Goal: Task Accomplishment & Management: Manage account settings

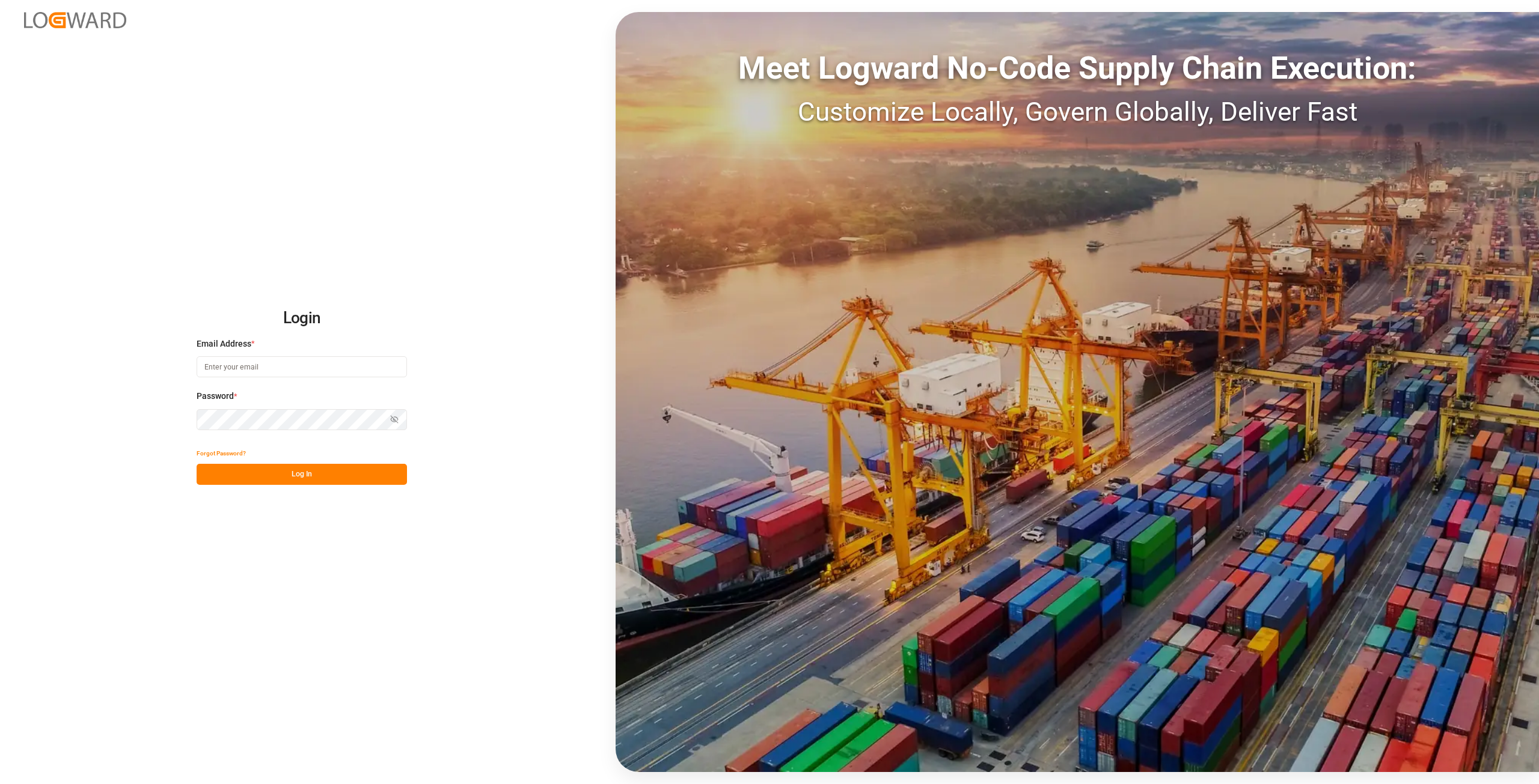
click at [304, 364] on input at bounding box center [301, 367] width 210 height 21
type input "purchase.vdu@compo-expert.com"
click at [309, 471] on button "Log In" at bounding box center [301, 474] width 210 height 21
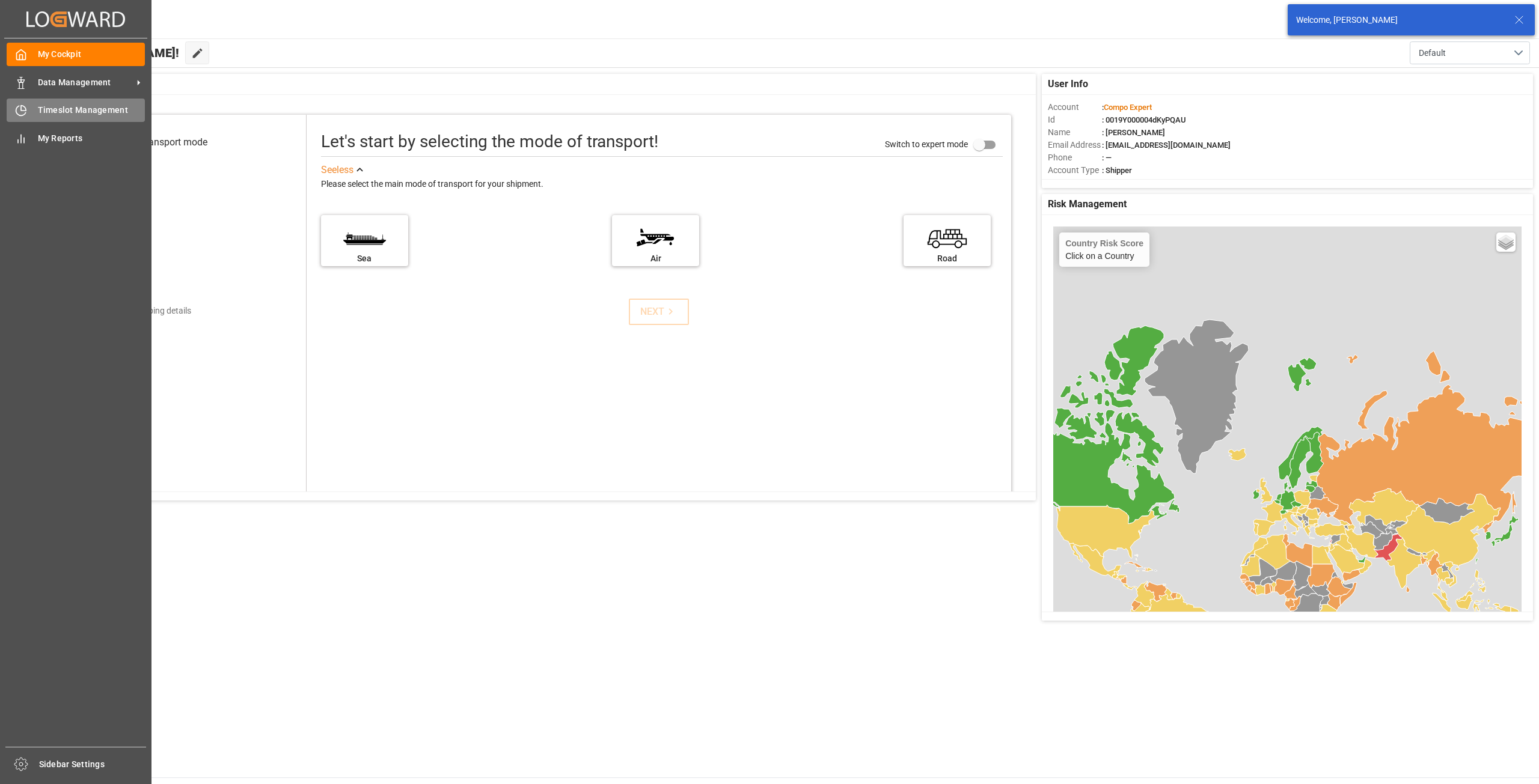
click at [46, 116] on span "Timeslot Management" at bounding box center [92, 110] width 108 height 13
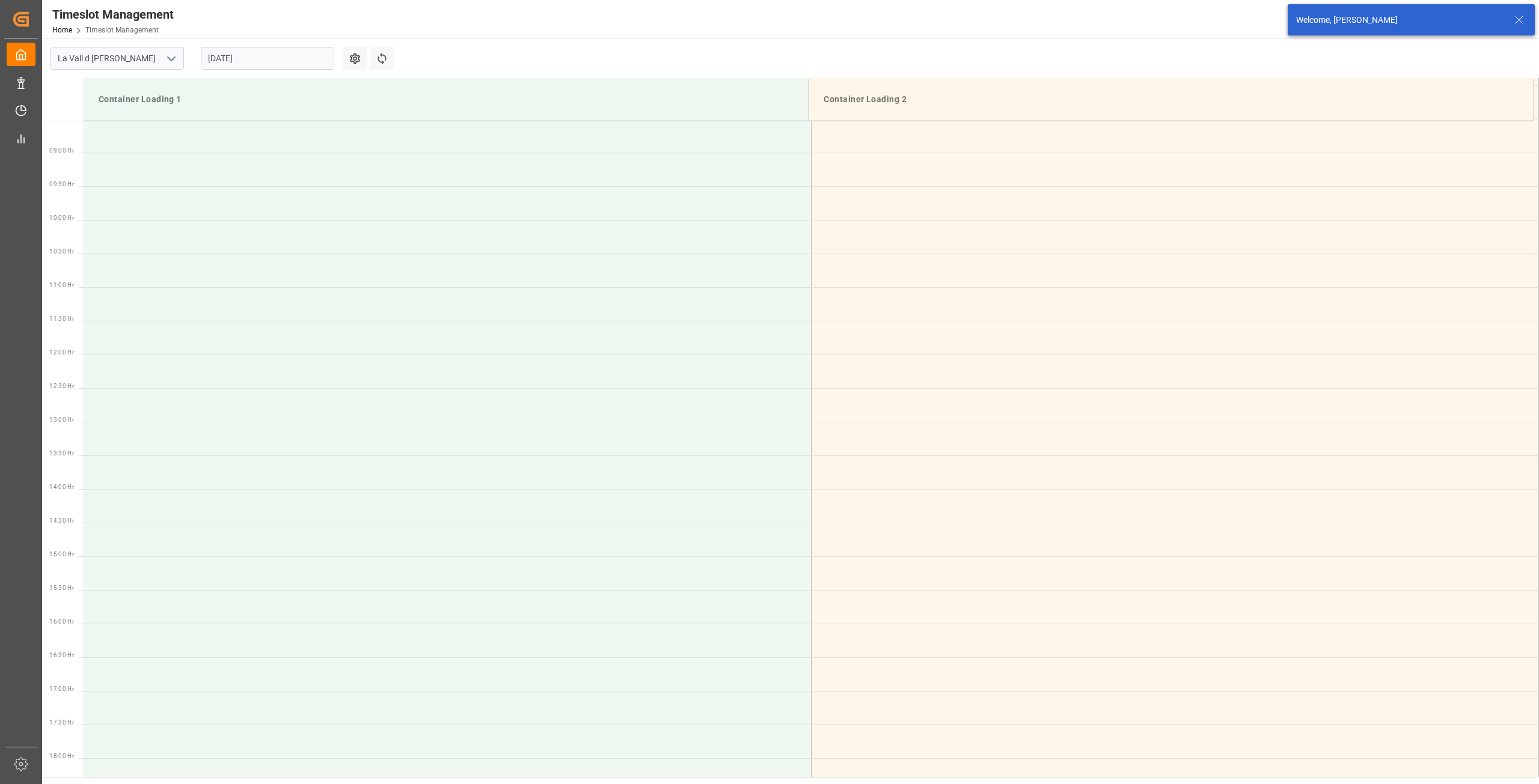
scroll to position [598, 0]
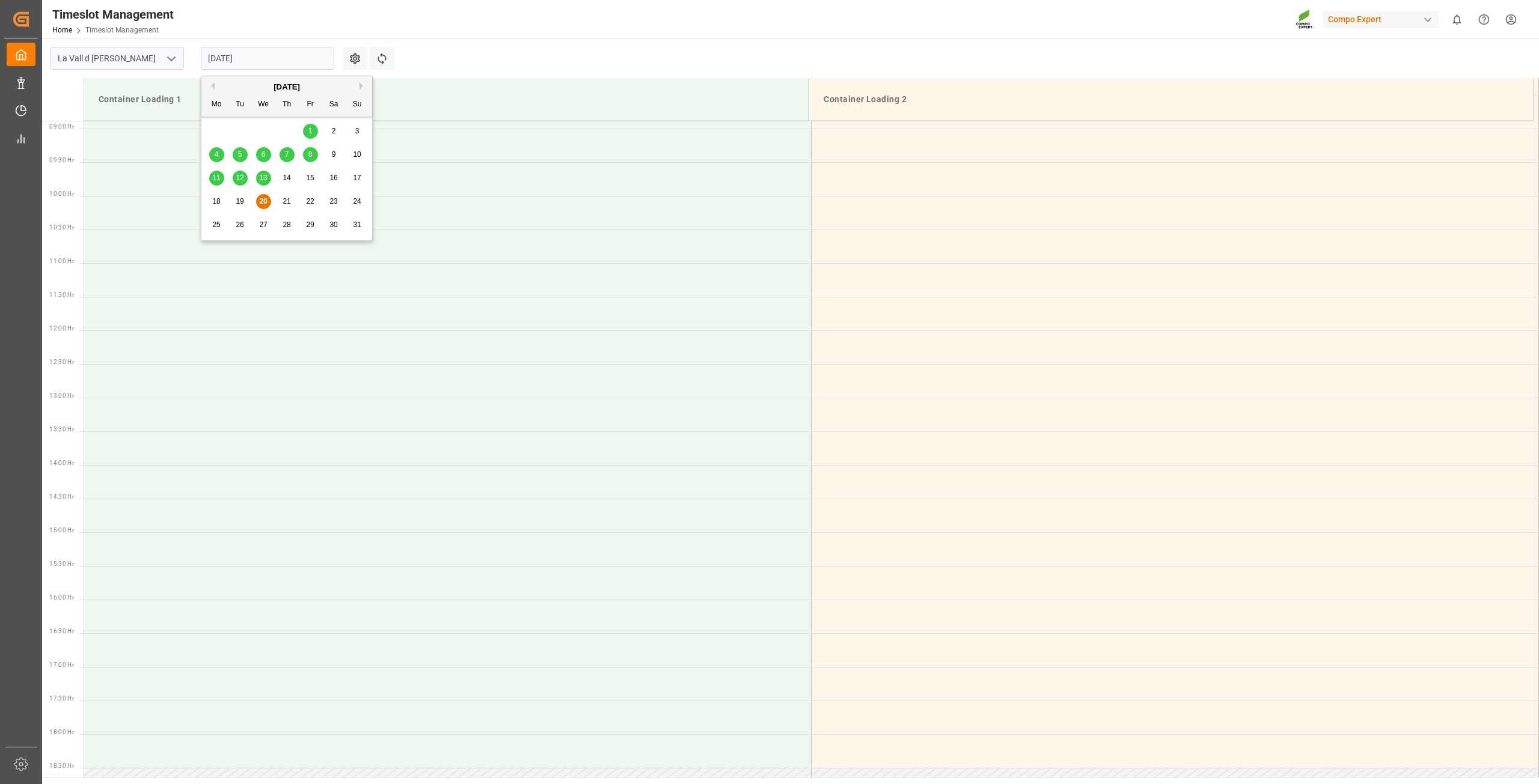
click at [231, 60] on input "[DATE]" at bounding box center [267, 58] width 134 height 23
click at [283, 198] on span "21" at bounding box center [287, 201] width 8 height 8
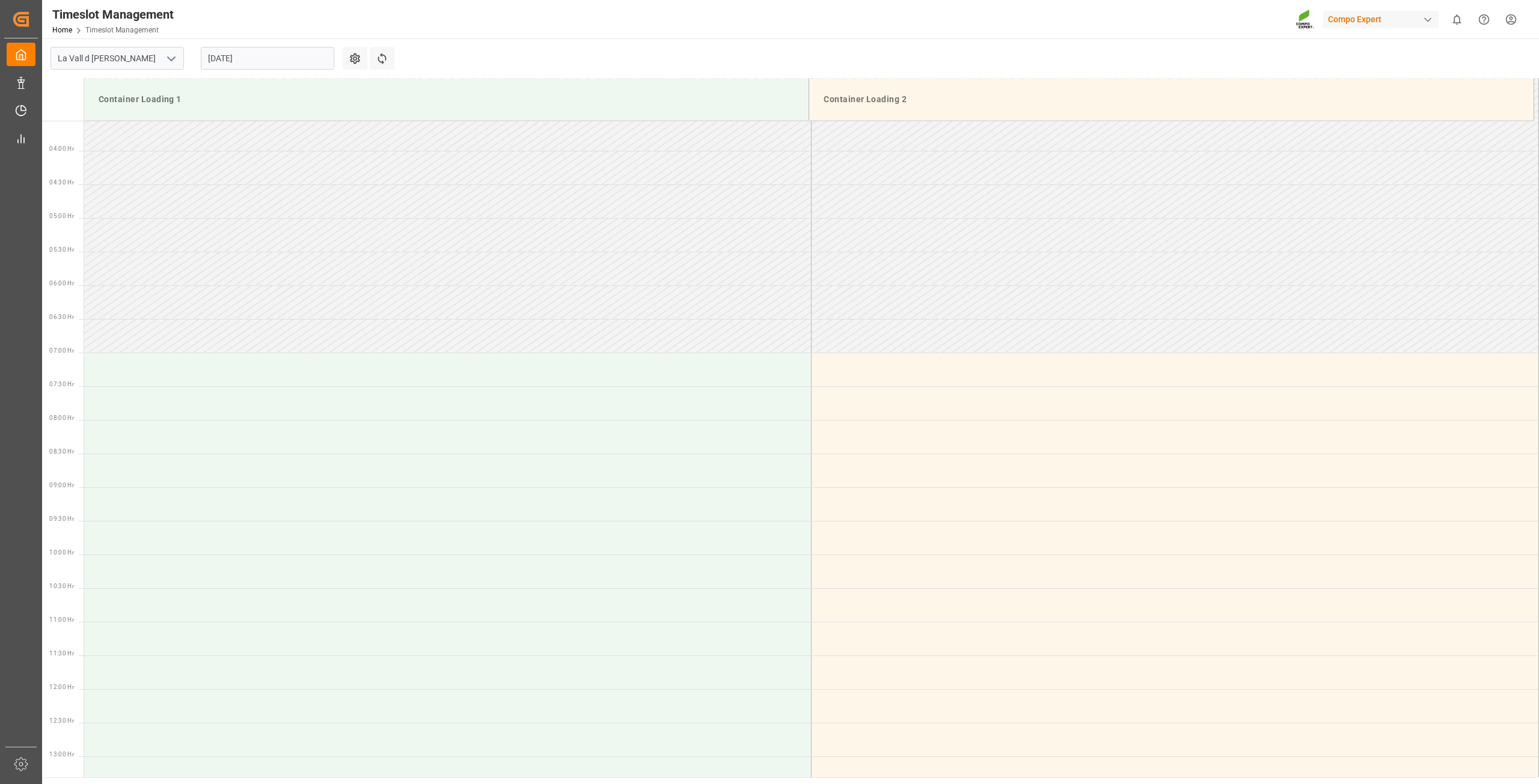
scroll to position [241, 0]
click at [255, 43] on div "[DATE]" at bounding box center [267, 58] width 151 height 39
click at [256, 54] on input "[DATE]" at bounding box center [267, 58] width 134 height 23
click at [308, 200] on span "22" at bounding box center [310, 201] width 8 height 8
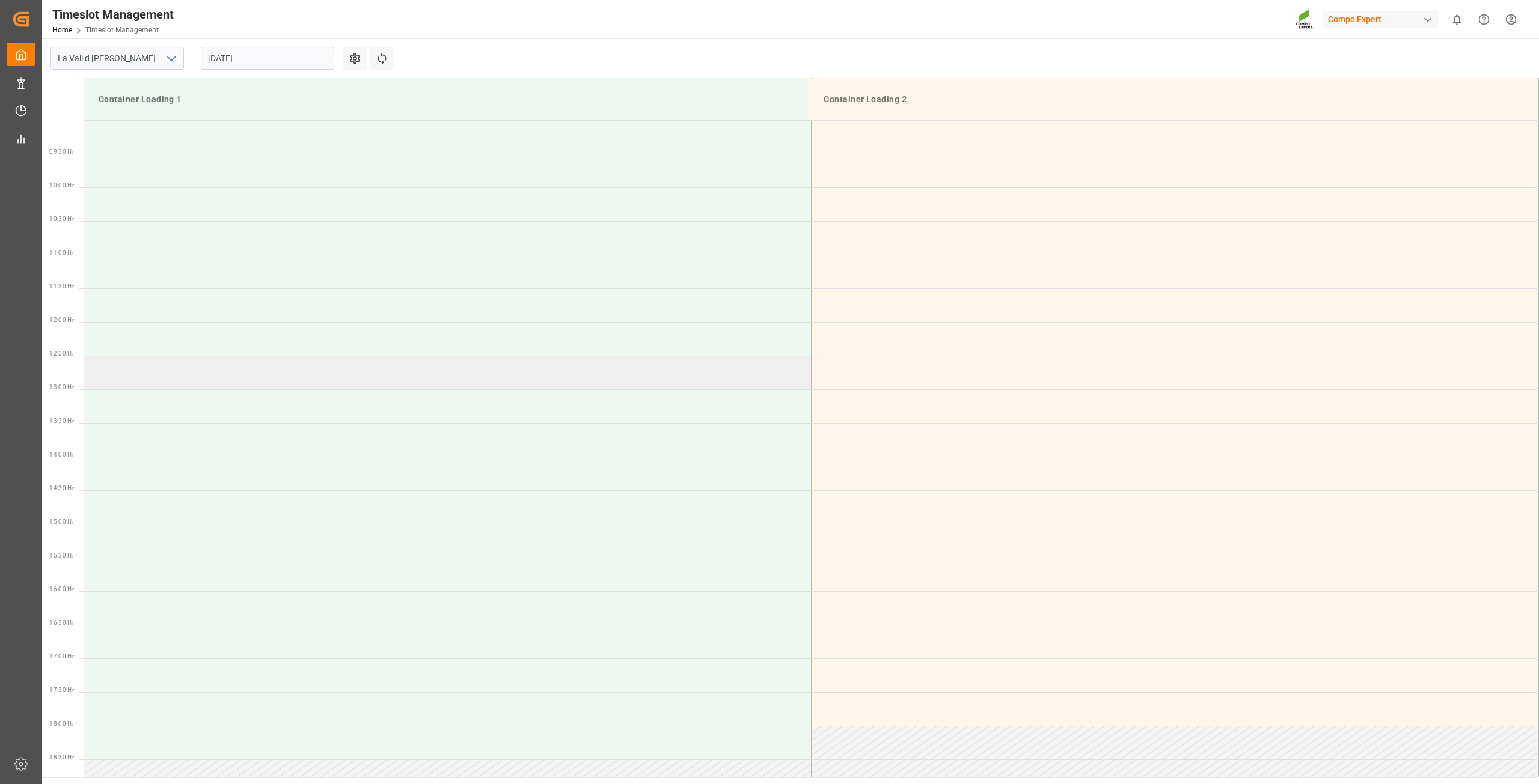
scroll to position [658, 0]
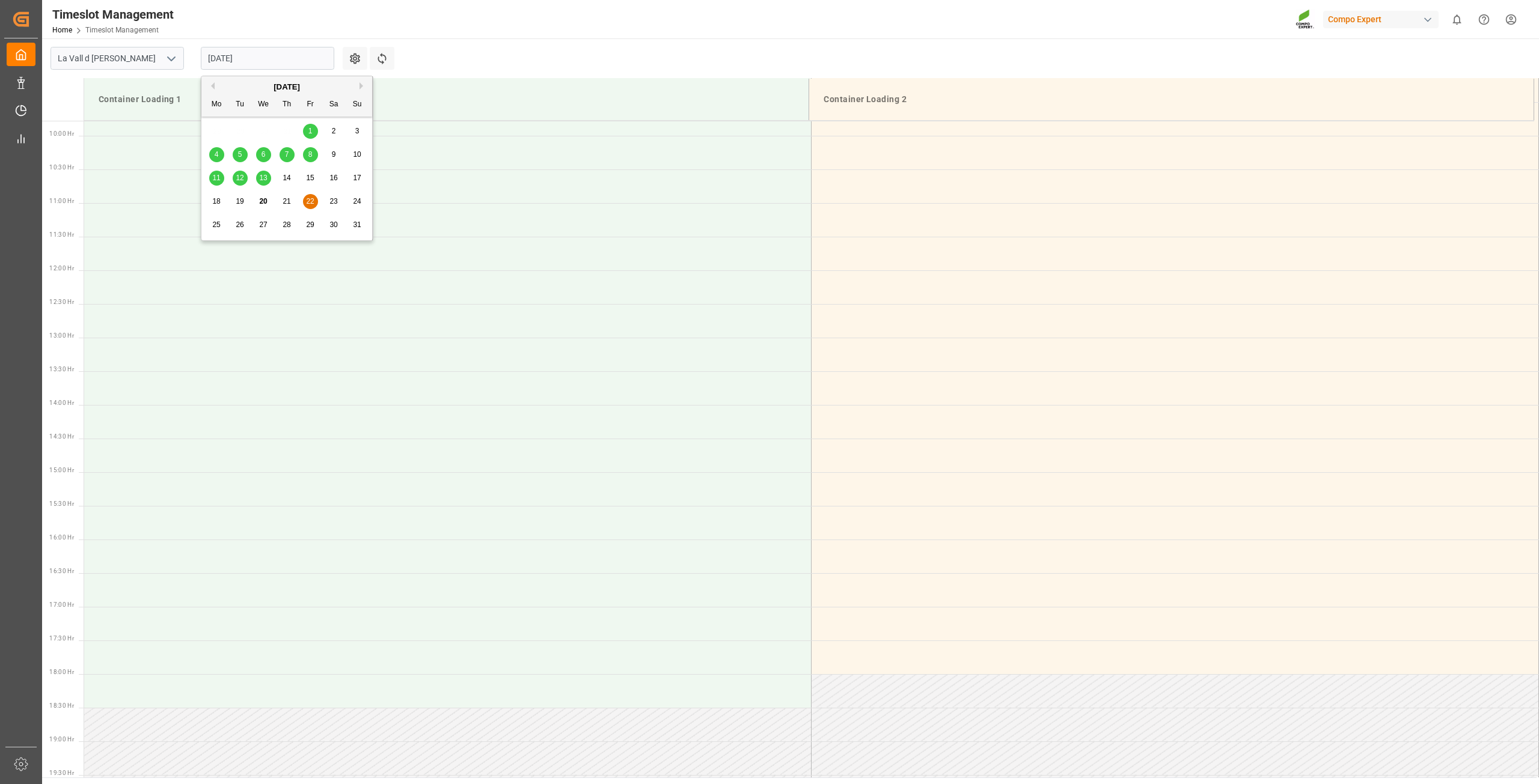
click at [279, 61] on input "22.08.2025" at bounding box center [267, 58] width 134 height 23
click at [217, 219] on div "25" at bounding box center [217, 225] width 15 height 14
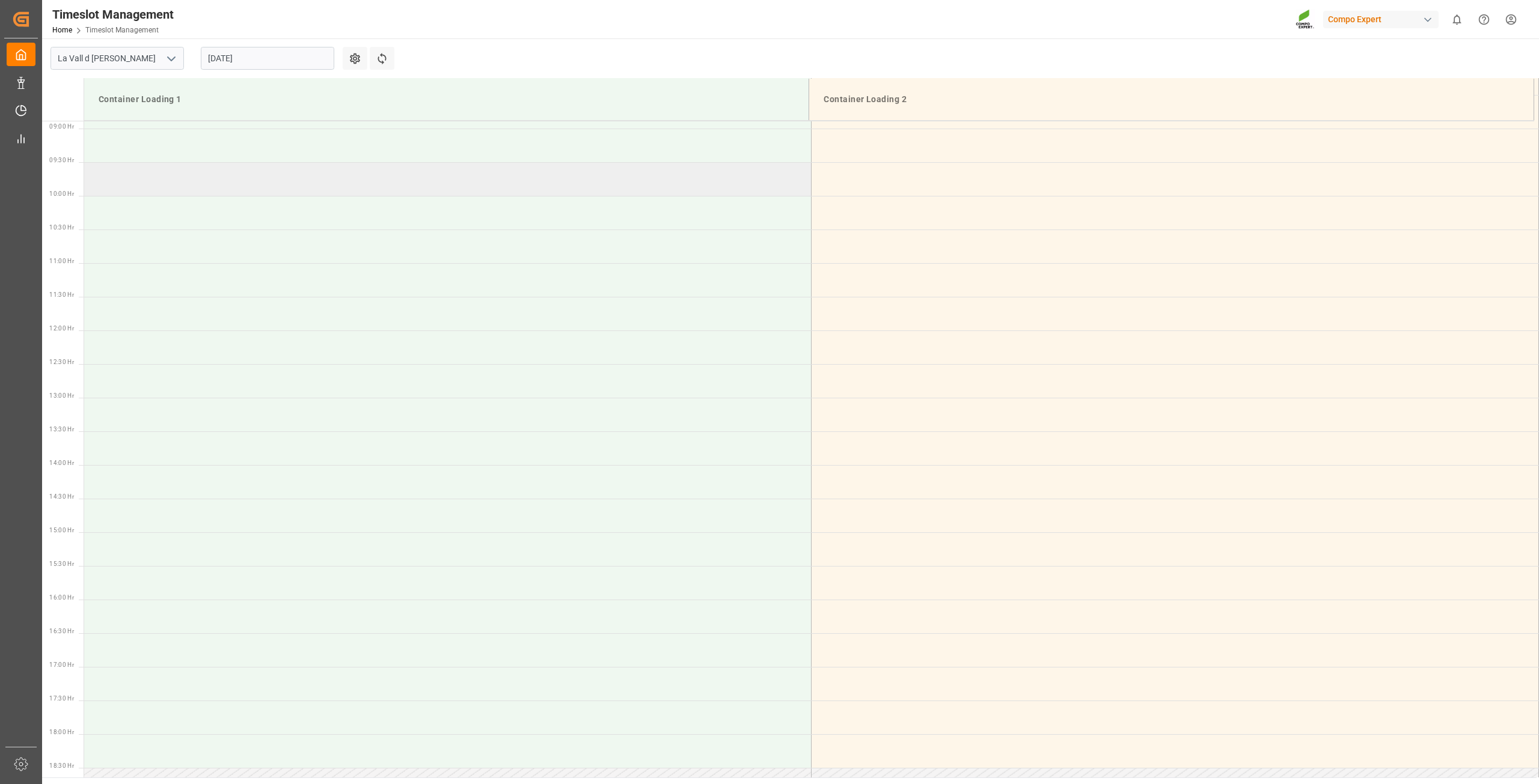
scroll to position [298, 0]
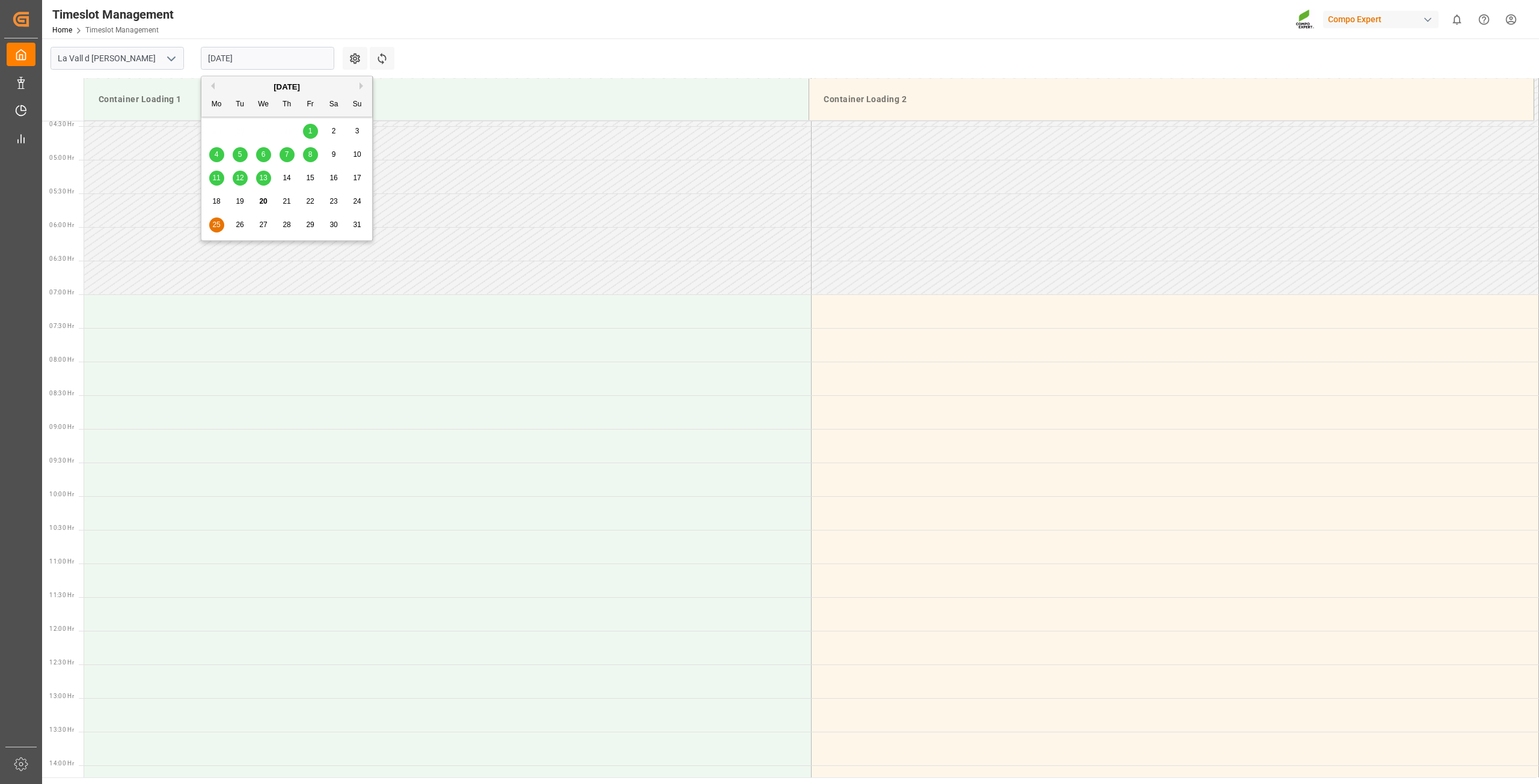
click at [254, 58] on input "25.08.2025" at bounding box center [267, 58] width 134 height 23
click at [241, 221] on span "26" at bounding box center [240, 225] width 8 height 8
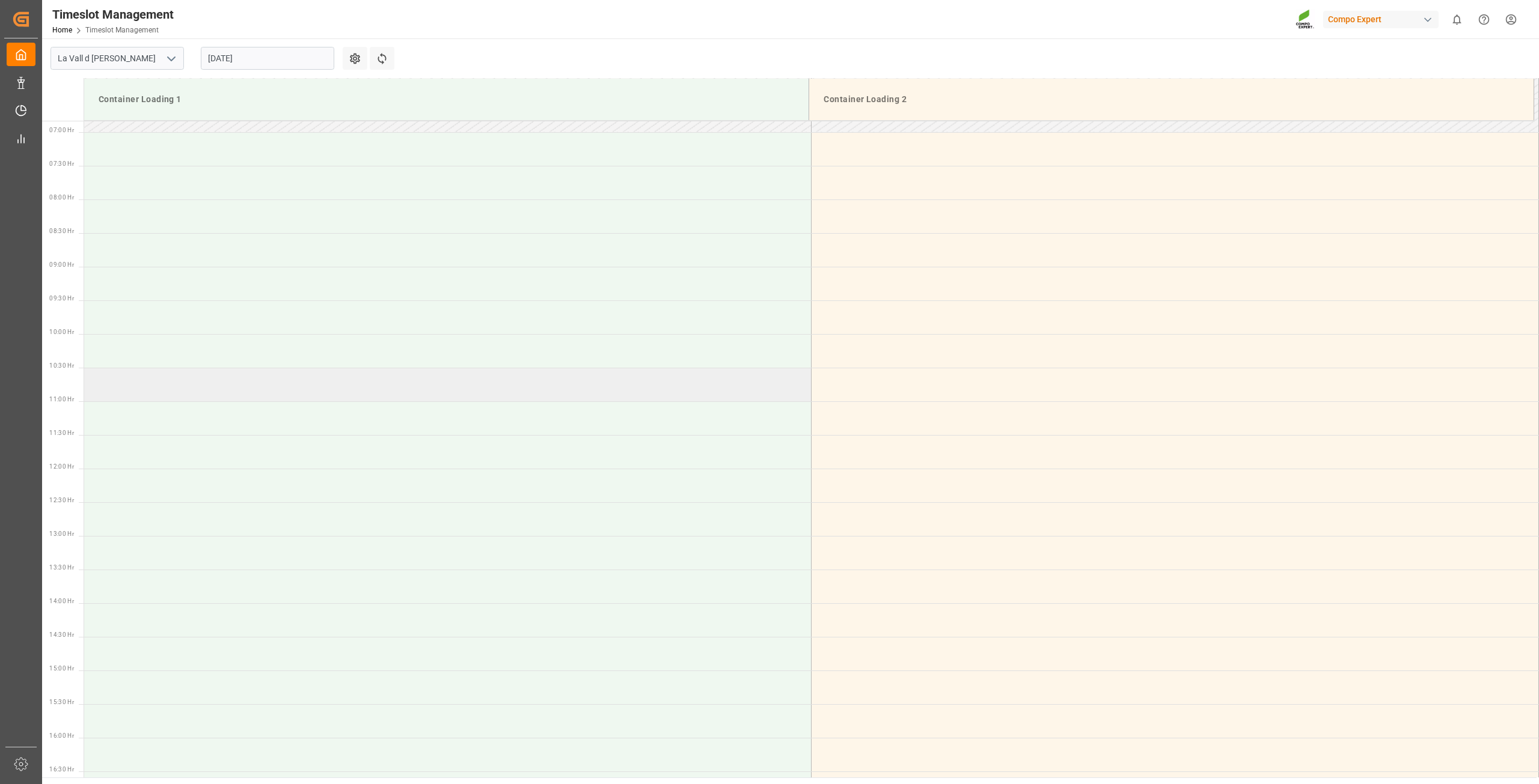
scroll to position [357, 0]
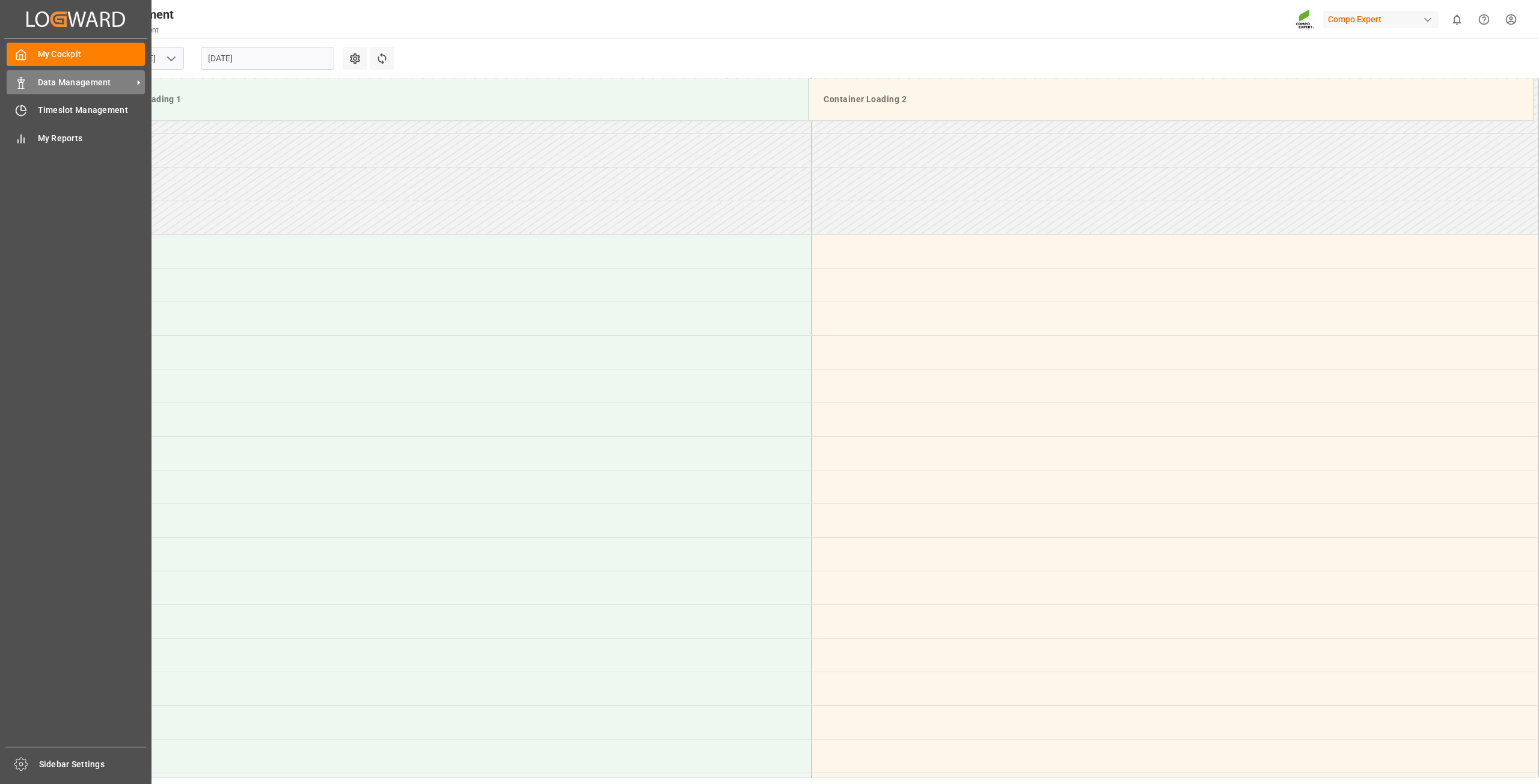
click at [42, 78] on span "Data Management" at bounding box center [85, 83] width 95 height 13
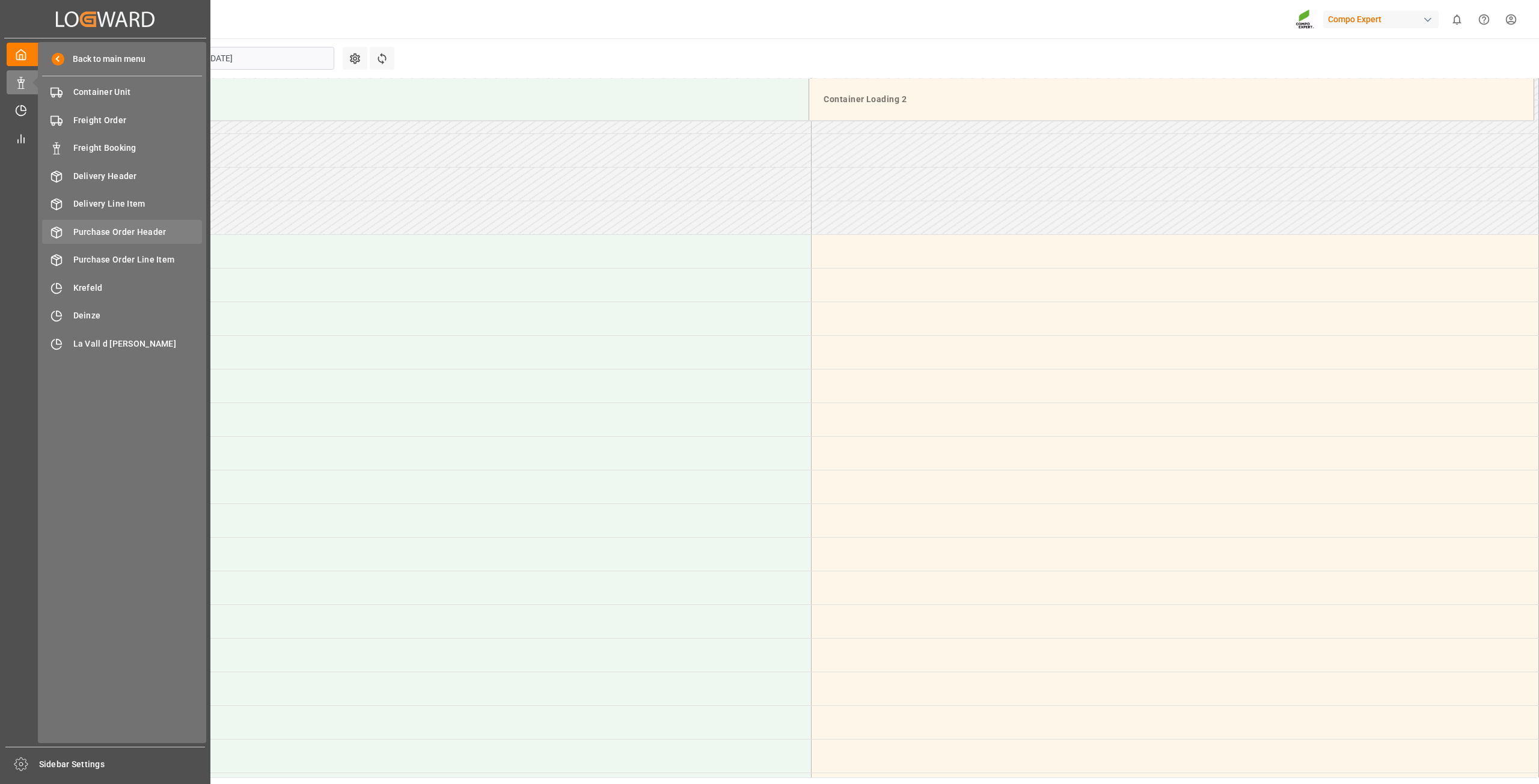
click at [133, 226] on span "Purchase Order Header" at bounding box center [138, 233] width 130 height 13
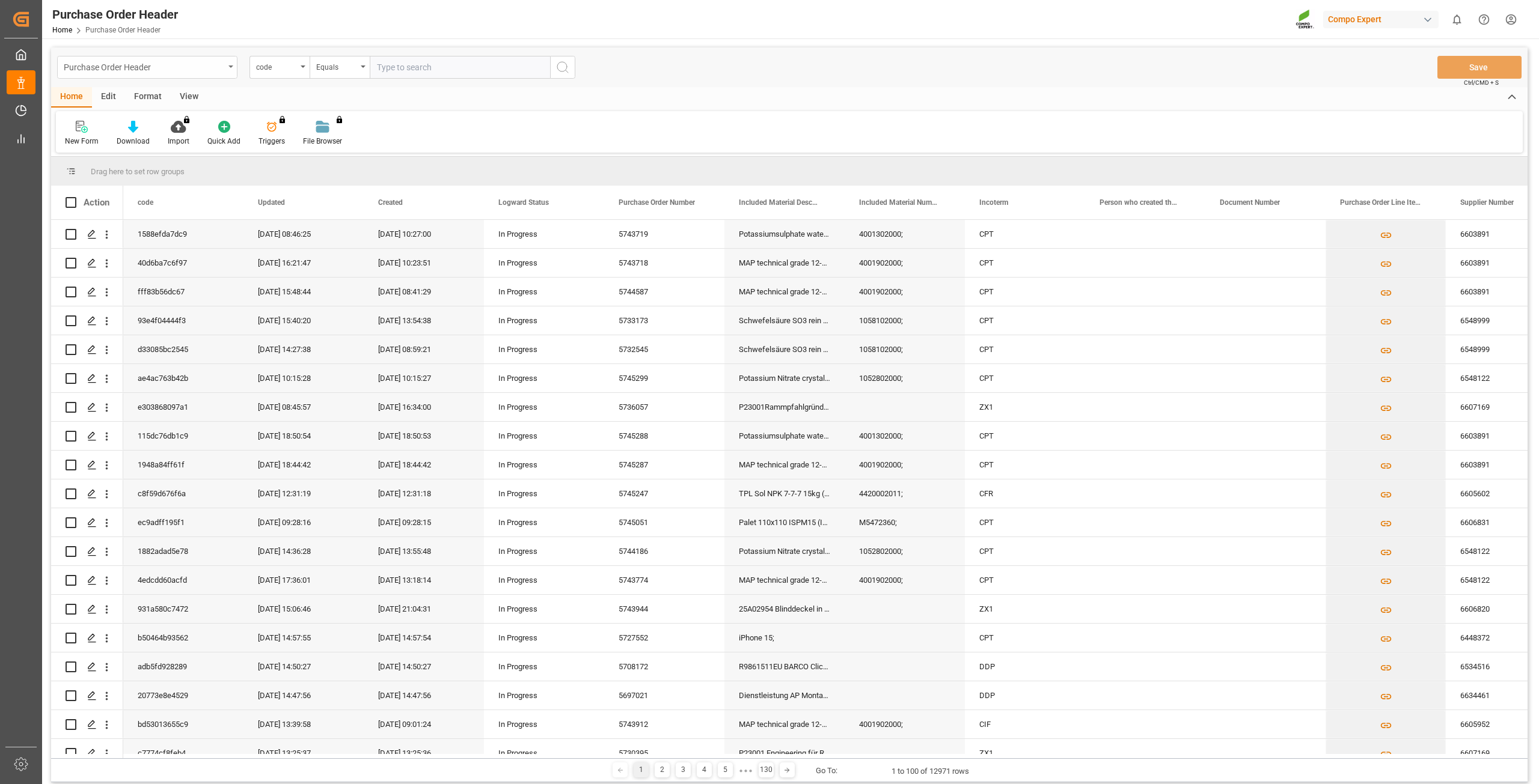
click at [193, 60] on div "Purchase Order Header" at bounding box center [143, 66] width 160 height 15
click at [200, 64] on div "Purchase Order Header" at bounding box center [143, 66] width 160 height 15
click at [276, 63] on div "code" at bounding box center [276, 65] width 41 height 14
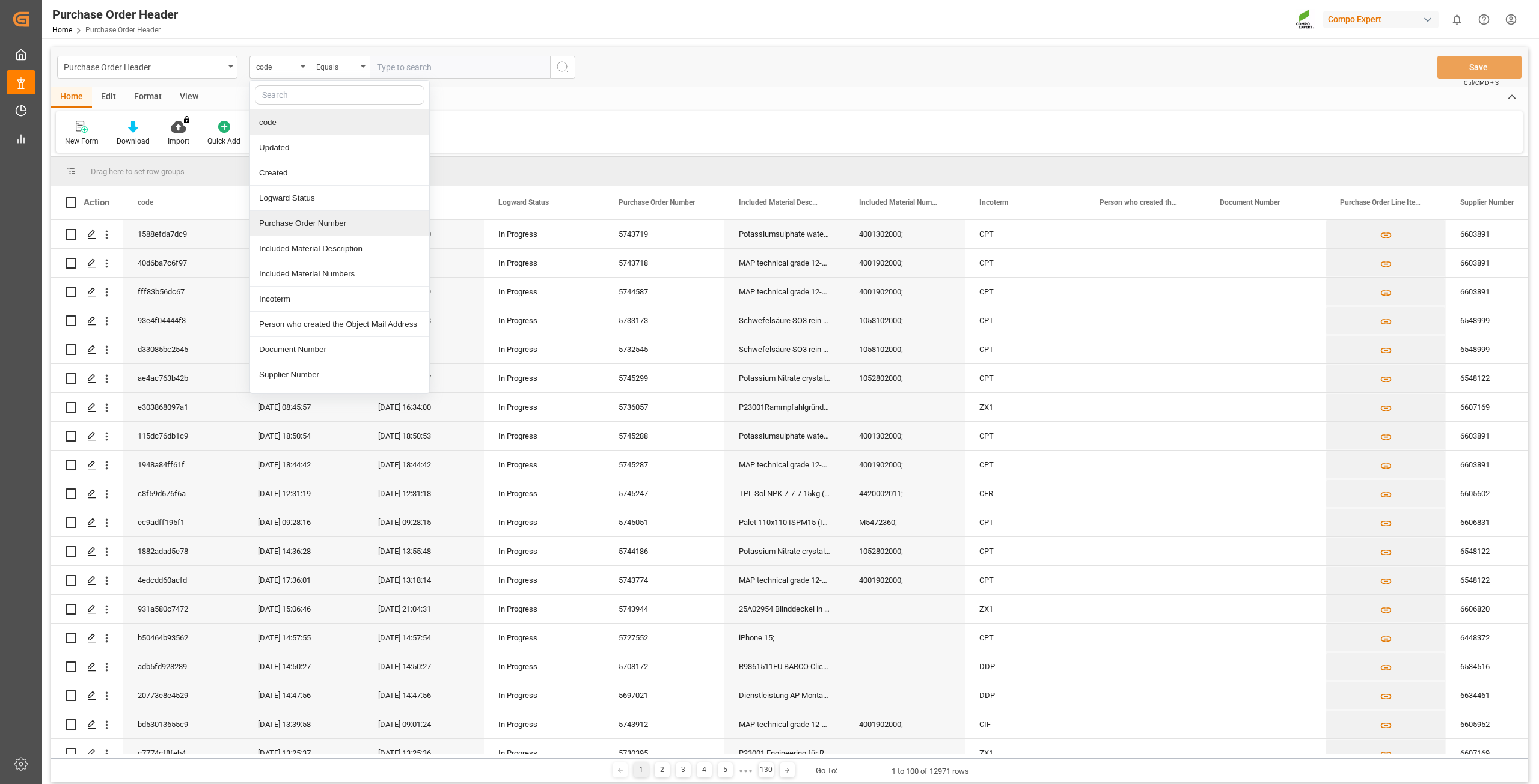
click at [306, 220] on div "Purchase Order Number" at bounding box center [340, 223] width 179 height 25
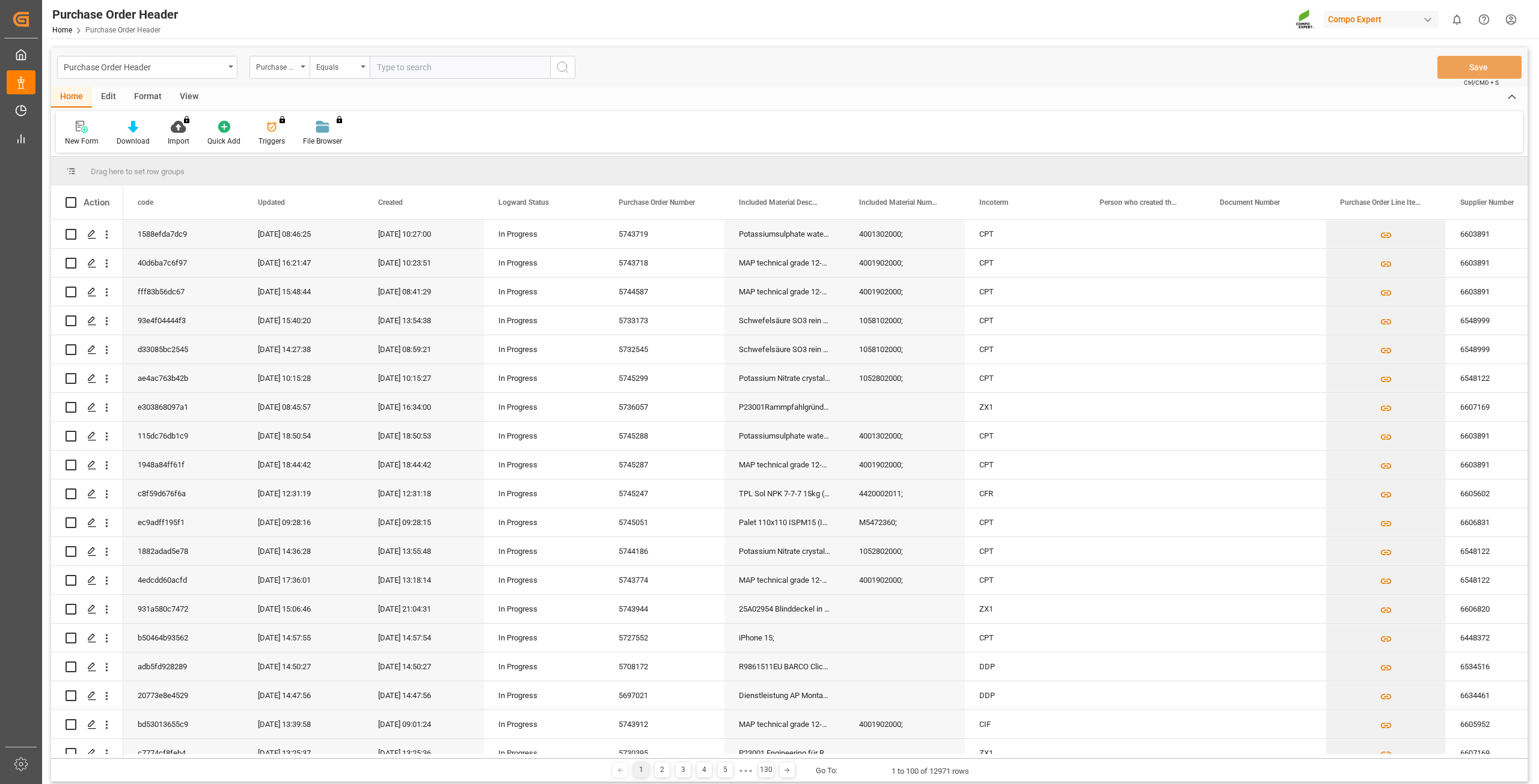
click at [473, 68] on input "text" at bounding box center [460, 67] width 180 height 23
paste input "5743718"
type input "5743718"
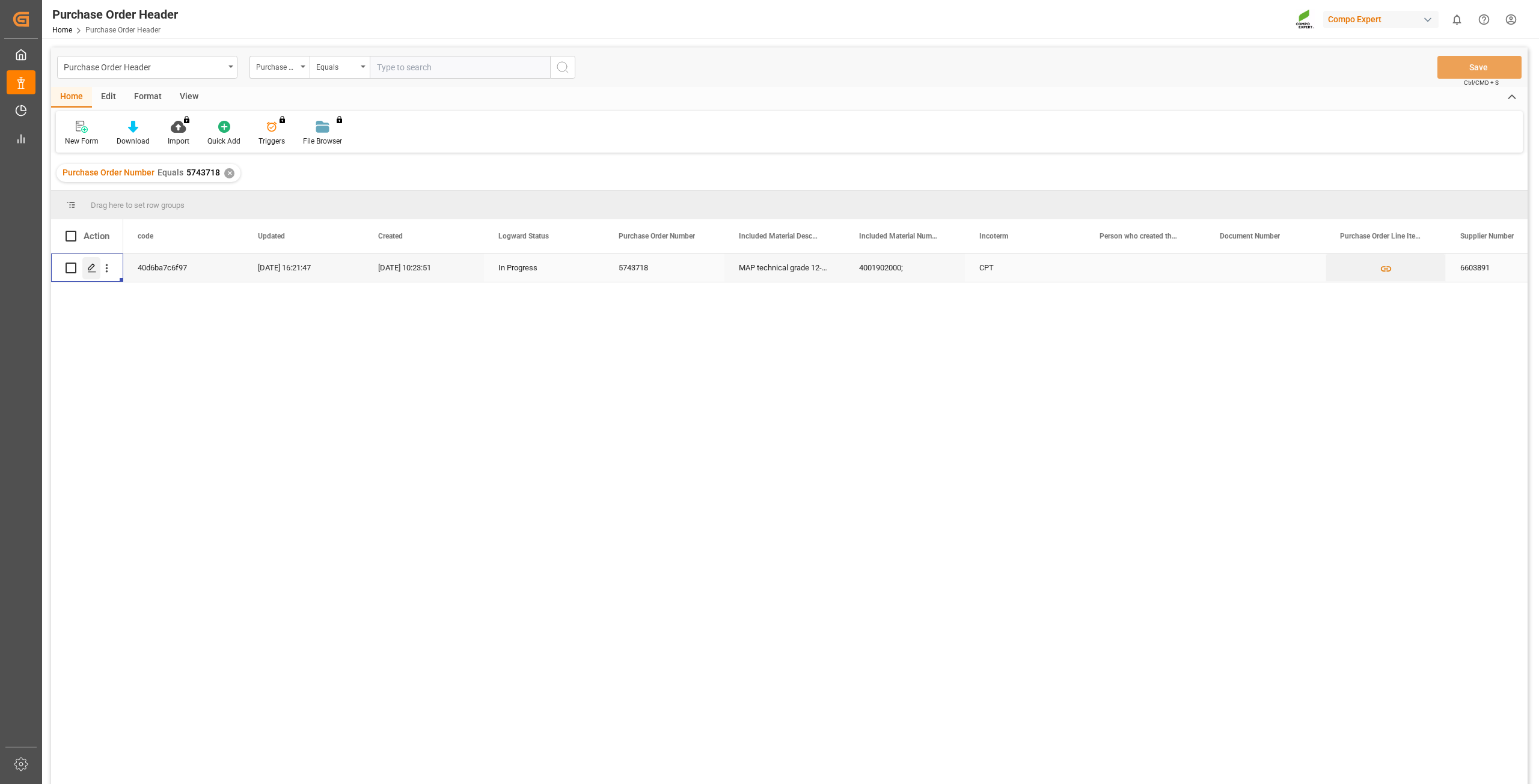
click at [89, 265] on icon "Press SPACE to select this row." at bounding box center [92, 268] width 10 height 10
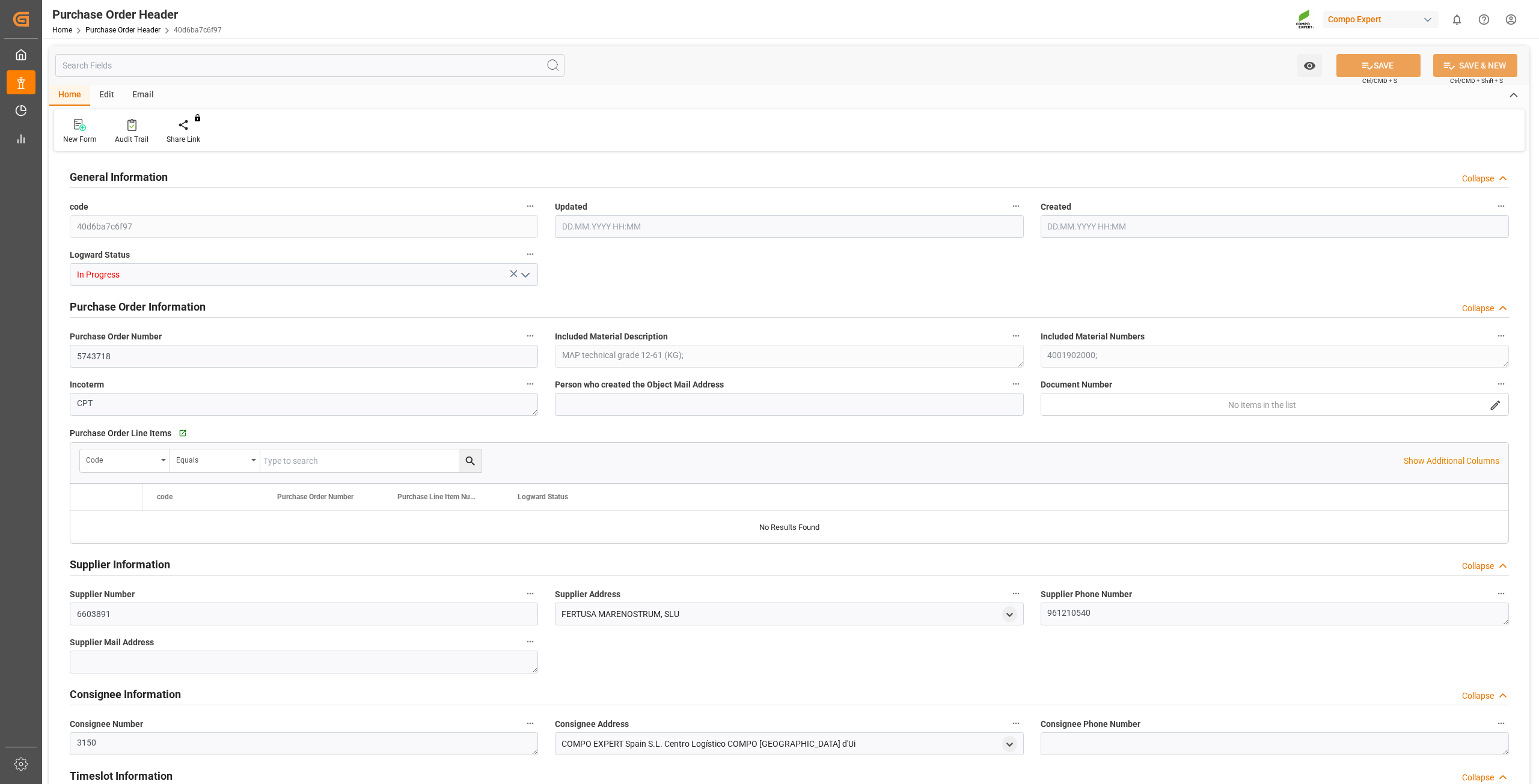
type input "308000"
type input "0"
type input "18.08.2025 14:21"
type input "12.06.2025 08:23"
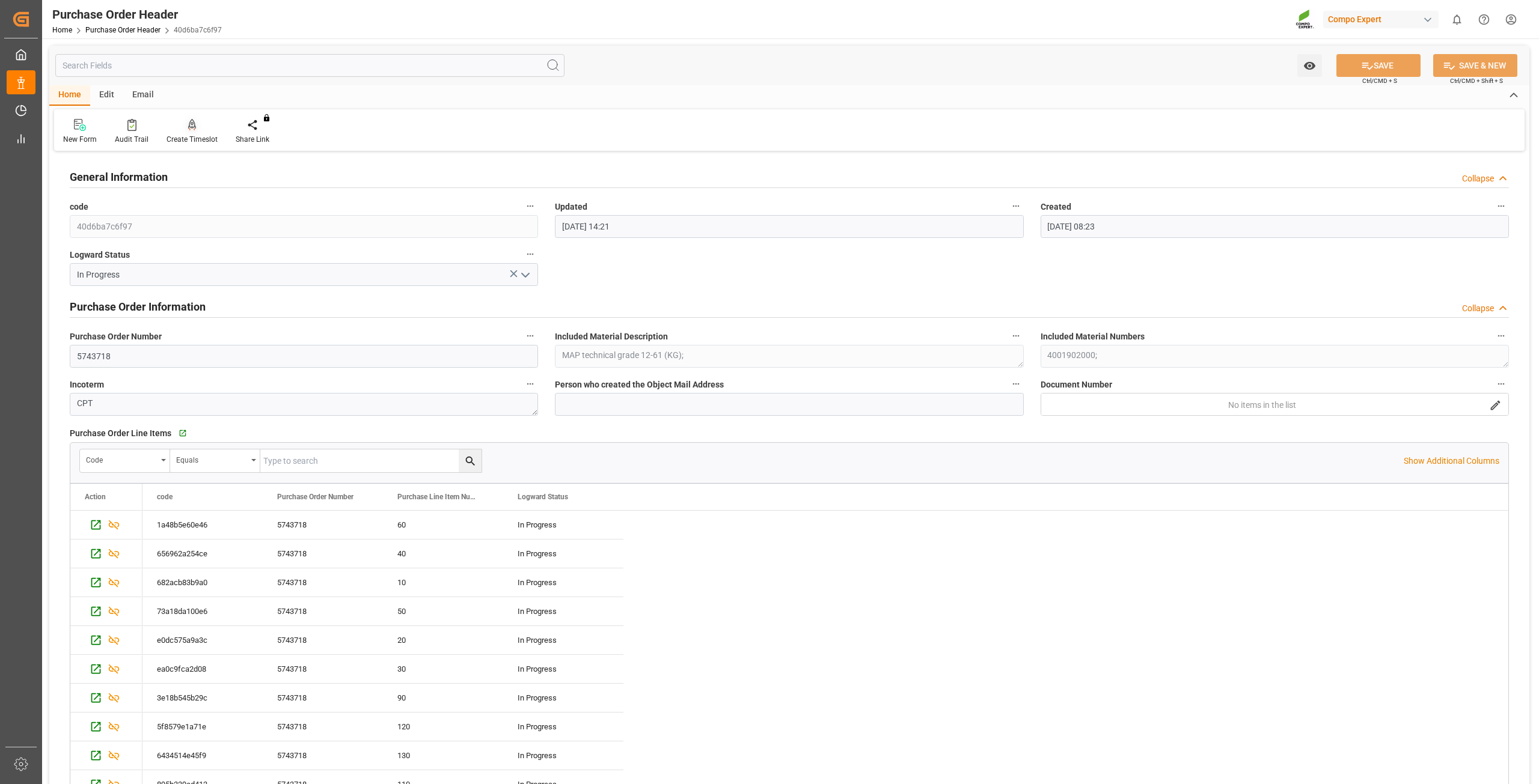
click at [180, 129] on div at bounding box center [192, 125] width 51 height 13
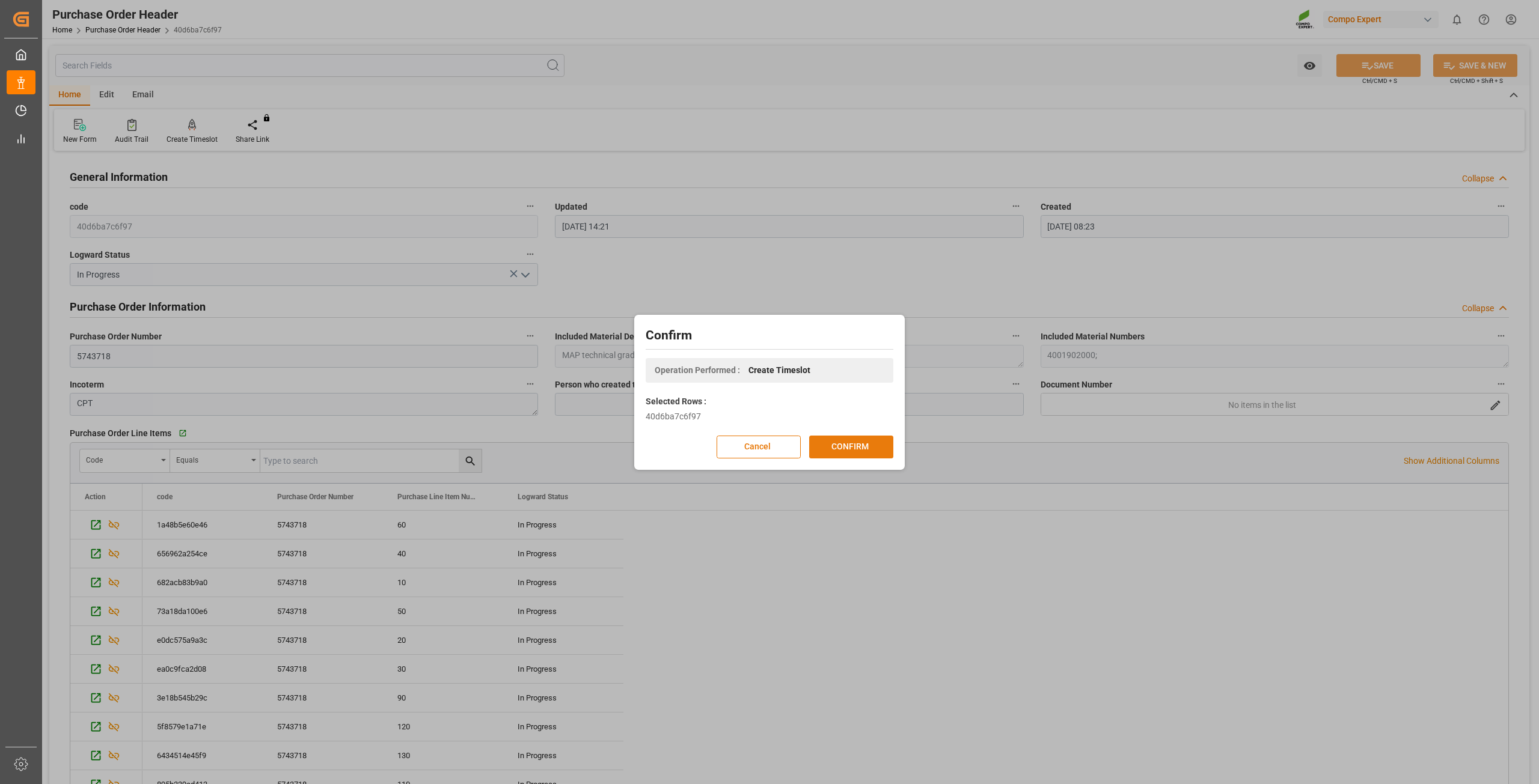
click at [821, 446] on button "CONFIRM" at bounding box center [851, 447] width 85 height 23
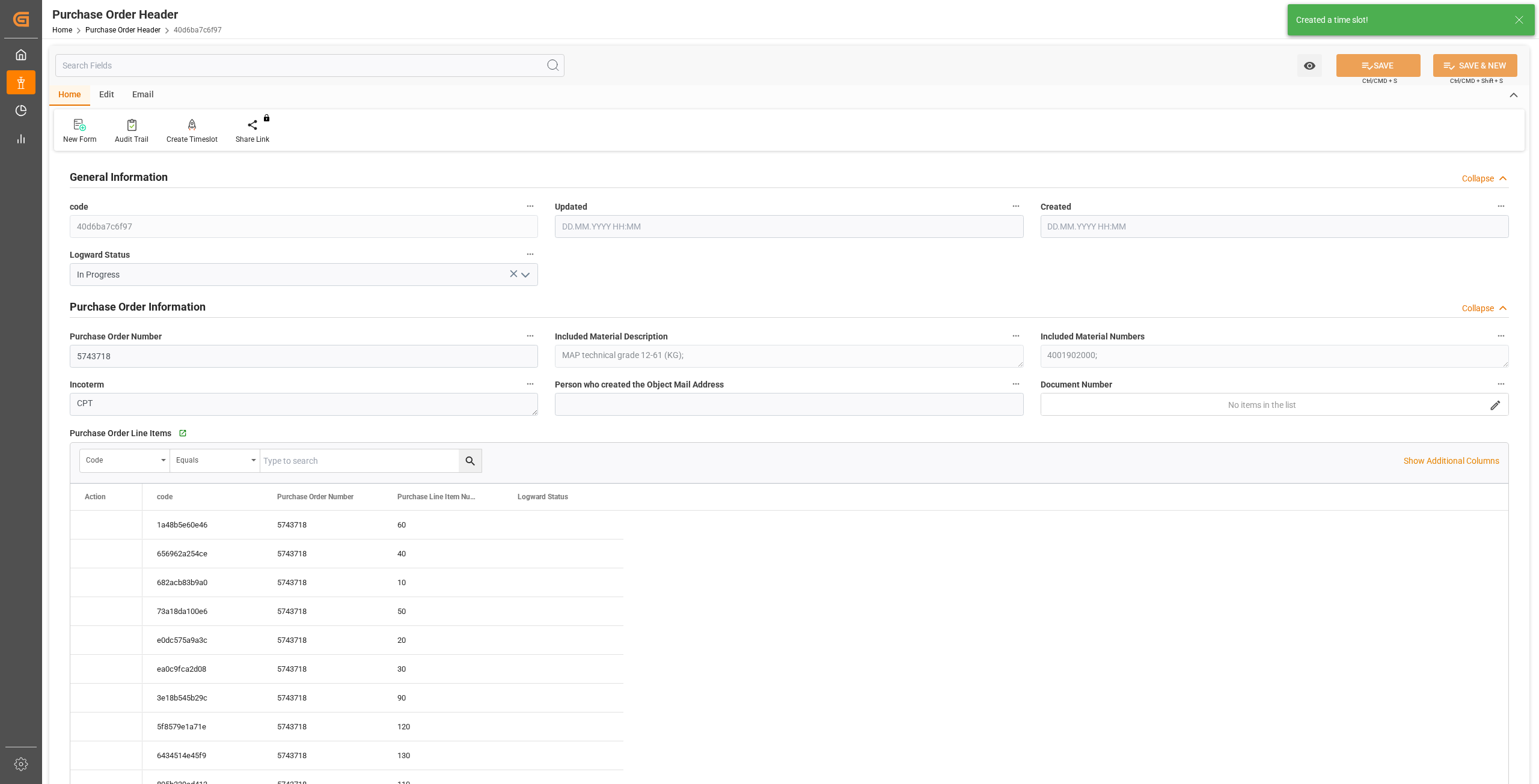
type input "18.08.2025 14:21"
type input "12.06.2025 08:23"
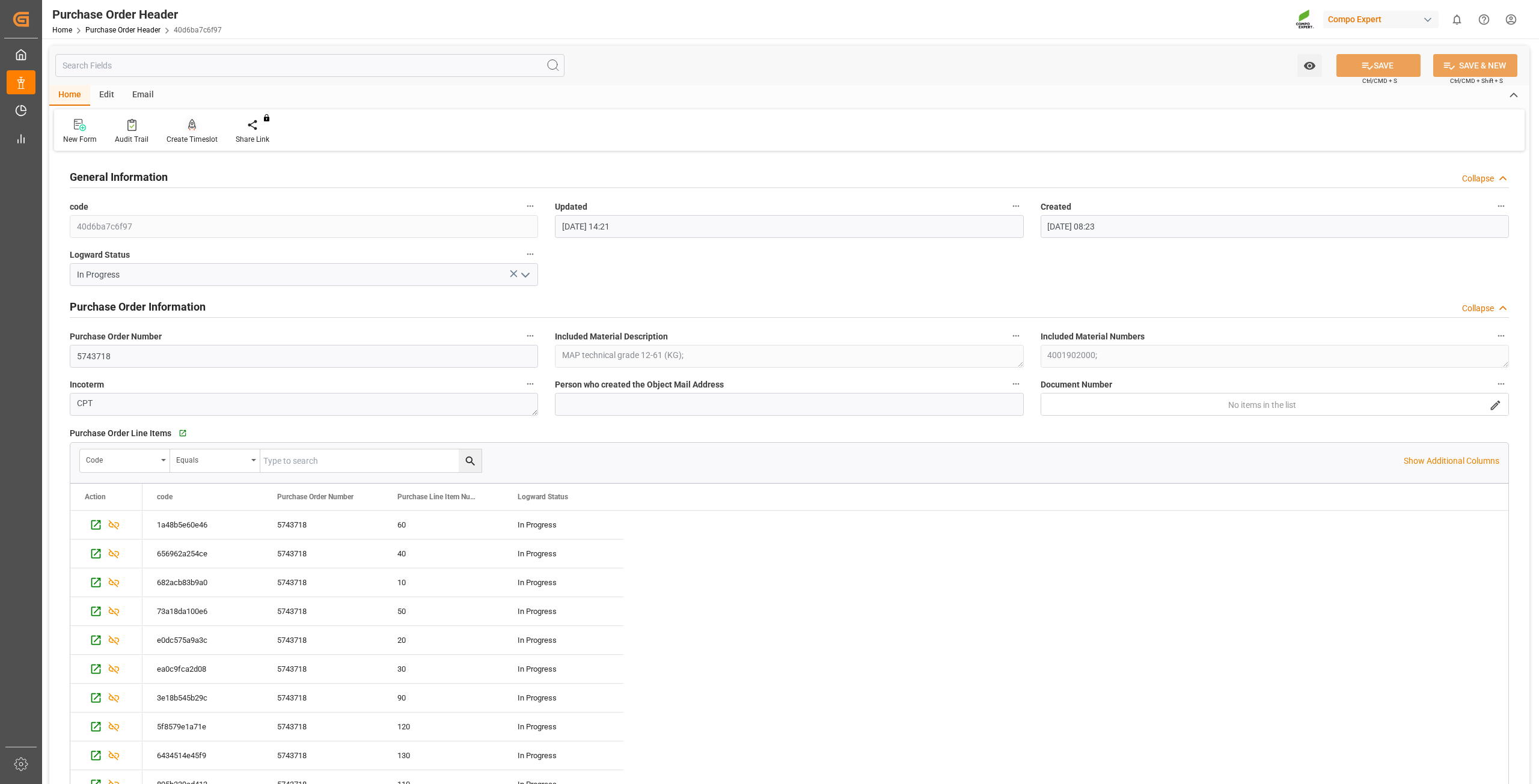
click at [196, 126] on div at bounding box center [192, 125] width 51 height 13
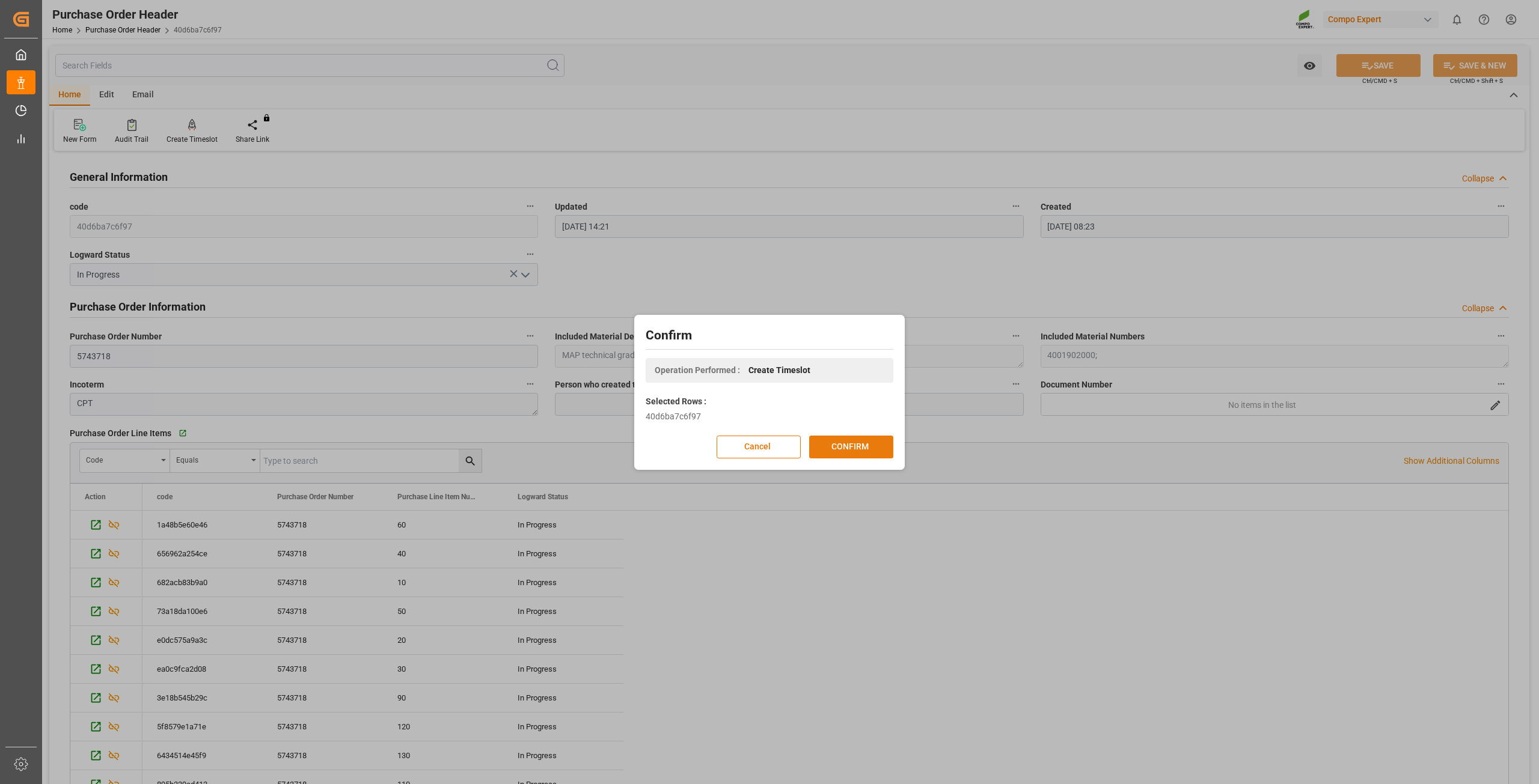
click at [844, 442] on button "CONFIRM" at bounding box center [851, 447] width 85 height 23
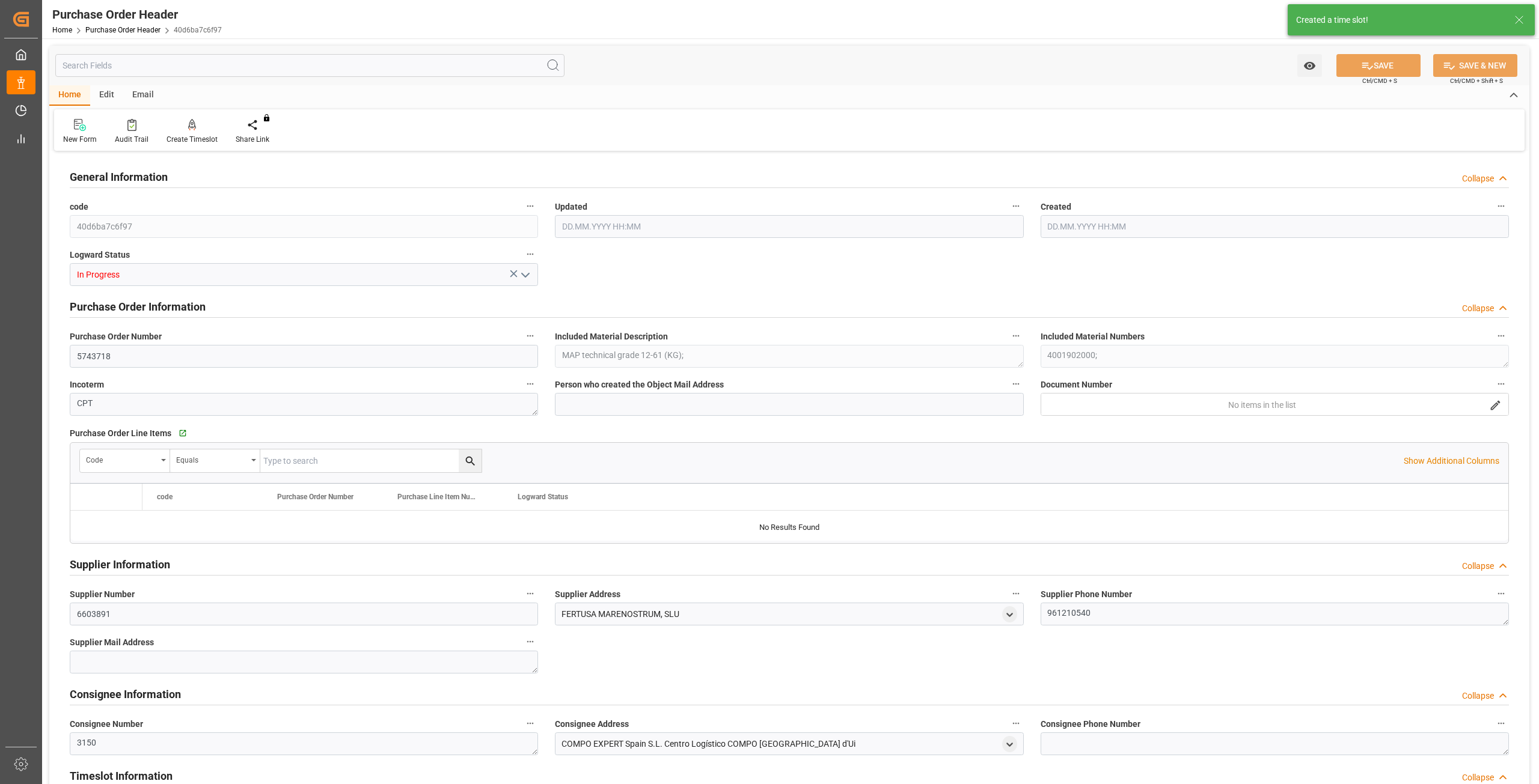
type input "308000"
type input "286000"
type input "22000"
type input "20.08.2025 08:03"
type input "12.06.2025 08:23"
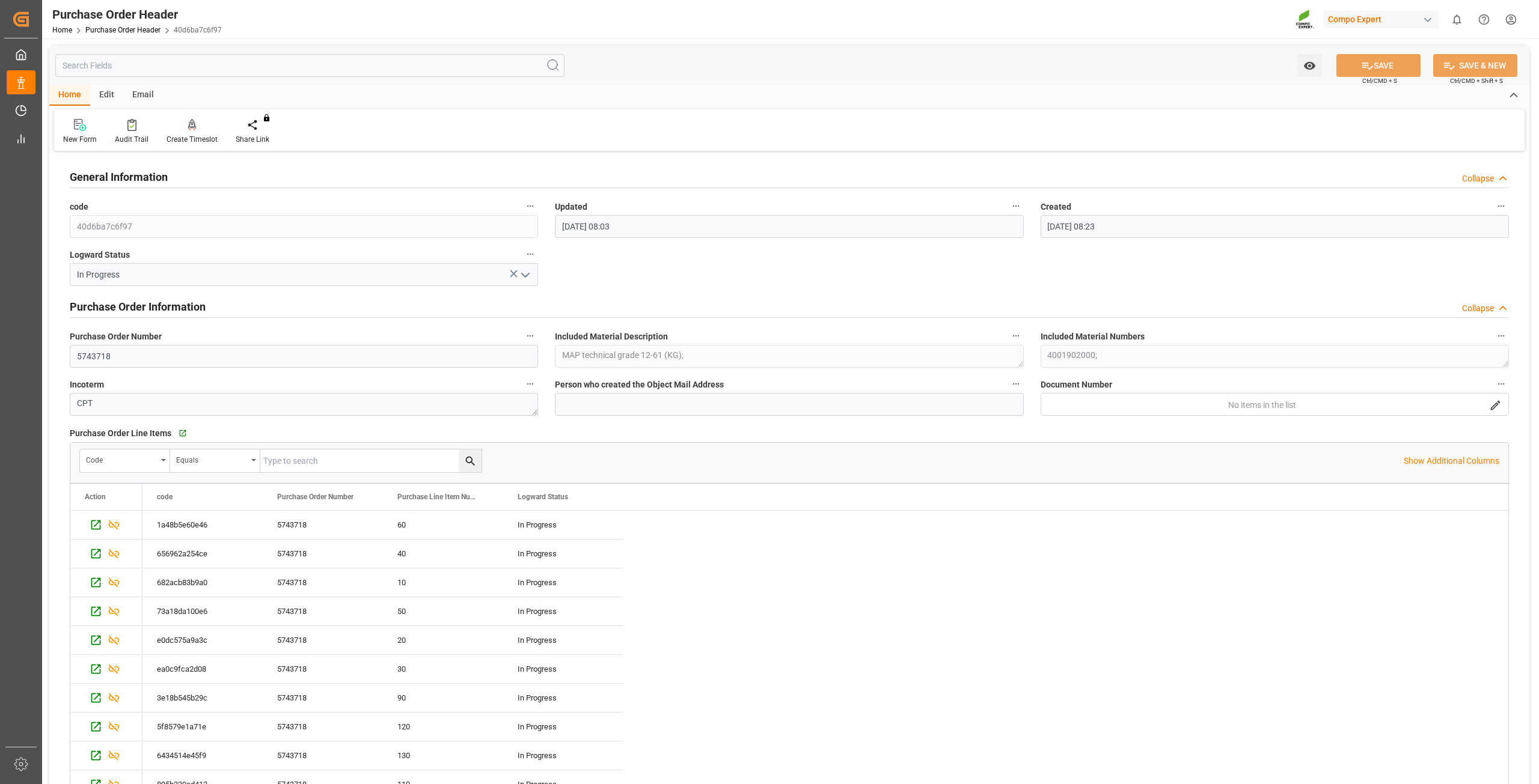
click at [193, 118] on div "New Form Audit Trail Create Timeslot Share Link You don't have permission for t…" at bounding box center [789, 130] width 1471 height 42
click at [193, 136] on div "Create Timeslot" at bounding box center [192, 138] width 51 height 10
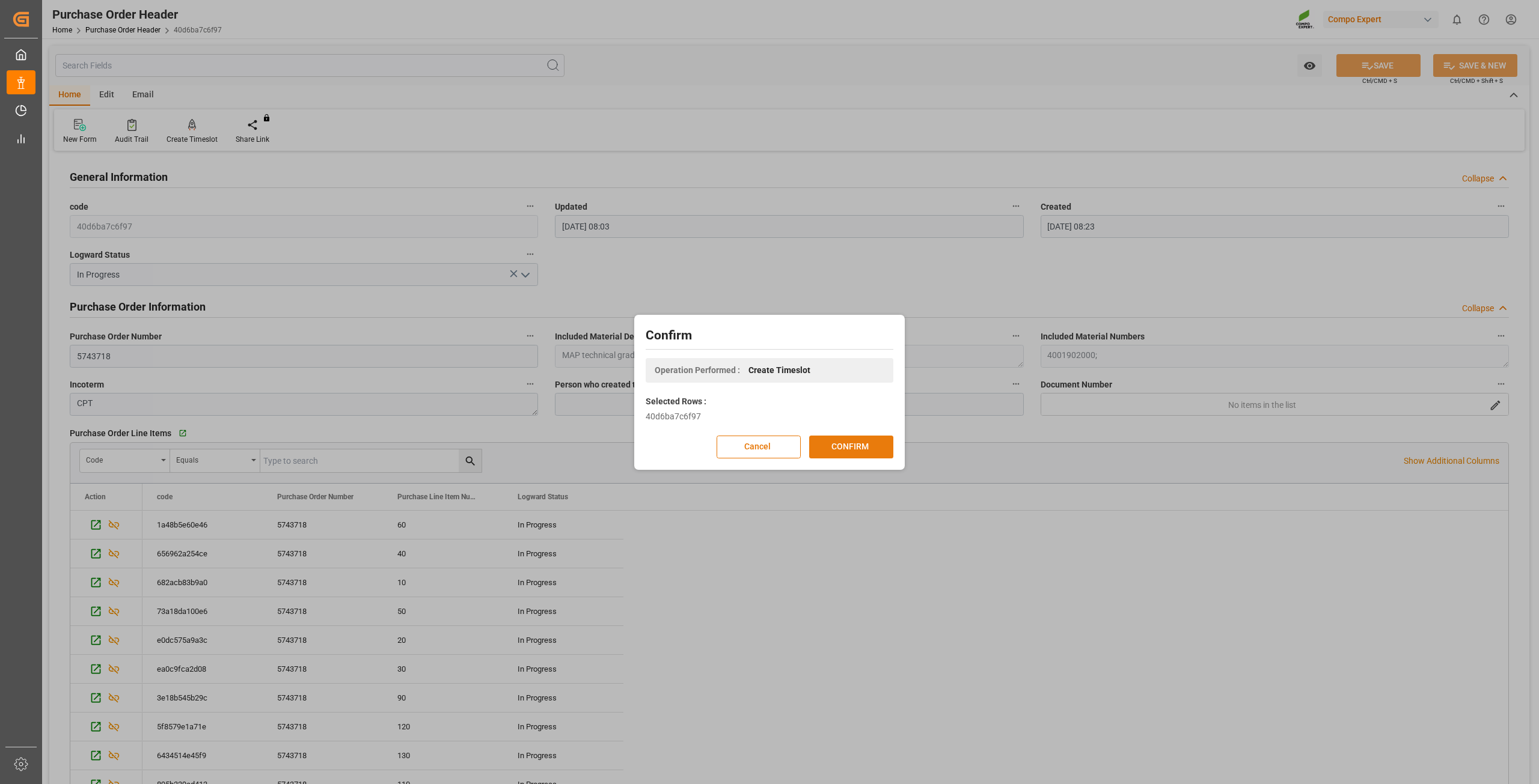
click at [858, 448] on button "CONFIRM" at bounding box center [851, 447] width 85 height 23
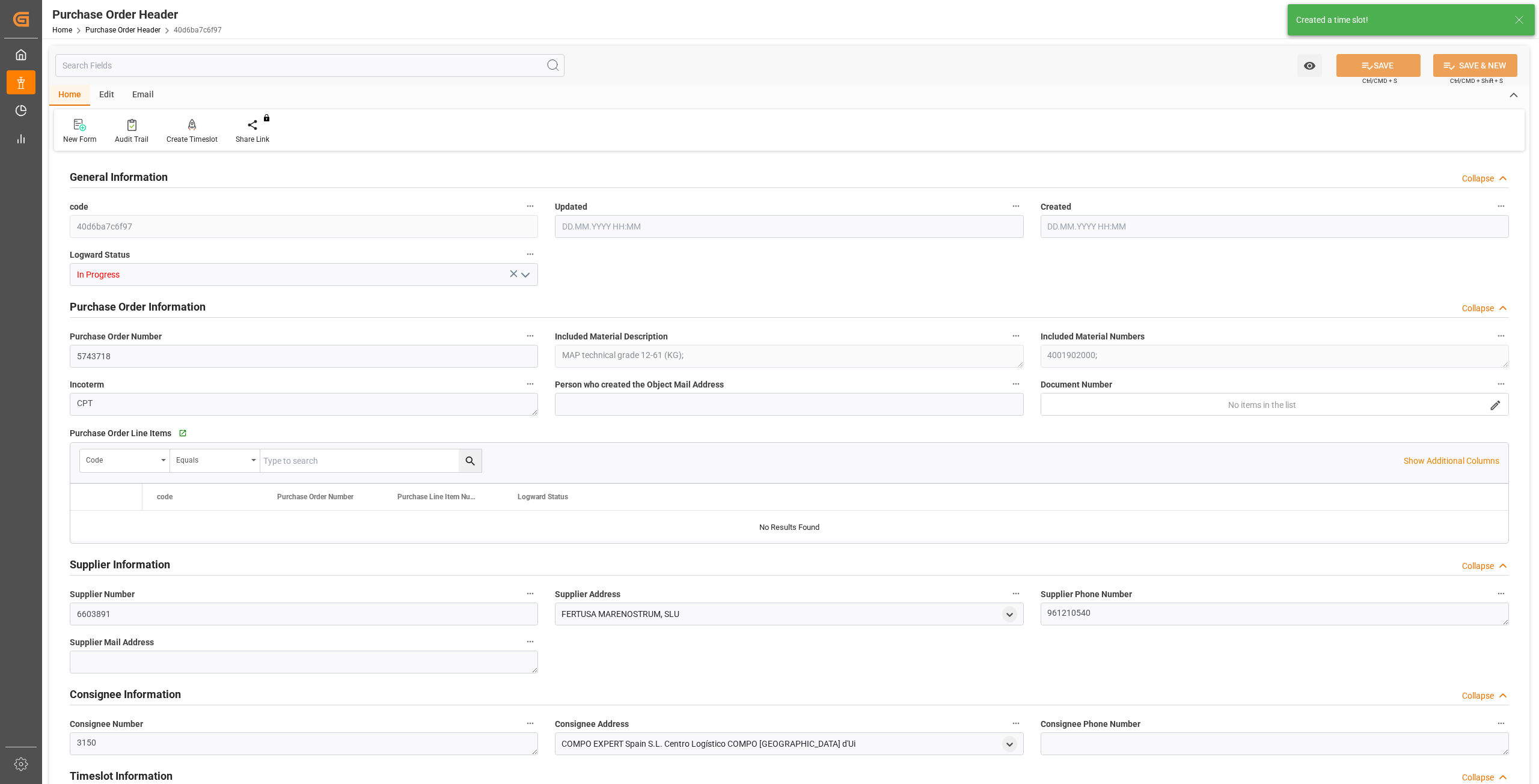
type input "308000"
type input "264000"
type input "44000"
type input "20.08.2025 08:04"
type input "12.06.2025 08:23"
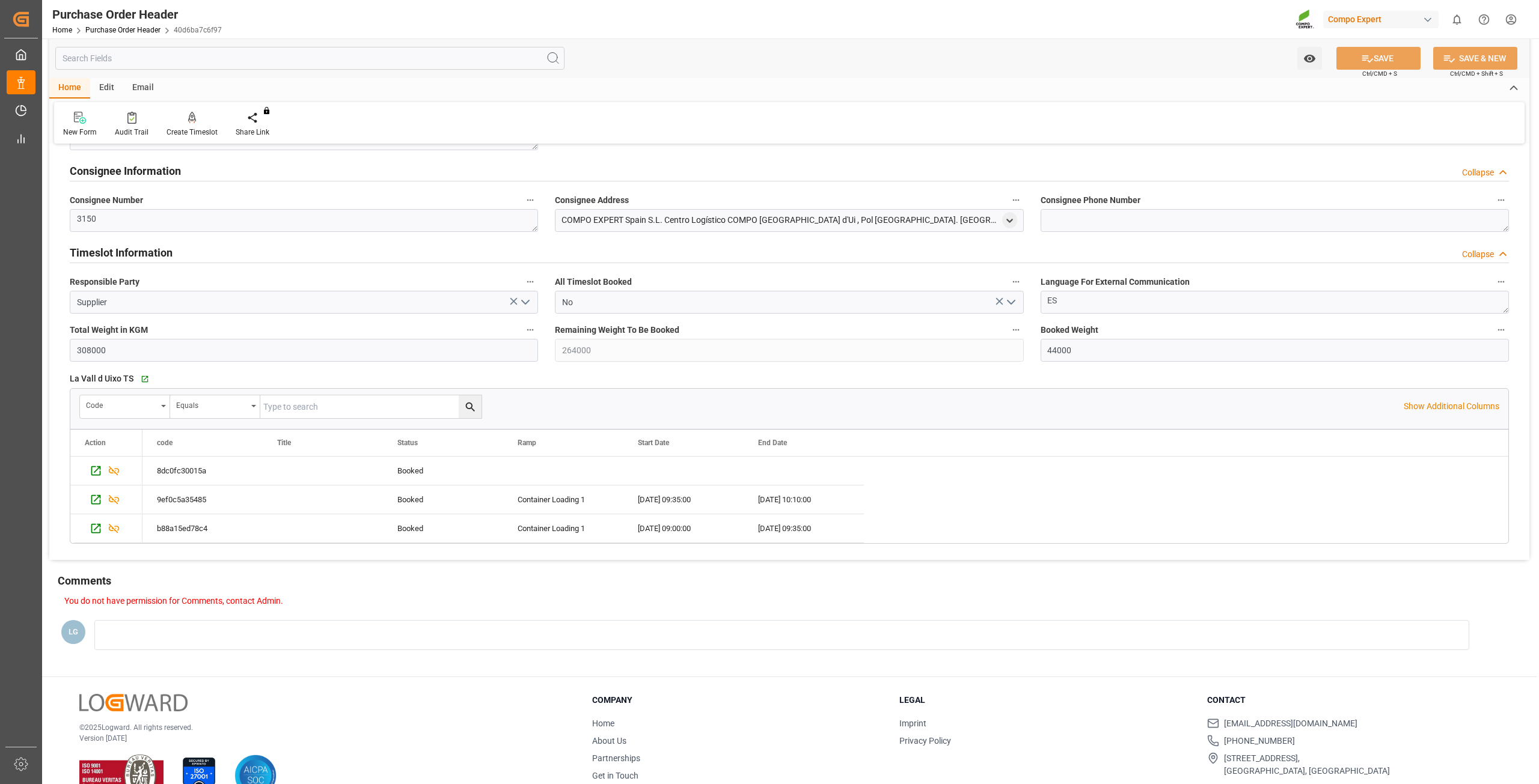
scroll to position [885, 0]
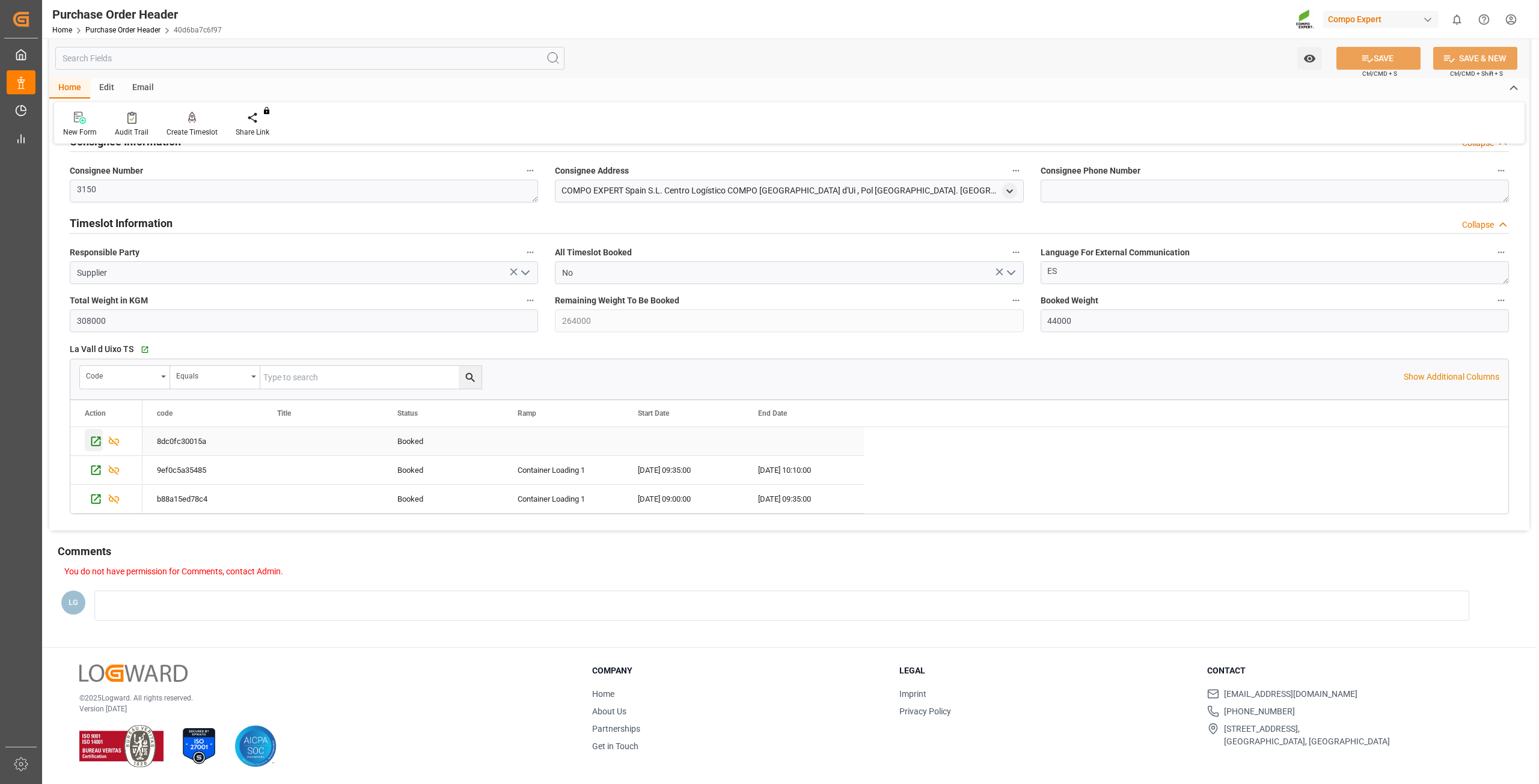
click at [97, 440] on icon "Press SPACE to select this row." at bounding box center [96, 441] width 10 height 10
click at [190, 125] on div "Create Timeslot" at bounding box center [192, 124] width 69 height 27
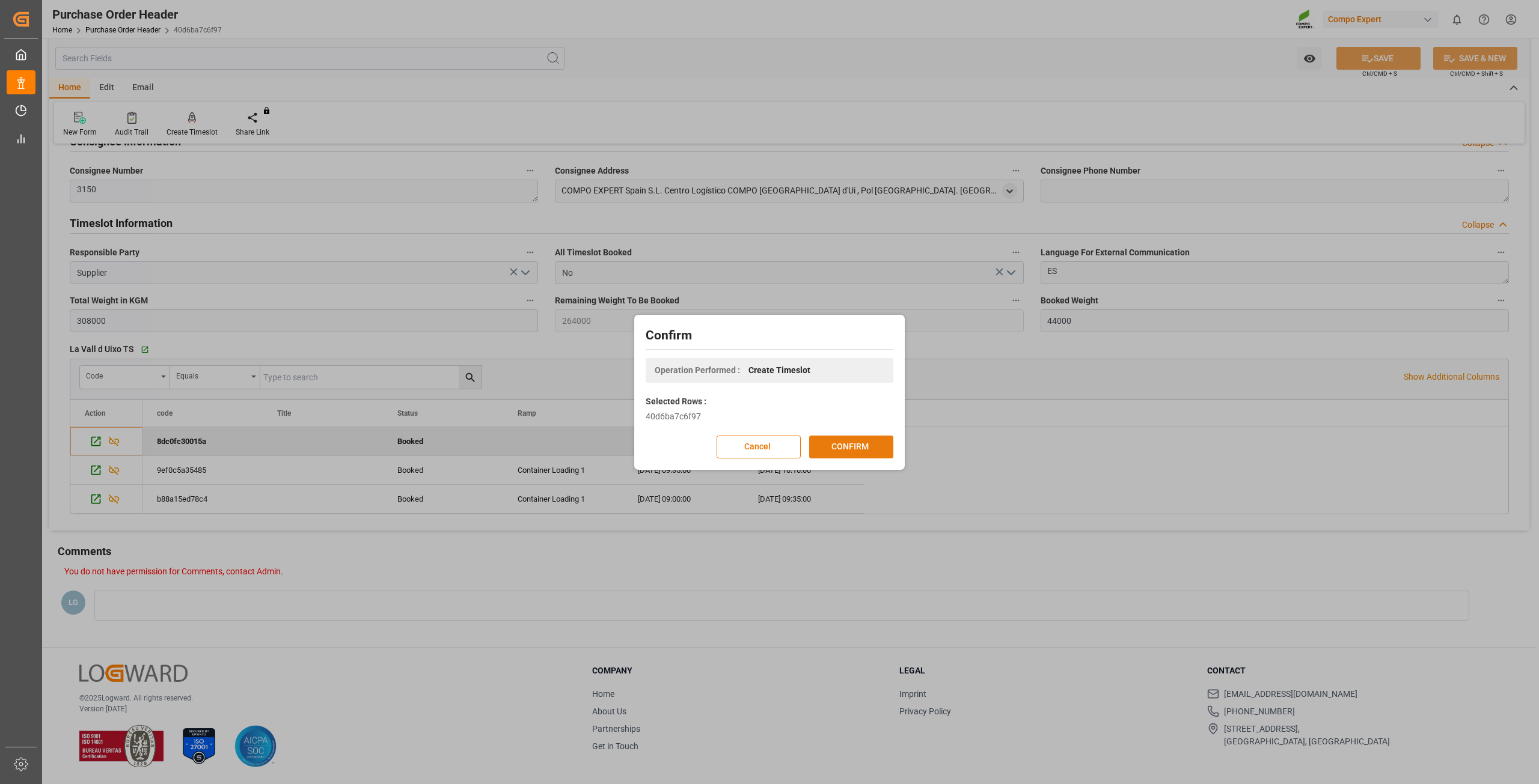
click at [852, 447] on button "CONFIRM" at bounding box center [851, 447] width 85 height 23
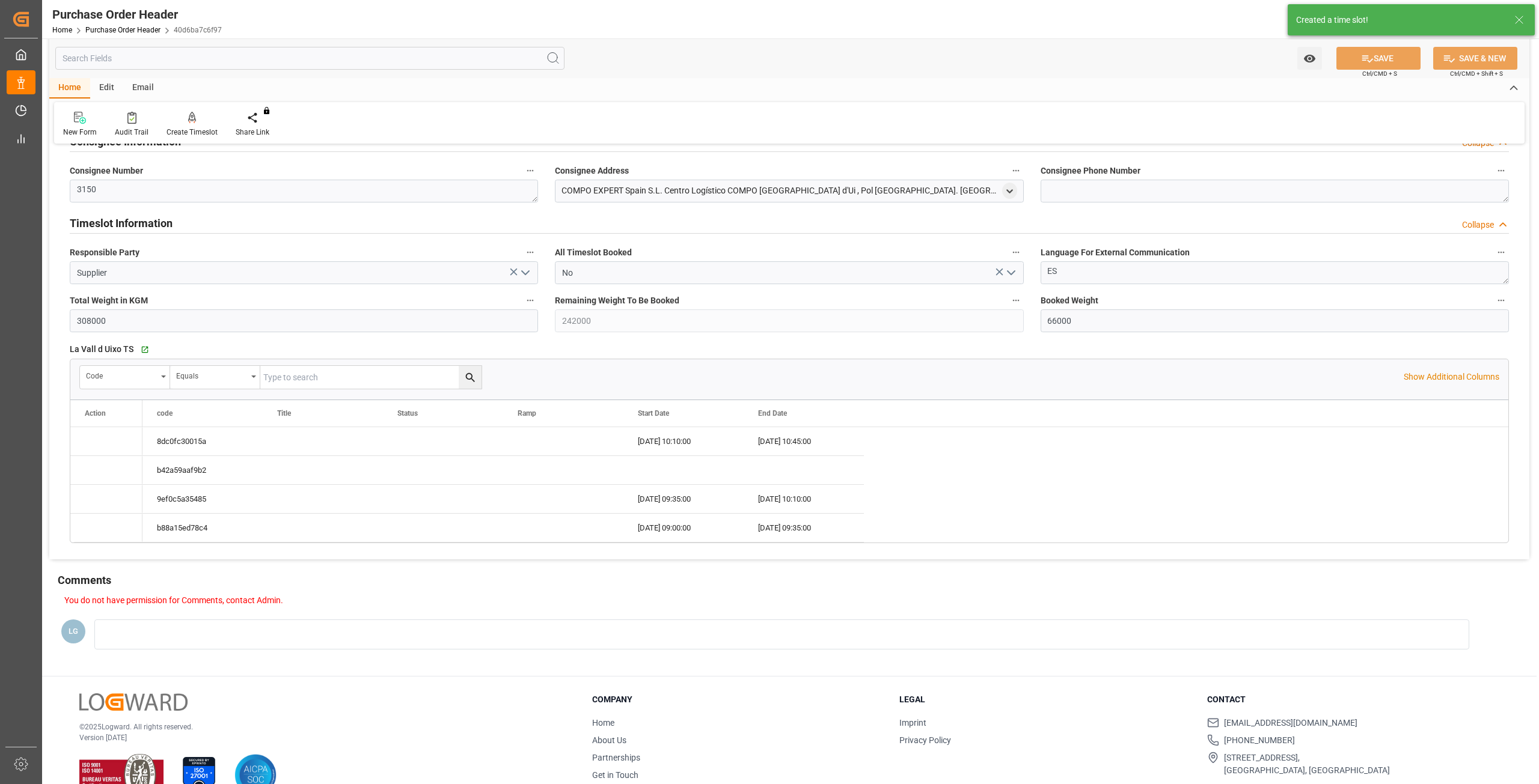
type input "20.08.2025 08:04"
type input "12.06.2025 08:23"
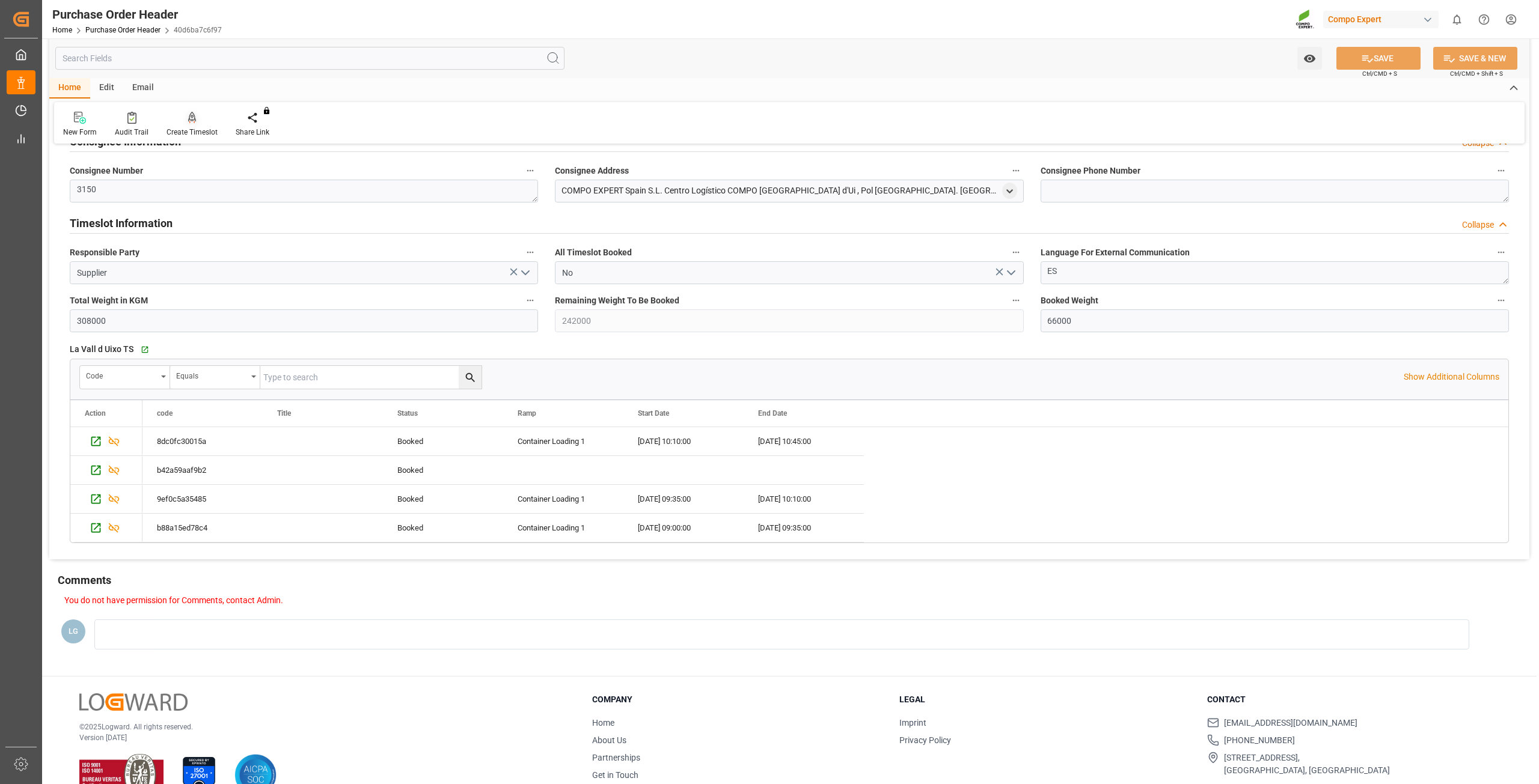
click at [200, 120] on div at bounding box center [192, 118] width 51 height 13
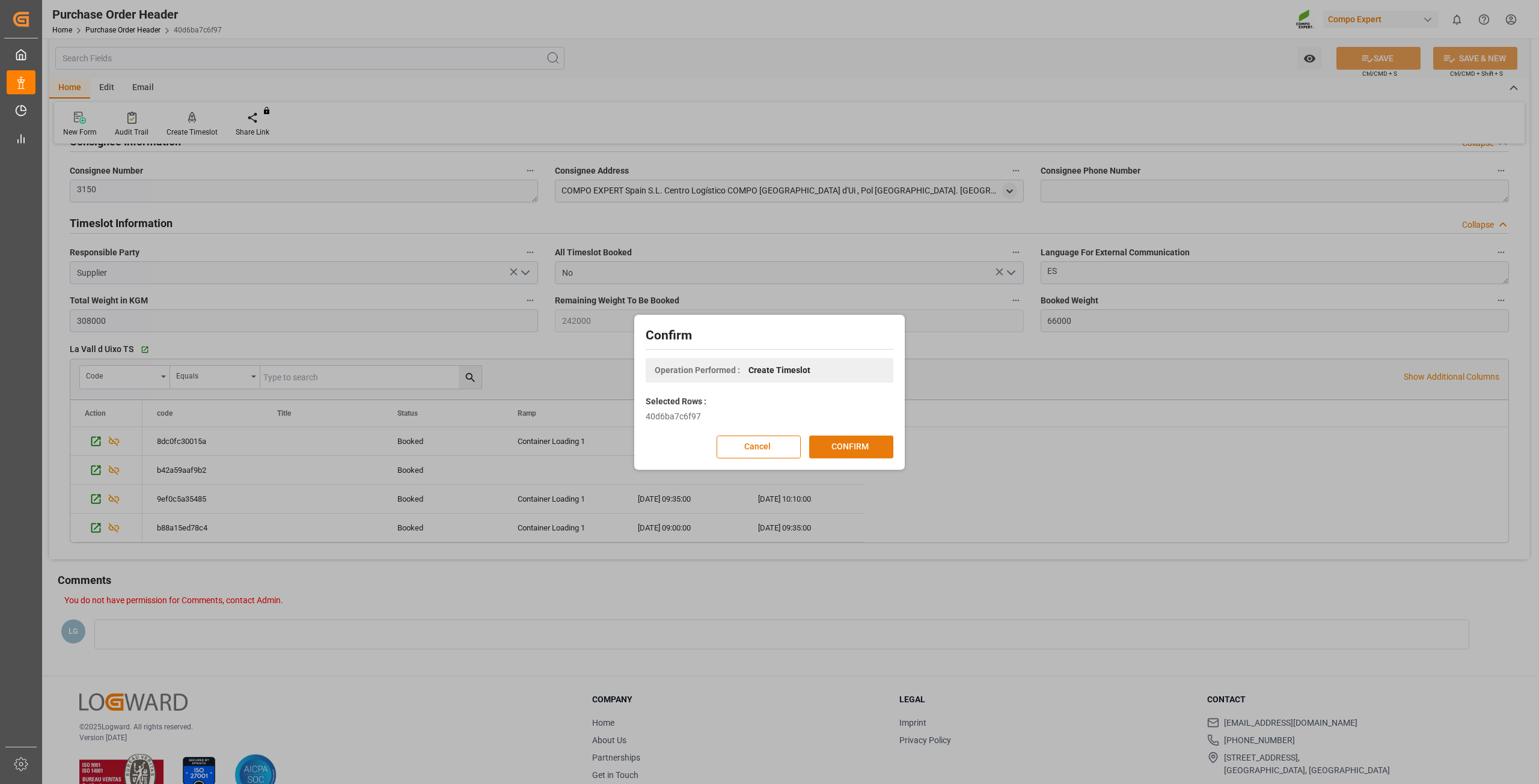
click at [819, 445] on button "CONFIRM" at bounding box center [851, 447] width 85 height 23
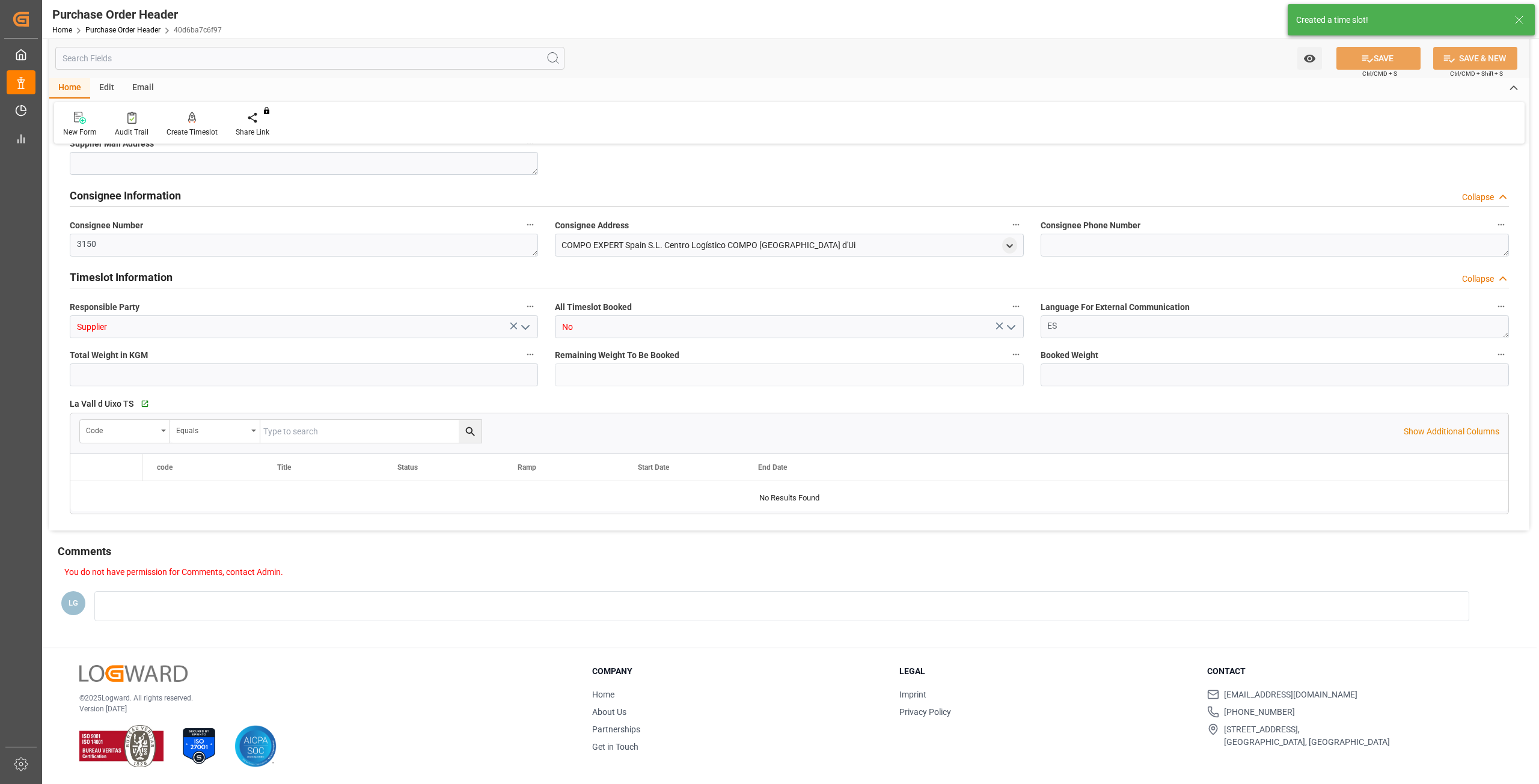
type input "308000"
type input "220000"
type input "88000"
type input "20.08.2025 08:05"
type input "12.06.2025 08:23"
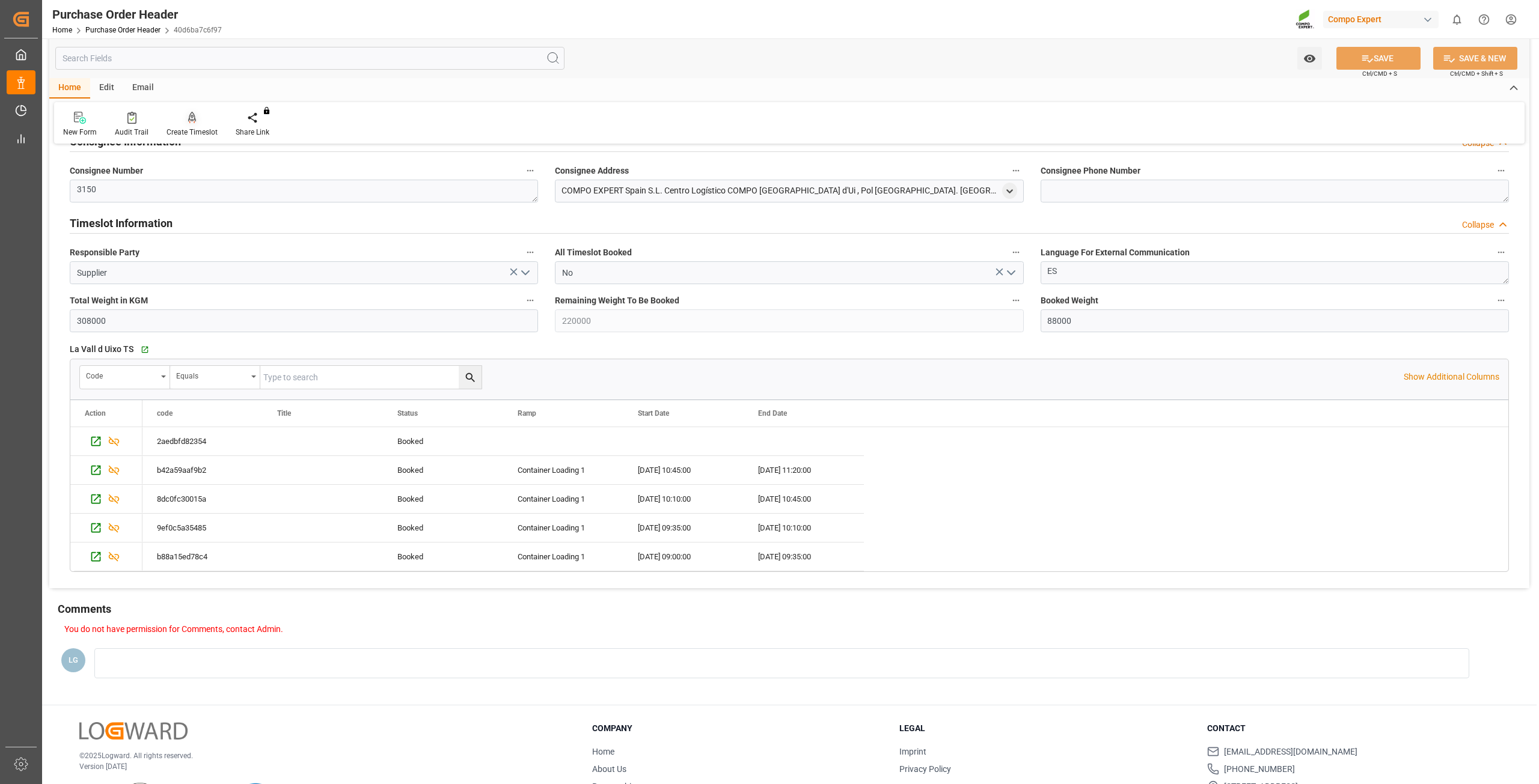
click at [190, 124] on icon at bounding box center [192, 118] width 8 height 12
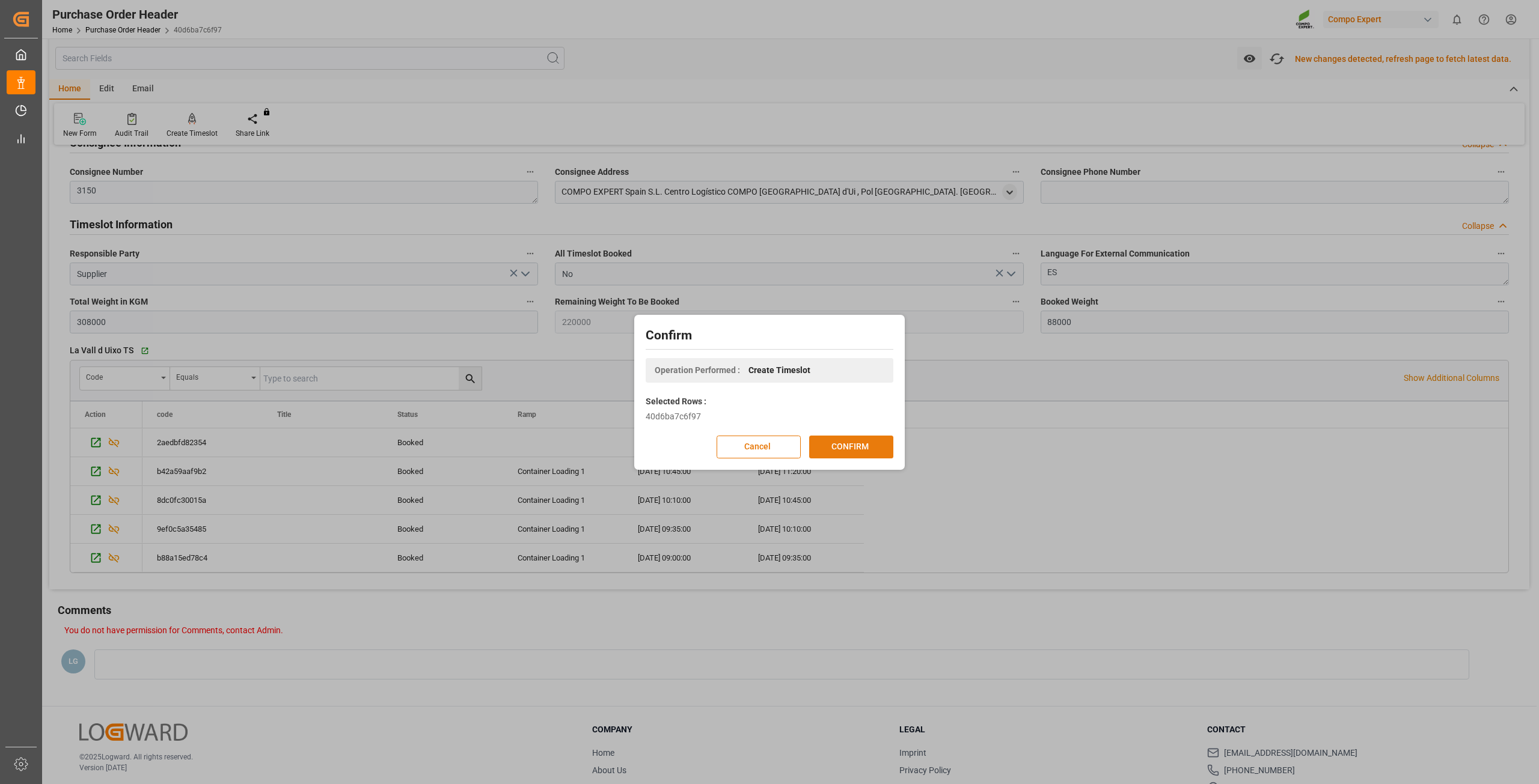
click at [829, 443] on button "CONFIRM" at bounding box center [851, 447] width 85 height 23
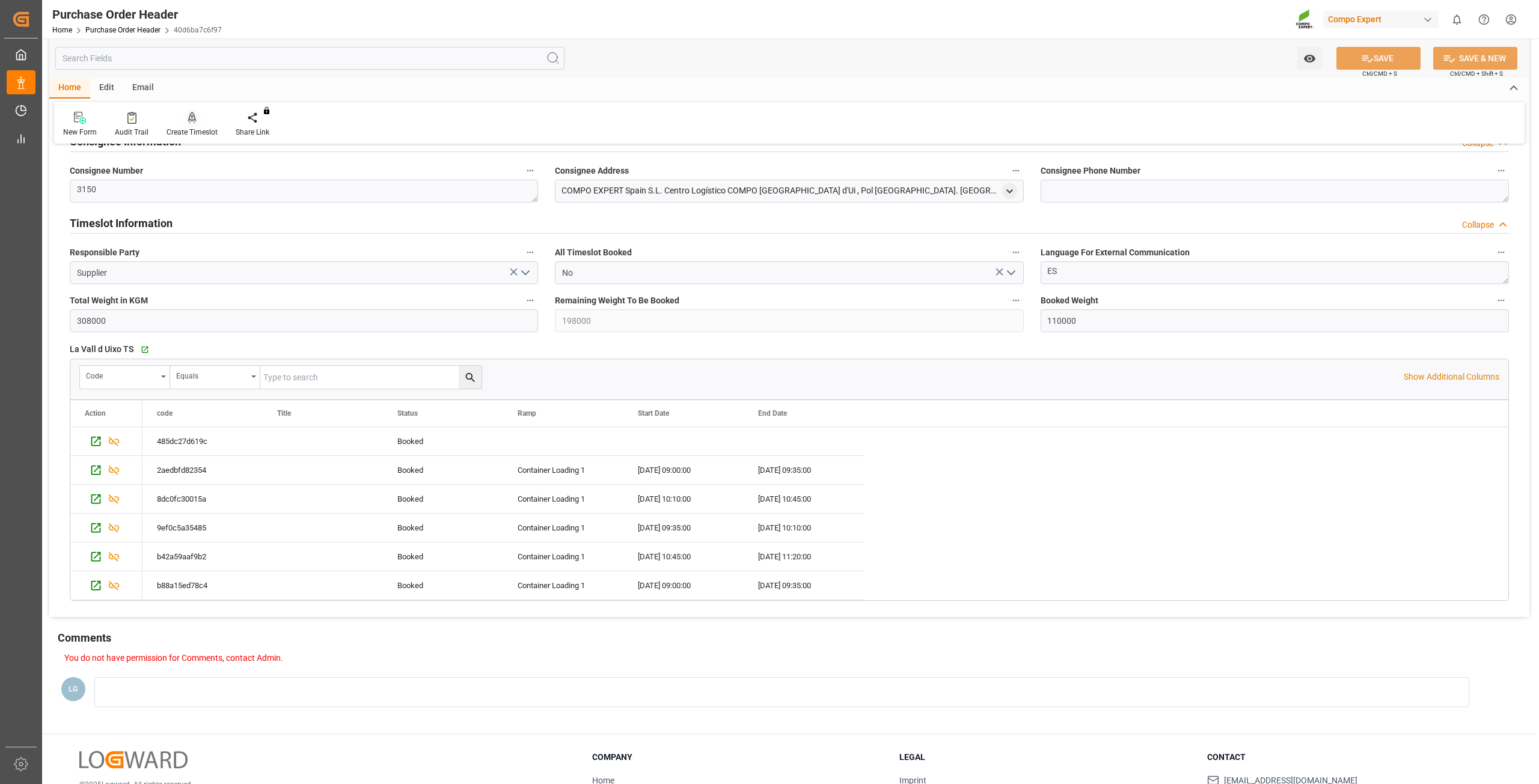
click at [188, 126] on div "Create Timeslot" at bounding box center [192, 124] width 69 height 27
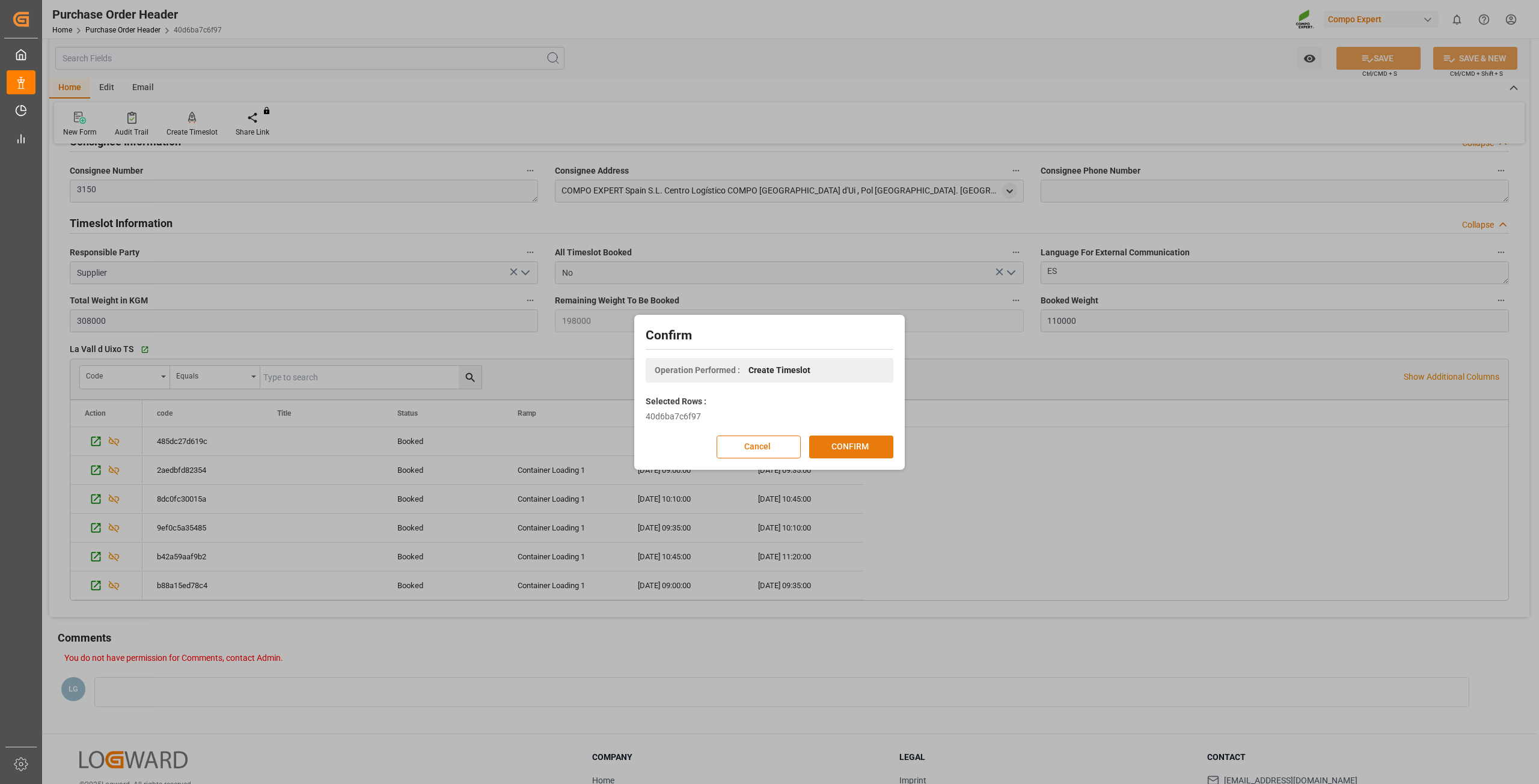
click at [850, 443] on button "CONFIRM" at bounding box center [851, 447] width 85 height 23
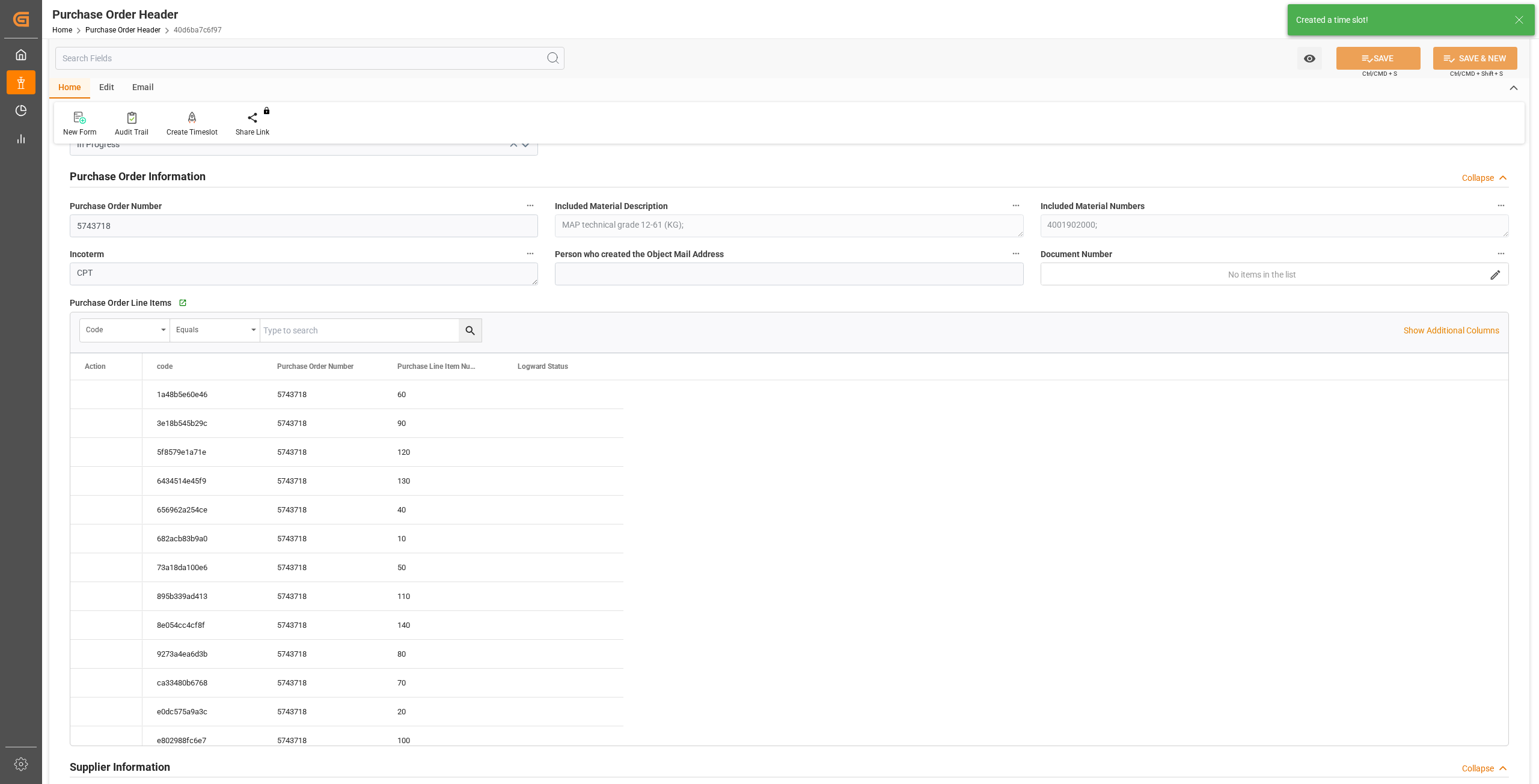
type input "[DATE] 08:06"
type input "12.06.2025 08:23"
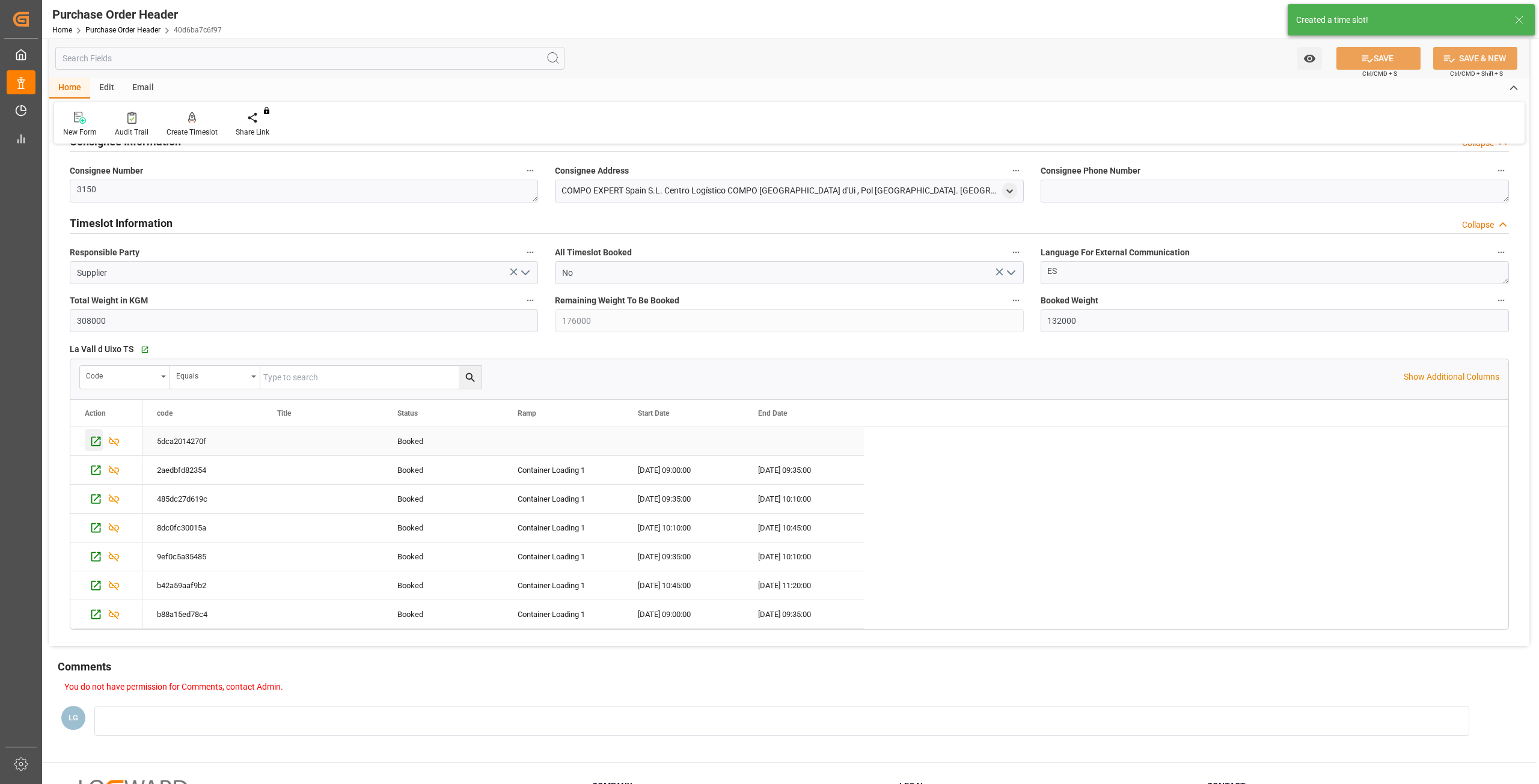
click at [98, 439] on icon "Press SPACE to select this row." at bounding box center [96, 441] width 10 height 10
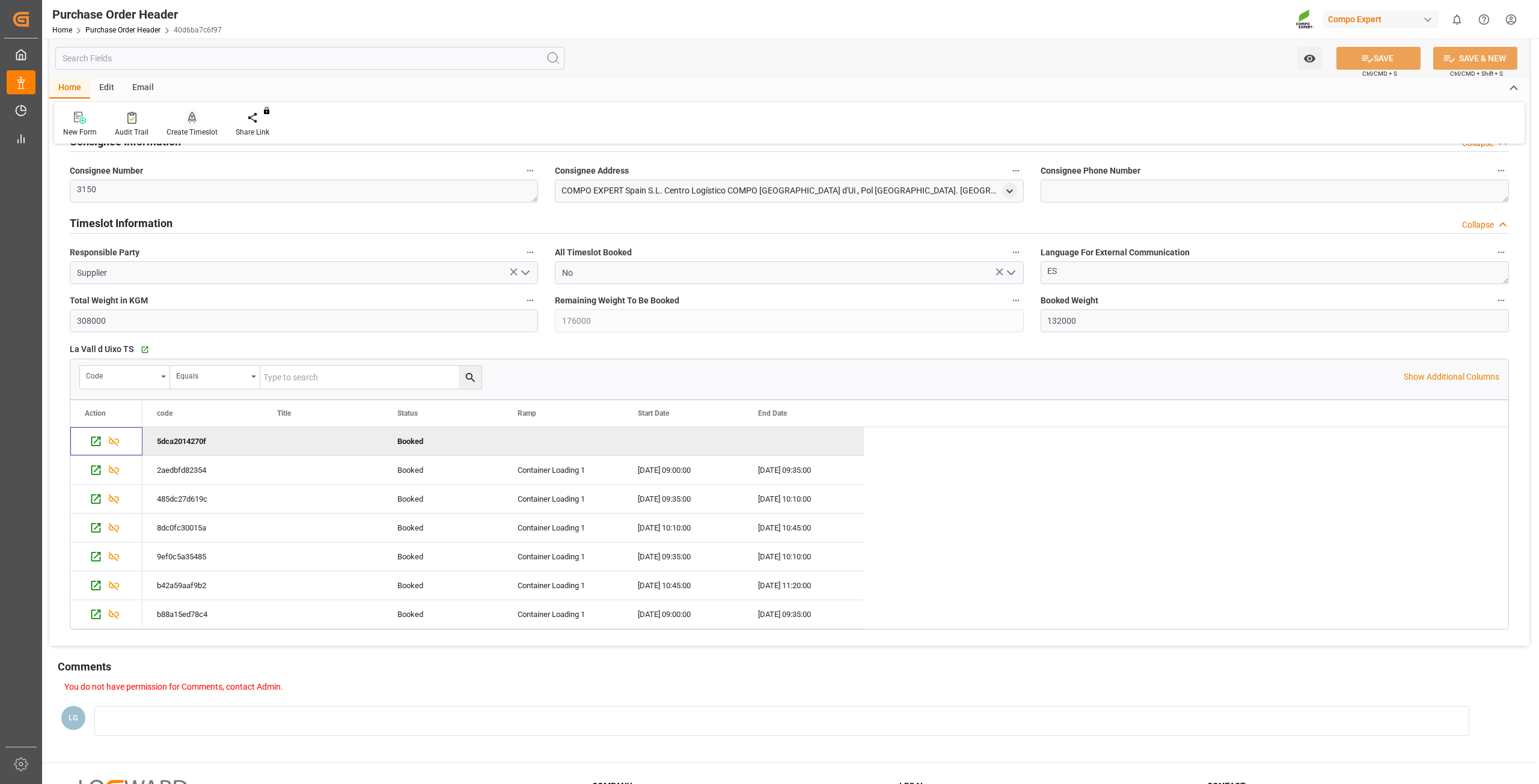
click at [190, 122] on icon at bounding box center [192, 117] width 8 height 10
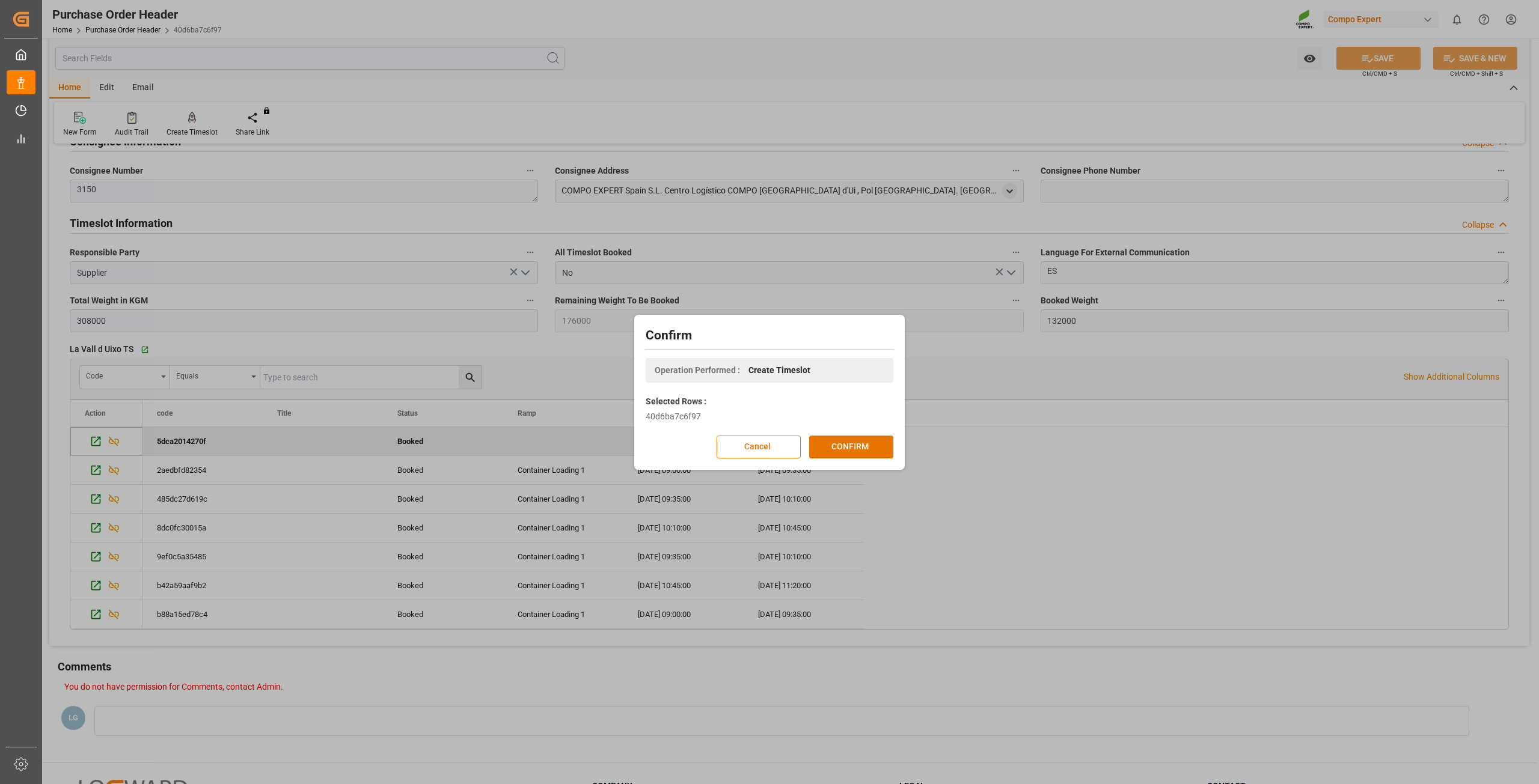
click at [855, 466] on div "Confirm Operation Performed : Create Timeslot Selected Rows : 40d6ba7c6f97 Canc…" at bounding box center [770, 392] width 271 height 155
click at [859, 454] on button "CONFIRM" at bounding box center [851, 447] width 85 height 23
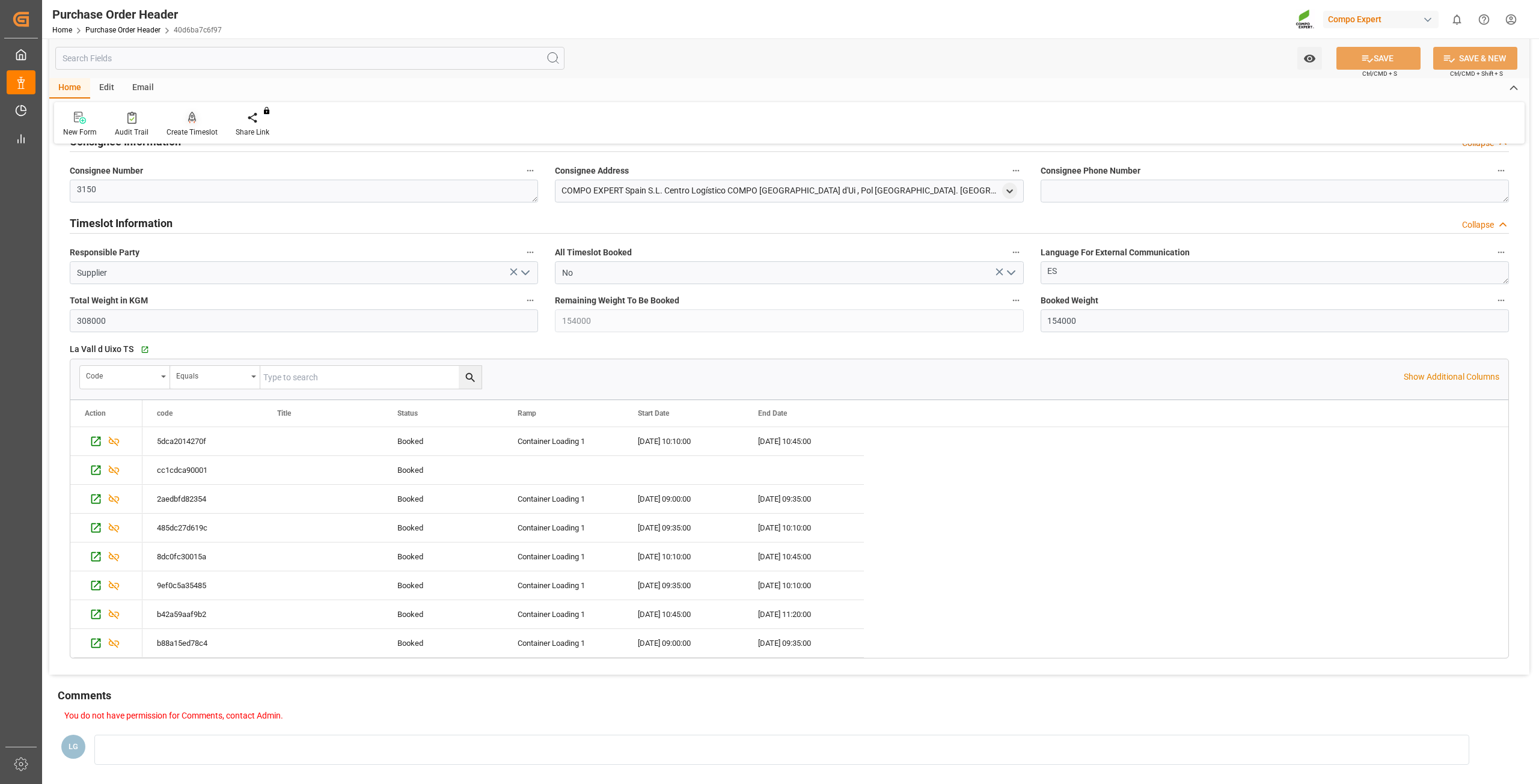
click at [188, 122] on icon at bounding box center [192, 118] width 8 height 12
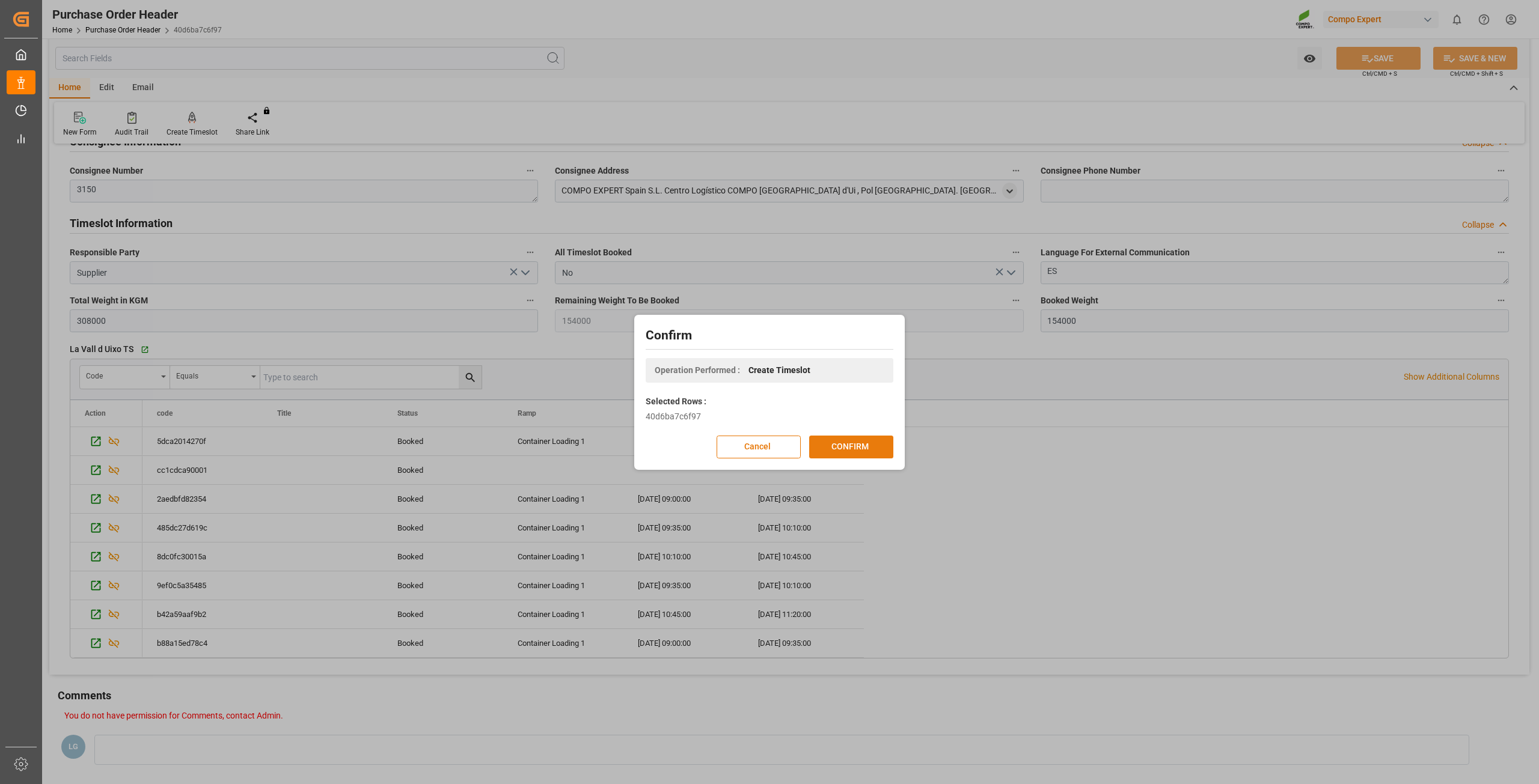
click at [846, 448] on button "CONFIRM" at bounding box center [851, 447] width 85 height 23
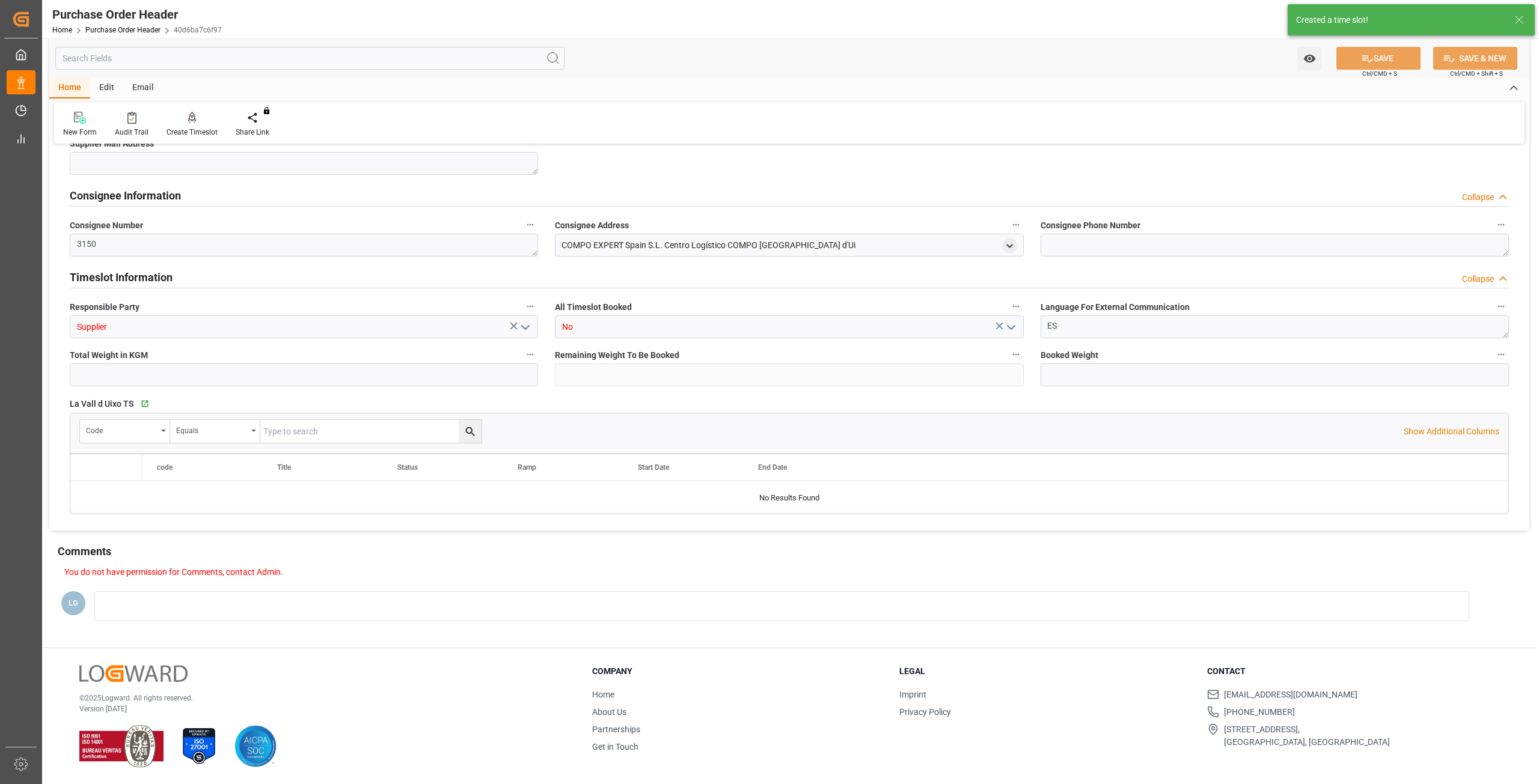
type input "308000"
type input "132000"
type input "176000"
type input "20.08.2025 08:07"
type input "12.06.2025 08:23"
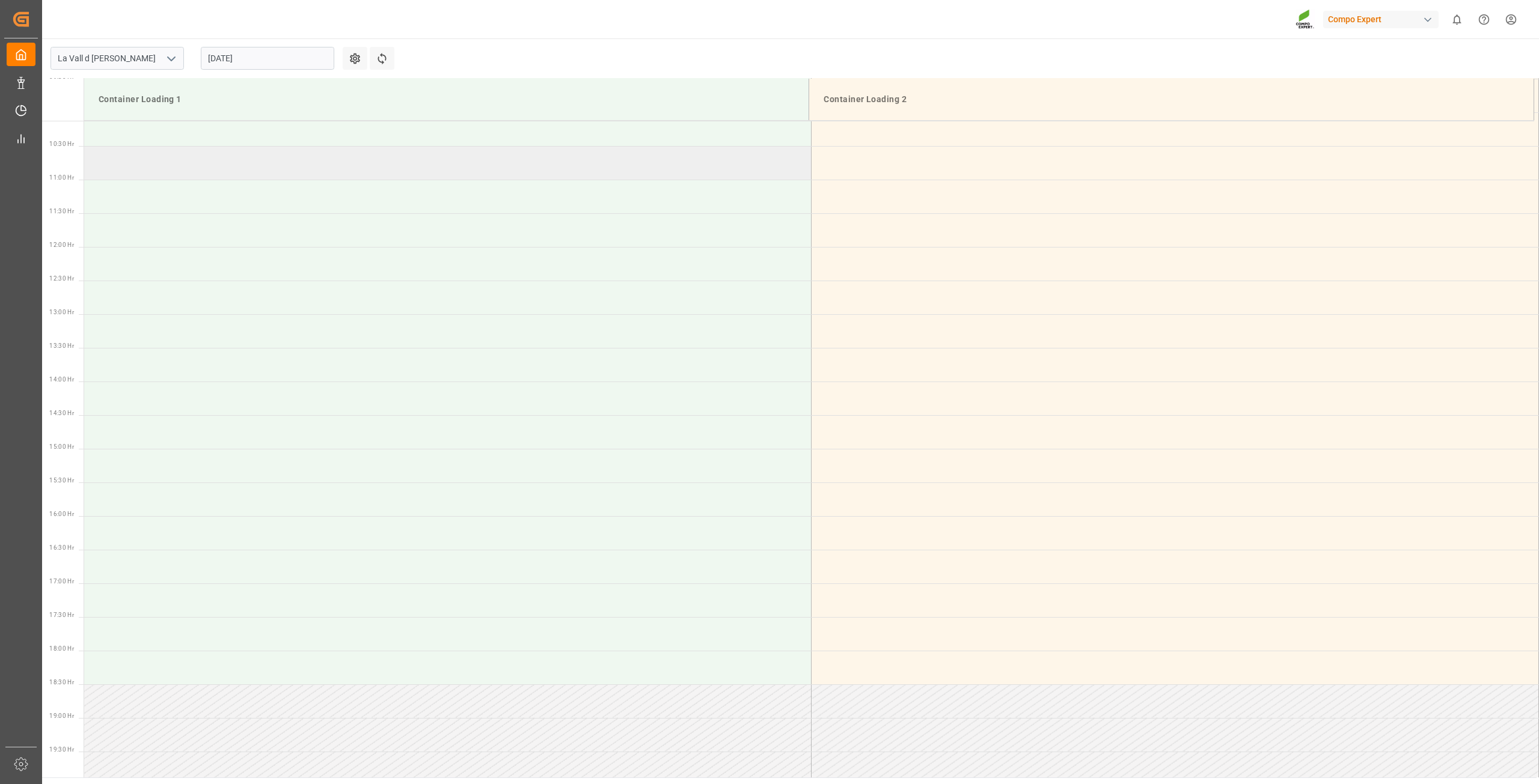
scroll to position [598, 0]
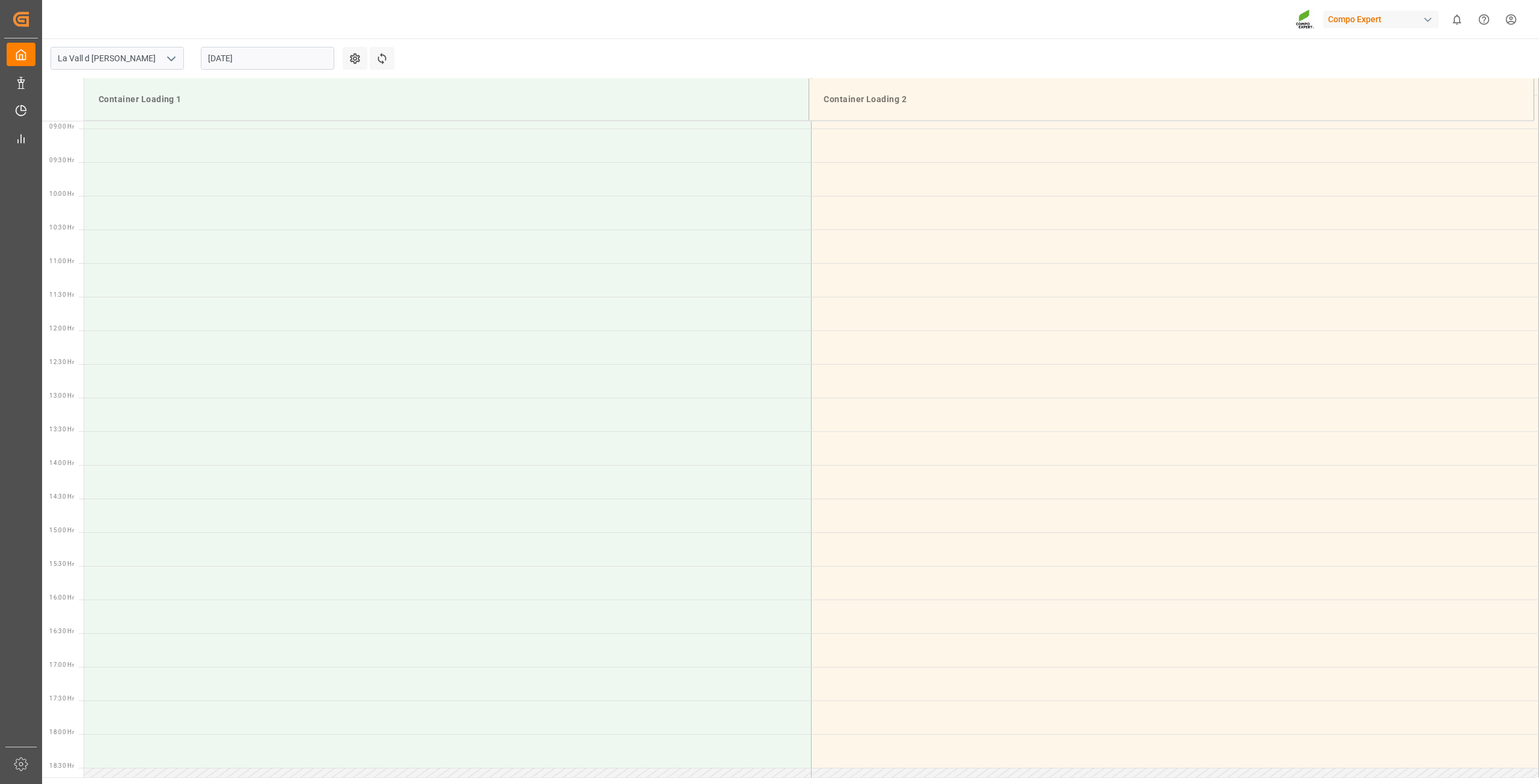
click at [229, 60] on input "[DATE]" at bounding box center [267, 58] width 134 height 23
click at [288, 192] on div "18 19 20 21 22 23 24" at bounding box center [288, 201] width 164 height 23
click at [288, 203] on span "21" at bounding box center [287, 201] width 8 height 8
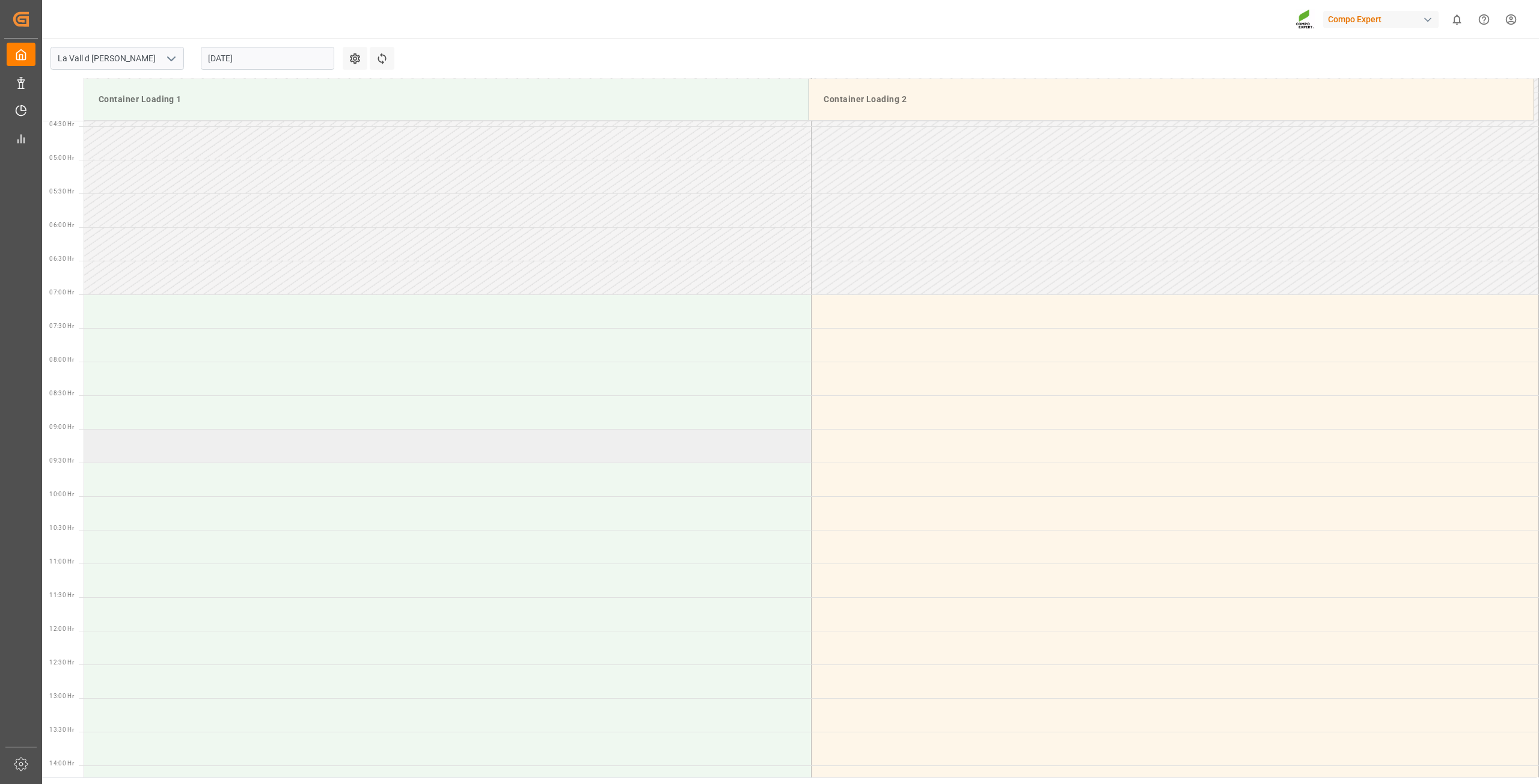
click at [140, 450] on td at bounding box center [448, 446] width 727 height 34
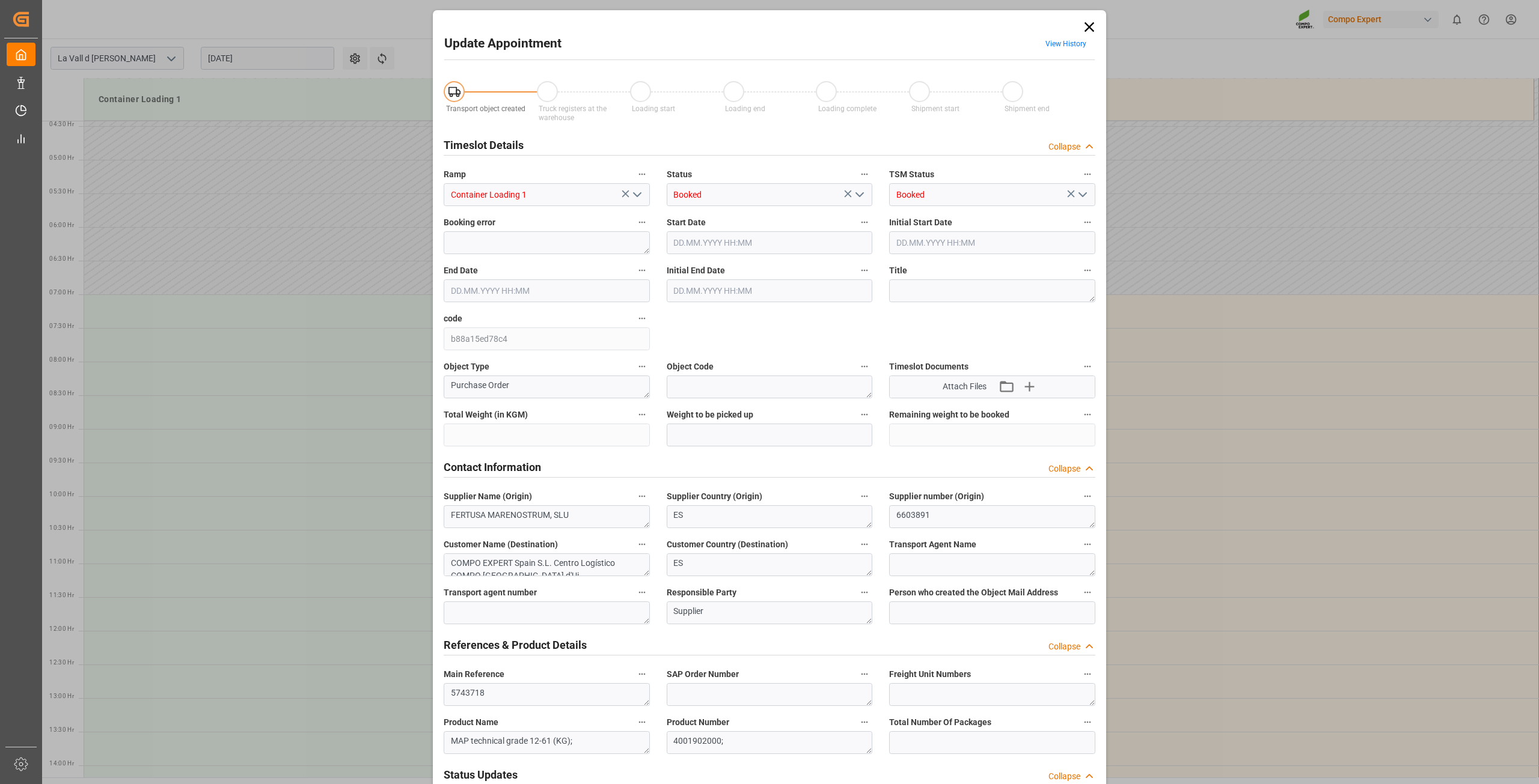
type input "308000"
type input "21.08.2025 09:00"
type input "[DATE] 09:30"
type input "20.08.2025 08:02"
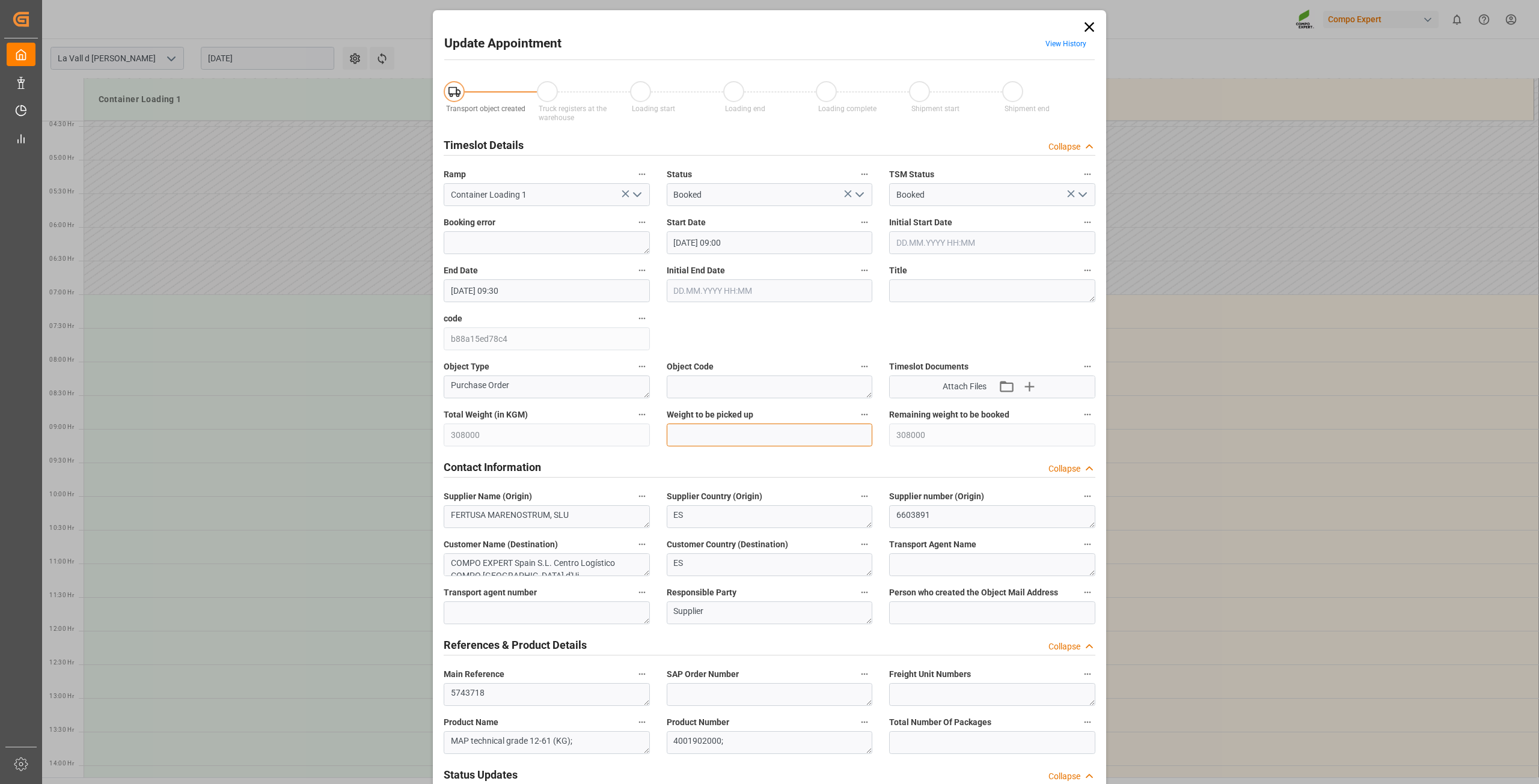
click at [722, 423] on input "text" at bounding box center [770, 435] width 206 height 23
type input "22000"
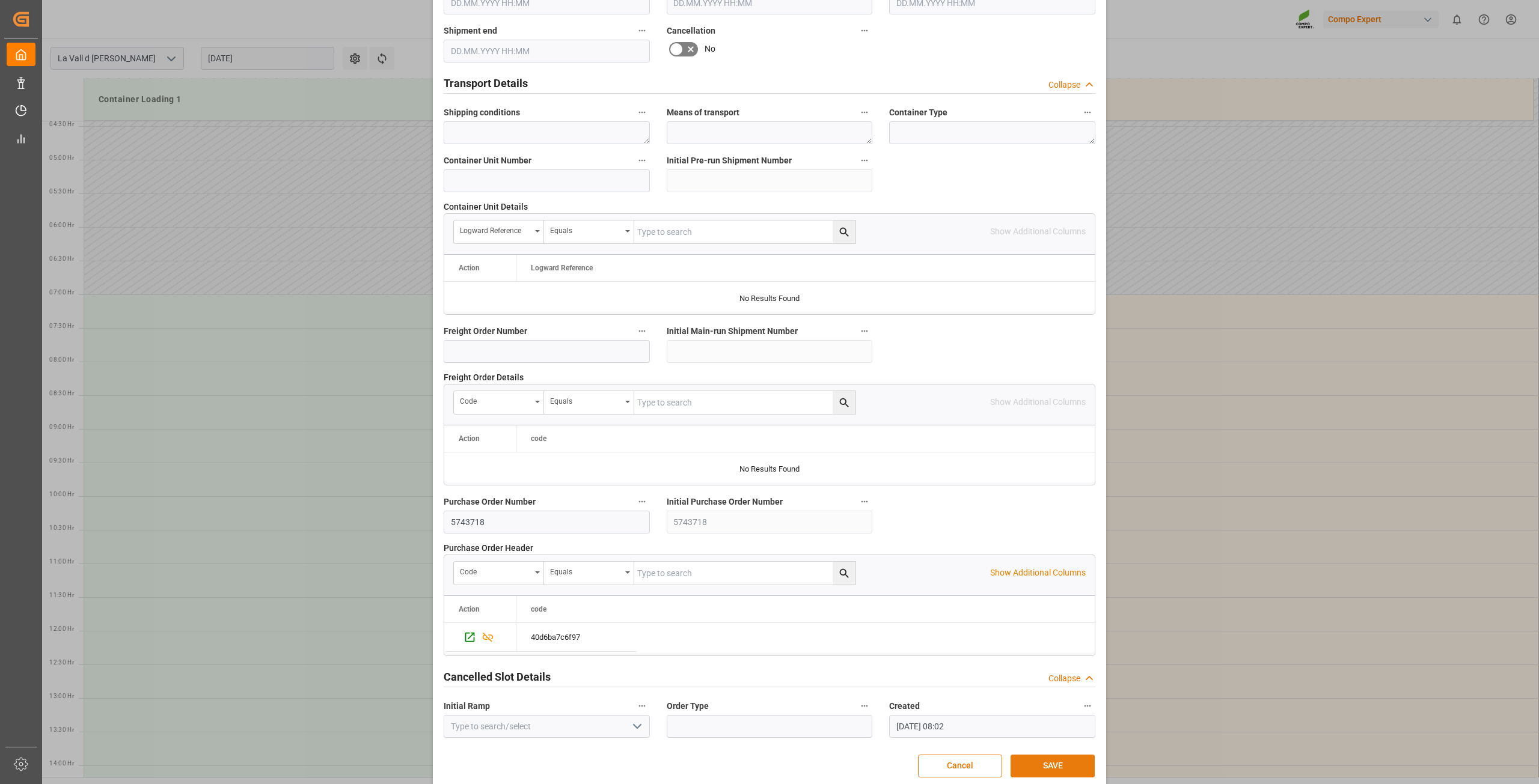
scroll to position [883, 0]
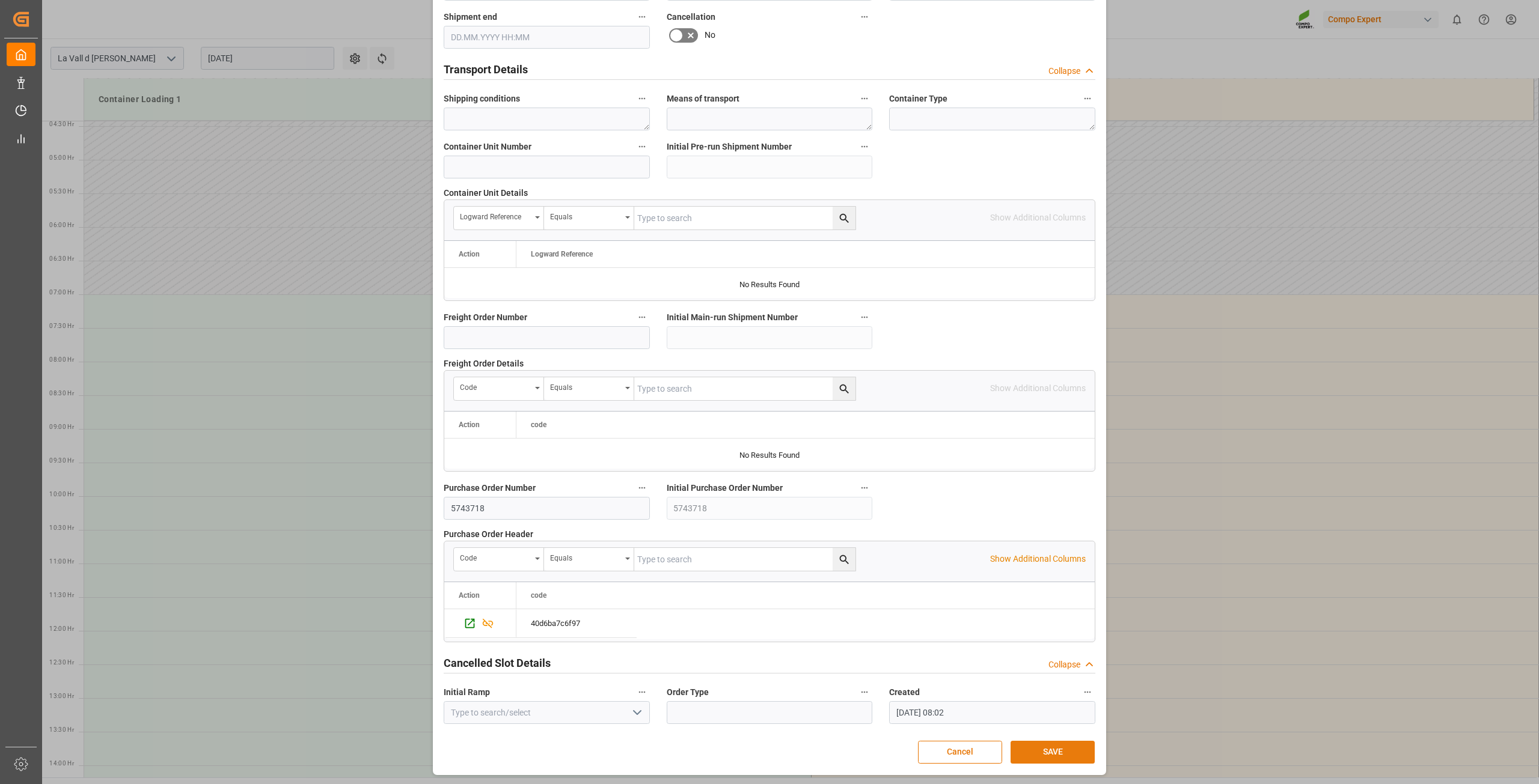
click at [1047, 745] on button "SAVE" at bounding box center [1053, 752] width 85 height 23
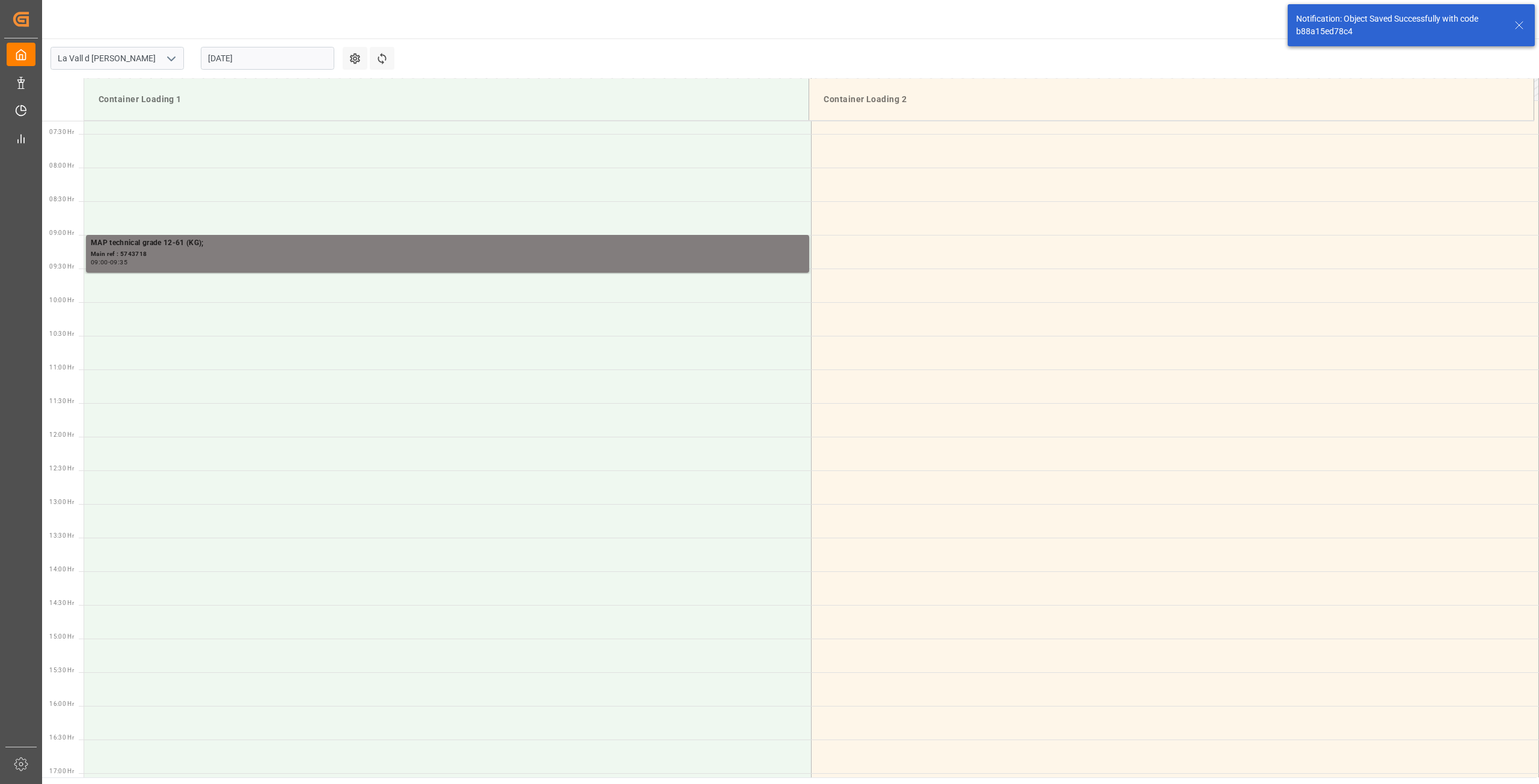
scroll to position [530, 0]
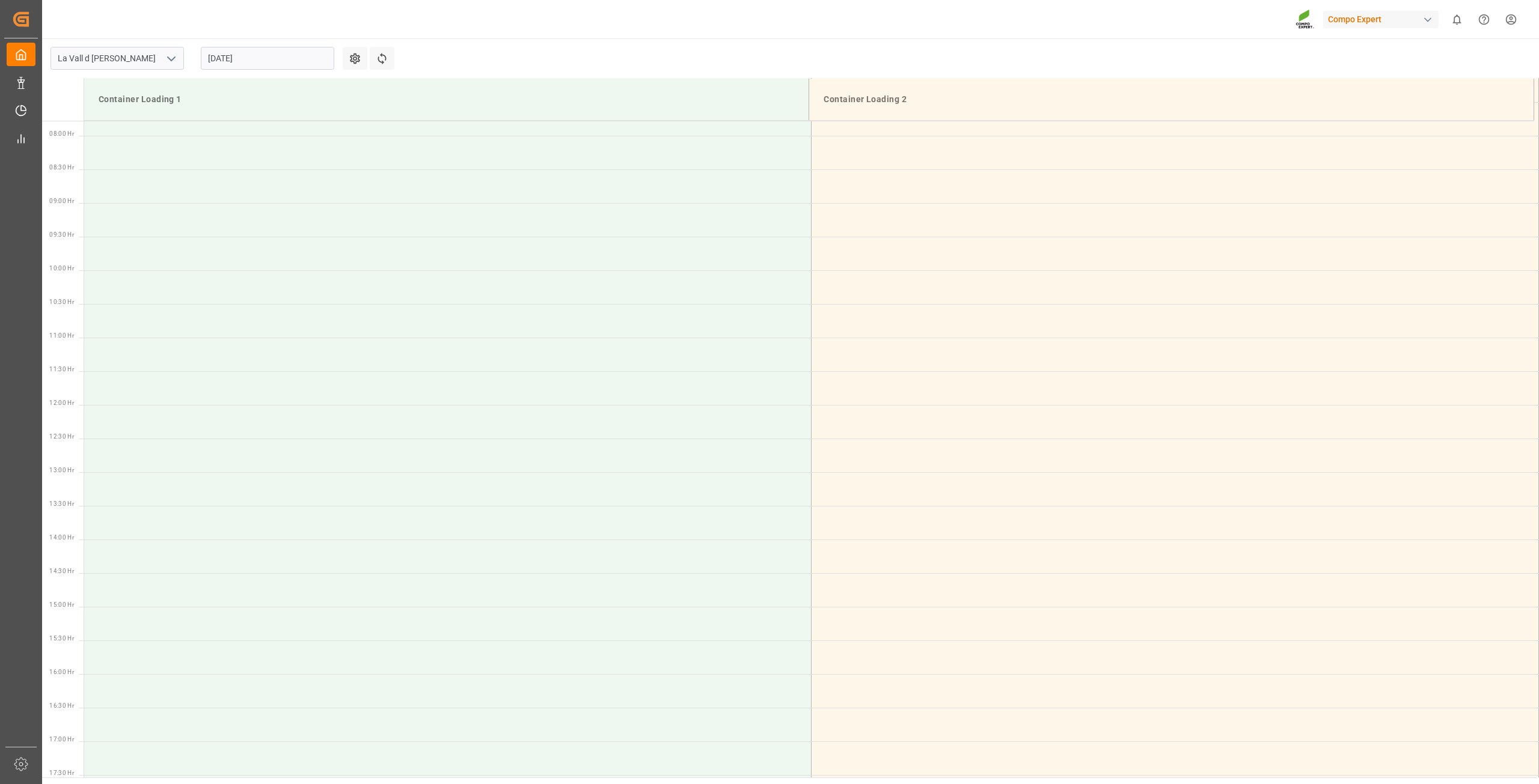
scroll to position [357, 0]
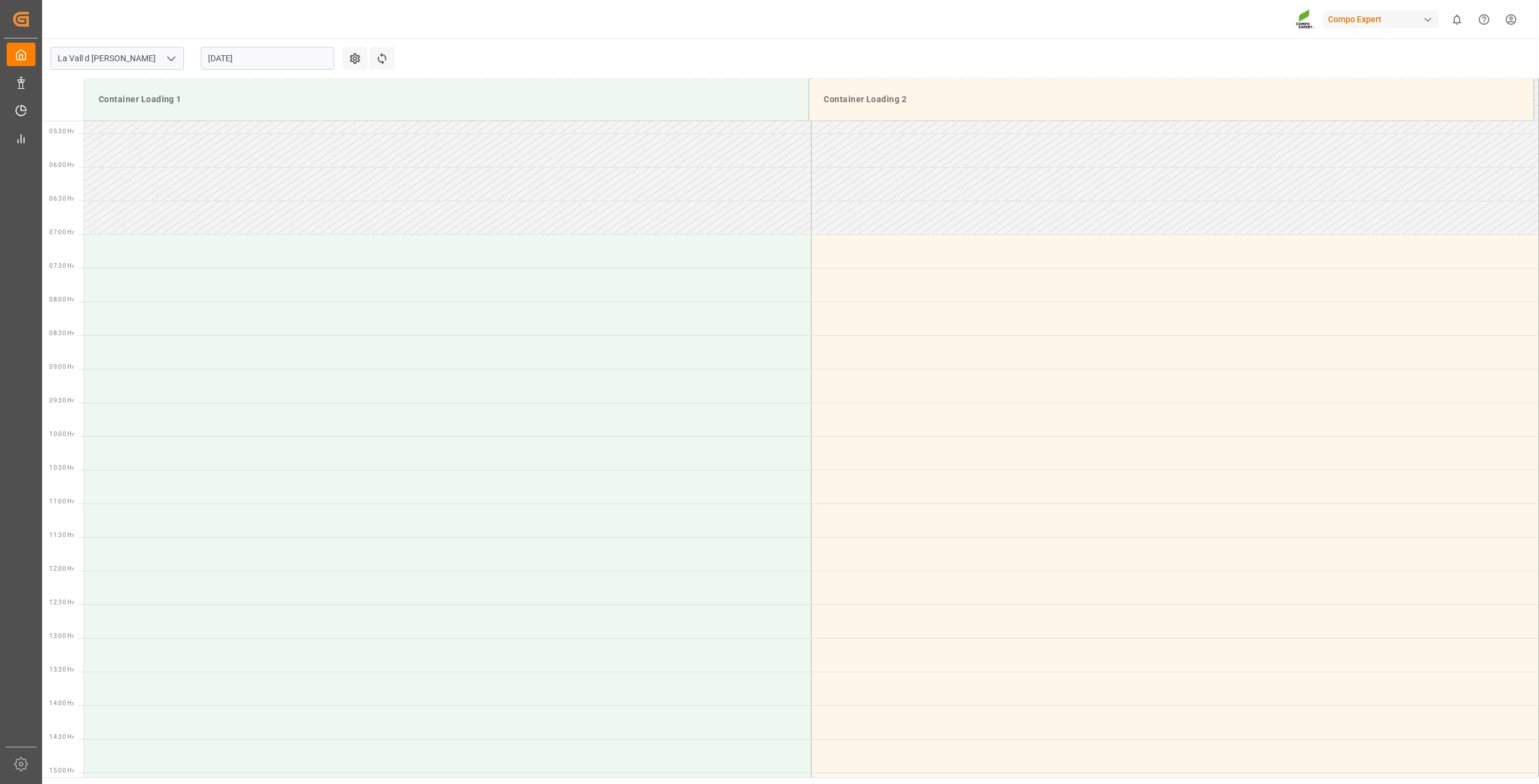
click at [250, 46] on div "[DATE]" at bounding box center [267, 58] width 151 height 39
click at [250, 65] on input "[DATE]" at bounding box center [267, 58] width 134 height 23
click at [285, 205] on span "21" at bounding box center [287, 201] width 8 height 8
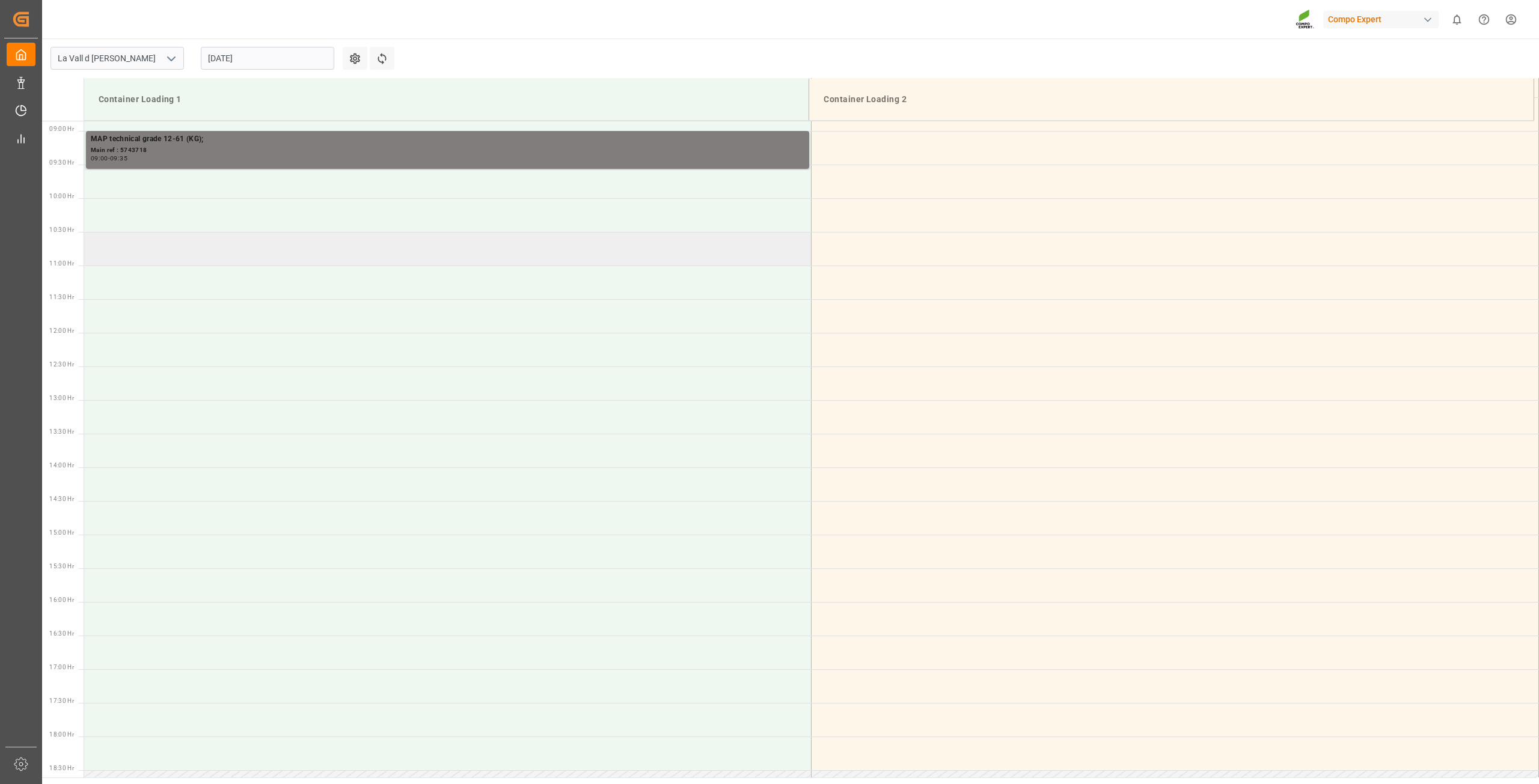
scroll to position [598, 0]
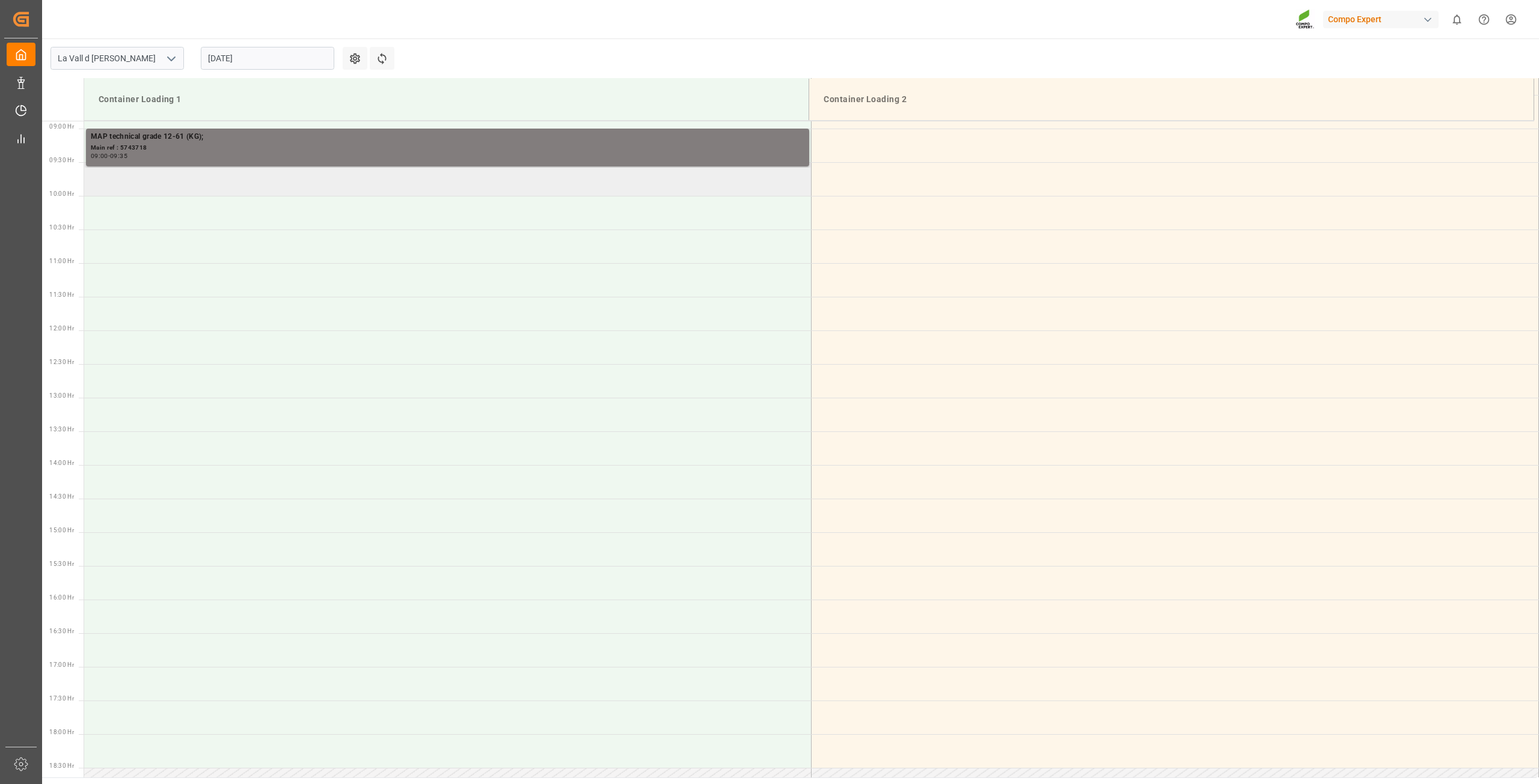
click at [292, 186] on td at bounding box center [448, 179] width 727 height 34
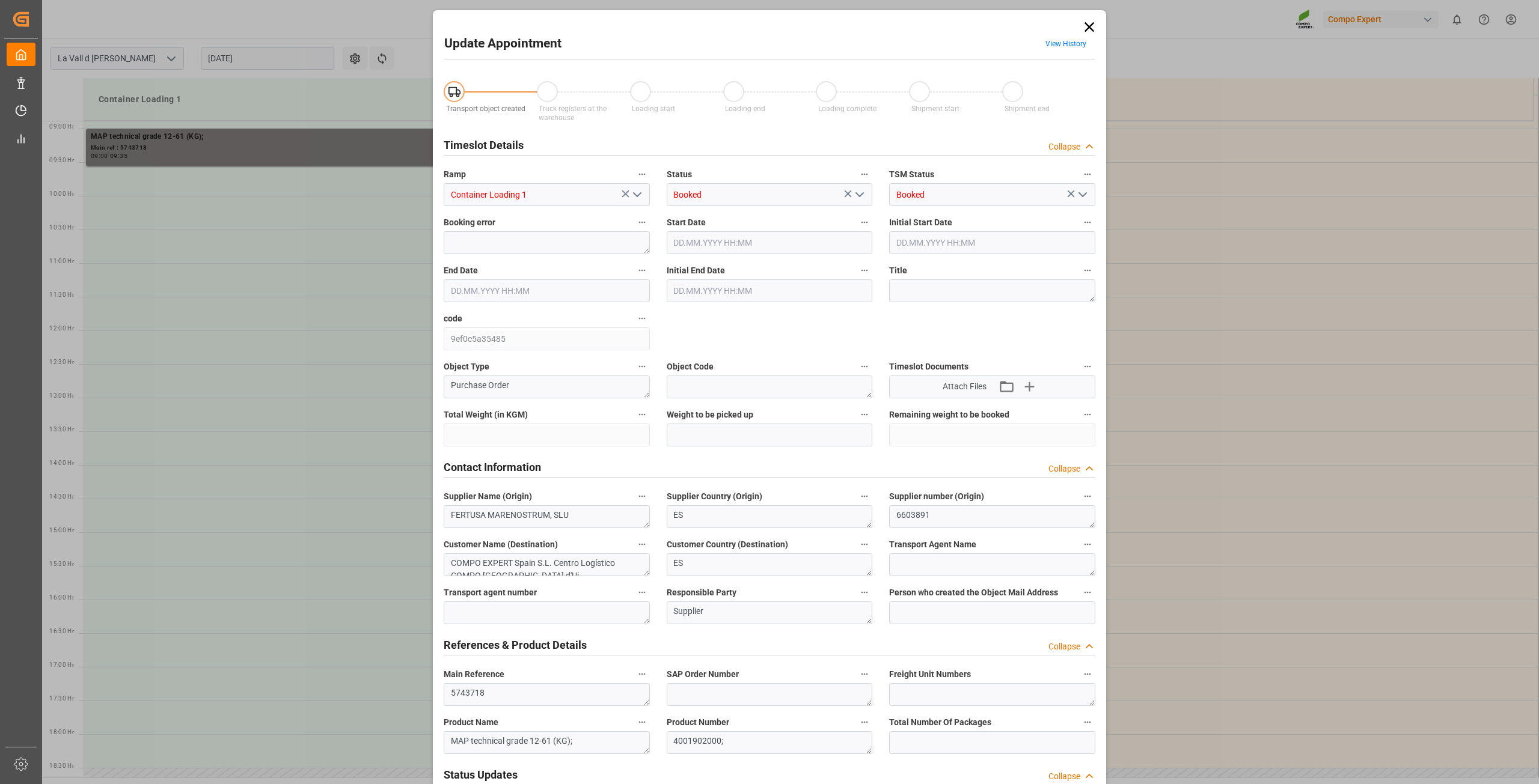
type input "308000"
type input "286000"
type input "21.08.2025 09:30"
type input "21.08.2025 10:00"
type input "20.08.2025 08:03"
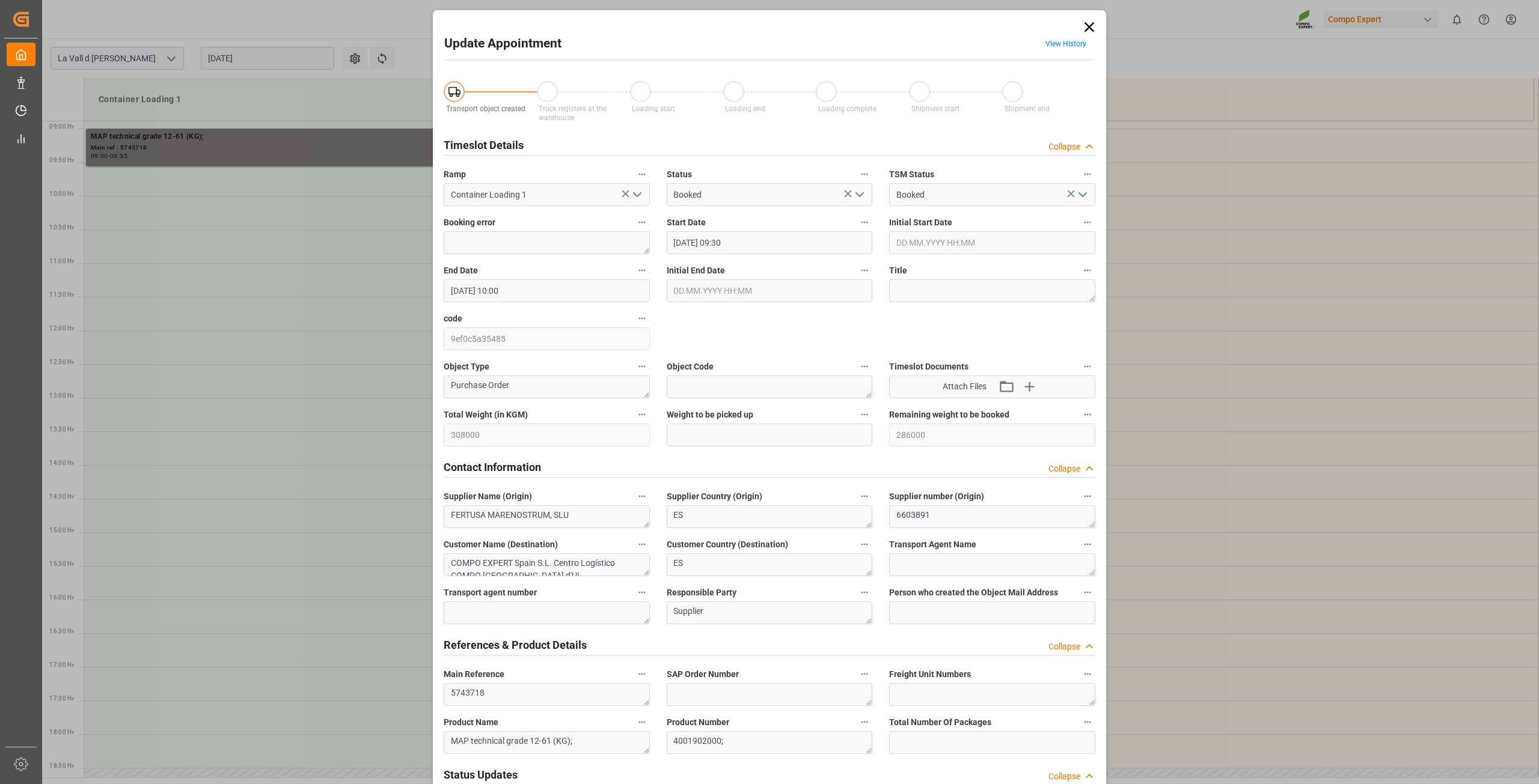
click at [767, 239] on input "21.08.2025 09:30" at bounding box center [770, 242] width 206 height 23
click at [753, 383] on span "21" at bounding box center [750, 385] width 8 height 8
click at [858, 348] on li "09:30" at bounding box center [861, 352] width 51 height 30
click at [752, 241] on input "21.08.2025 09:30" at bounding box center [770, 242] width 206 height 23
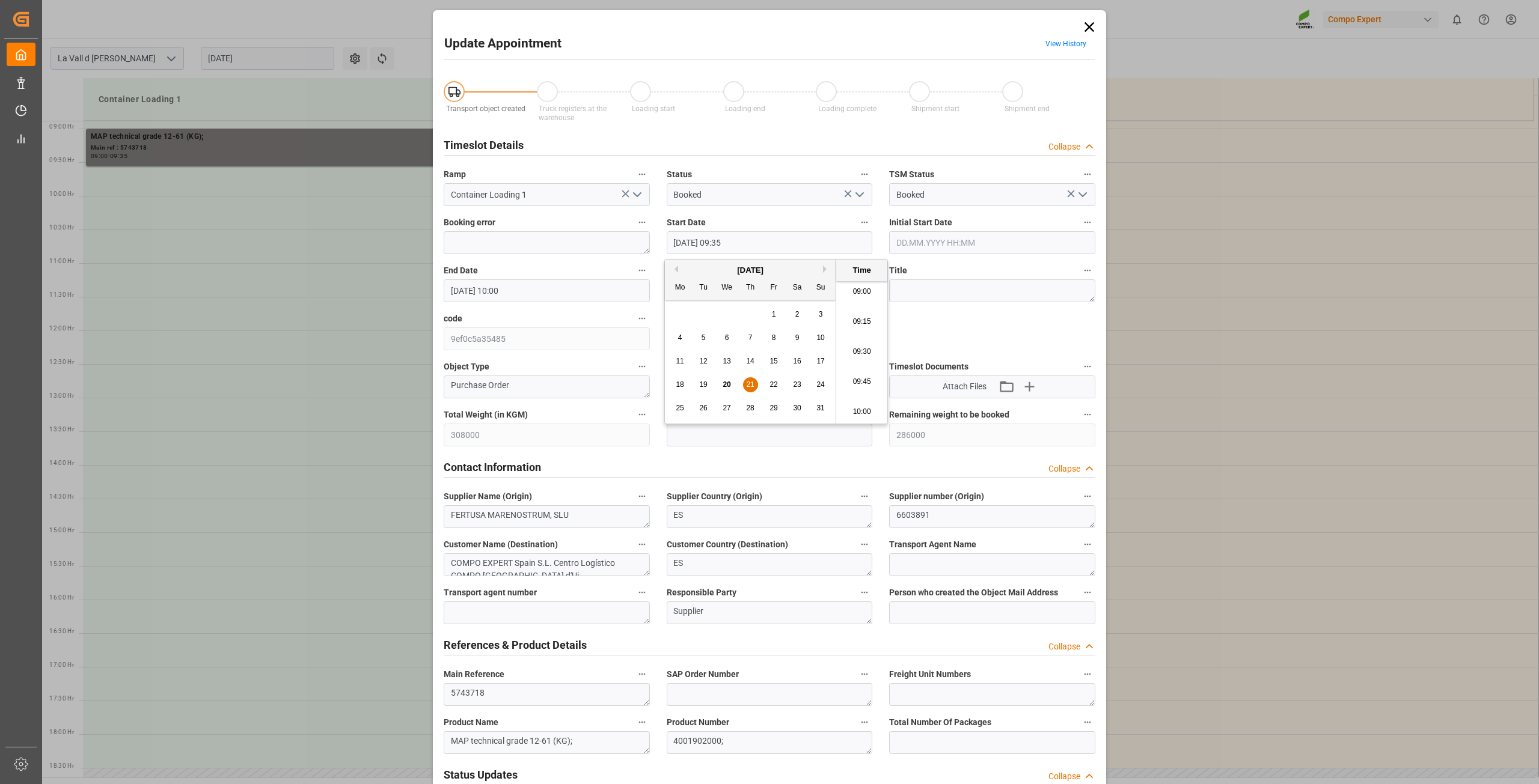
type input "21.08.2025 09:35"
click at [760, 431] on input "text" at bounding box center [770, 435] width 206 height 23
type input "22000"
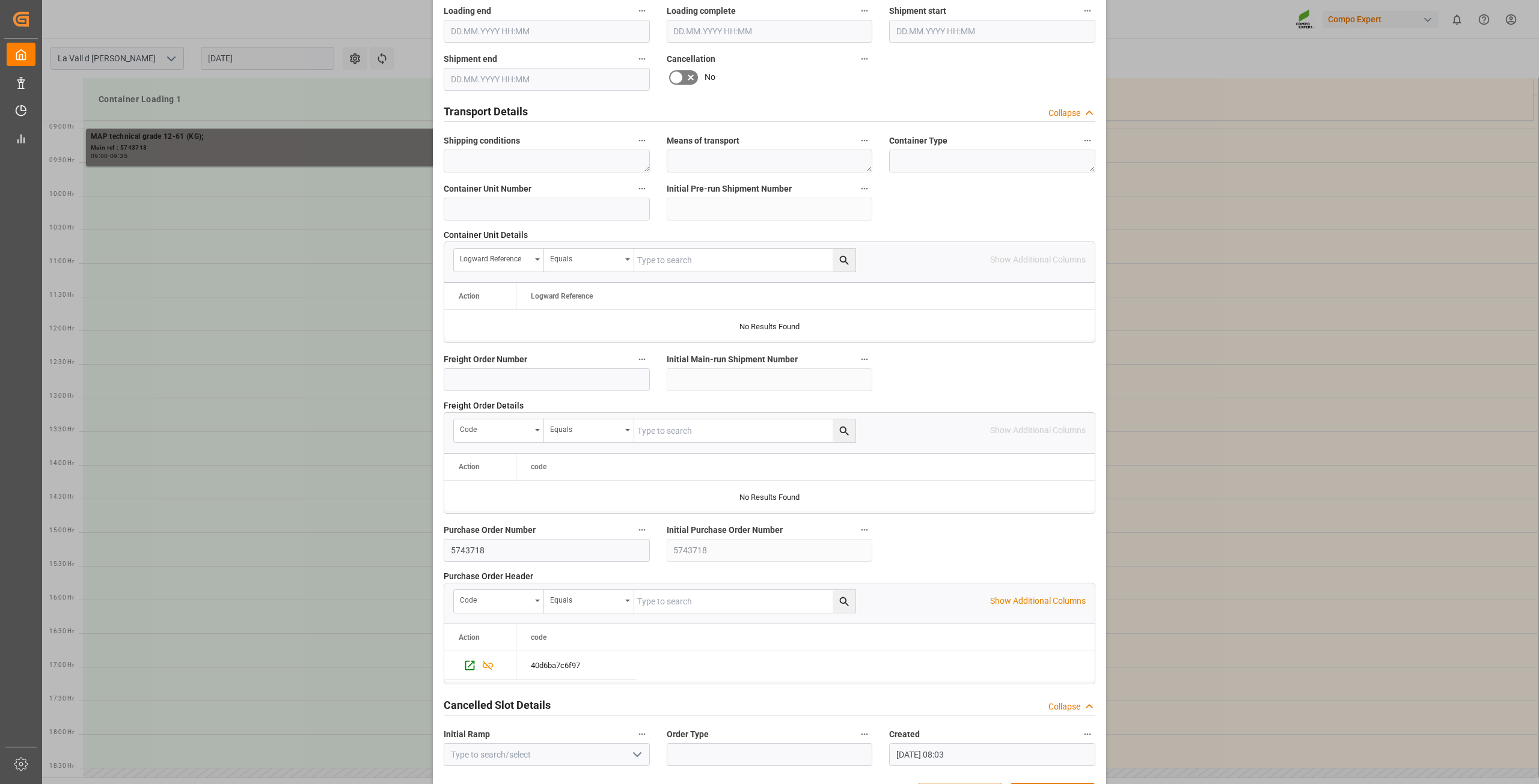
scroll to position [883, 0]
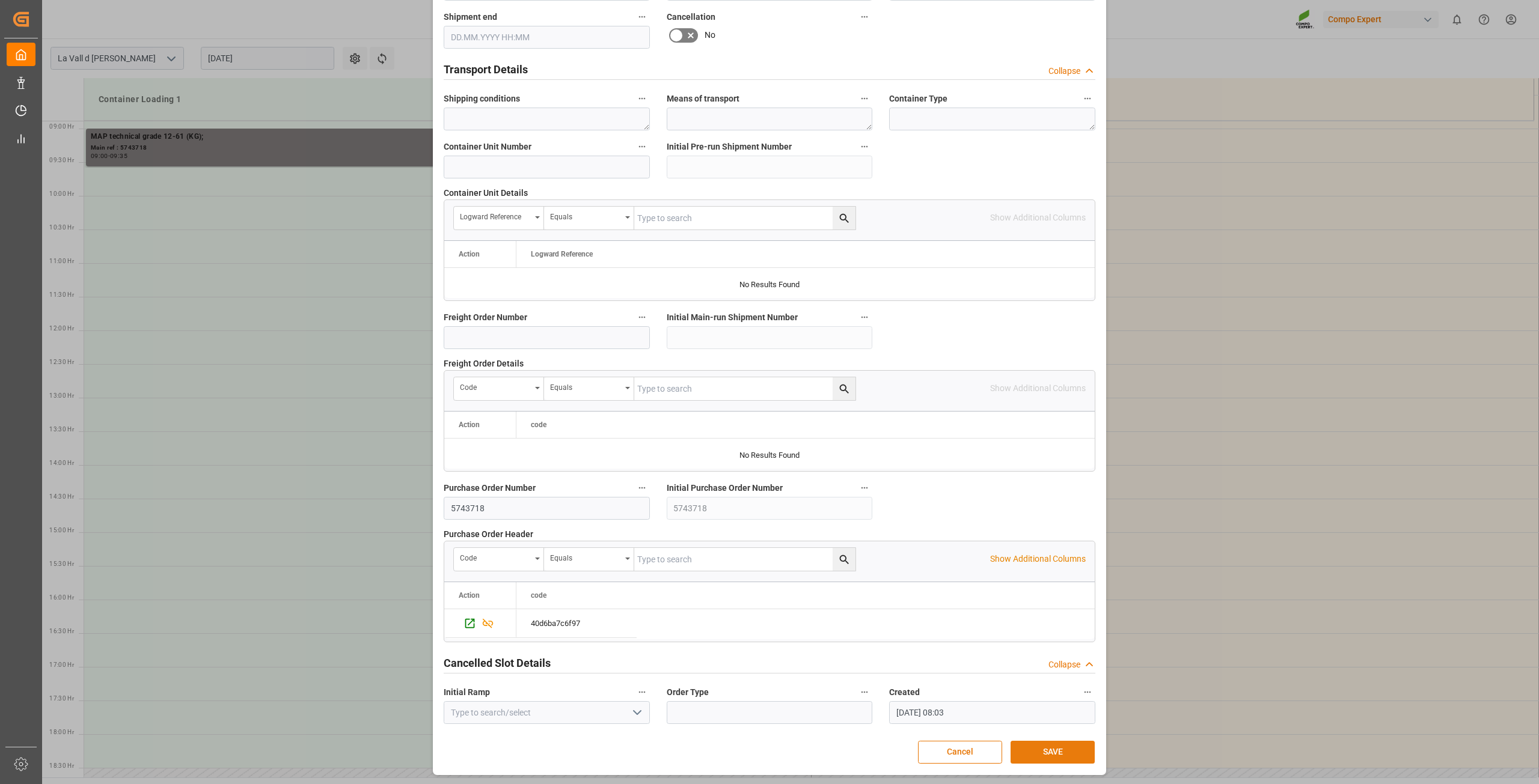
click at [1053, 749] on button "SAVE" at bounding box center [1053, 752] width 85 height 23
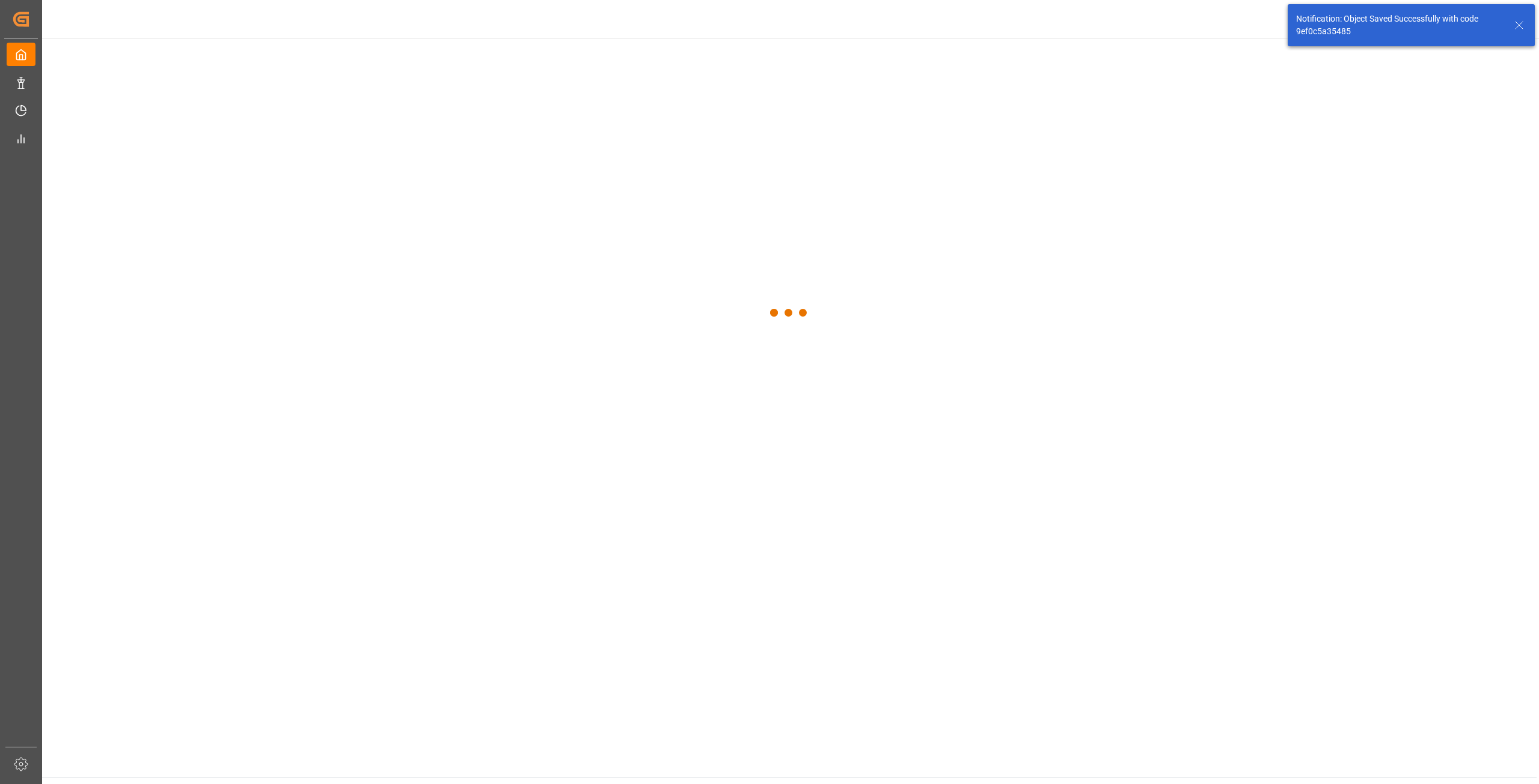
click at [1047, 749] on main at bounding box center [789, 408] width 1495 height 739
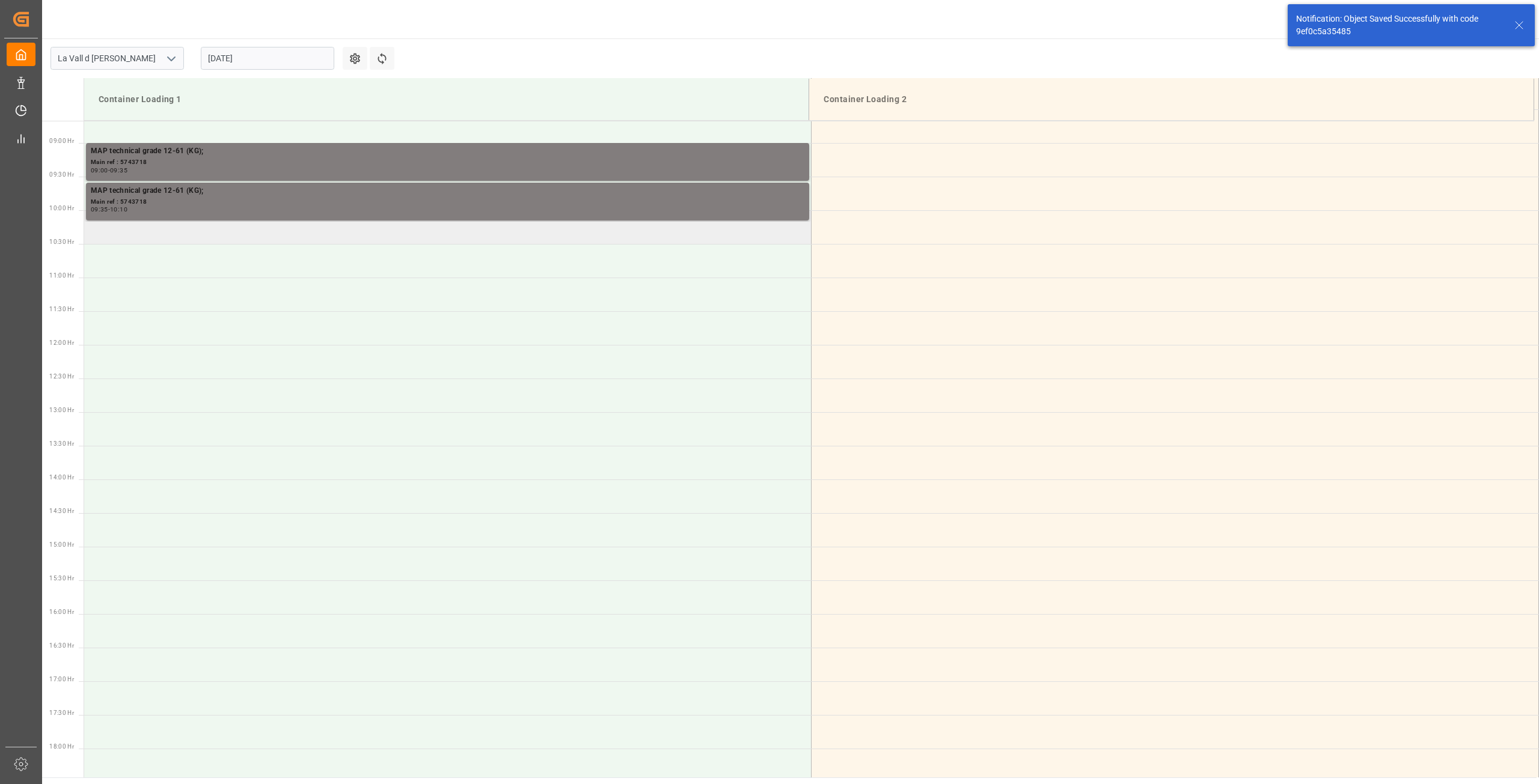
scroll to position [598, 0]
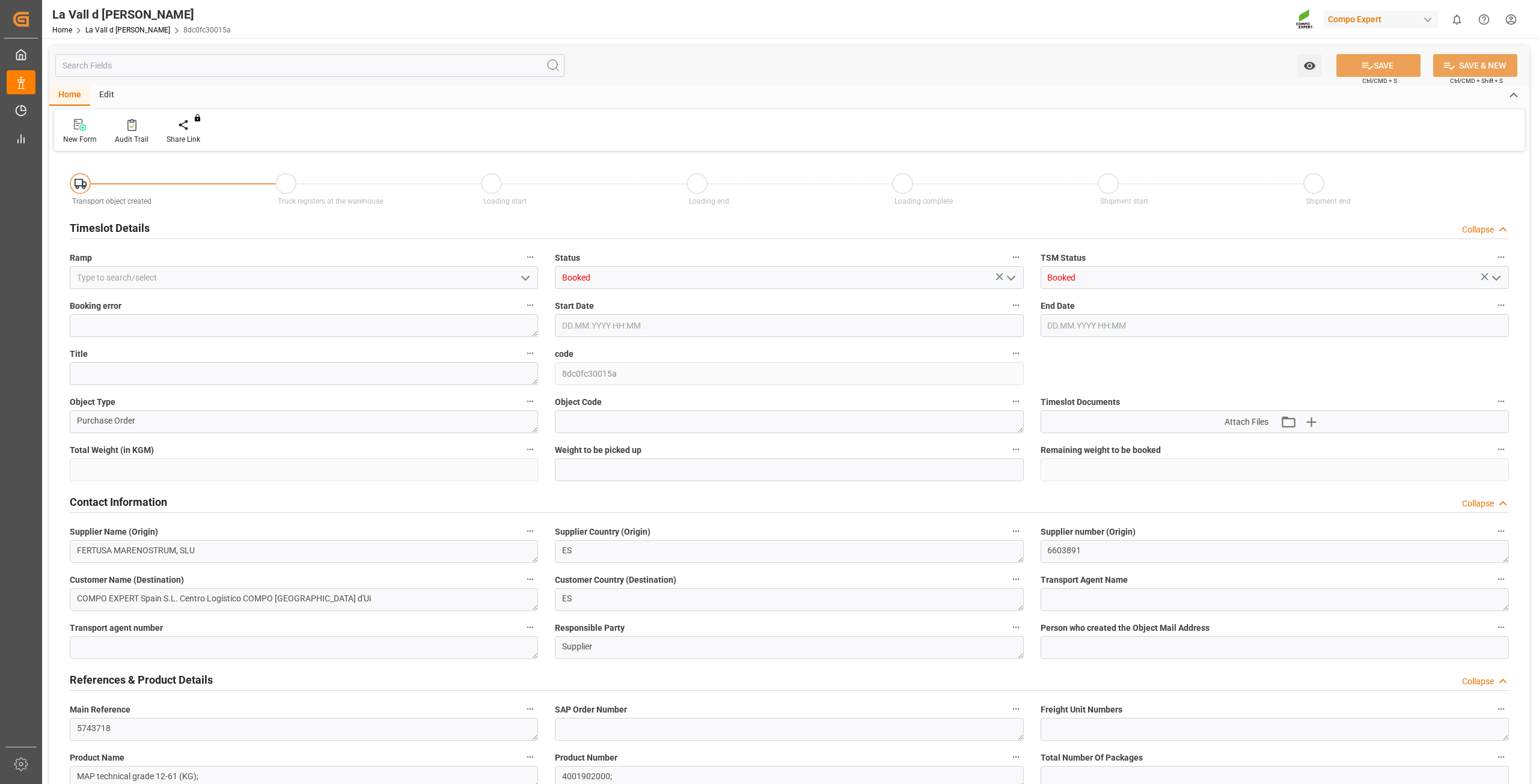
type input "308000"
type input "264000"
type input "[DATE] 08:04"
click at [246, 270] on input at bounding box center [304, 278] width 469 height 23
click at [528, 278] on icon "open menu" at bounding box center [525, 279] width 14 height 14
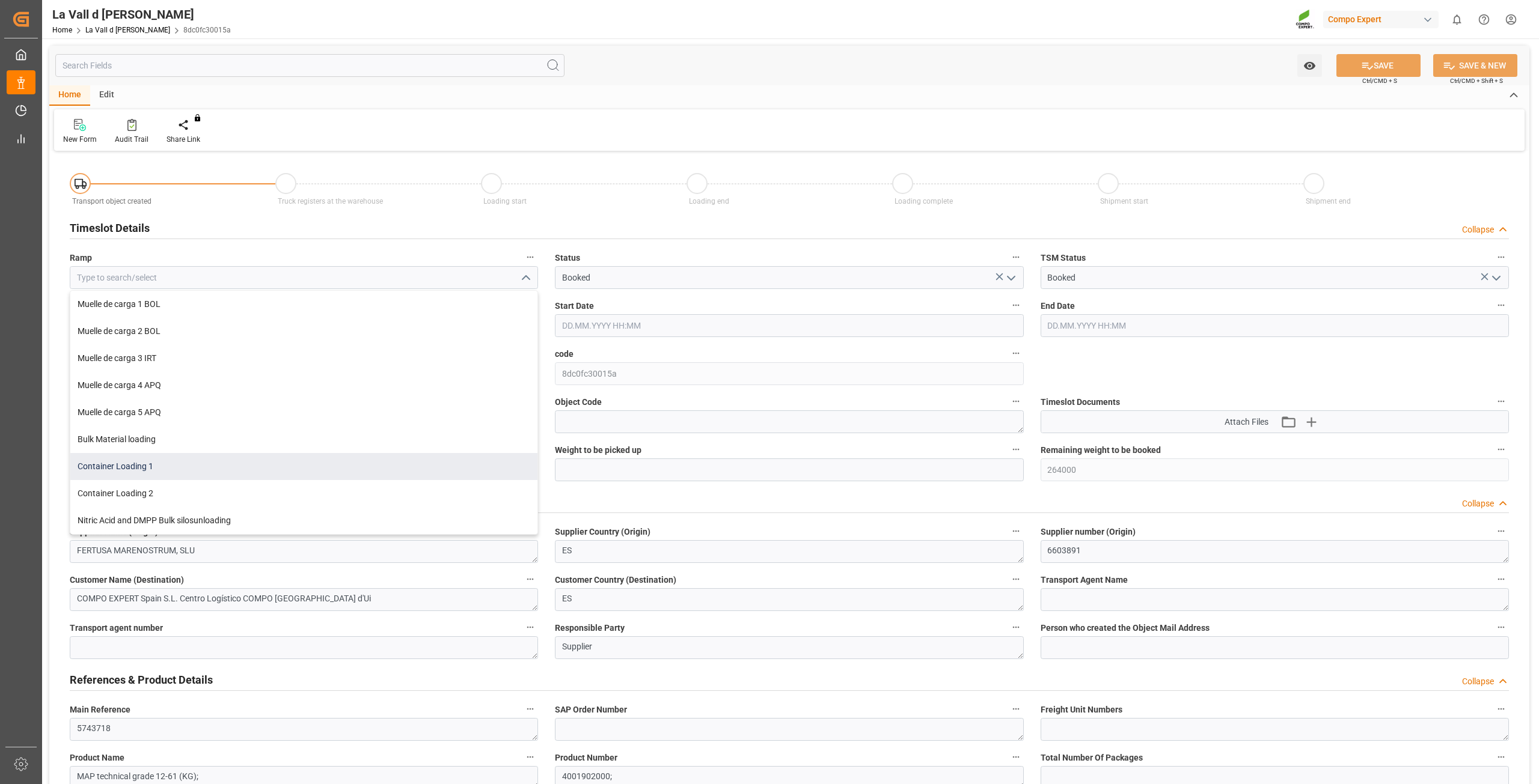
click at [168, 469] on div "Container Loading 1" at bounding box center [304, 467] width 467 height 27
type input "Container Loading 1"
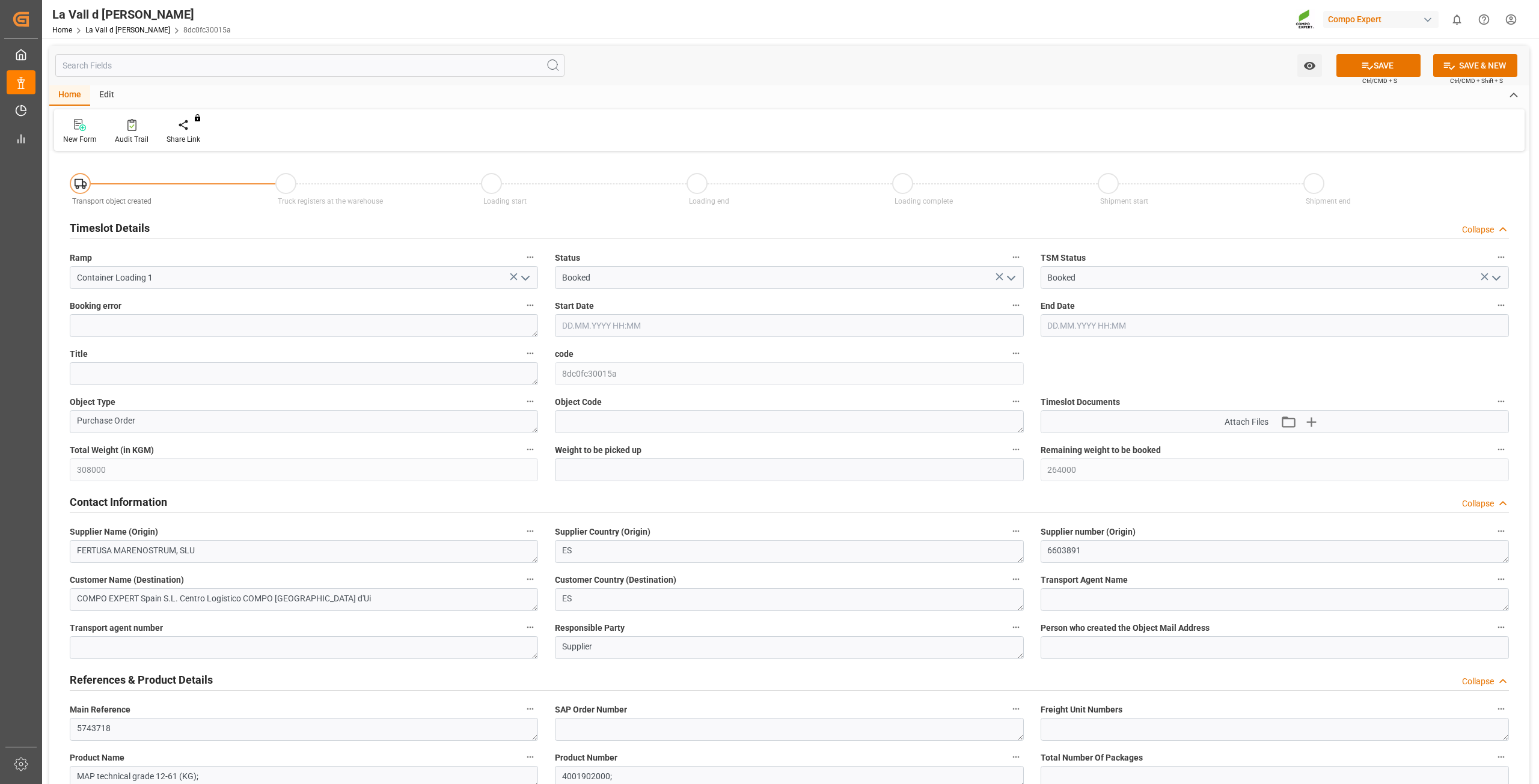
click at [677, 332] on input "text" at bounding box center [789, 325] width 469 height 23
click at [602, 448] on div "11 12 13 14 15 16 17" at bounding box center [641, 444] width 164 height 23
click at [644, 467] on span "21" at bounding box center [641, 468] width 8 height 8
click at [758, 428] on li "10:00" at bounding box center [752, 435] width 51 height 30
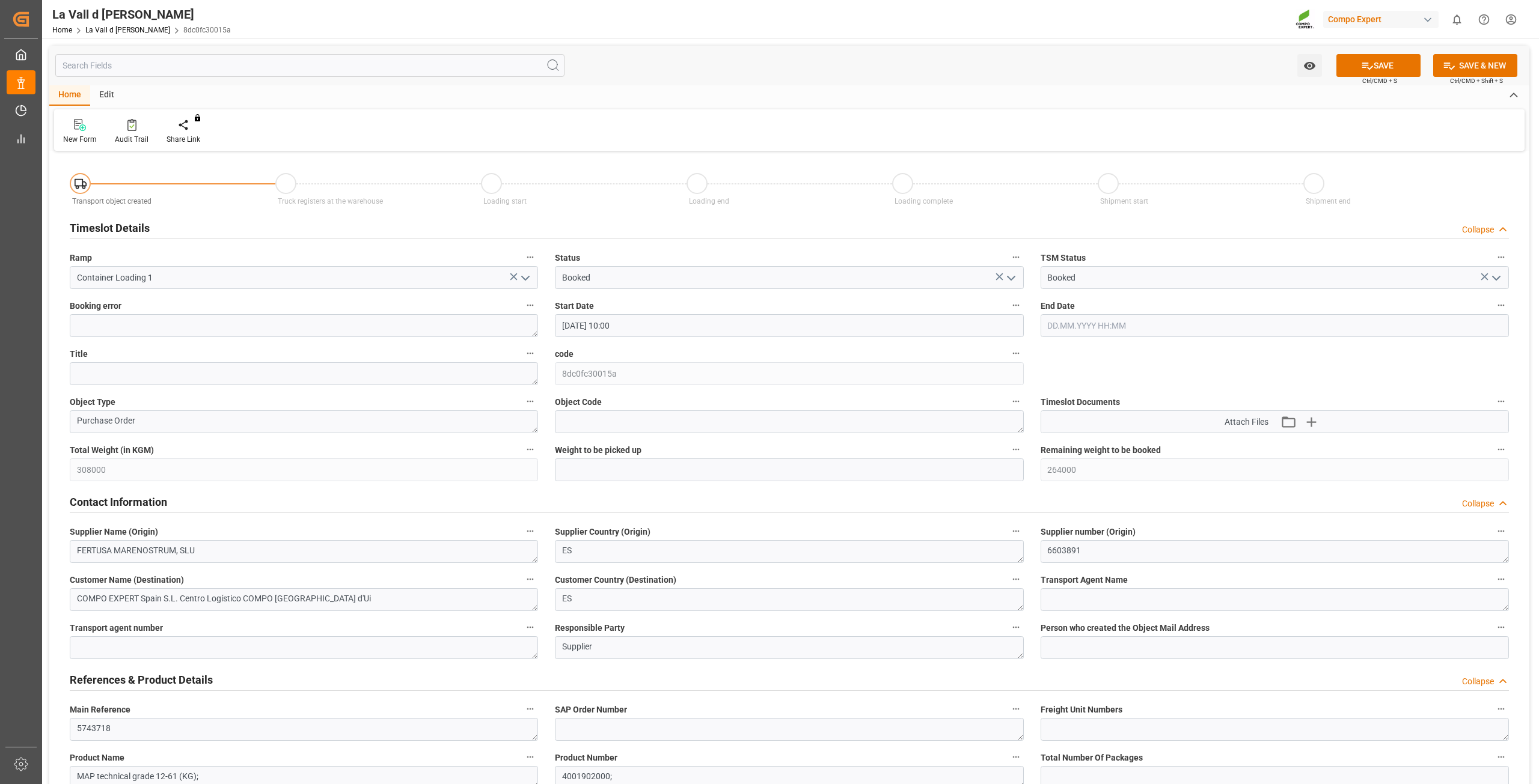
click at [664, 320] on input "[DATE] 10:00" at bounding box center [789, 325] width 469 height 23
type input "21.08.2025 10:10"
click at [651, 307] on label "Start Date" at bounding box center [789, 306] width 469 height 17
click at [1008, 307] on button "Start Date" at bounding box center [1016, 305] width 15 height 15
click at [648, 469] on div at bounding box center [769, 392] width 1539 height 784
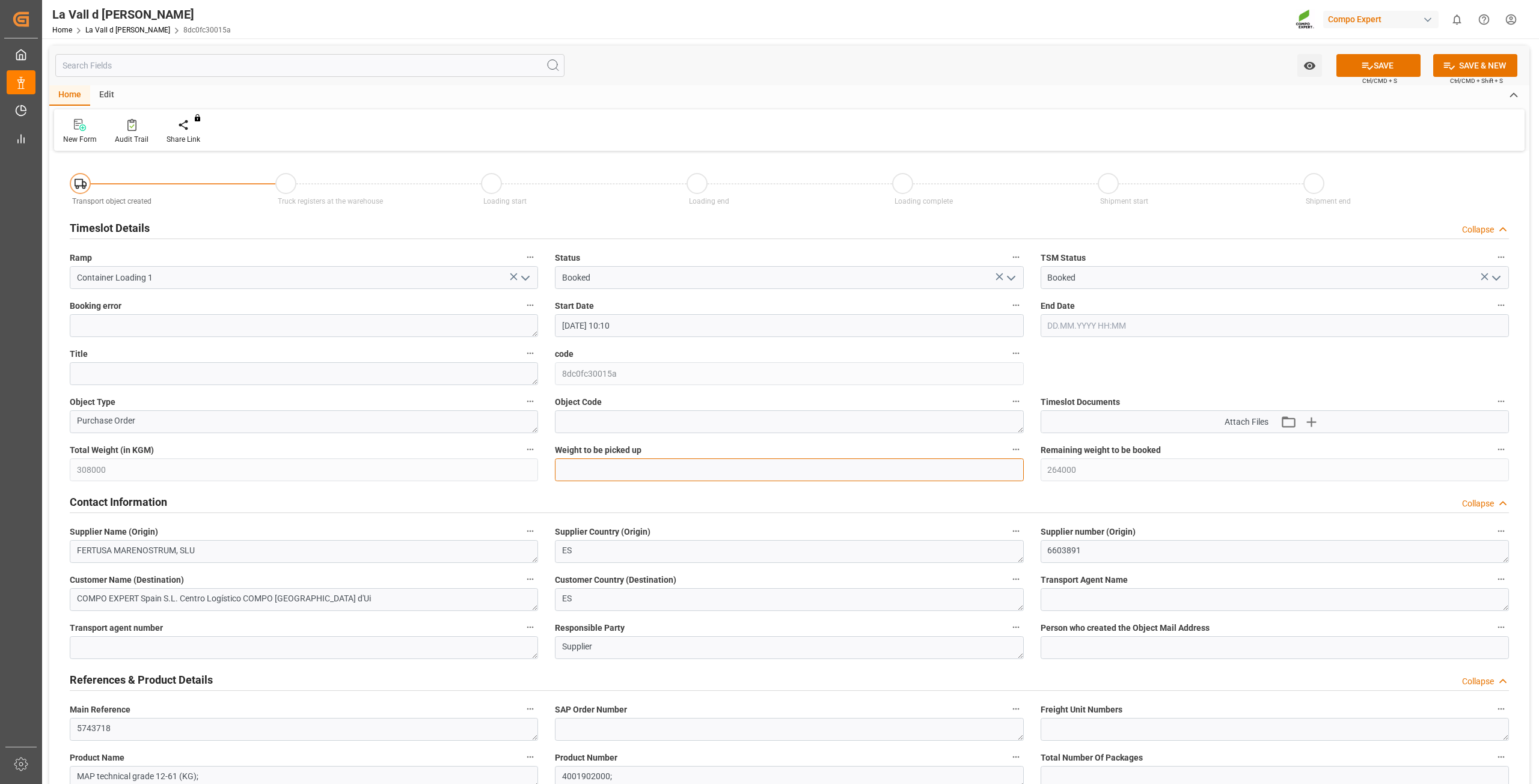
click at [631, 476] on input "text" at bounding box center [789, 470] width 469 height 23
type input "22000"
click at [1368, 69] on icon at bounding box center [1367, 66] width 13 height 13
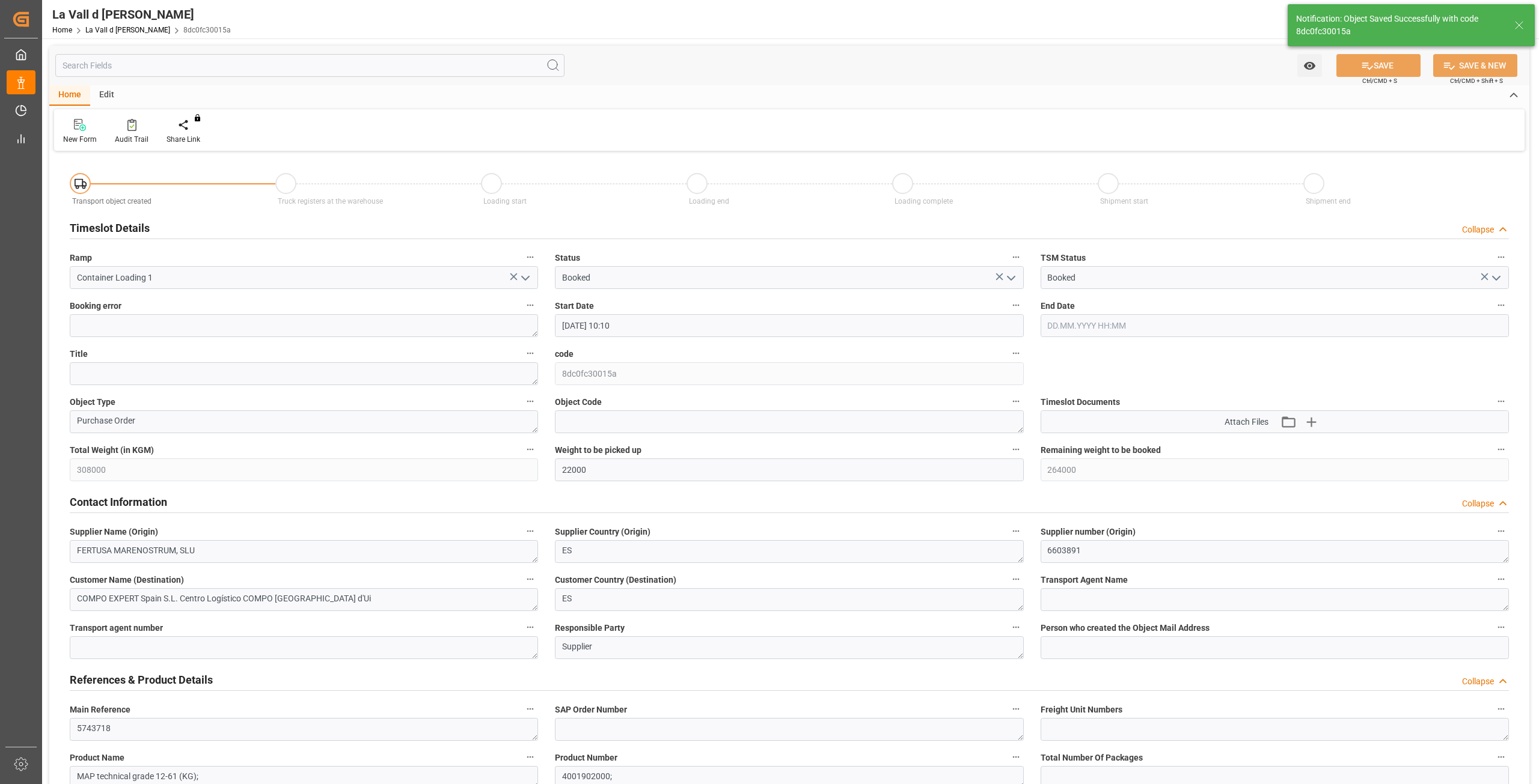
type input "242000"
type input "21.08.2025 10:45"
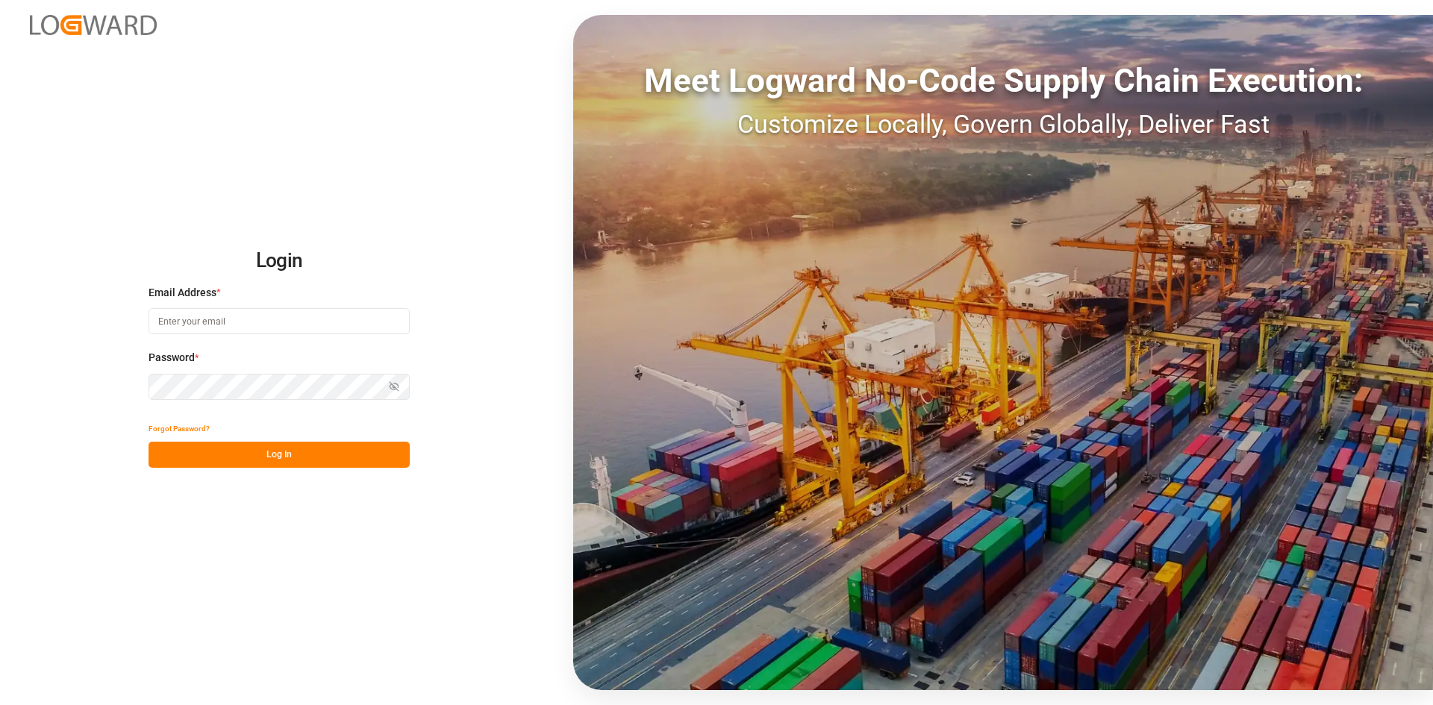
click at [302, 332] on input at bounding box center [279, 321] width 261 height 26
click at [299, 319] on input "purchase.vdu@" at bounding box center [279, 321] width 261 height 26
type input "[EMAIL_ADDRESS][DOMAIN_NAME]"
drag, startPoint x: 266, startPoint y: 444, endPoint x: 247, endPoint y: 444, distance: 18.7
click at [266, 444] on button "Log In" at bounding box center [279, 455] width 261 height 26
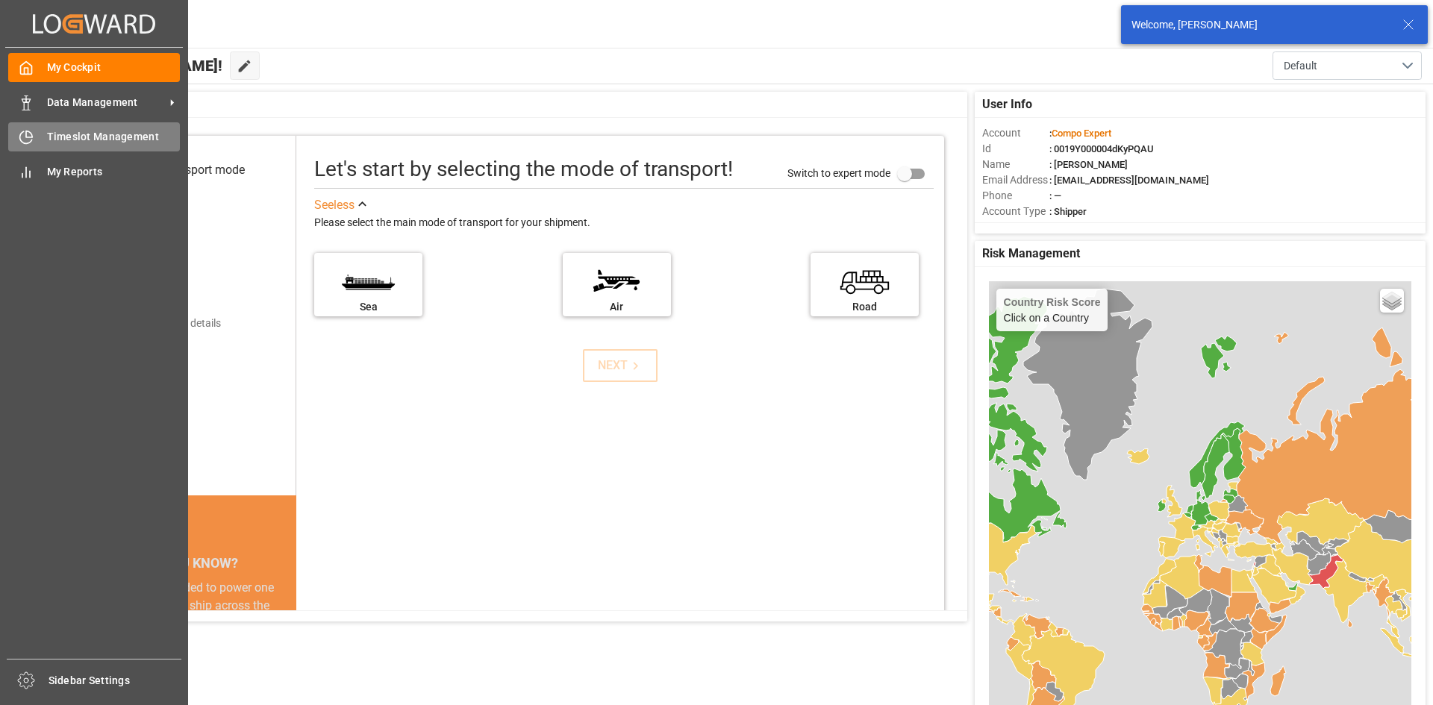
click at [34, 126] on div "Timeslot Management Timeslot Management" at bounding box center [94, 136] width 172 height 29
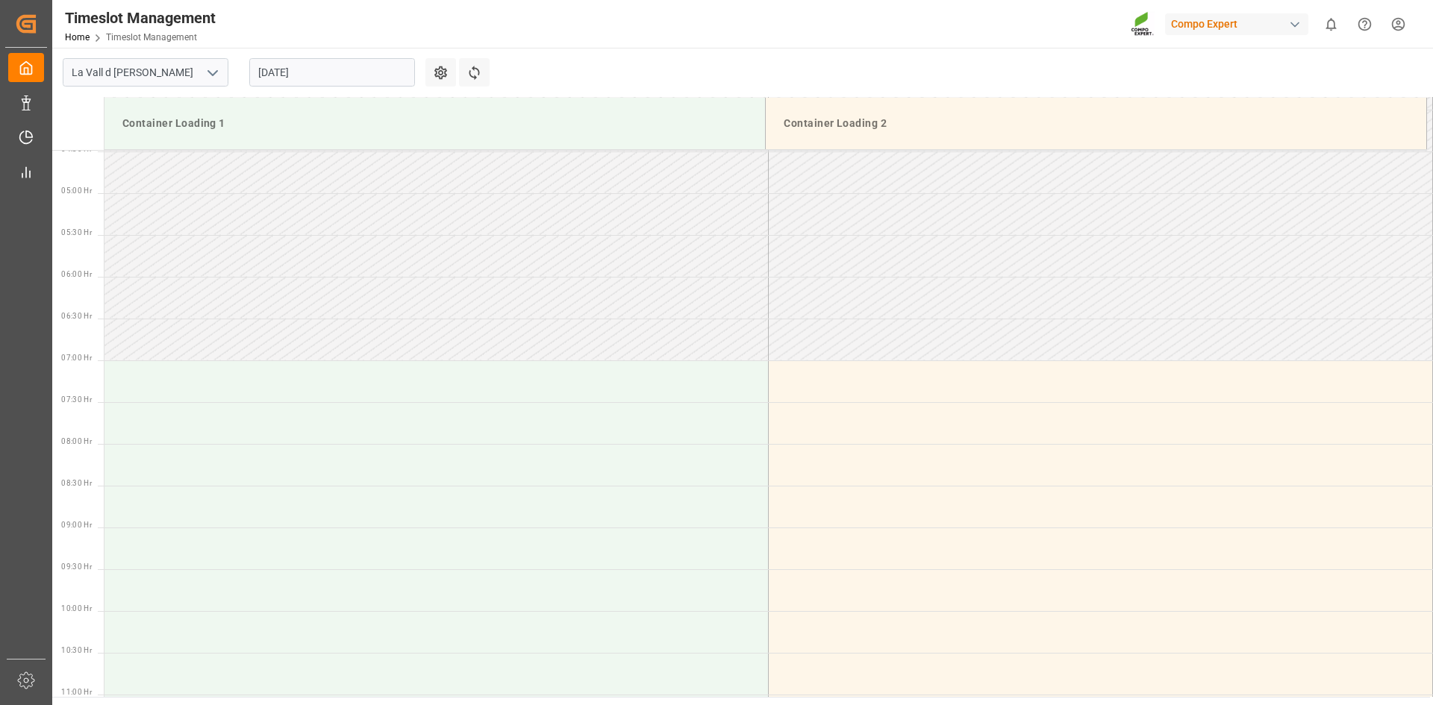
scroll to position [370, 0]
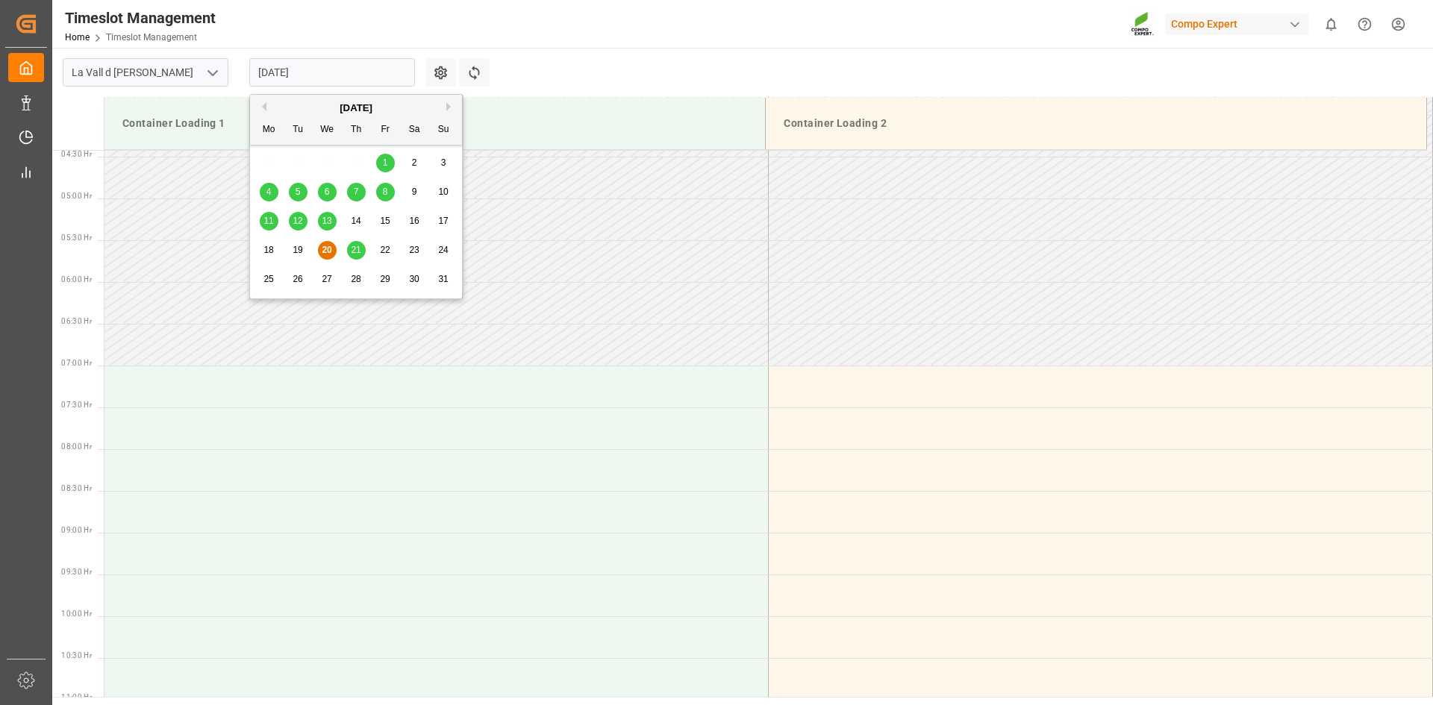
click at [297, 73] on input "[DATE]" at bounding box center [332, 72] width 166 height 28
click at [359, 249] on span "21" at bounding box center [356, 250] width 10 height 10
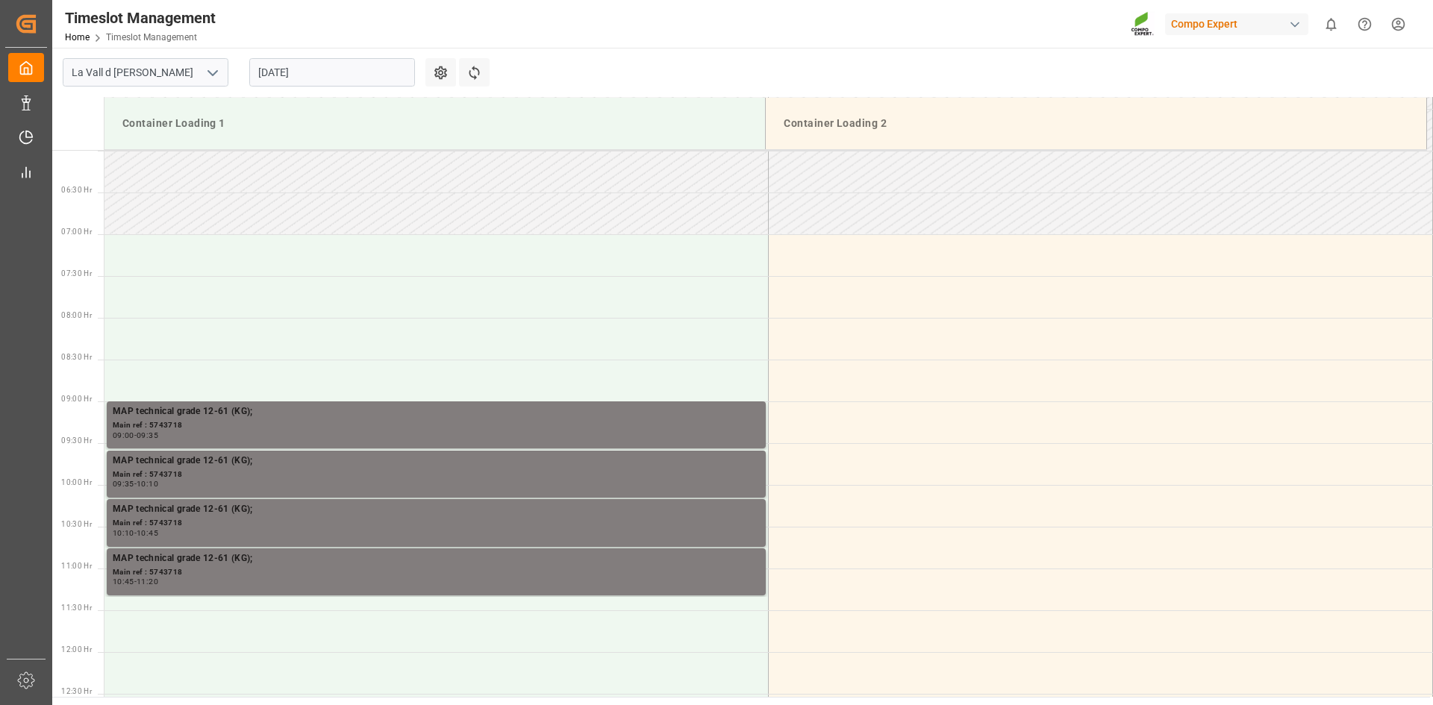
scroll to position [743, 0]
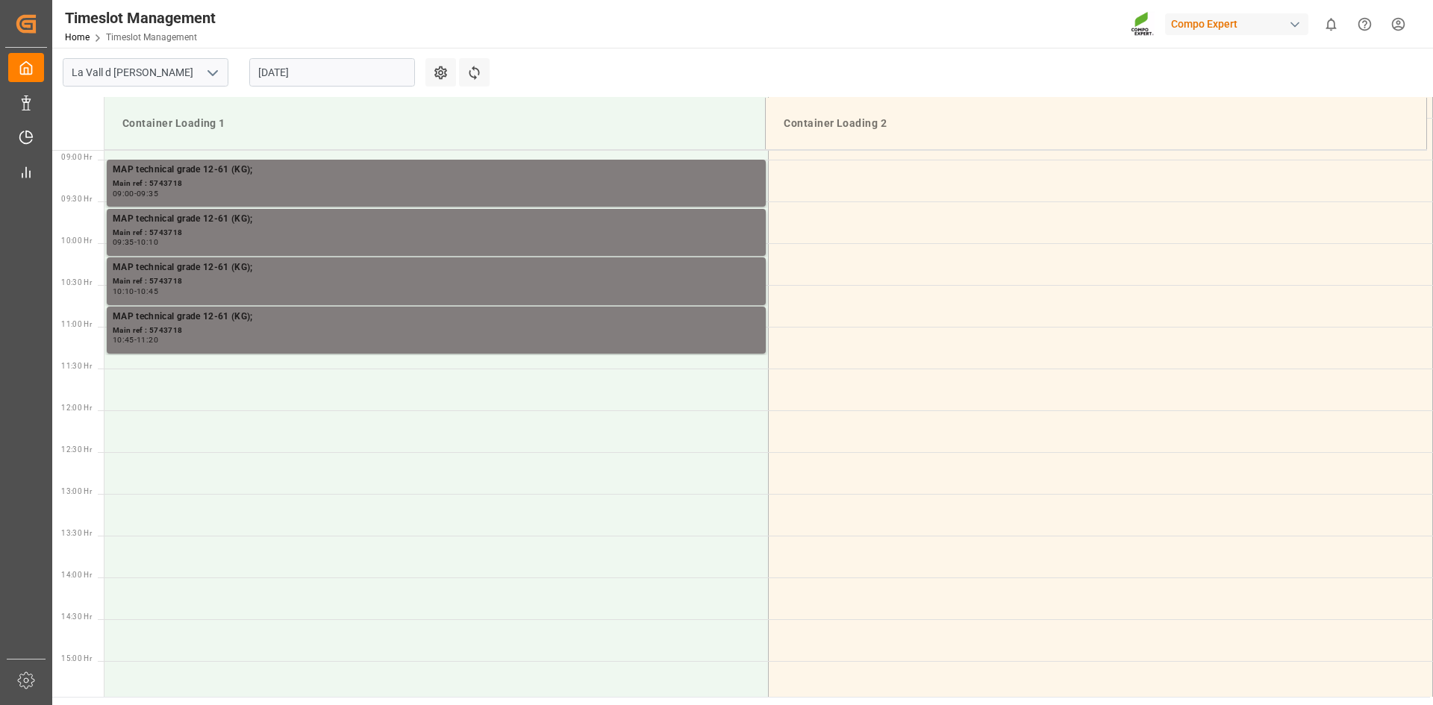
click at [340, 72] on input "[DATE]" at bounding box center [332, 72] width 166 height 28
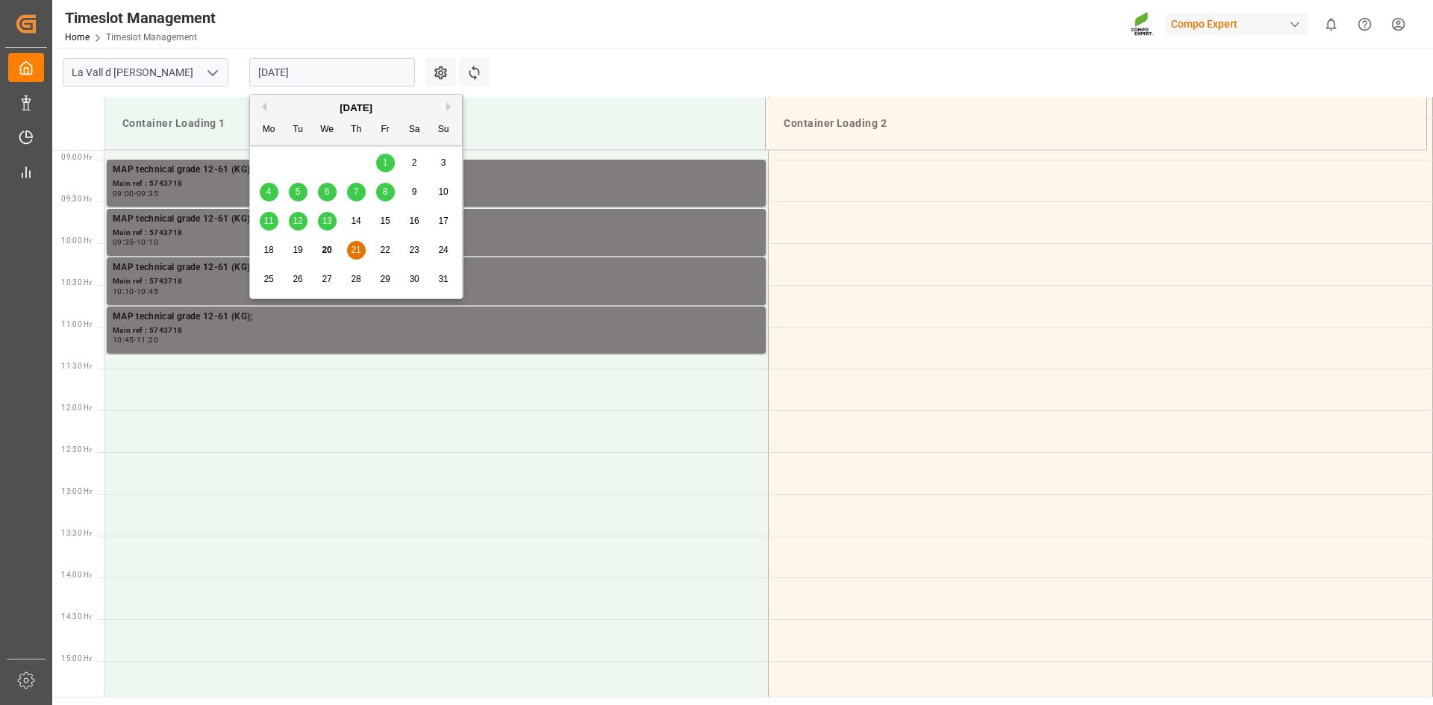
click at [388, 249] on span "22" at bounding box center [385, 250] width 10 height 10
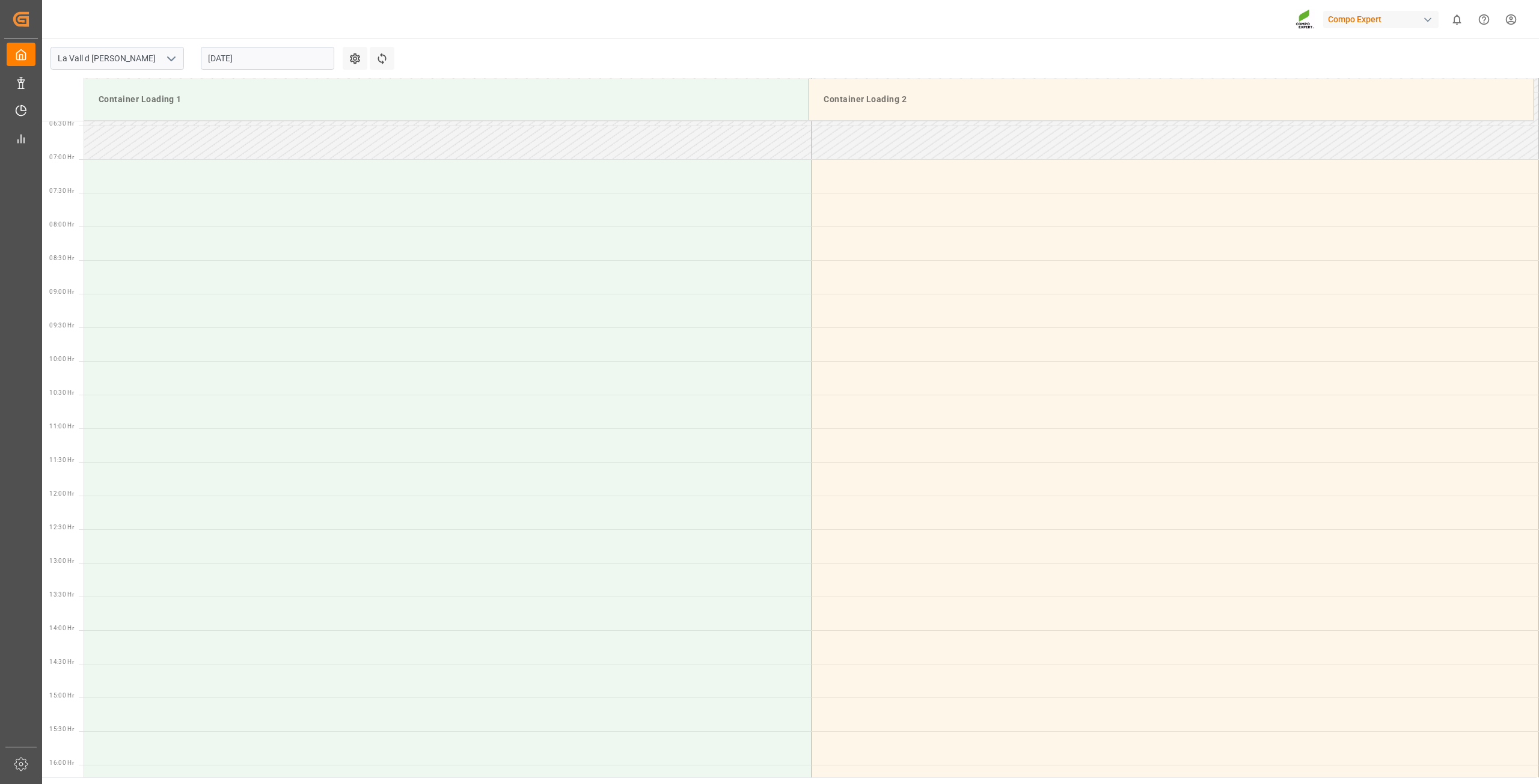
scroll to position [598, 0]
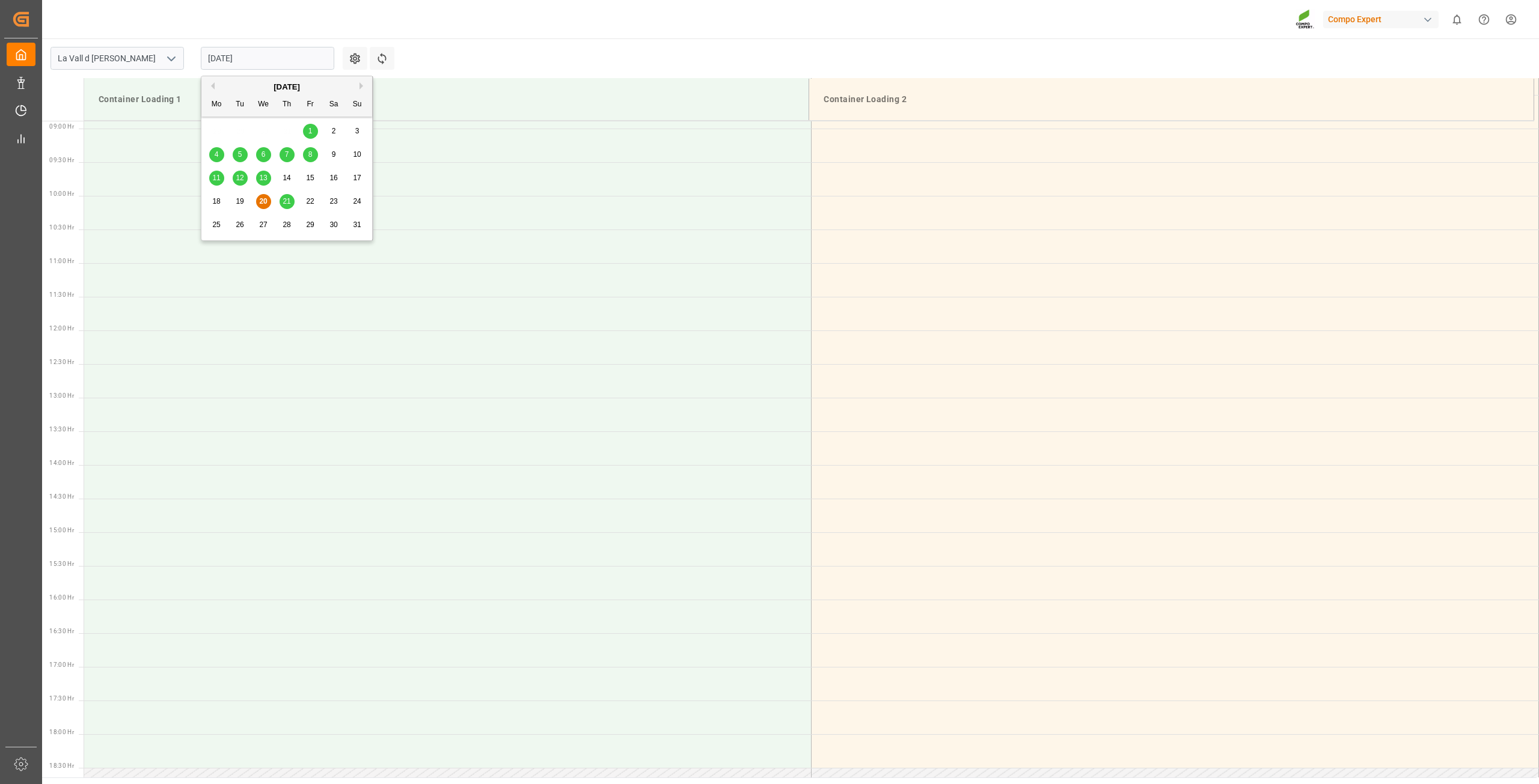
click at [230, 52] on input "[DATE]" at bounding box center [267, 58] width 134 height 23
click at [288, 205] on span "21" at bounding box center [287, 201] width 8 height 8
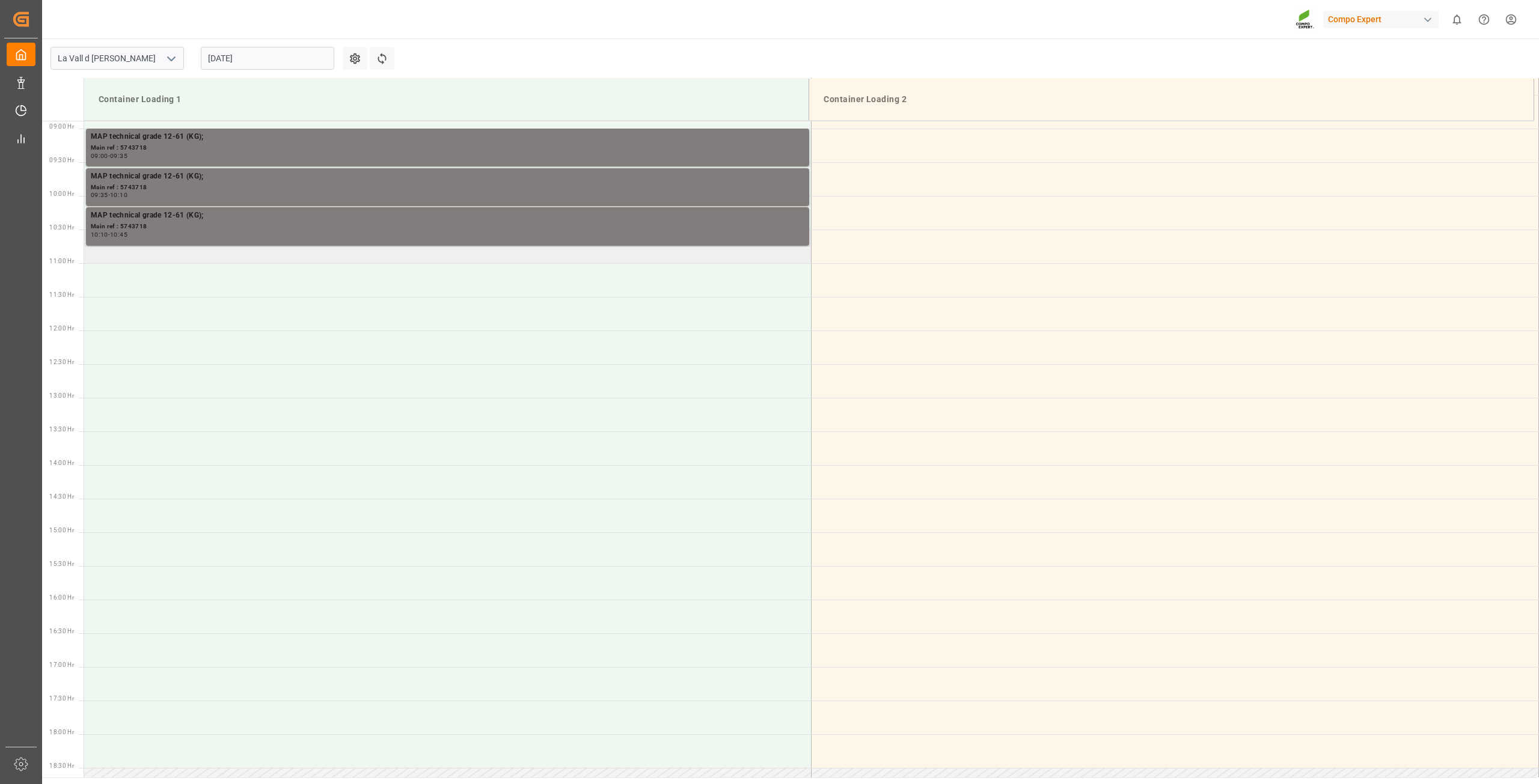
click at [223, 259] on td at bounding box center [448, 246] width 727 height 34
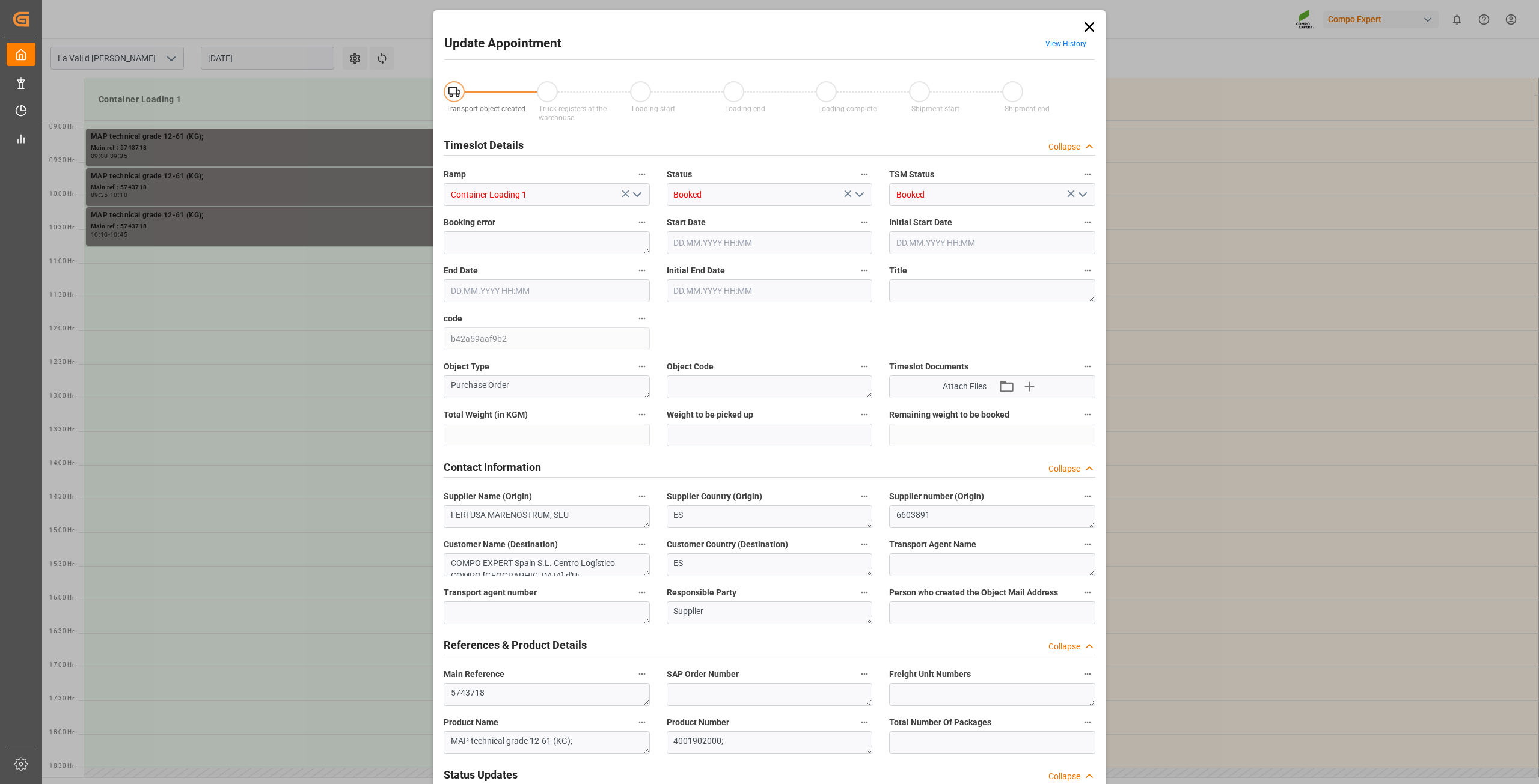
type input "308000"
type input "242000"
type input "21.08.2025 10:30"
type input "21.08.2025 11:00"
type input "[DATE] 08:05"
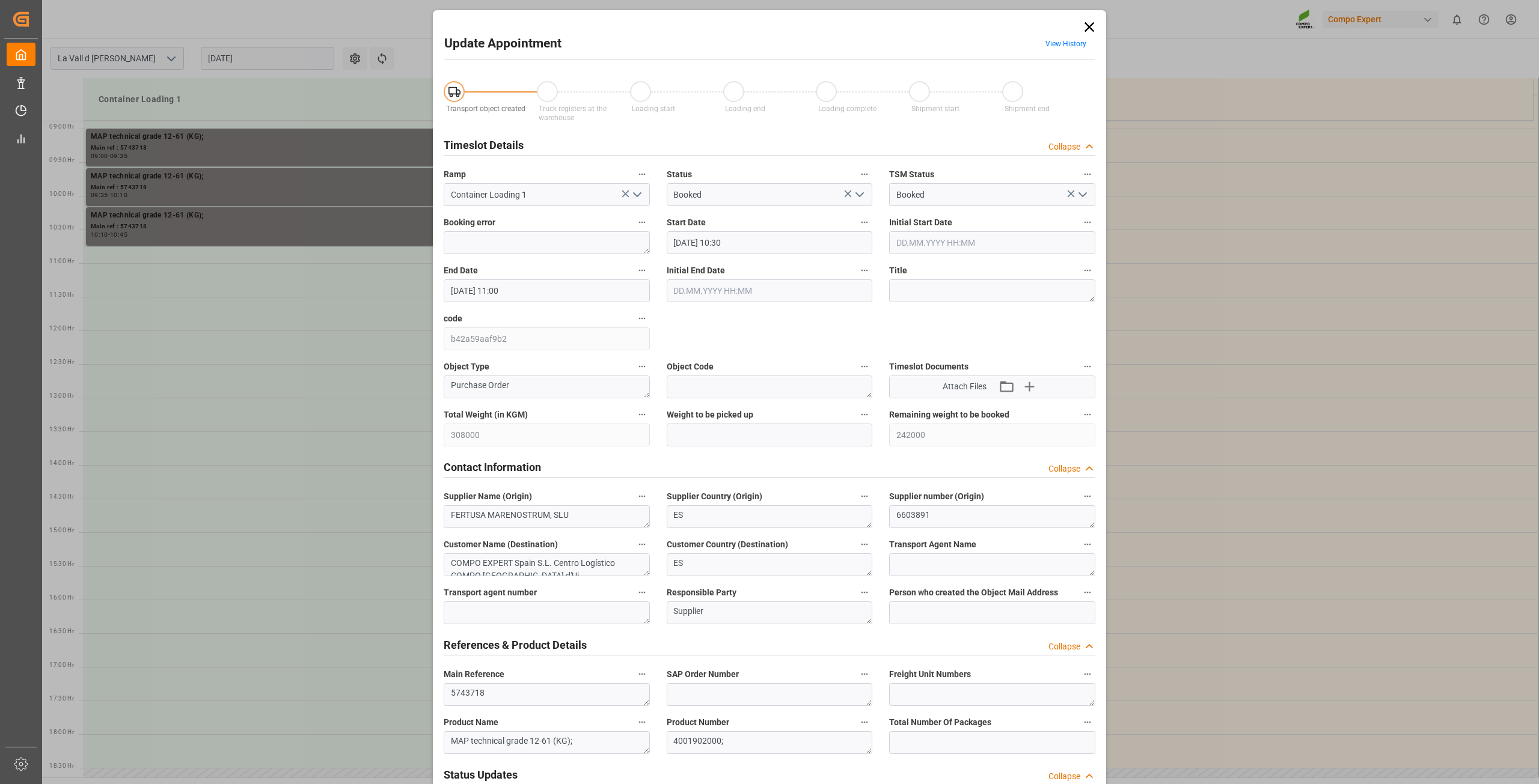
click at [732, 242] on input "21.08.2025 10:30" at bounding box center [770, 242] width 206 height 23
drag, startPoint x: 726, startPoint y: 238, endPoint x: 759, endPoint y: 237, distance: 33.0
click at [758, 237] on input "21.08.2025 10:30" at bounding box center [770, 242] width 206 height 23
type input "21.08.2025 10:45"
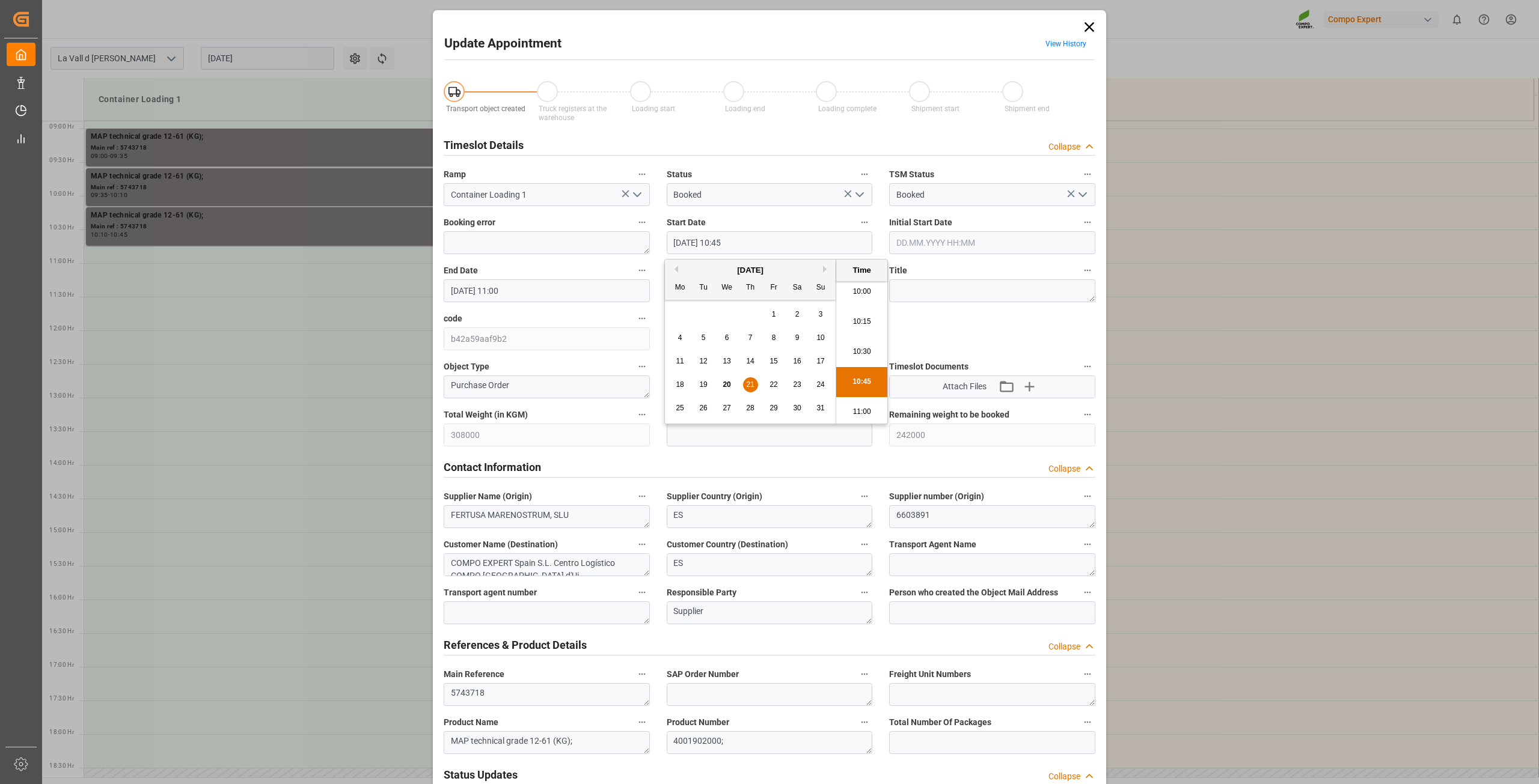
click at [553, 266] on label "End Date" at bounding box center [547, 270] width 206 height 17
click at [635, 266] on button "End Date" at bounding box center [642, 270] width 15 height 15
click at [734, 388] on div at bounding box center [769, 392] width 1539 height 784
click at [755, 435] on input "text" at bounding box center [770, 435] width 206 height 23
type input "22000"
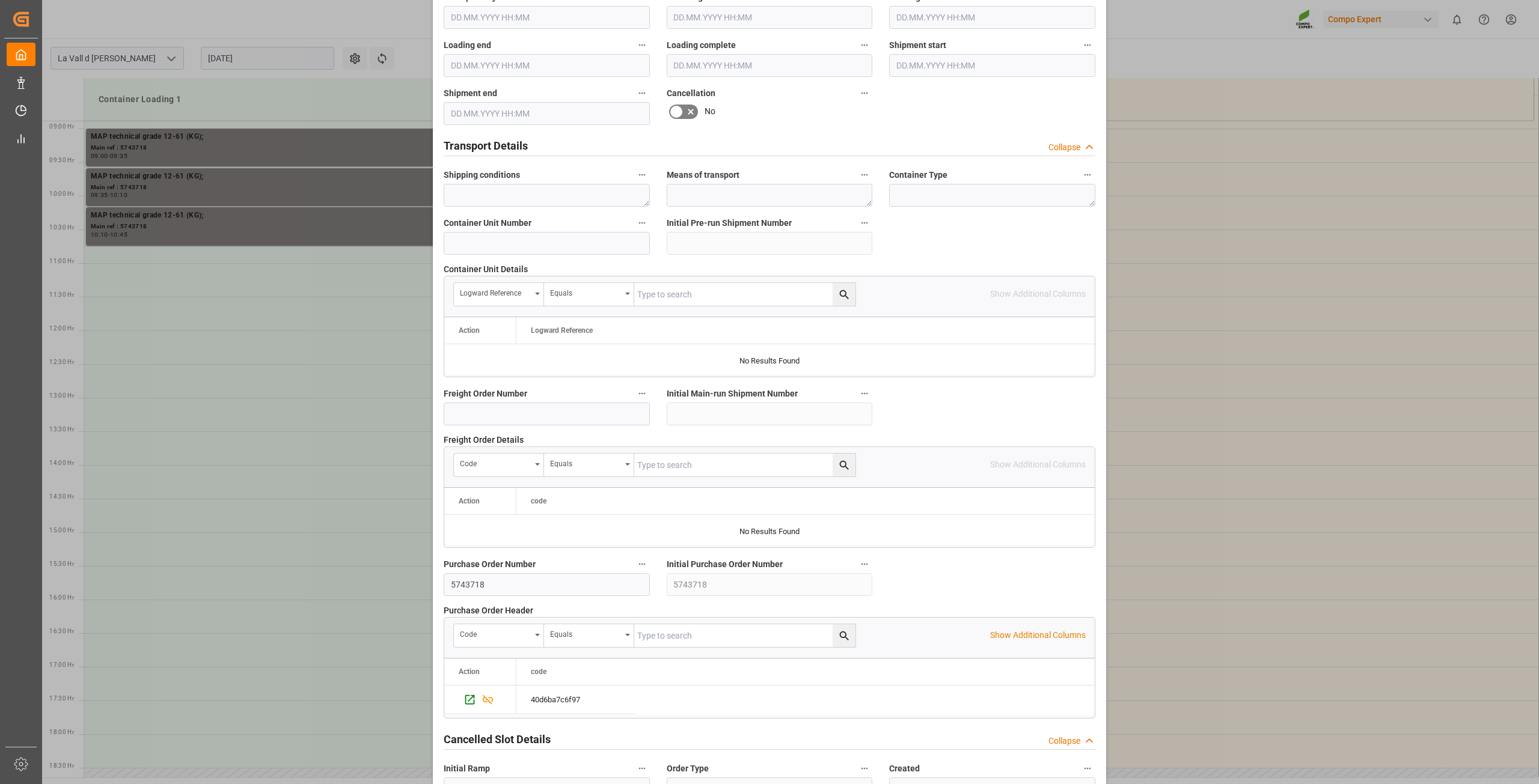
scroll to position [883, 0]
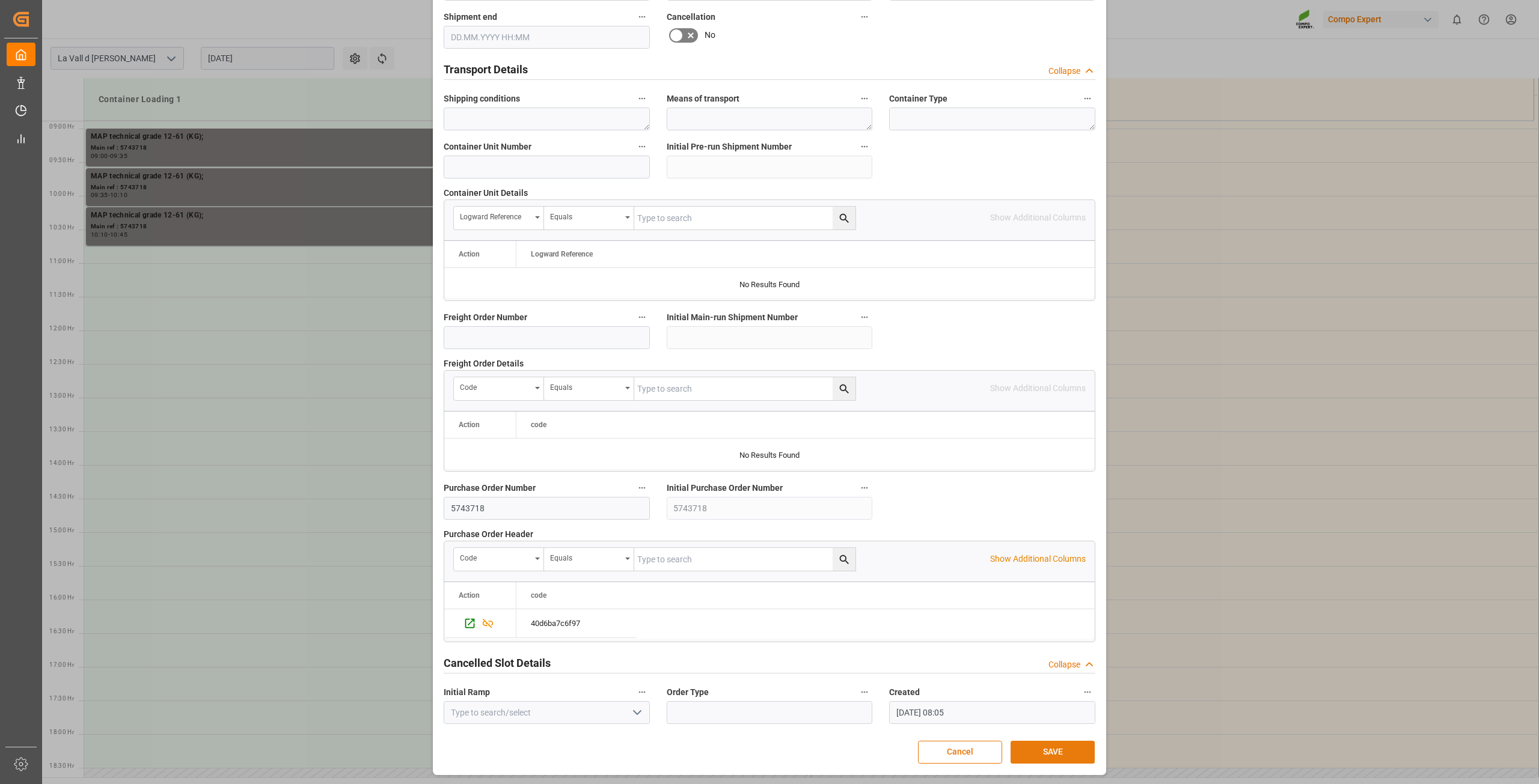
click at [1061, 749] on button "SAVE" at bounding box center [1053, 752] width 85 height 23
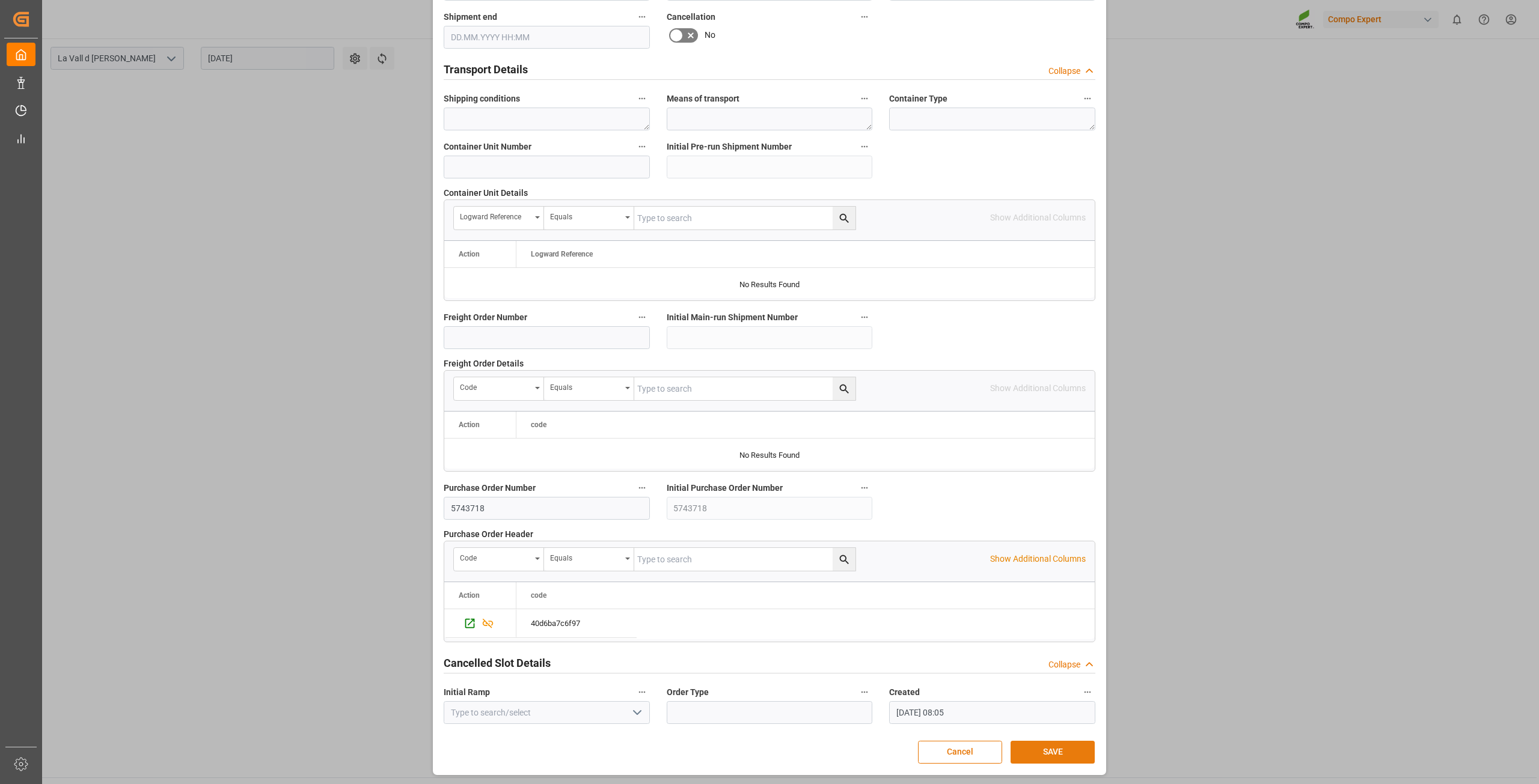
click at [1047, 758] on button "SAVE" at bounding box center [1053, 752] width 85 height 23
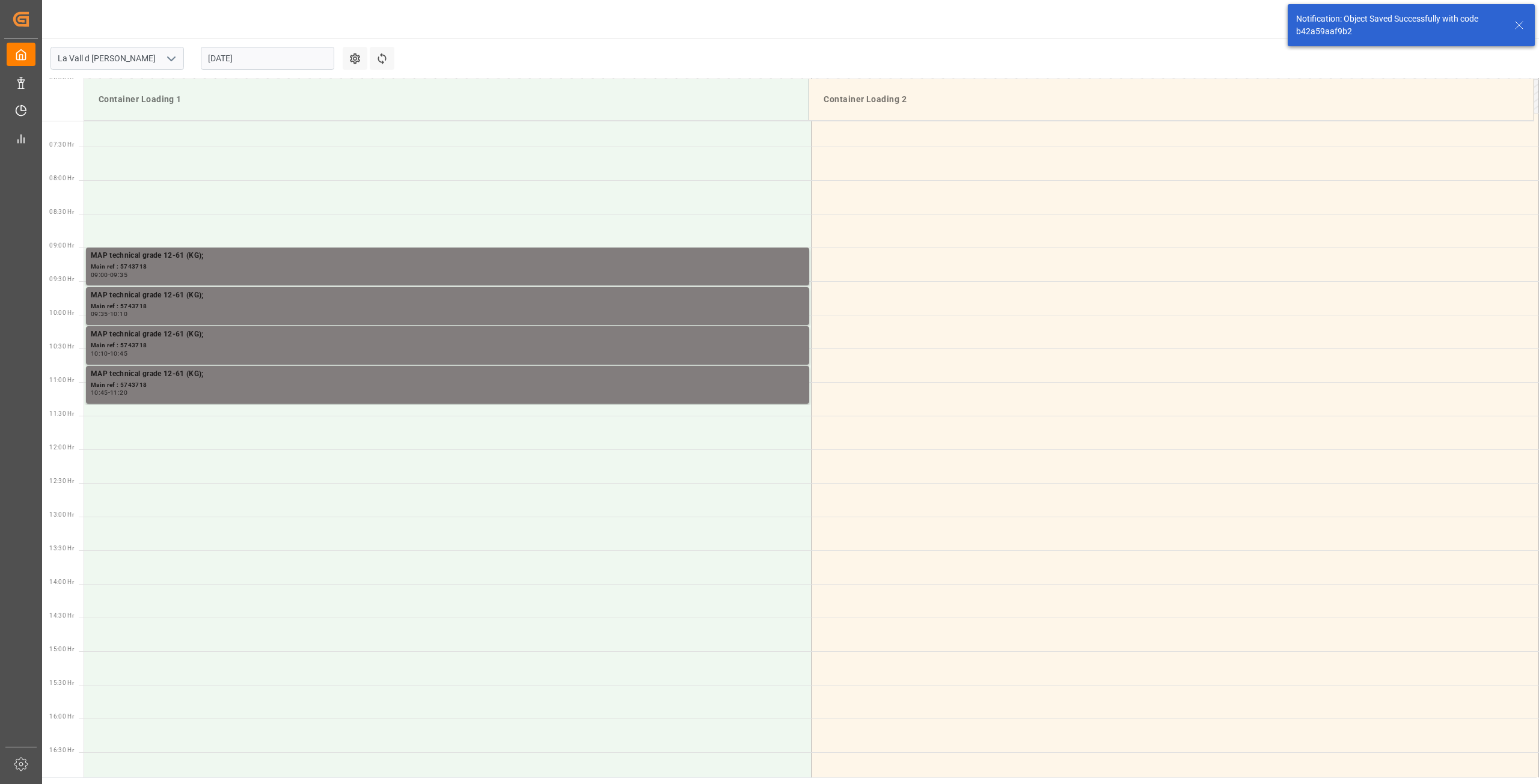
scroll to position [665, 0]
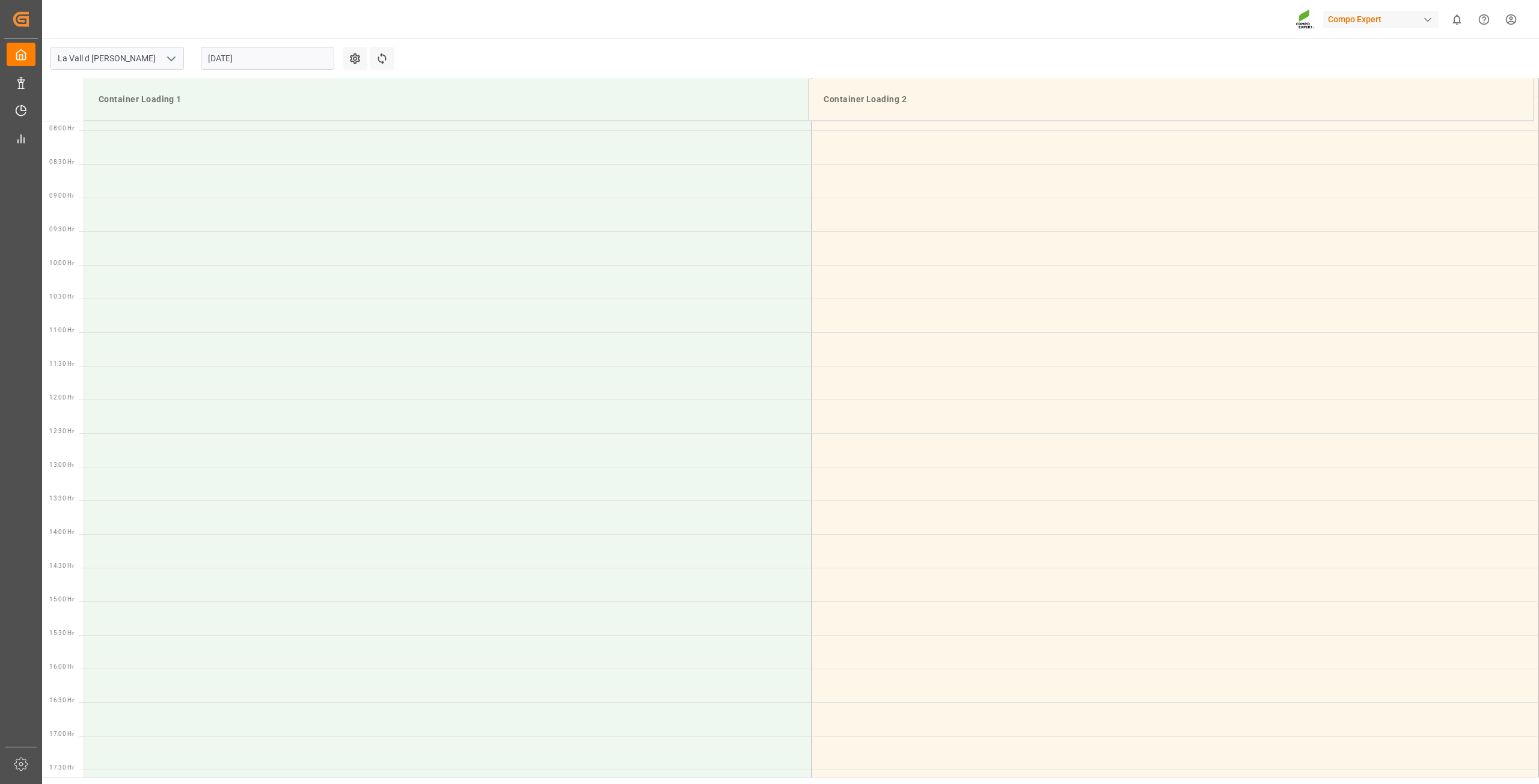
scroll to position [598, 0]
click at [291, 64] on input "[DATE]" at bounding box center [267, 58] width 134 height 23
click at [308, 203] on span "22" at bounding box center [310, 201] width 8 height 8
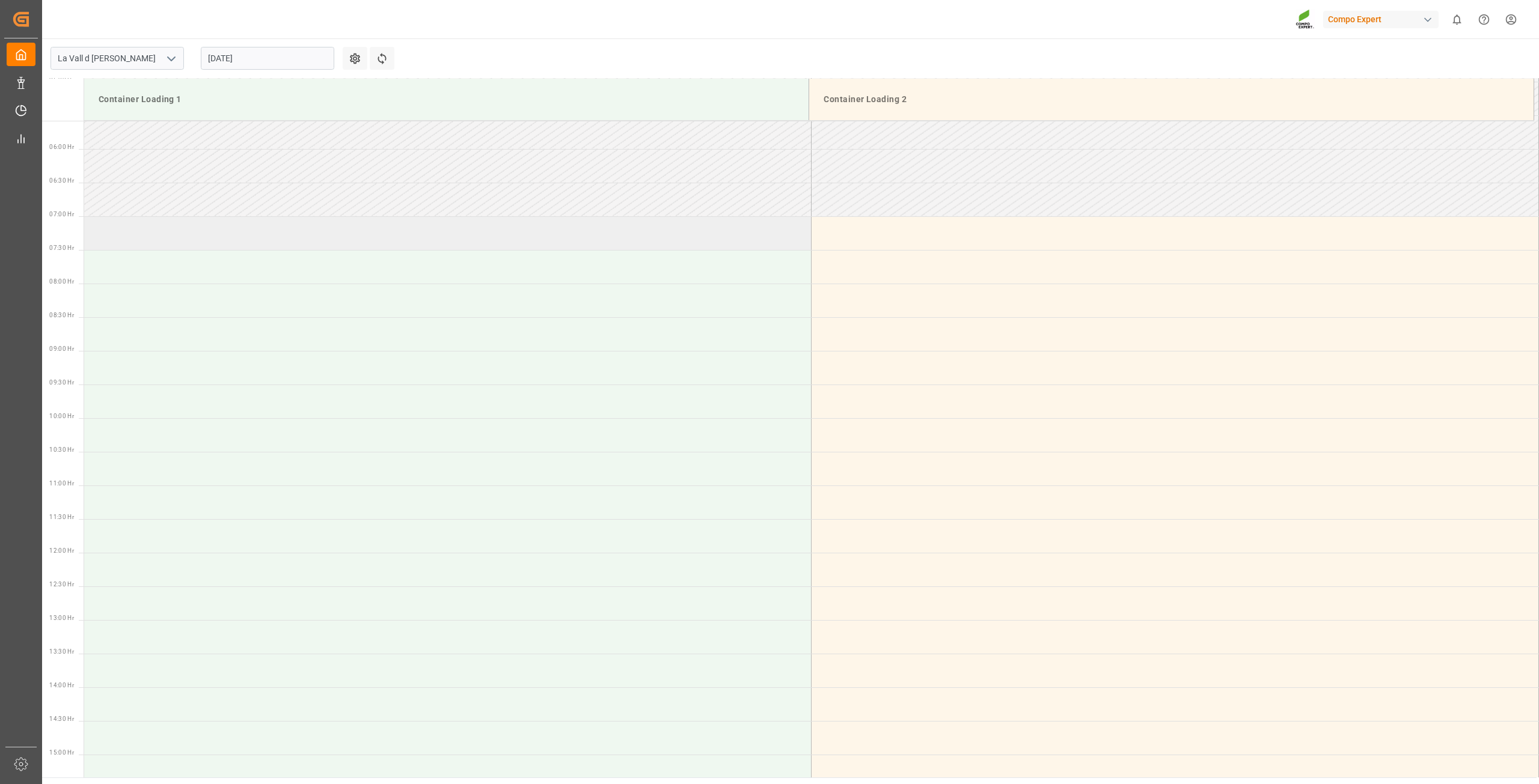
scroll to position [357, 0]
click at [141, 386] on td at bounding box center [448, 386] width 727 height 34
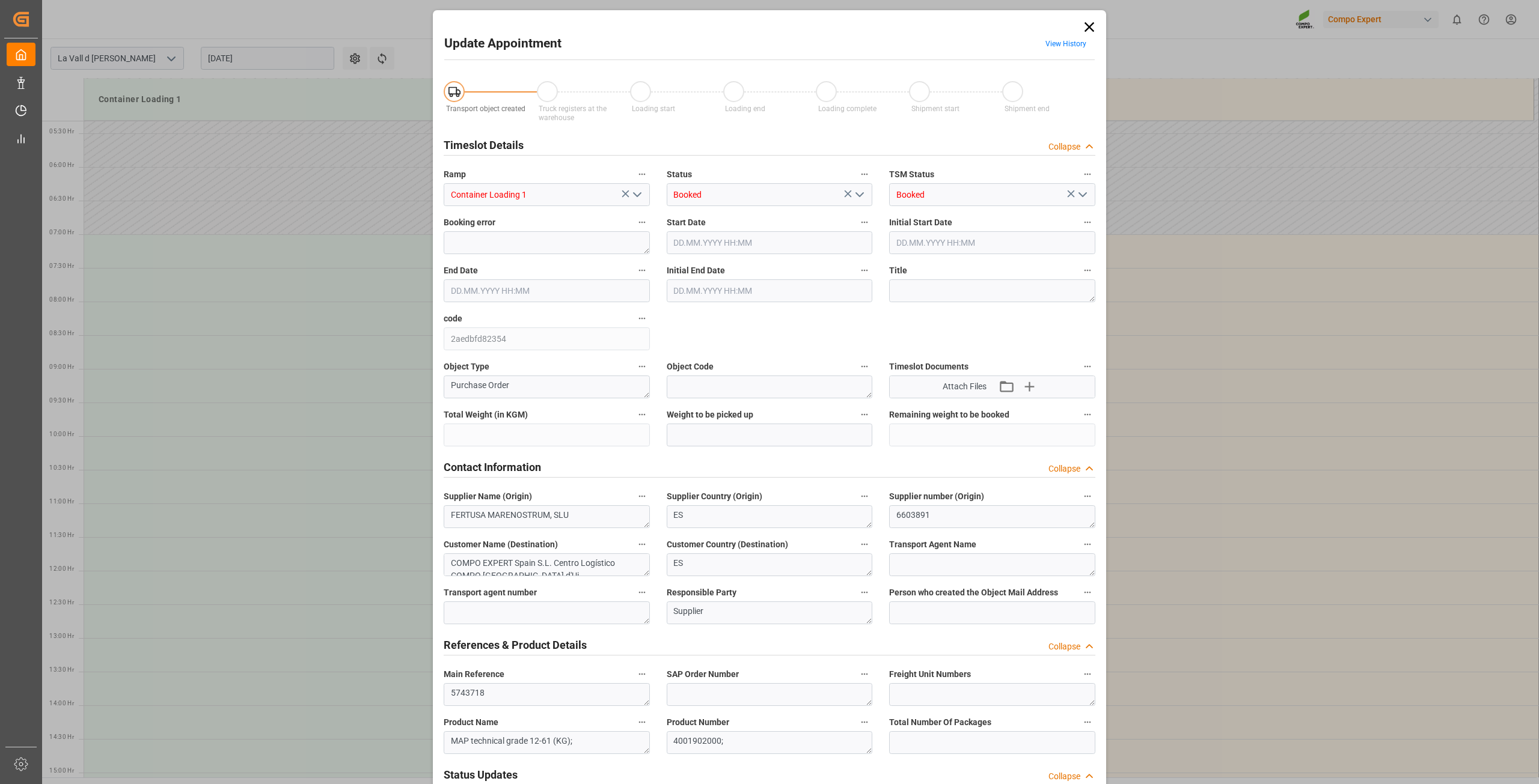
type input "308000"
type input "220000"
type input "[DATE] 09:00"
type input "[DATE] 09:30"
type input "[DATE] 08:05"
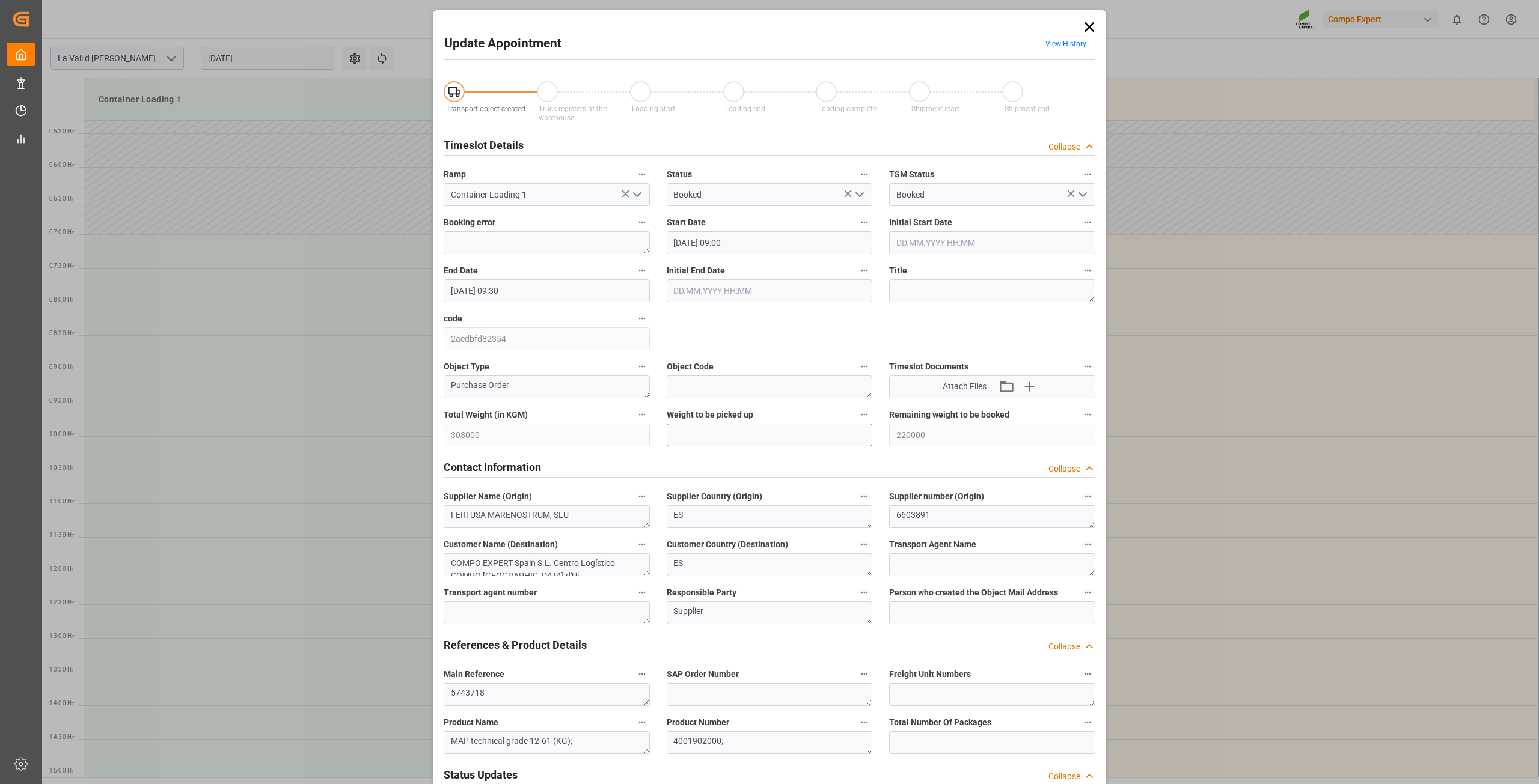
click at [758, 439] on input "text" at bounding box center [770, 435] width 206 height 23
type input "22000"
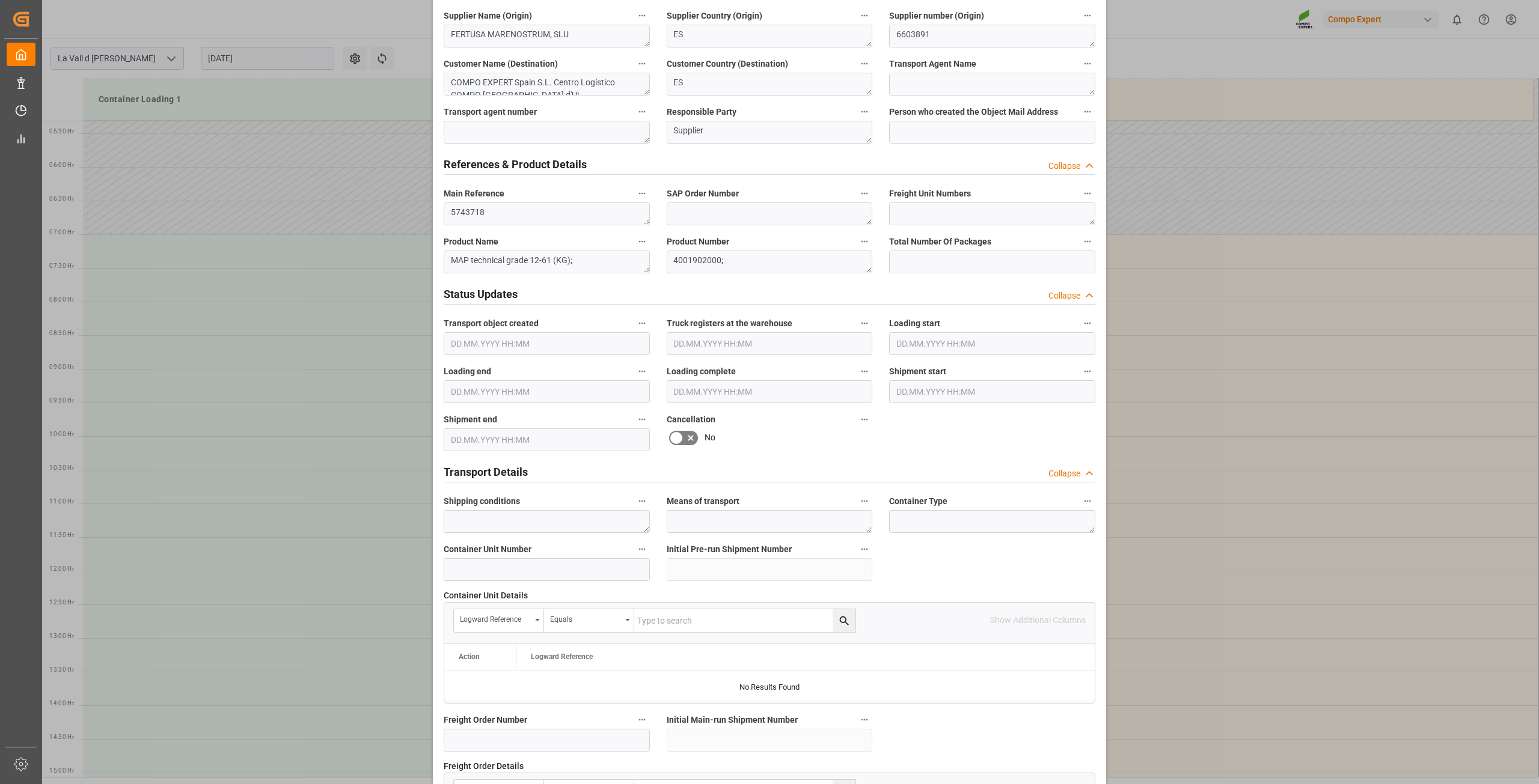
scroll to position [883, 0]
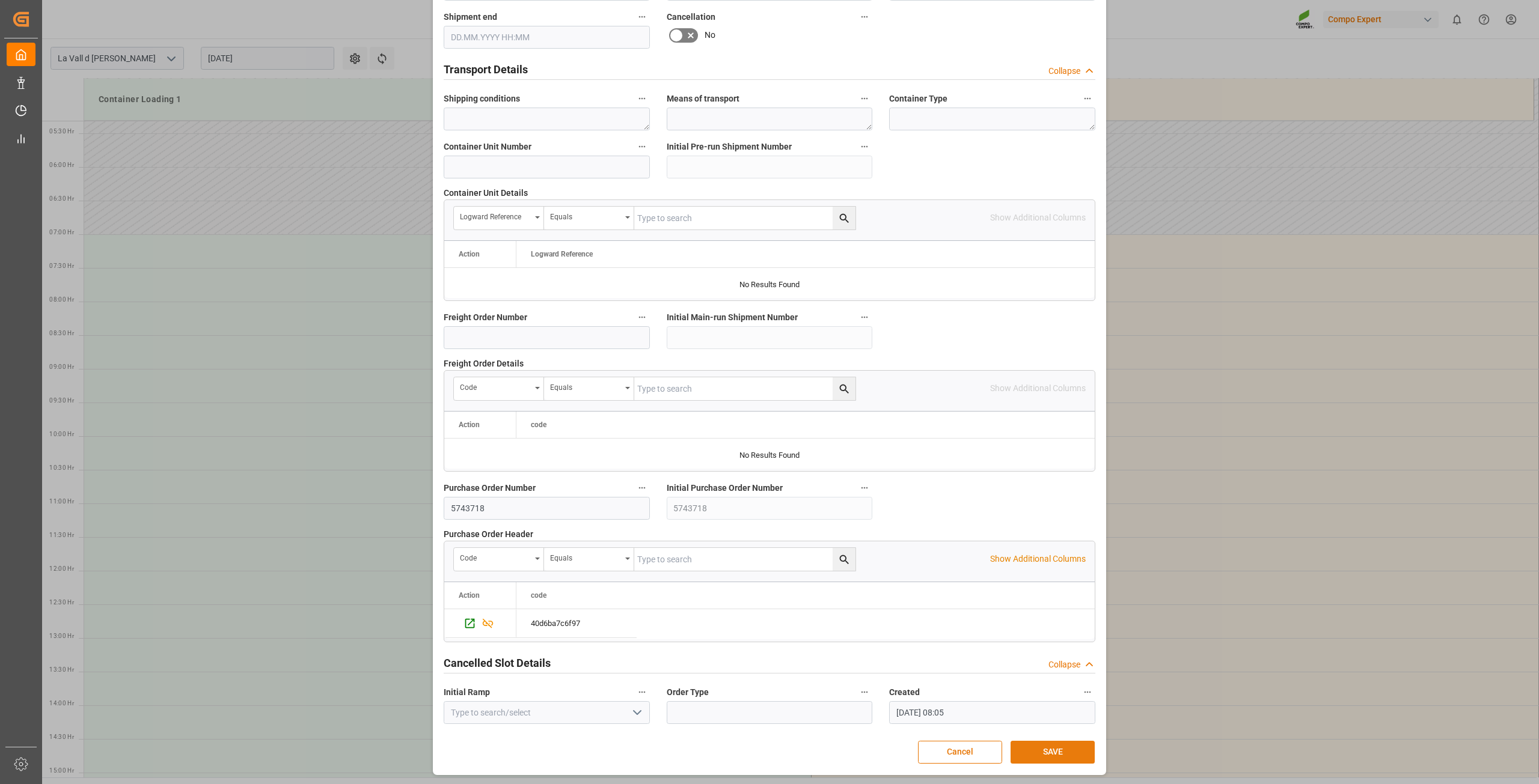
click at [1044, 744] on button "SAVE" at bounding box center [1053, 752] width 85 height 23
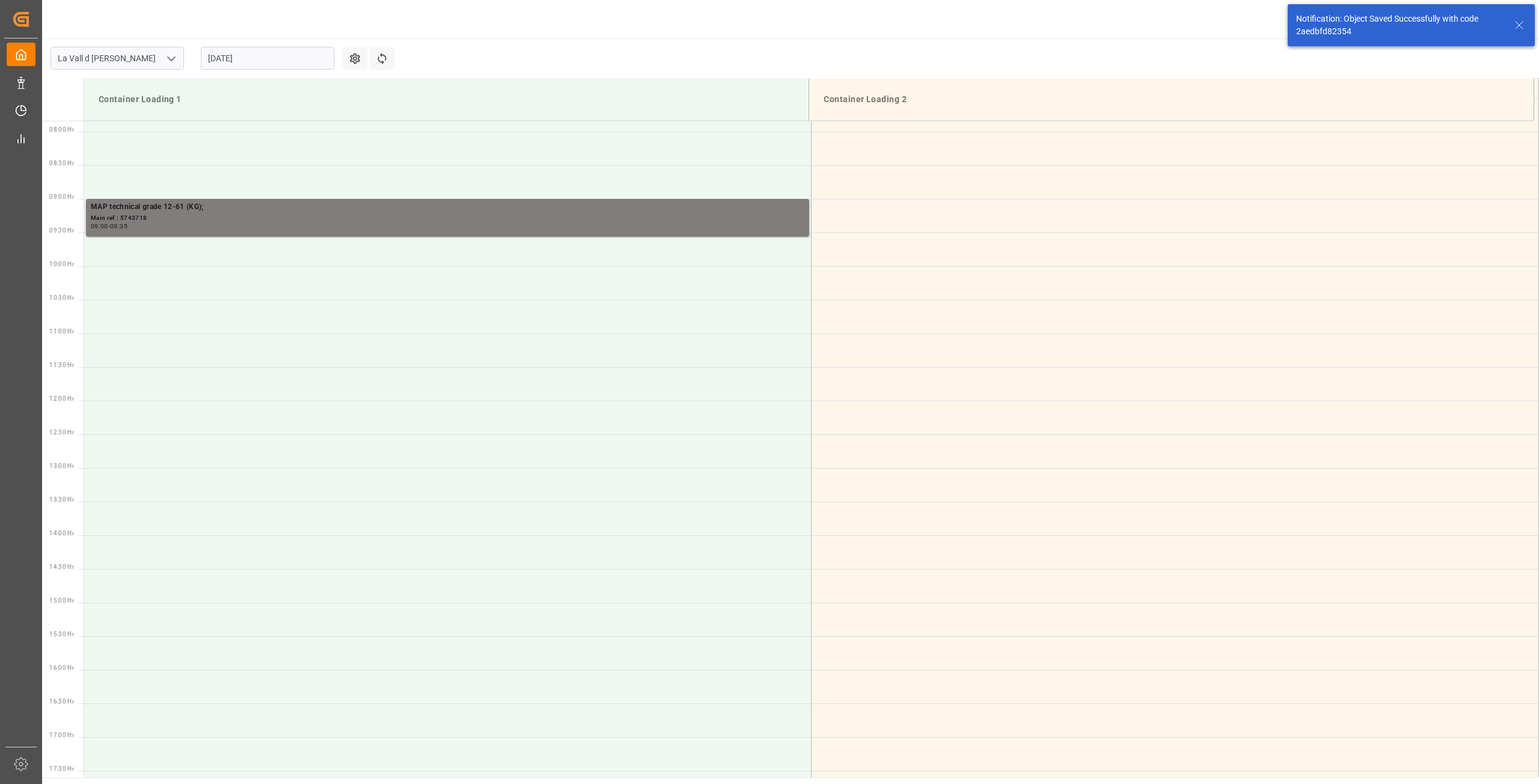
scroll to position [530, 0]
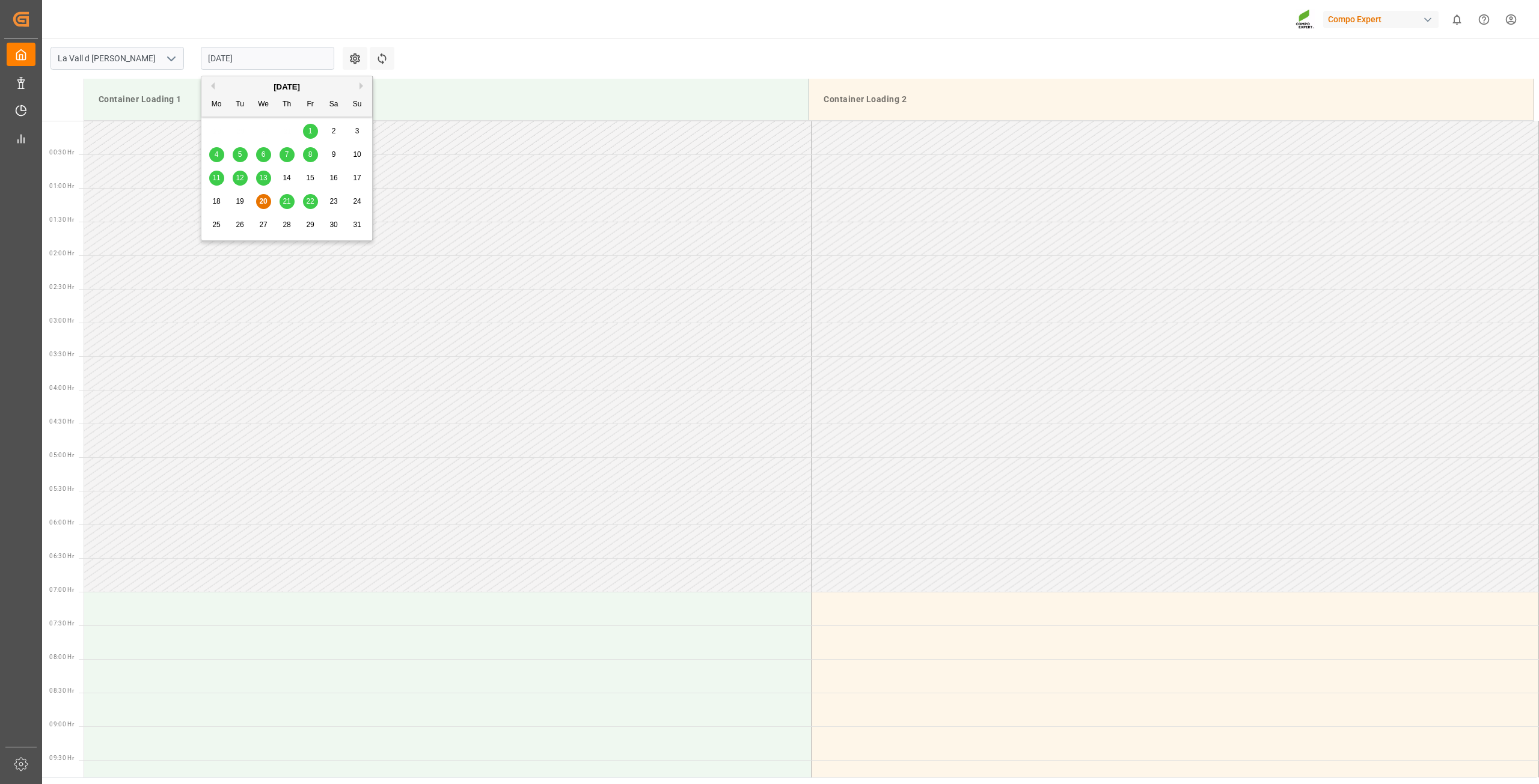
click at [264, 63] on input "20.08.2025" at bounding box center [267, 58] width 134 height 23
click at [305, 203] on div "22" at bounding box center [310, 202] width 15 height 14
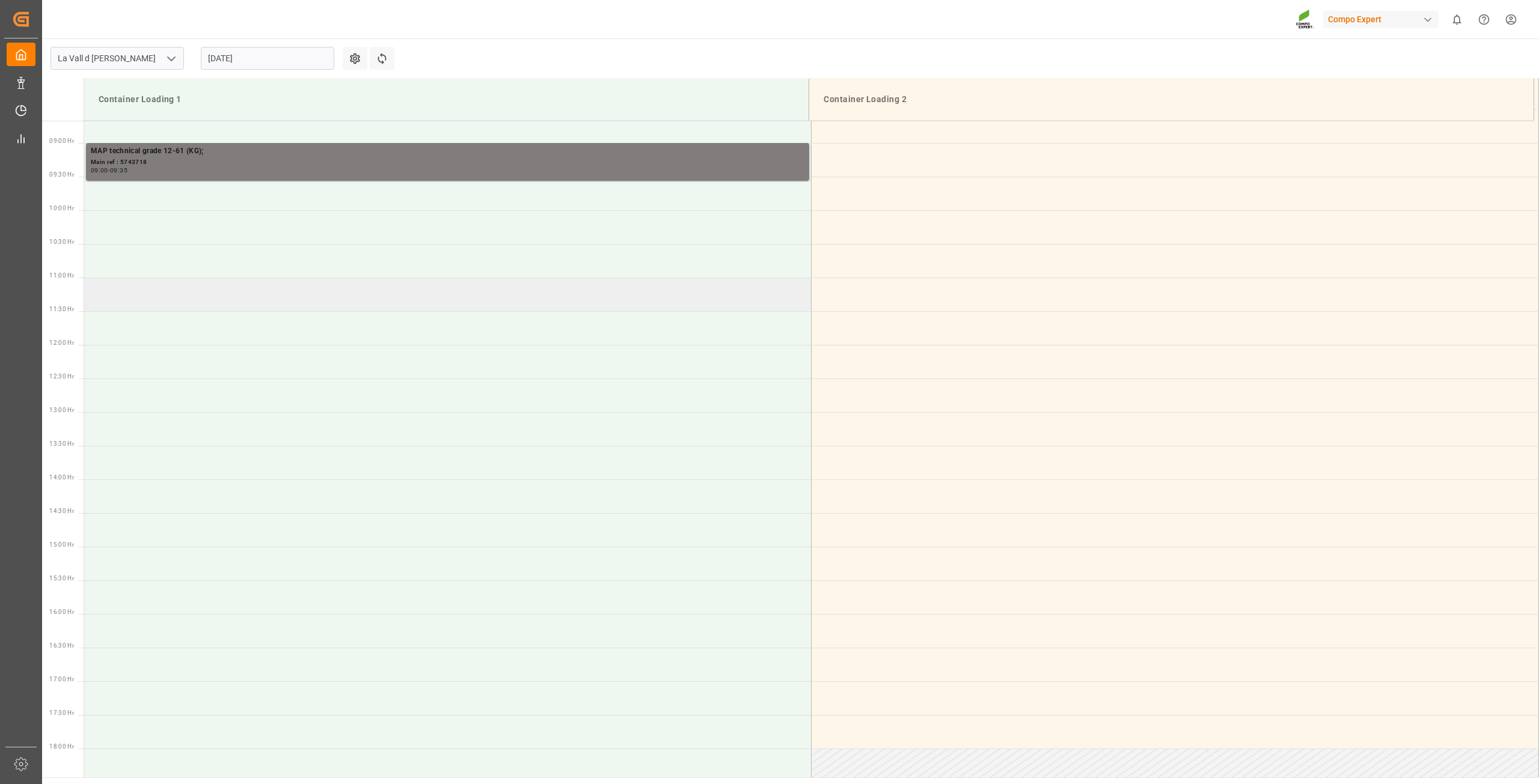
scroll to position [598, 0]
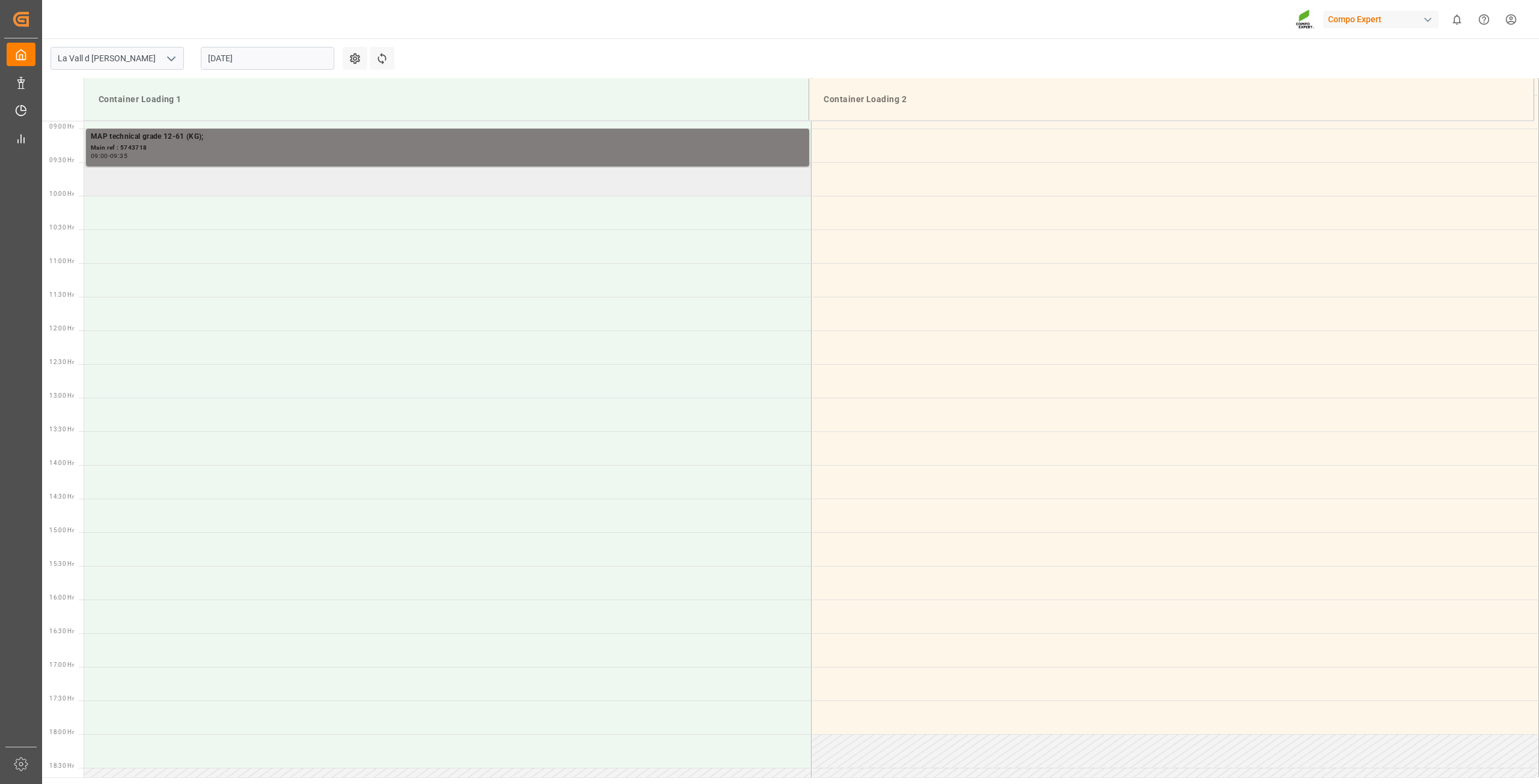
click at [254, 186] on td at bounding box center [448, 179] width 727 height 34
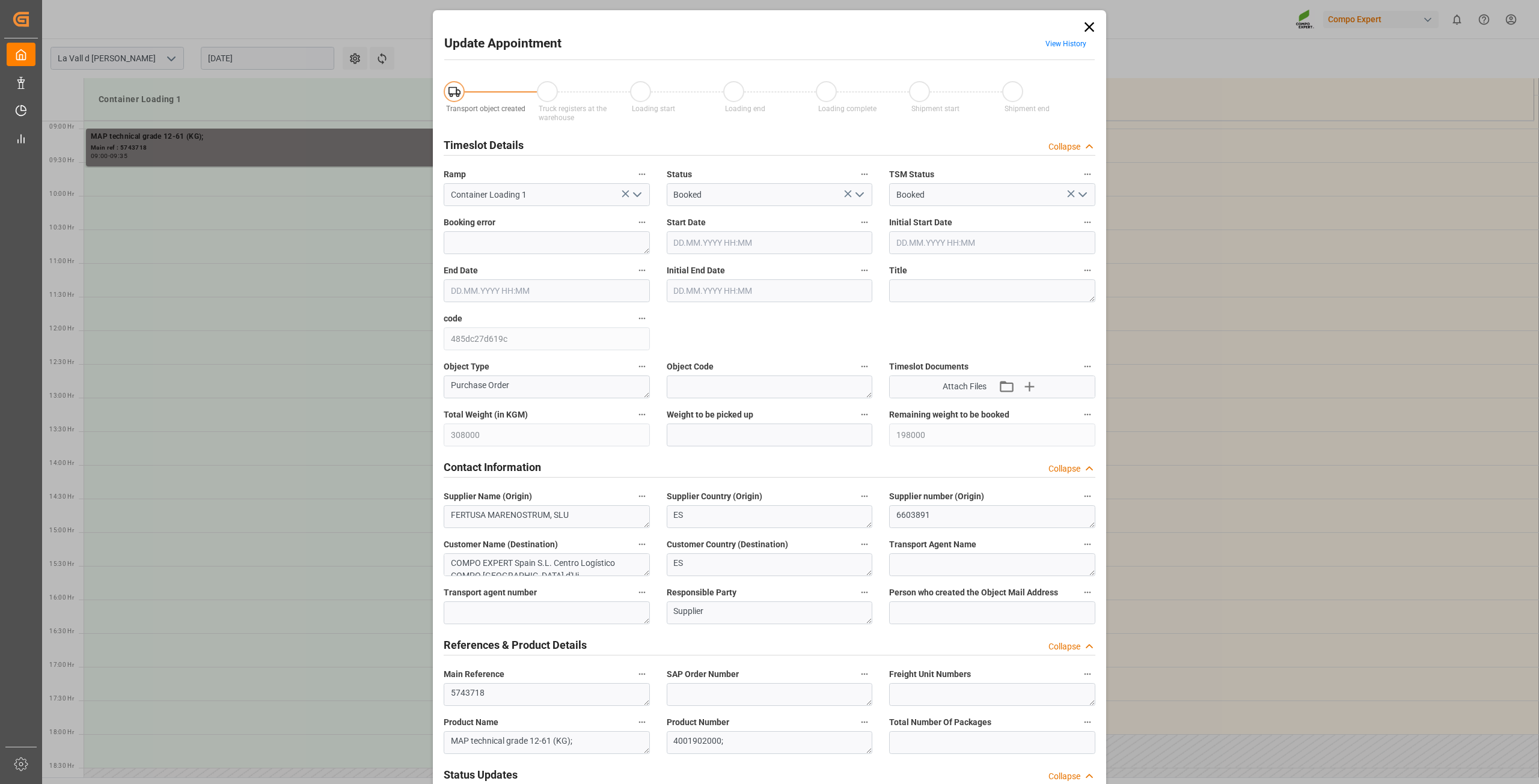
type input "22.08.2025 09:30"
type input "[DATE] 10:00"
type input "20.08.2025 08:06"
click at [746, 235] on input "22.08.2025 09:30" at bounding box center [770, 242] width 206 height 23
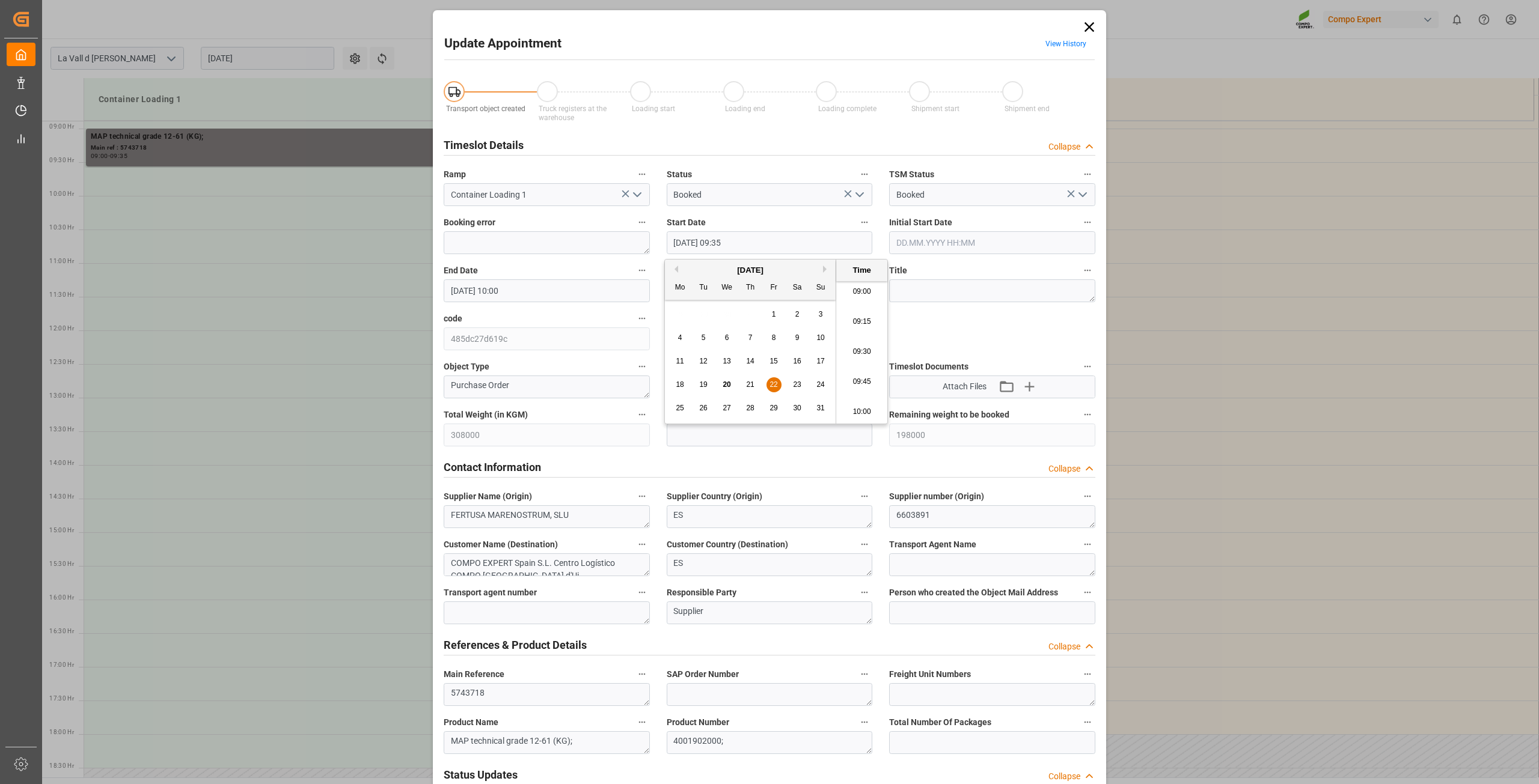
type input "22.08.2025 09:35"
click at [746, 221] on label "Start Date" at bounding box center [770, 223] width 206 height 17
click at [857, 221] on button "Start Date" at bounding box center [864, 222] width 15 height 15
click at [730, 432] on div at bounding box center [769, 392] width 1539 height 784
click at [735, 431] on input "text" at bounding box center [770, 435] width 206 height 23
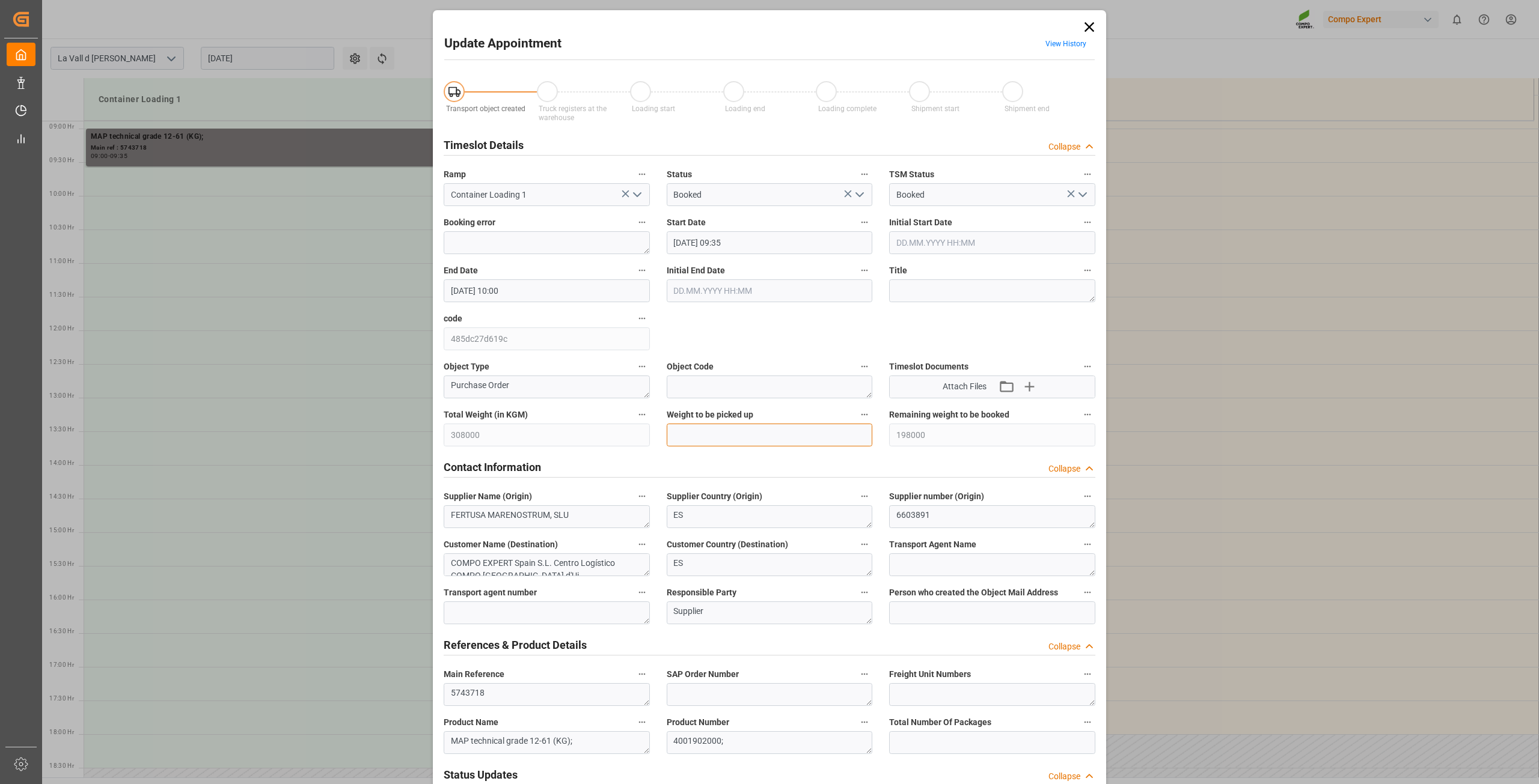
type input "22000"
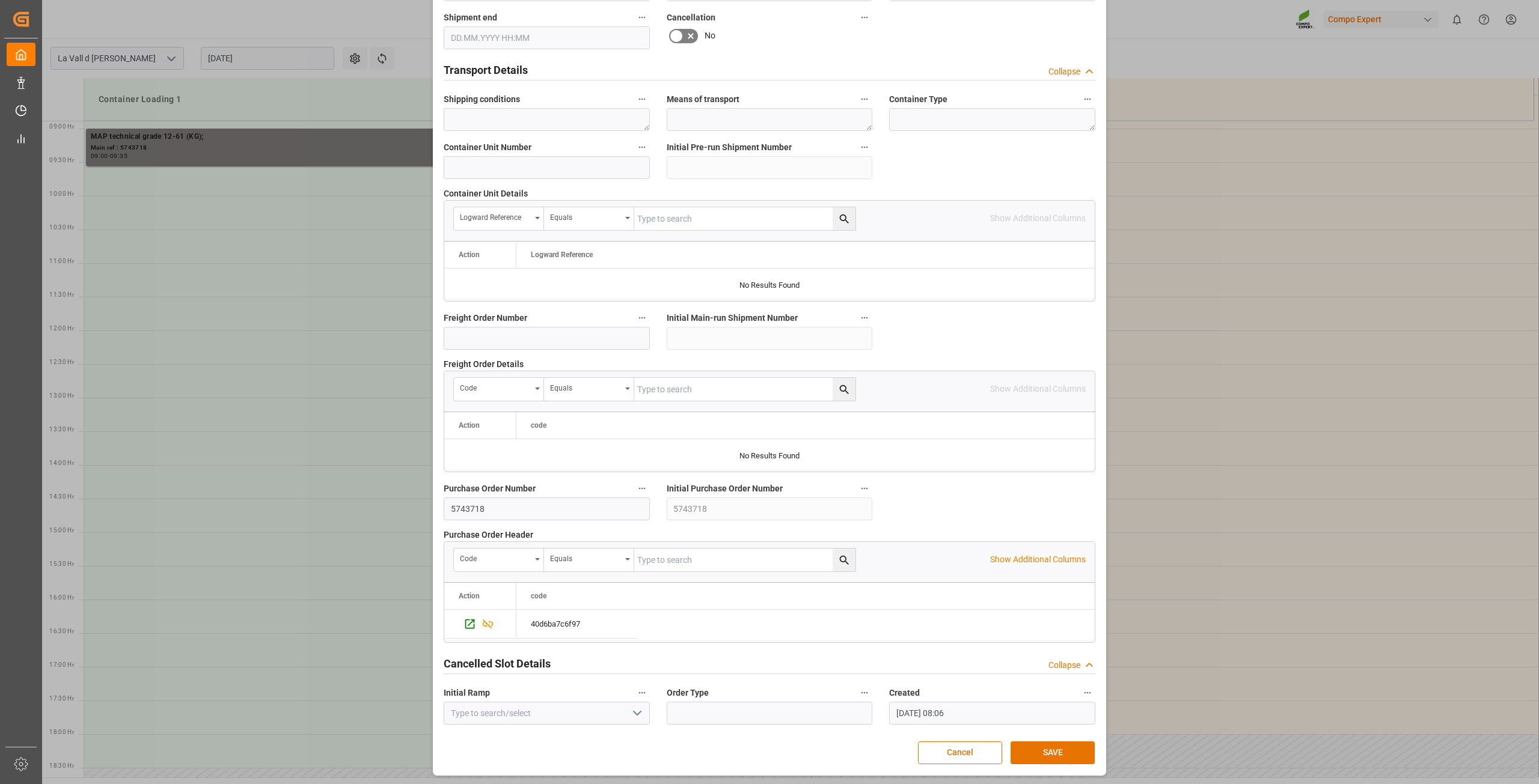
scroll to position [883, 0]
click at [1058, 754] on button "SAVE" at bounding box center [1053, 752] width 85 height 23
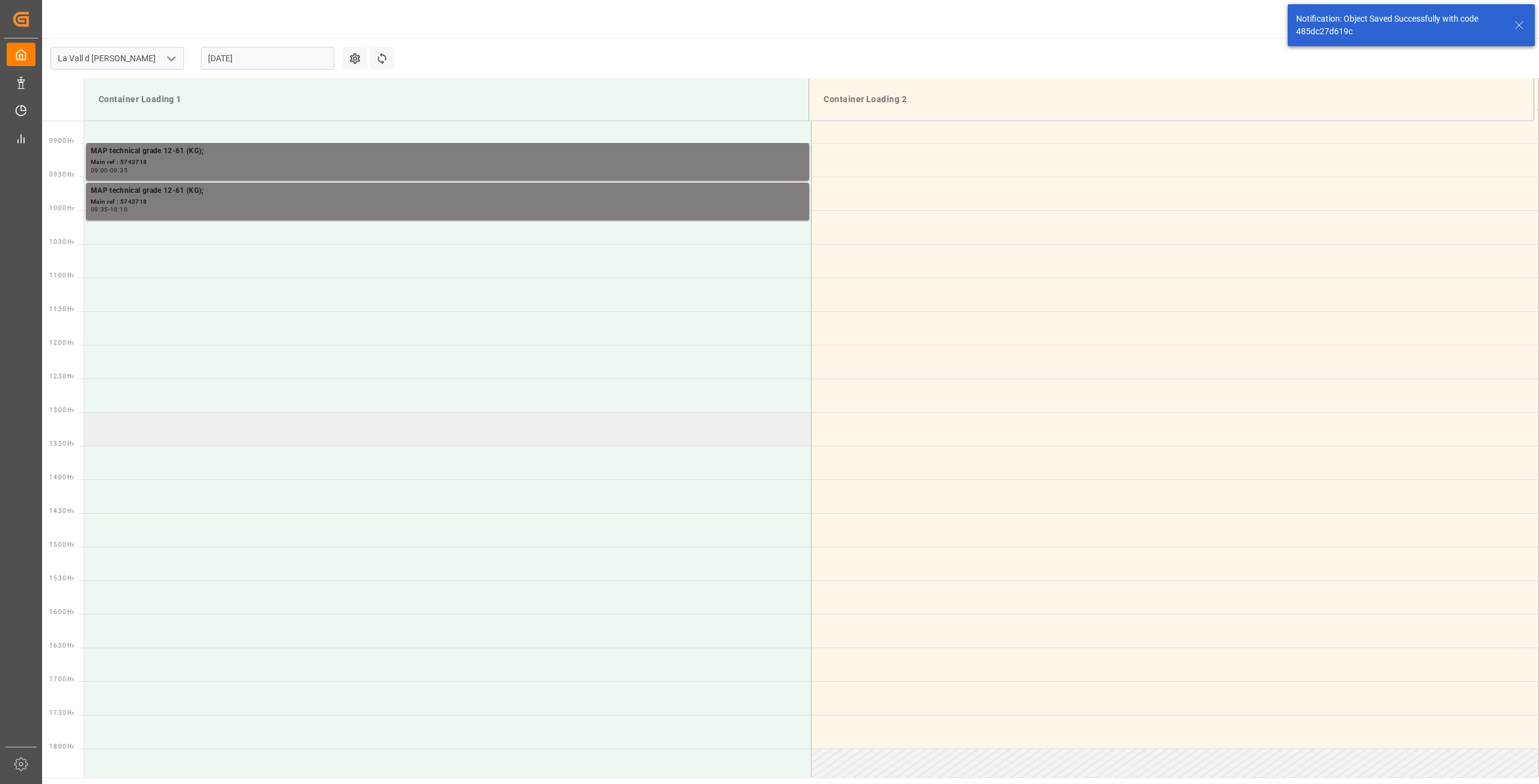
scroll to position [598, 0]
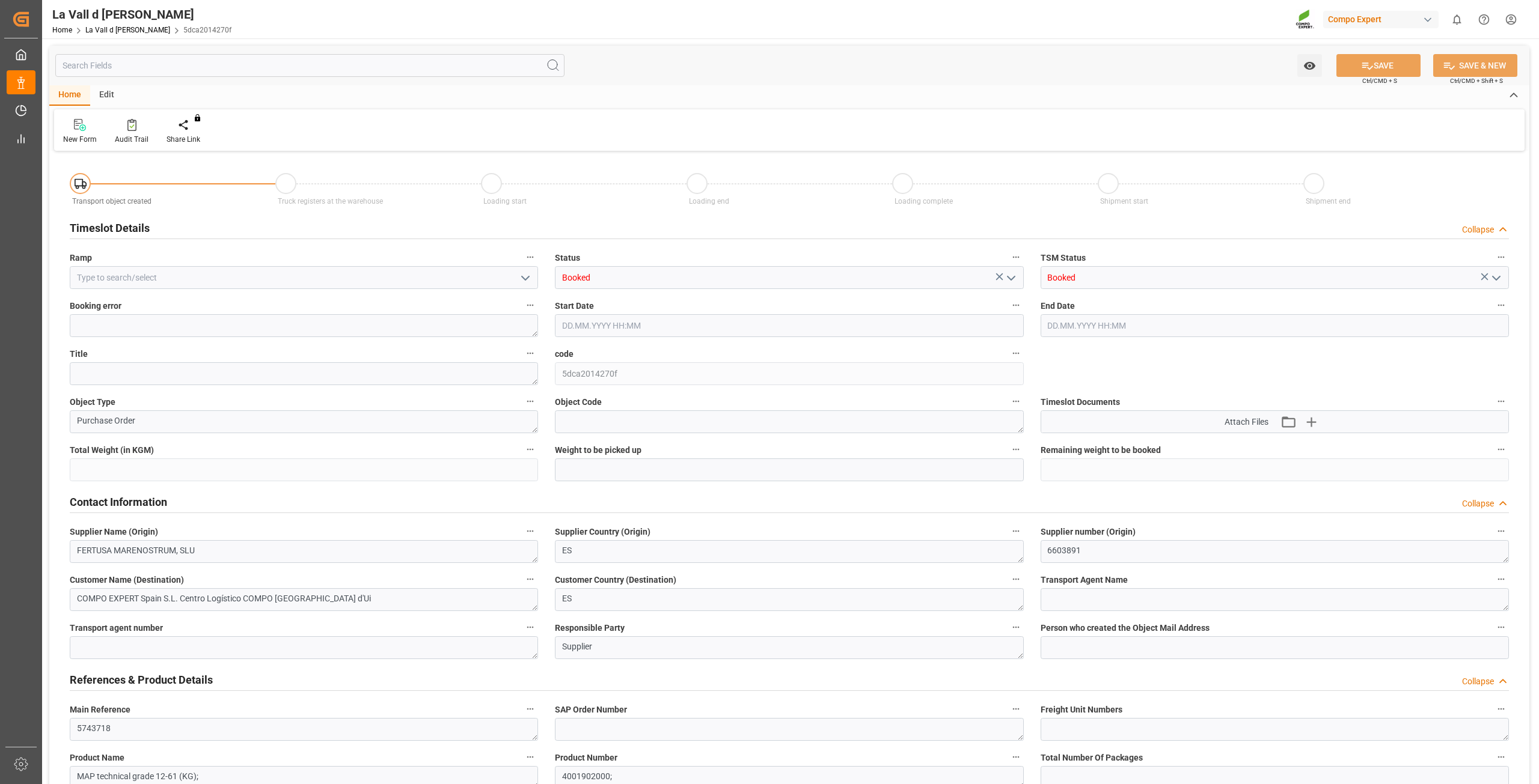
type input "308000"
type input "176000"
type input "20.08.2025 08:06"
click at [288, 274] on input at bounding box center [304, 278] width 469 height 23
click at [328, 286] on input at bounding box center [304, 278] width 469 height 23
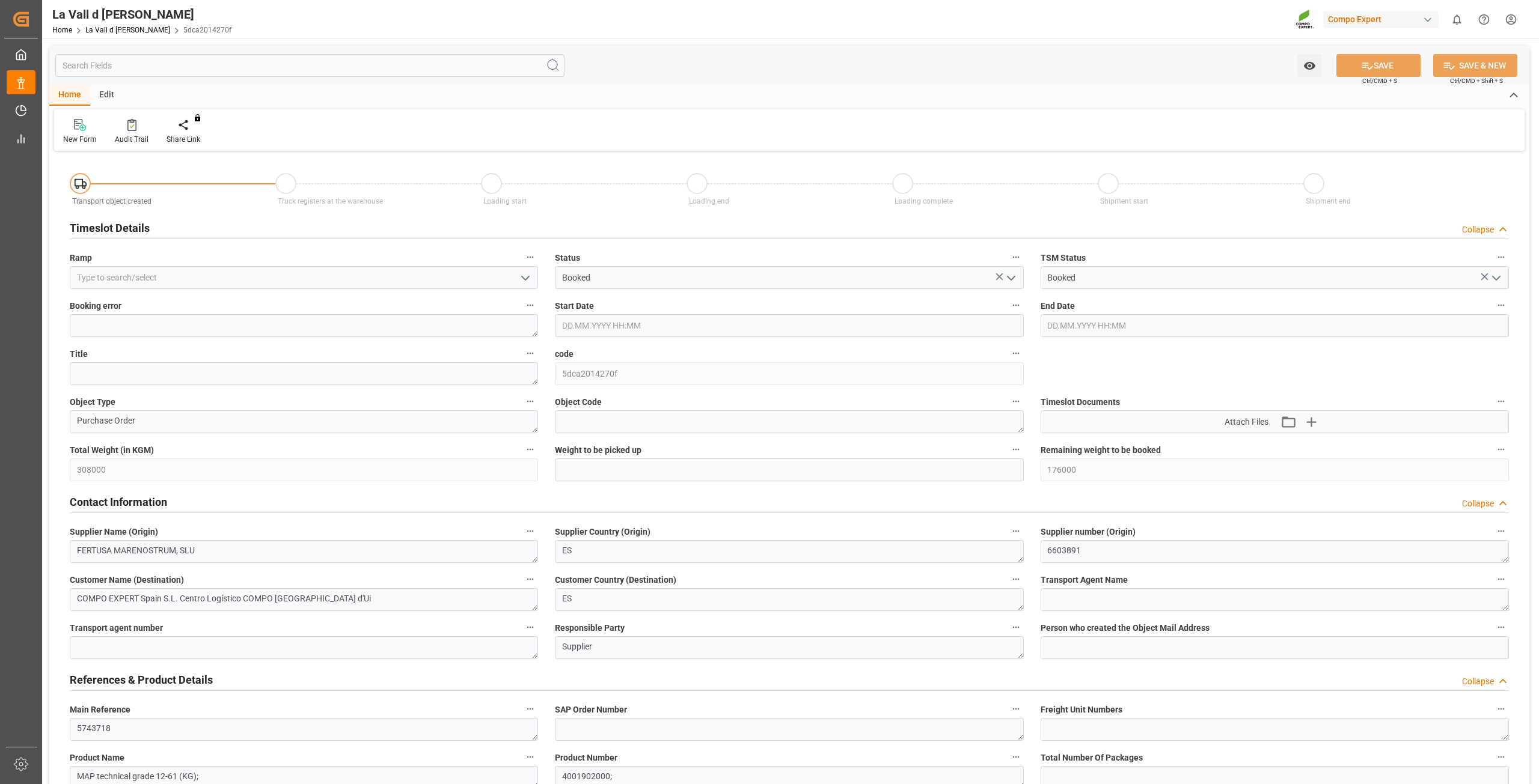
click at [525, 279] on polyline "open menu" at bounding box center [525, 278] width 7 height 3
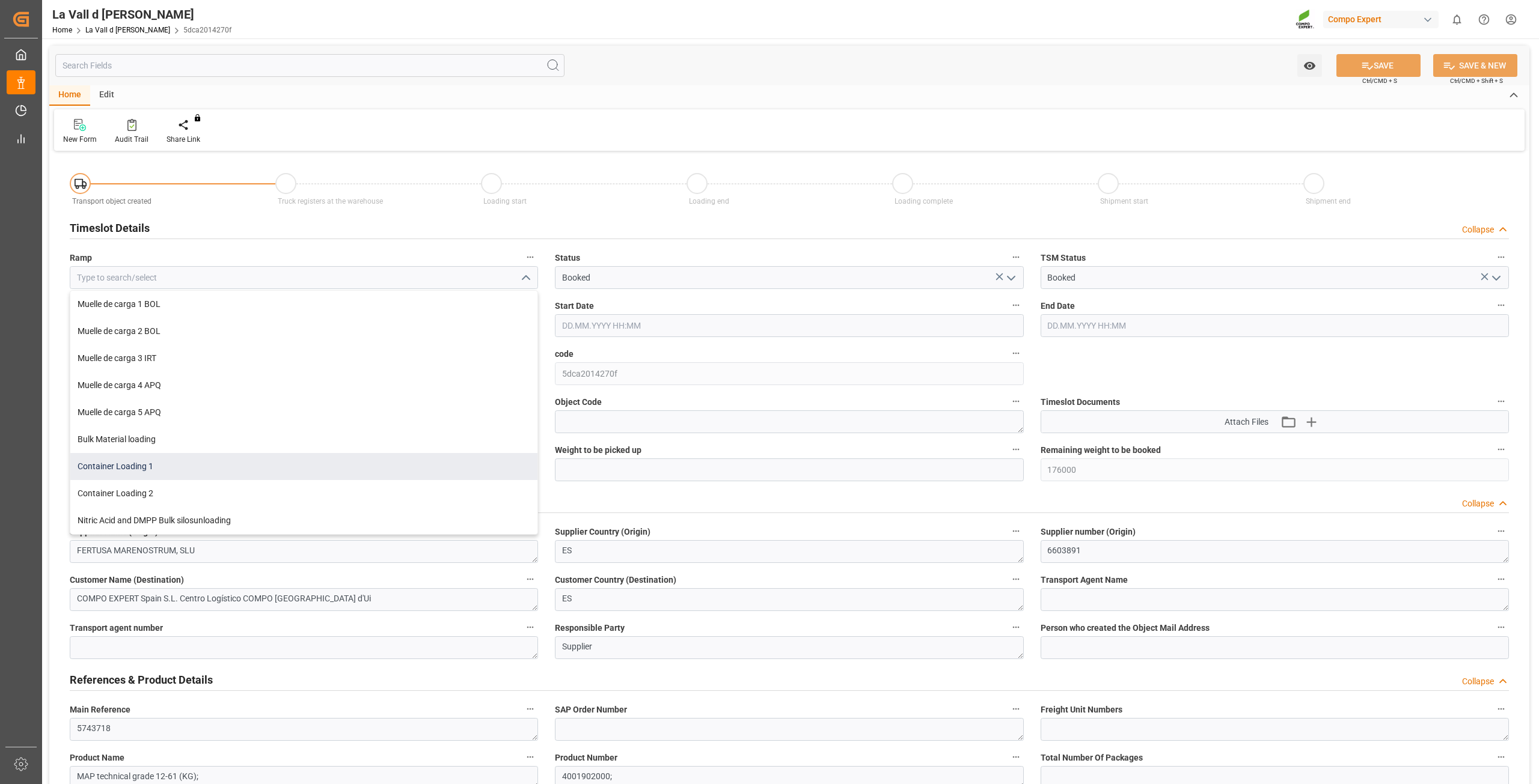
click at [188, 459] on div "Container Loading 1" at bounding box center [304, 467] width 467 height 27
type input "Container Loading 1"
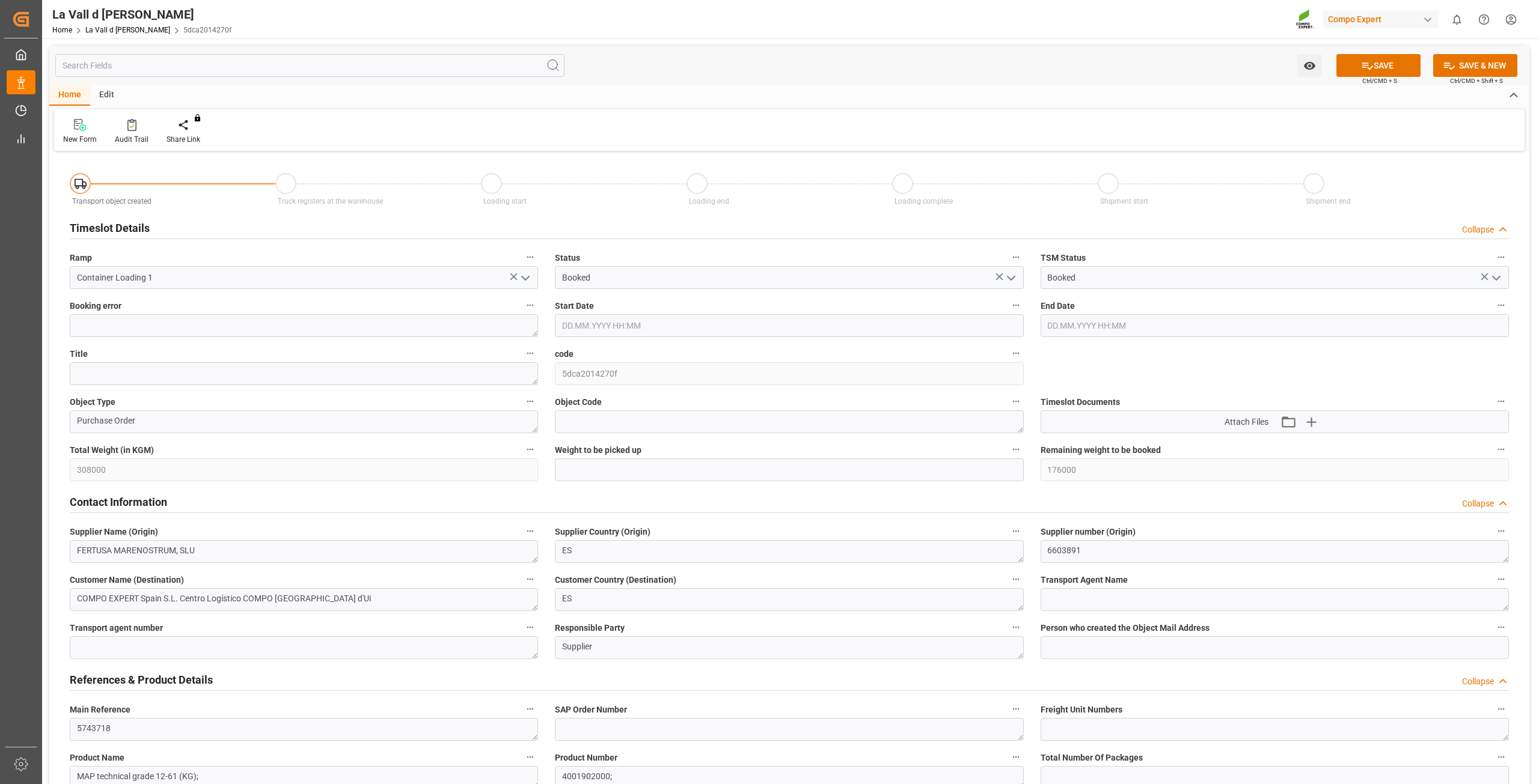
click at [630, 317] on input "text" at bounding box center [789, 325] width 469 height 23
click at [667, 462] on div "22" at bounding box center [664, 468] width 15 height 14
click at [758, 431] on li "10:00" at bounding box center [752, 435] width 51 height 30
click at [654, 325] on input "22.08.2025 10:00" at bounding box center [789, 325] width 469 height 23
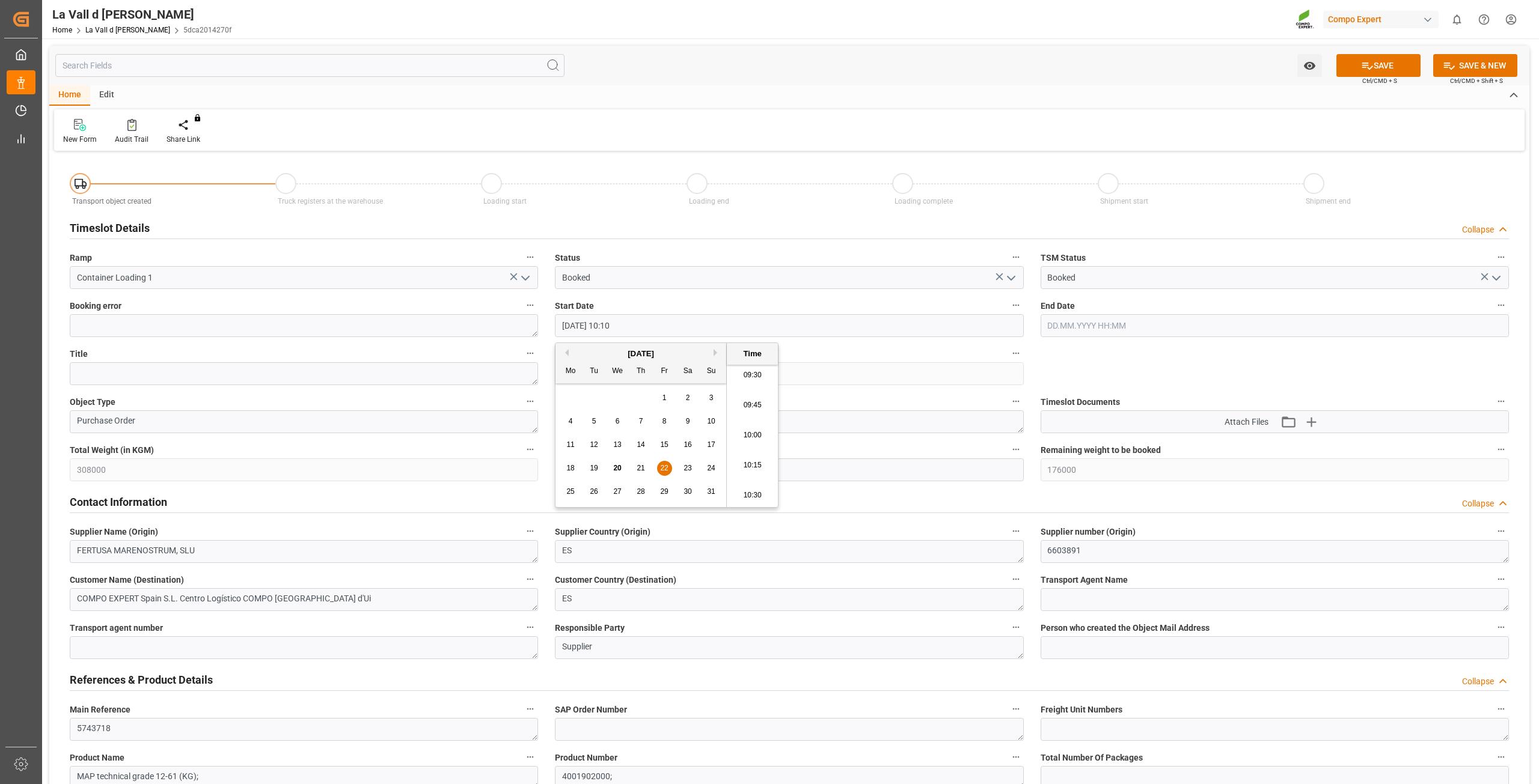
type input "22.08.2025 10:10"
click at [962, 347] on label "code" at bounding box center [789, 353] width 469 height 17
click at [1008, 347] on button "code" at bounding box center [1016, 353] width 15 height 15
click at [585, 463] on div at bounding box center [769, 392] width 1539 height 784
click at [595, 469] on body "Created by potrace 1.15, written by Peter Selinger 2001-2017 Created by potrace…" at bounding box center [769, 392] width 1539 height 784
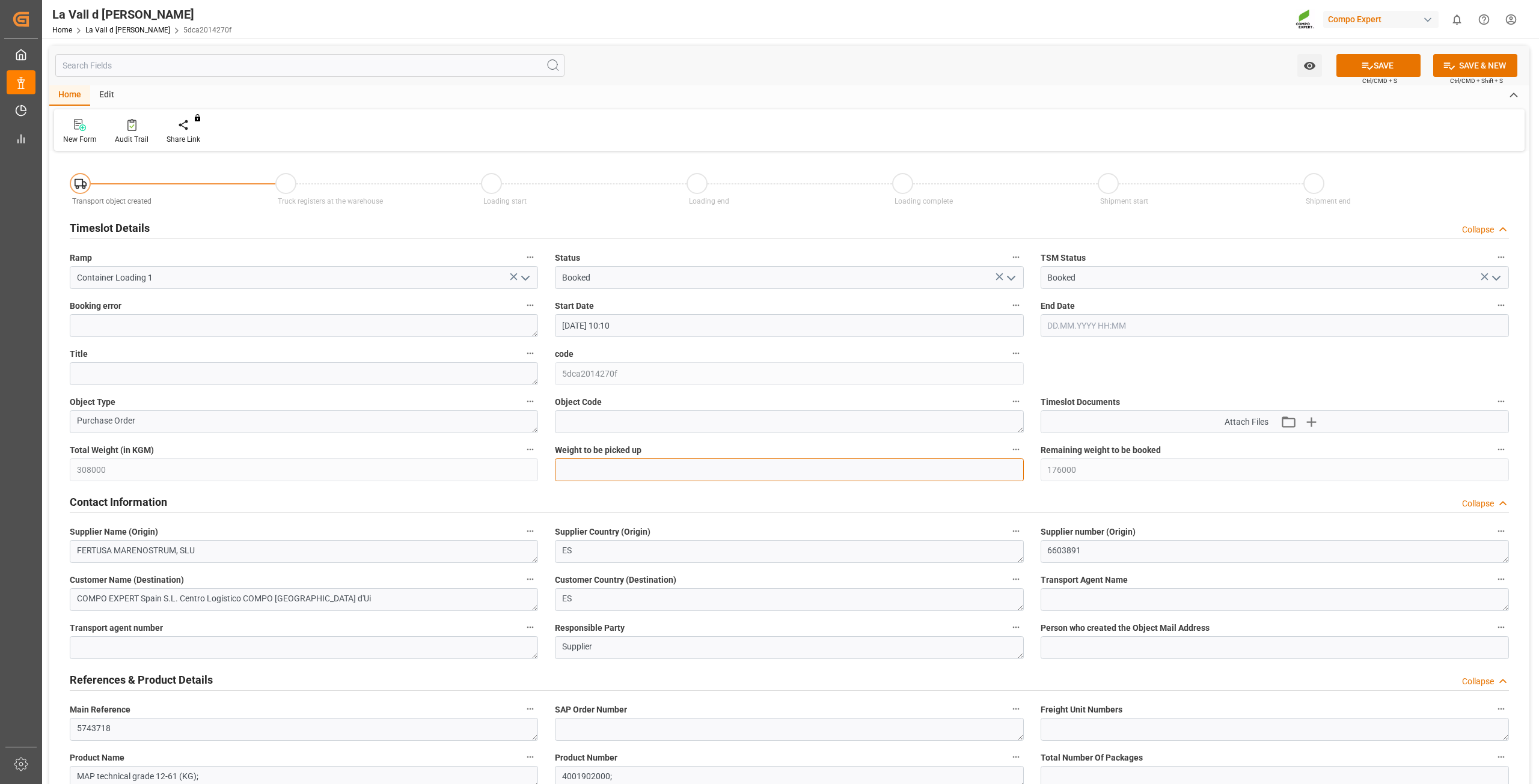
click at [597, 469] on input "text" at bounding box center [789, 470] width 469 height 23
type input "22000"
click at [1362, 58] on button "SAVE" at bounding box center [1378, 65] width 85 height 23
type input "154000"
type input "22.08.2025 10:45"
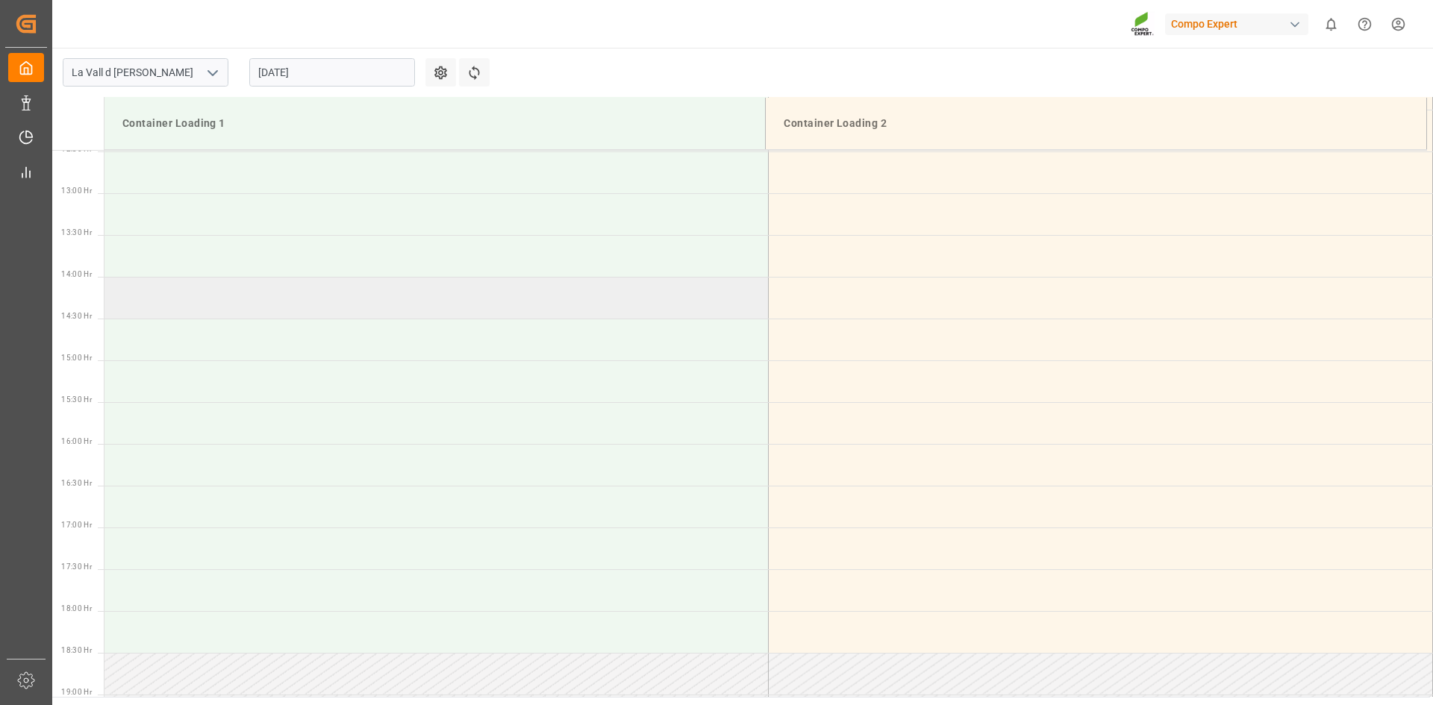
scroll to position [1116, 0]
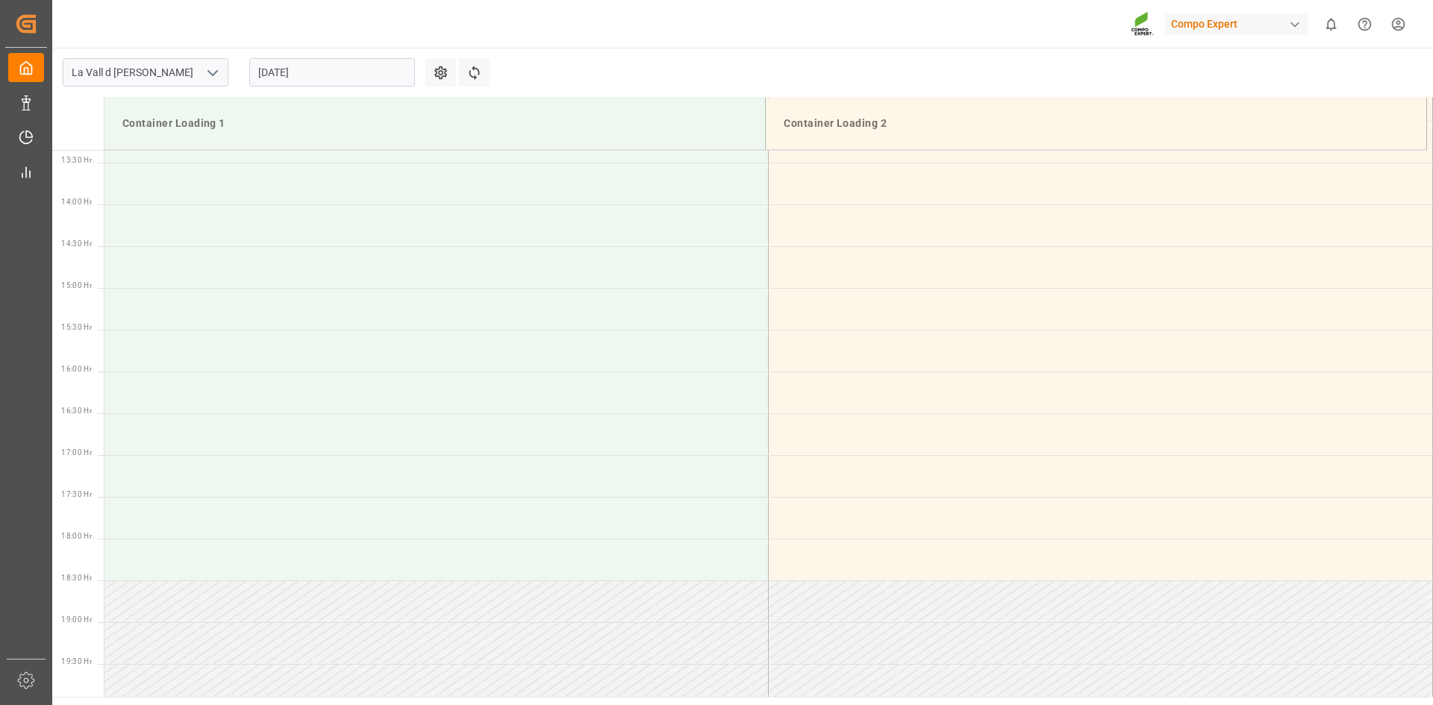
drag, startPoint x: 357, startPoint y: 73, endPoint x: 369, endPoint y: 79, distance: 13.4
click at [357, 73] on input "[DATE]" at bounding box center [332, 72] width 166 height 28
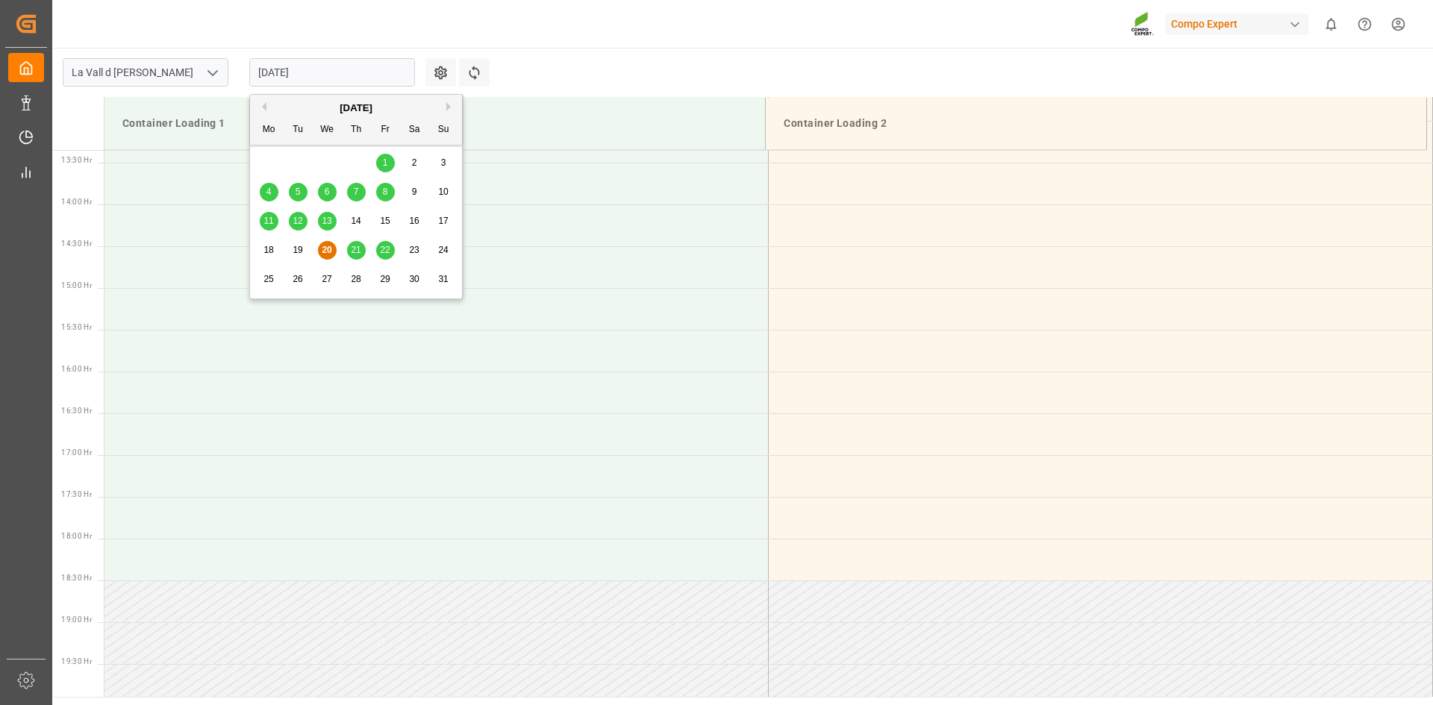
click at [391, 249] on div "22" at bounding box center [385, 251] width 19 height 18
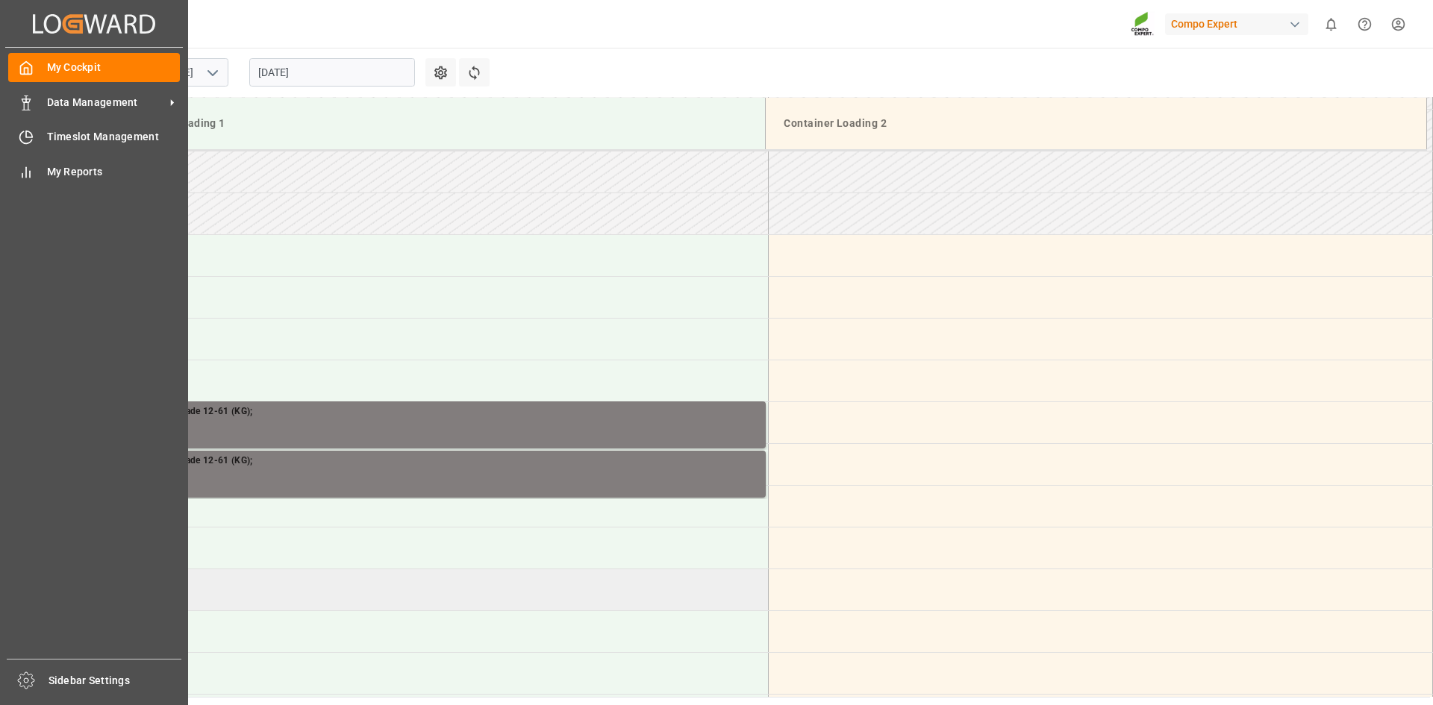
scroll to position [743, 0]
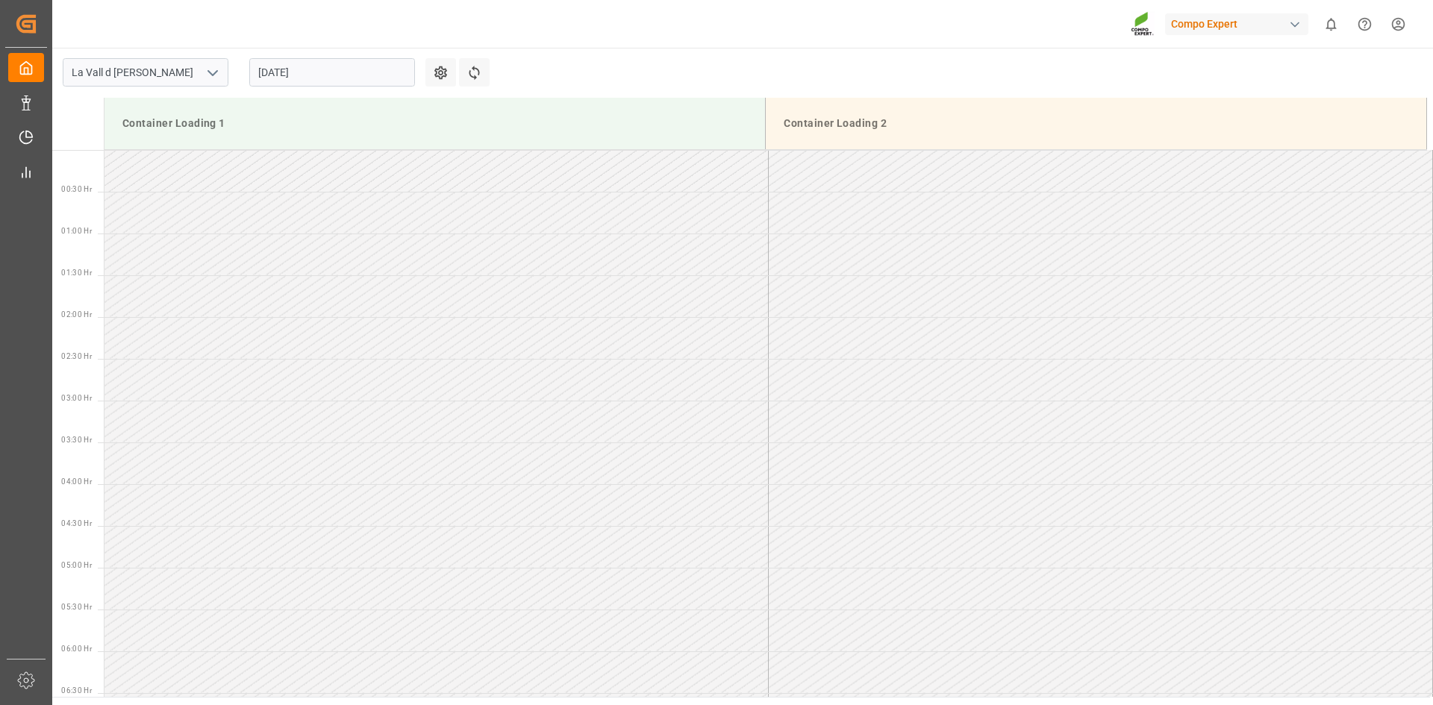
click at [351, 75] on input "[DATE]" at bounding box center [332, 72] width 166 height 28
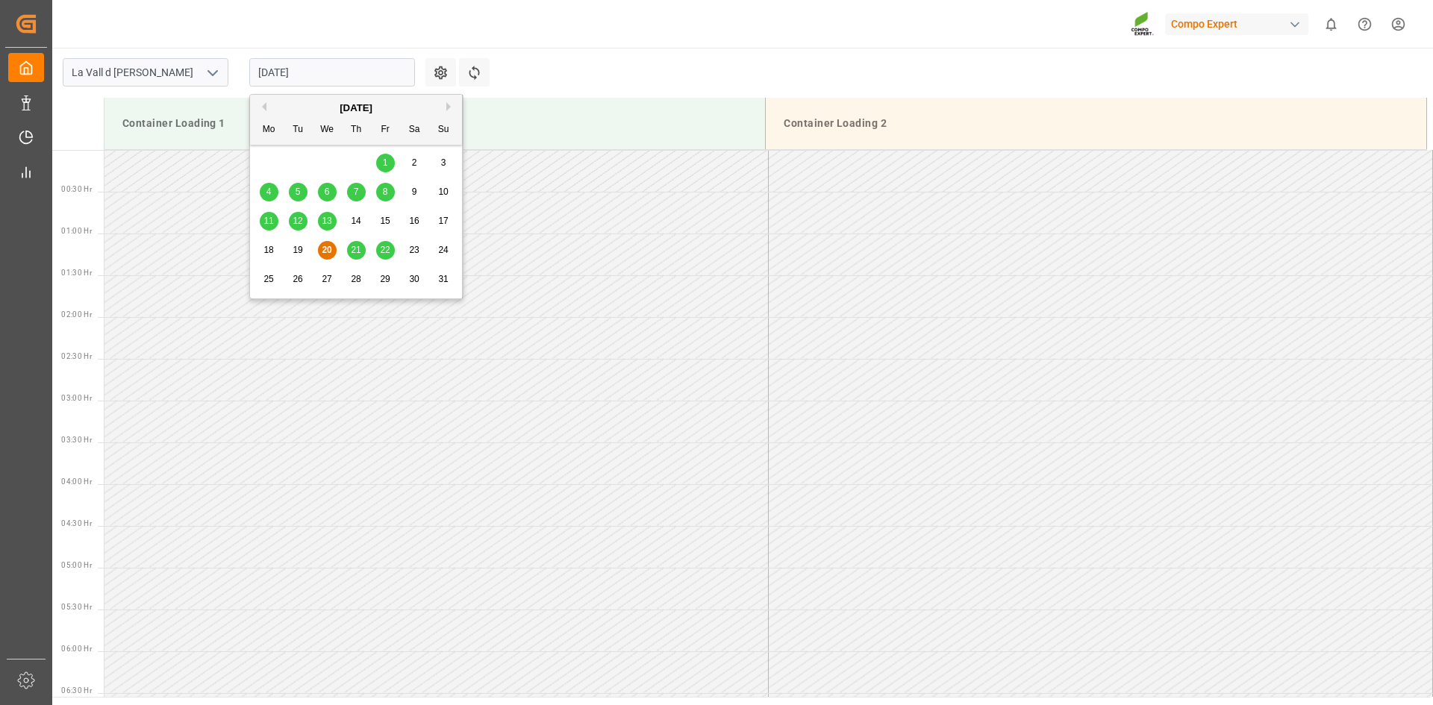
click at [364, 249] on div "21" at bounding box center [356, 251] width 19 height 18
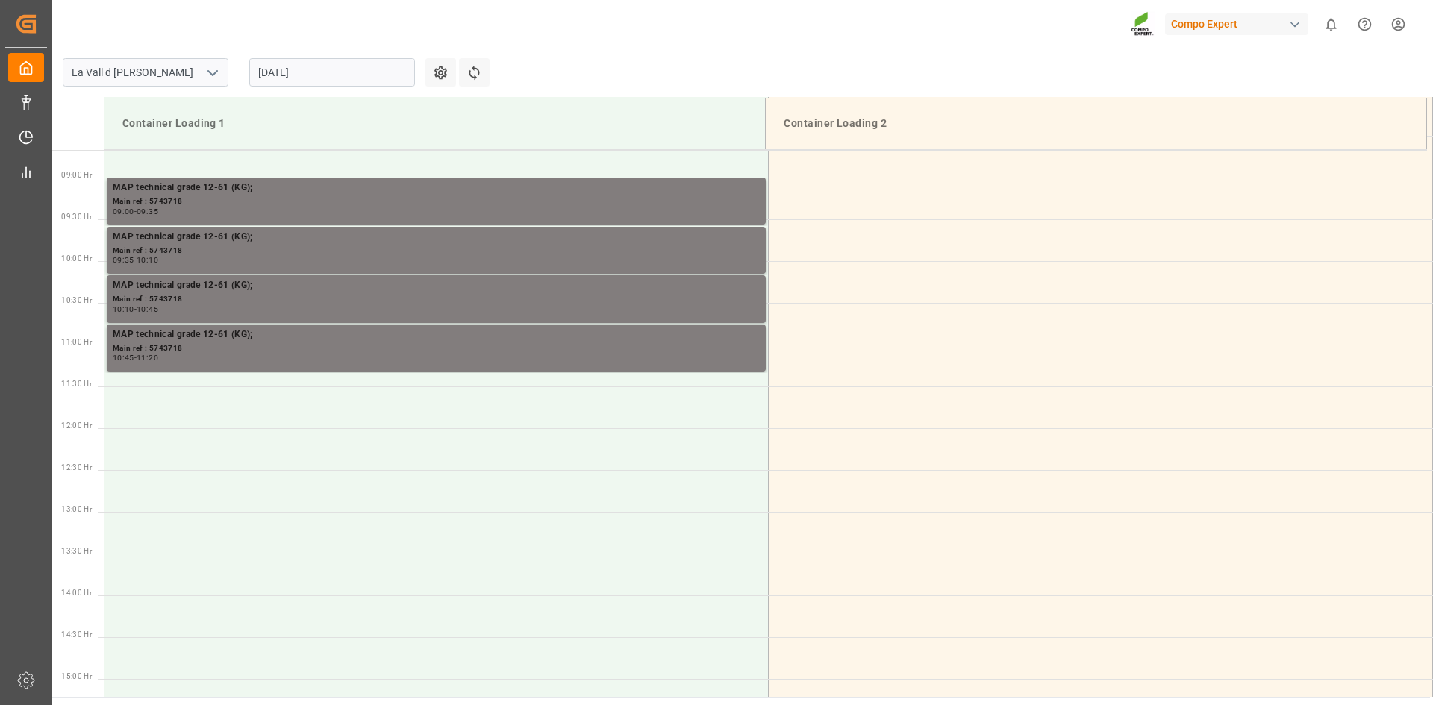
scroll to position [743, 0]
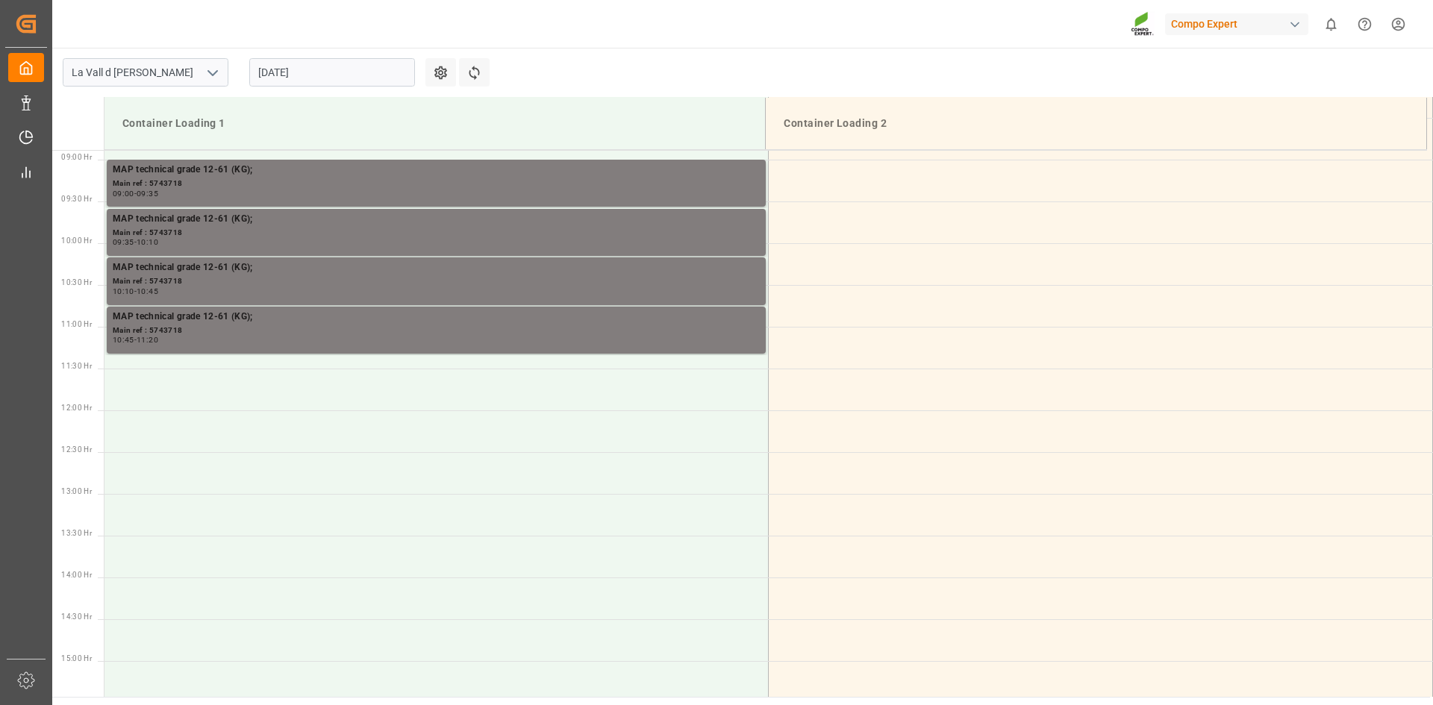
click at [349, 62] on input "[DATE]" at bounding box center [332, 72] width 166 height 28
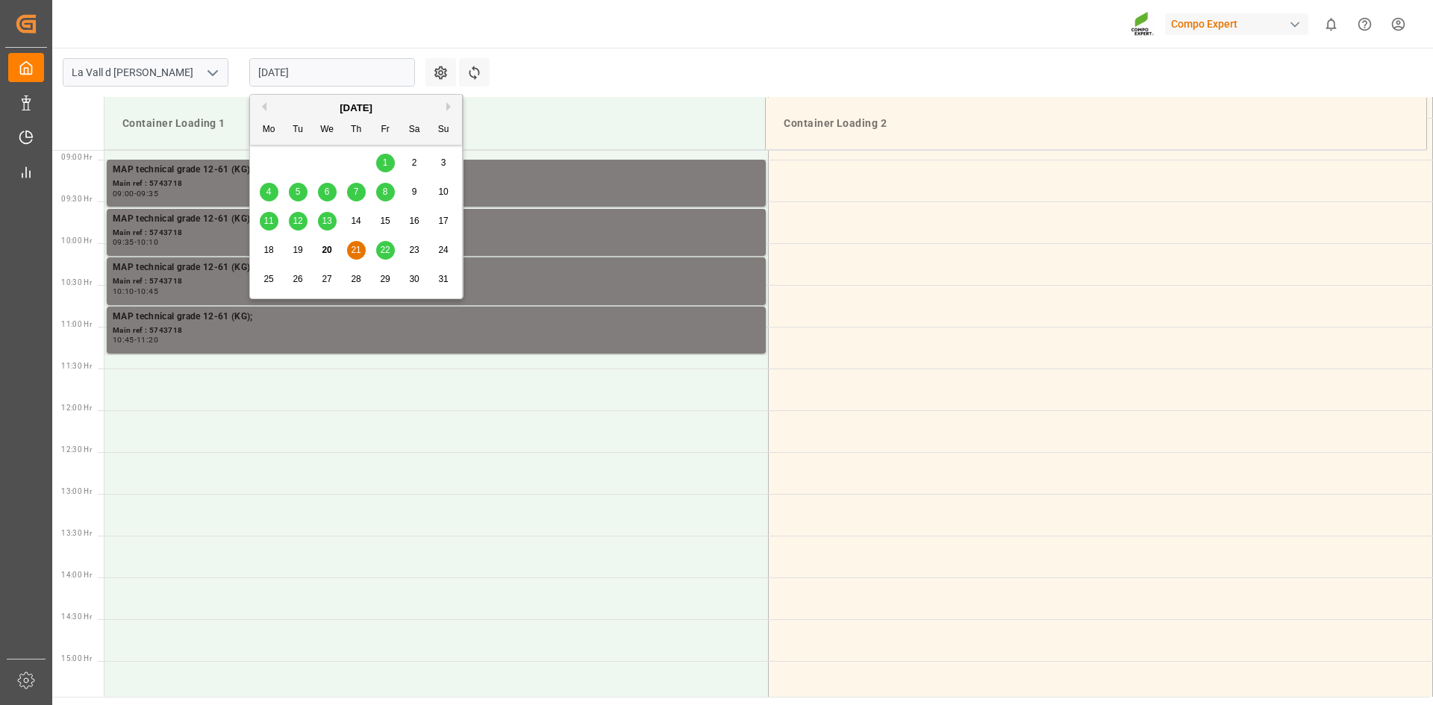
click at [266, 281] on span "25" at bounding box center [269, 279] width 10 height 10
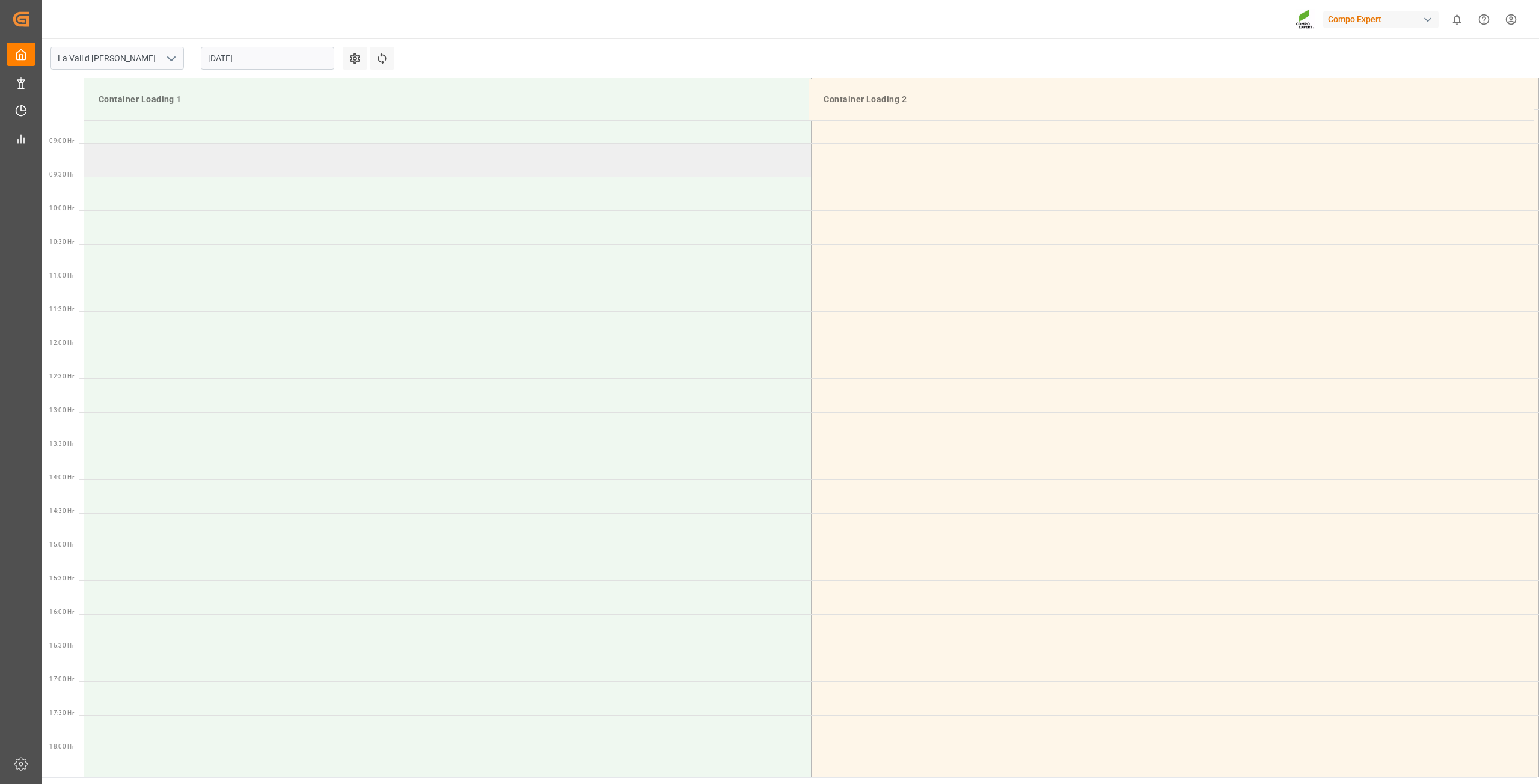
scroll to position [598, 0]
click at [233, 47] on input "[DATE]" at bounding box center [267, 58] width 134 height 23
click at [304, 199] on div "22" at bounding box center [310, 202] width 15 height 14
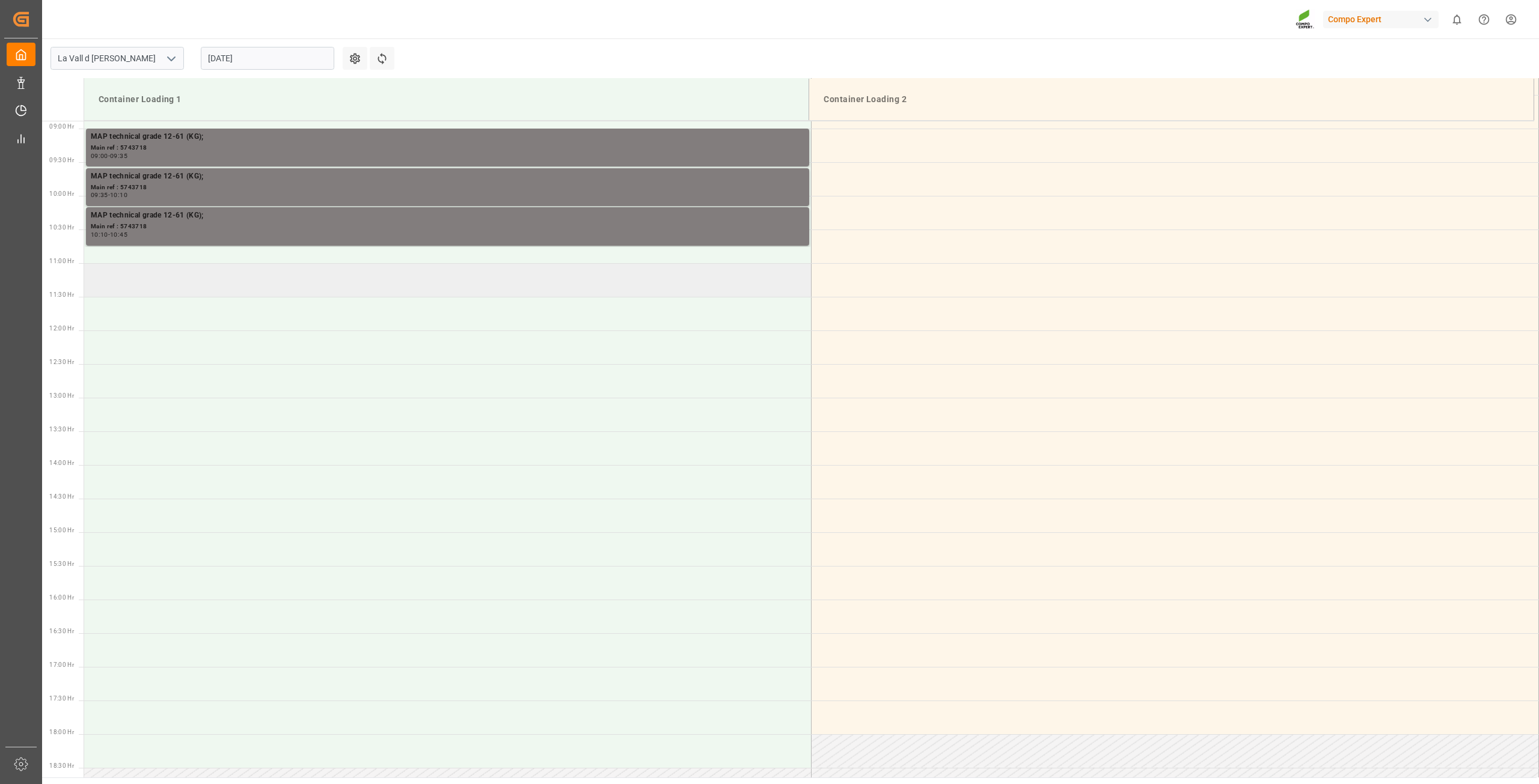
click at [238, 269] on td at bounding box center [448, 280] width 727 height 34
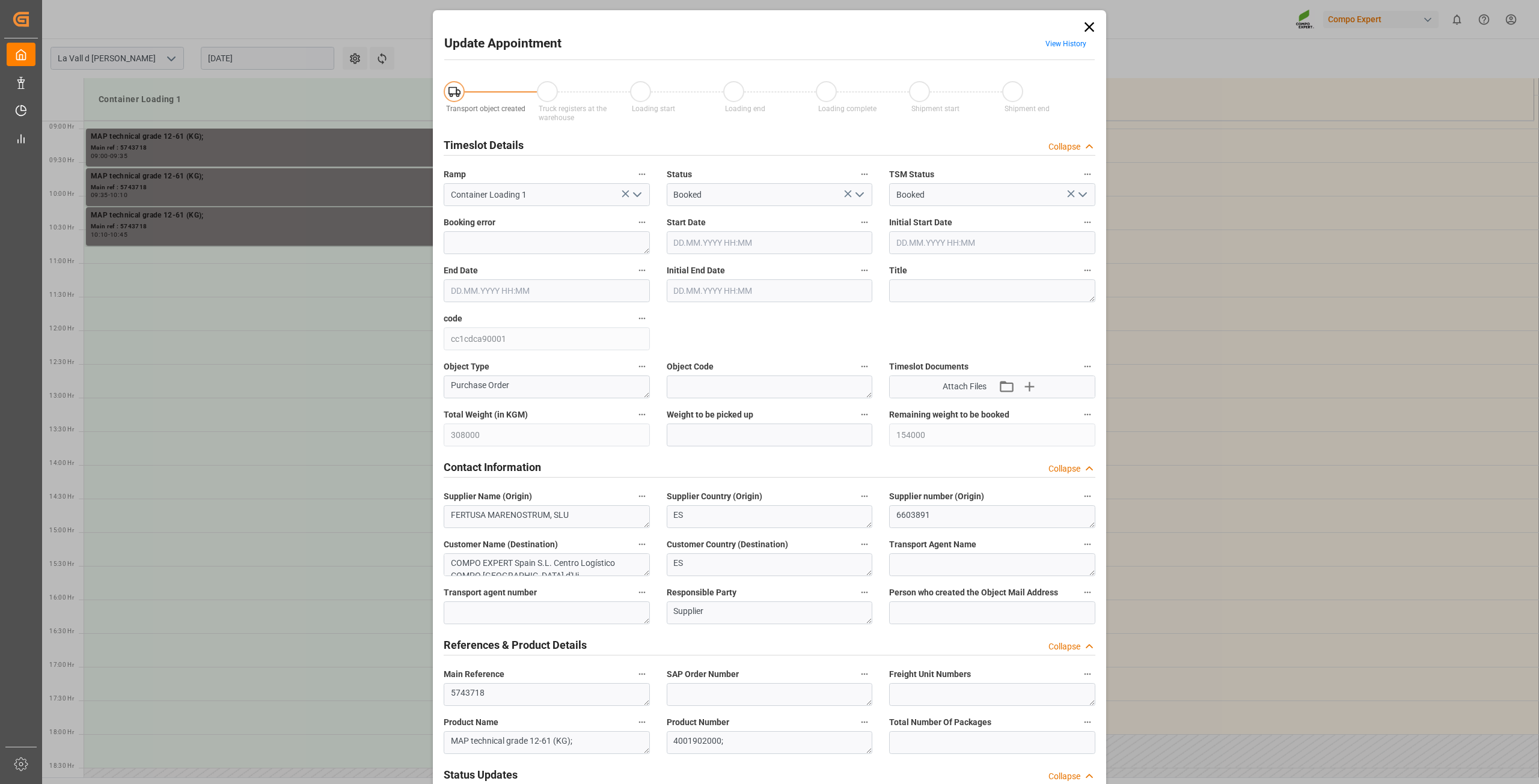
type input "[DATE] 11:00"
type input "[DATE] 11:30"
type input "[DATE] 08:07"
click at [743, 238] on input "[DATE] 11:00" at bounding box center [770, 242] width 206 height 23
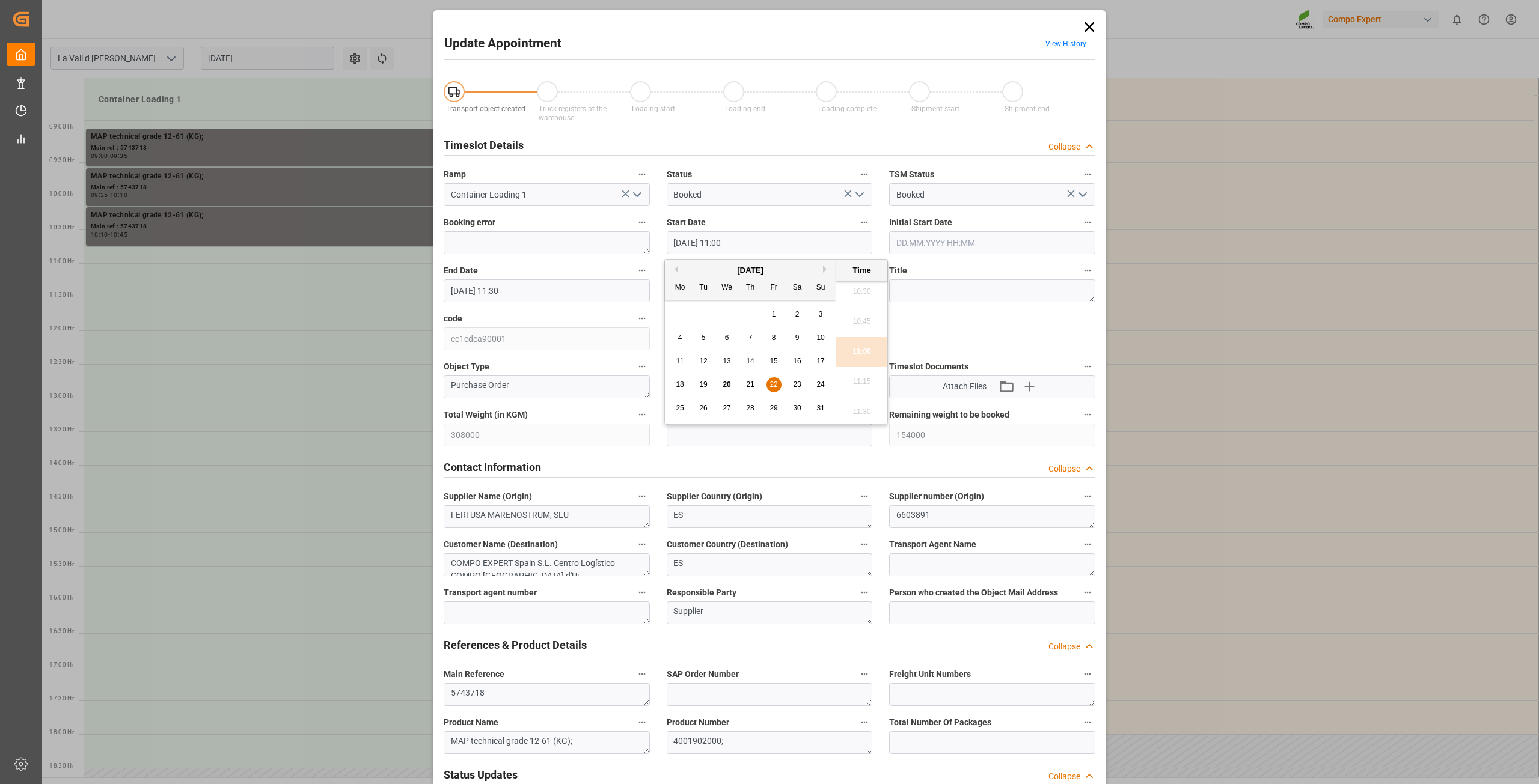
drag, startPoint x: 722, startPoint y: 241, endPoint x: 739, endPoint y: 230, distance: 20.2
click at [722, 241] on input "[DATE] 11:00" at bounding box center [770, 242] width 206 height 23
drag, startPoint x: 729, startPoint y: 239, endPoint x: 774, endPoint y: 229, distance: 46.1
click at [774, 229] on div "Start Date [DATE] 10:00" at bounding box center [769, 234] width 223 height 48
type input "[DATE] 10:45"
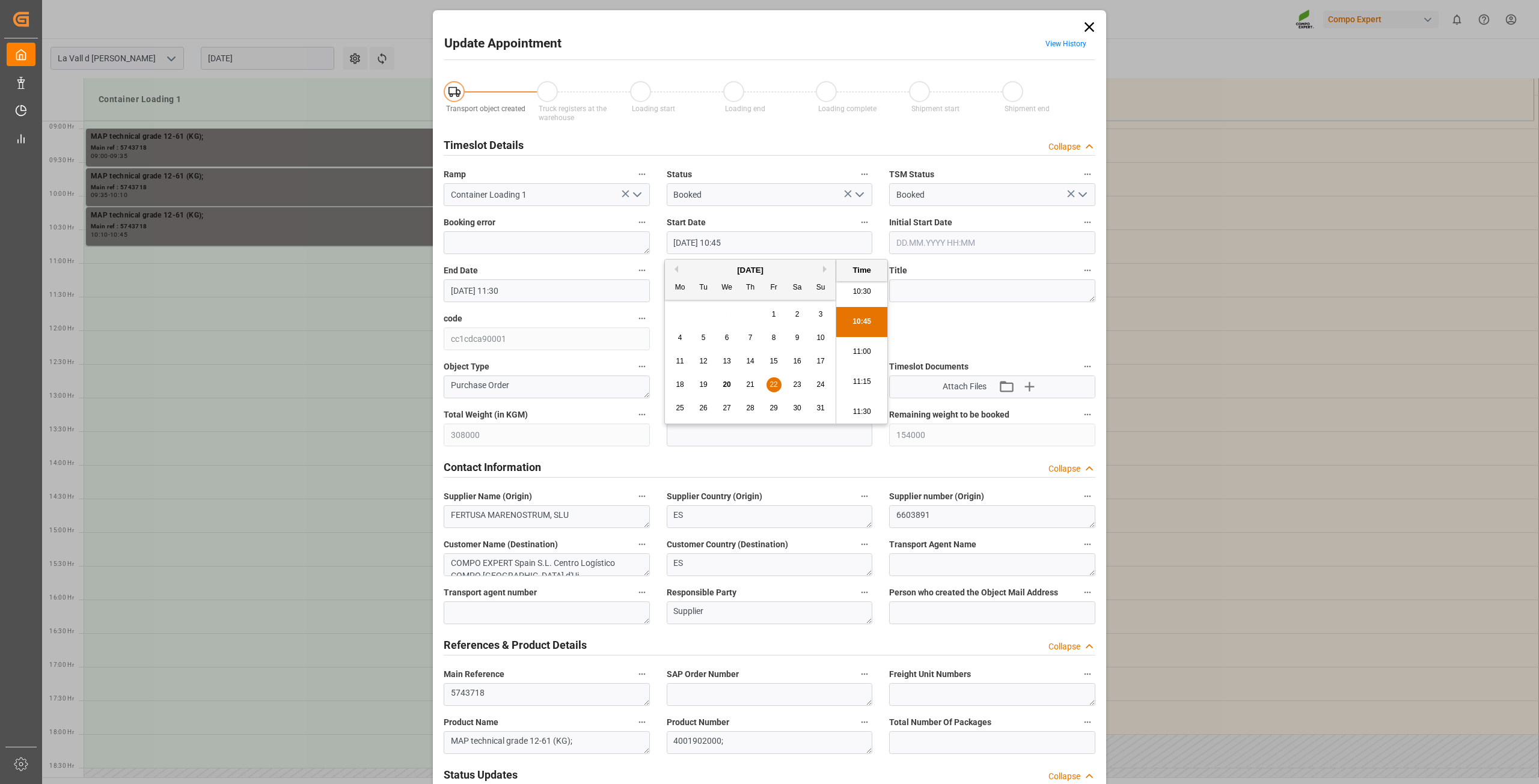
click at [778, 215] on label "Start Date" at bounding box center [770, 223] width 206 height 17
click at [710, 439] on input "text" at bounding box center [770, 435] width 206 height 23
type input "22000"
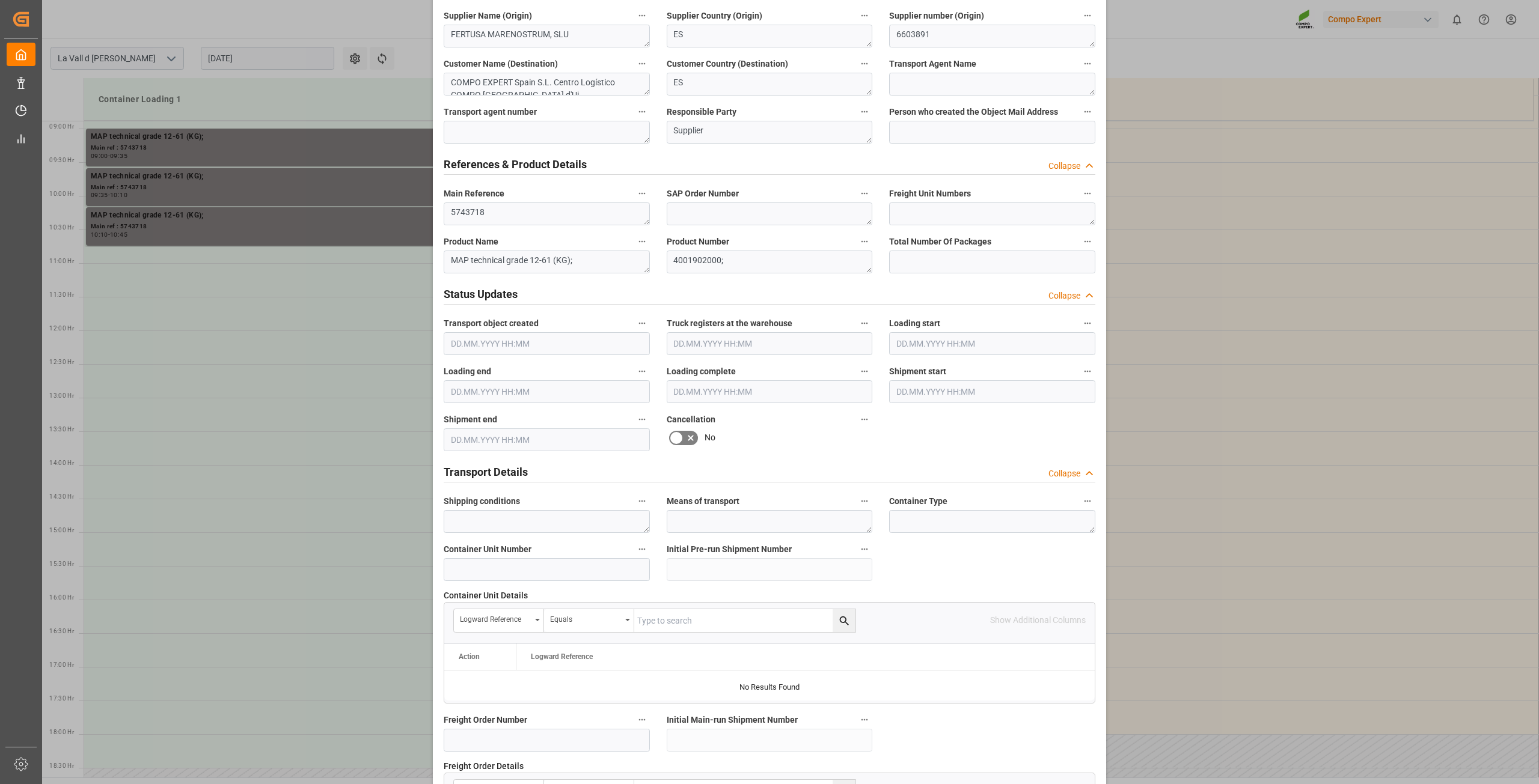
scroll to position [883, 0]
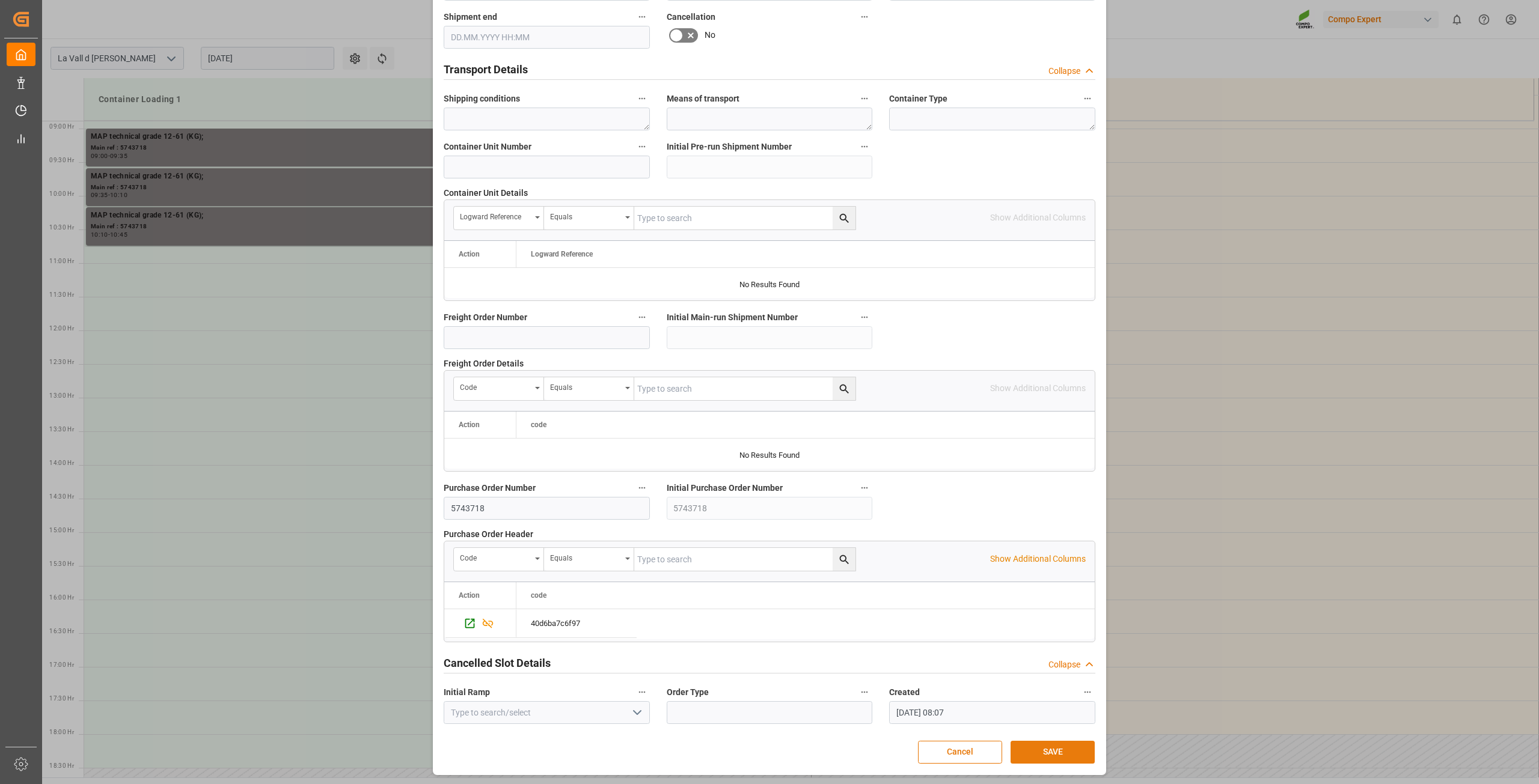
click at [1049, 756] on button "SAVE" at bounding box center [1053, 752] width 85 height 23
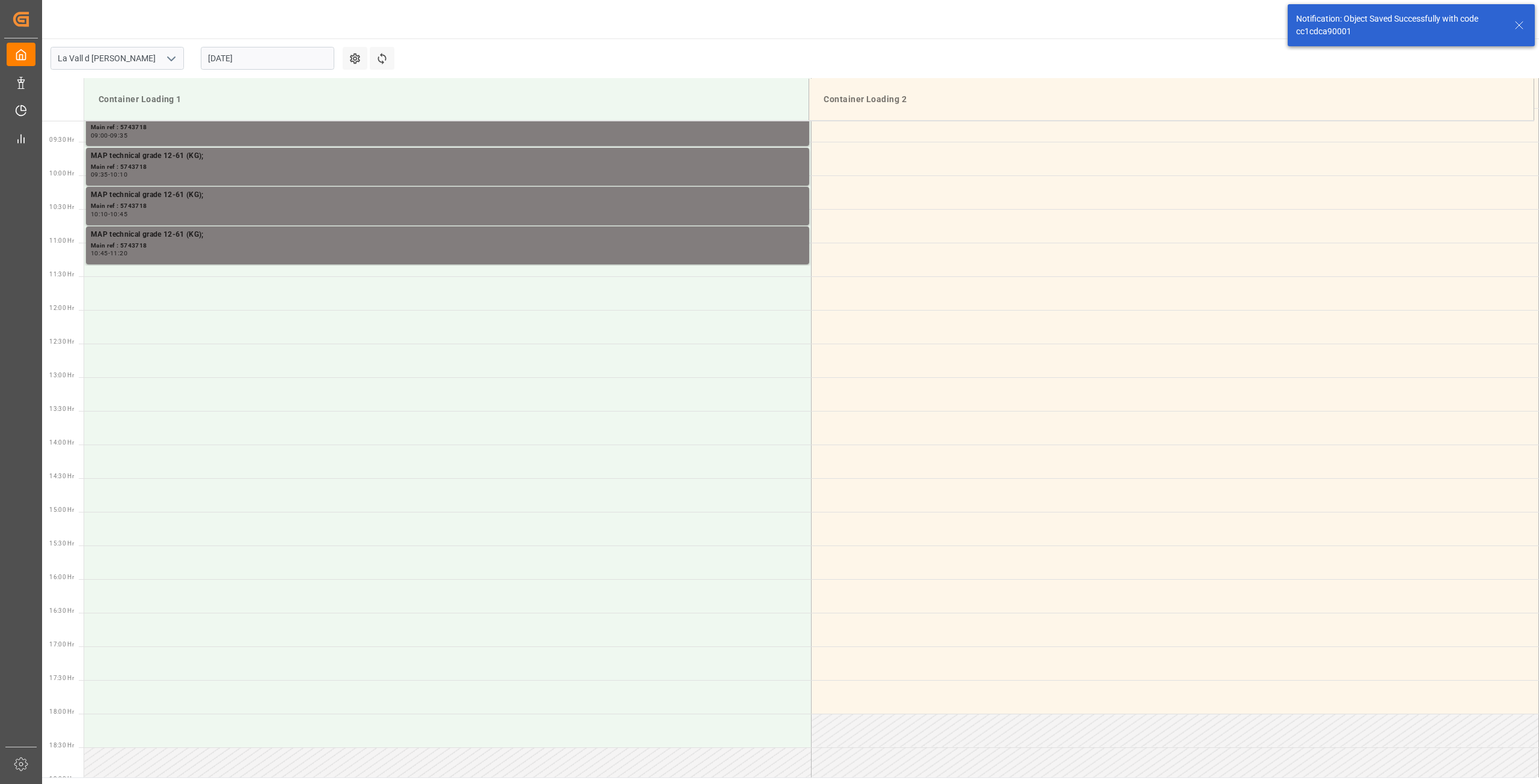
scroll to position [665, 0]
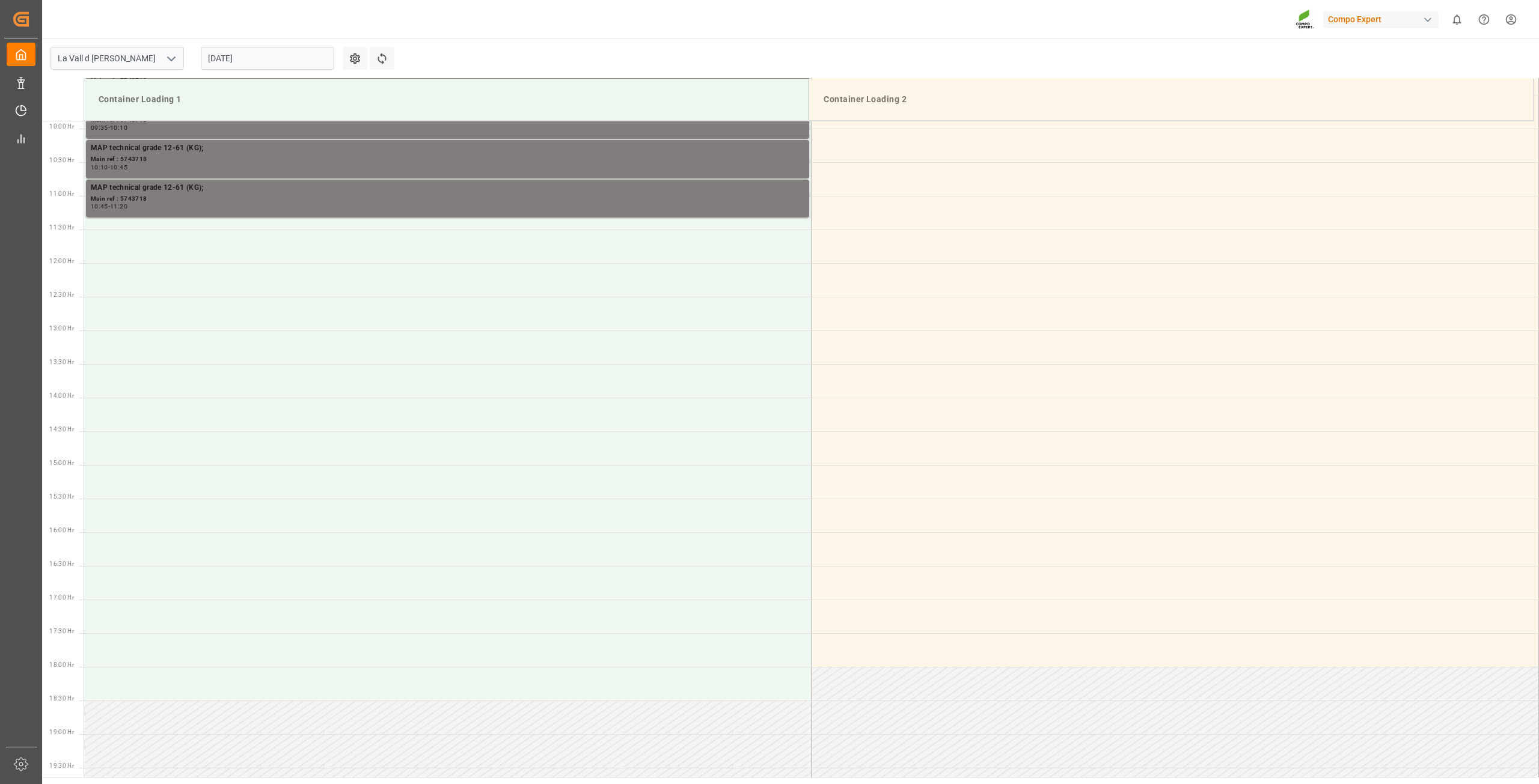
click at [272, 60] on input "[DATE]" at bounding box center [267, 58] width 134 height 23
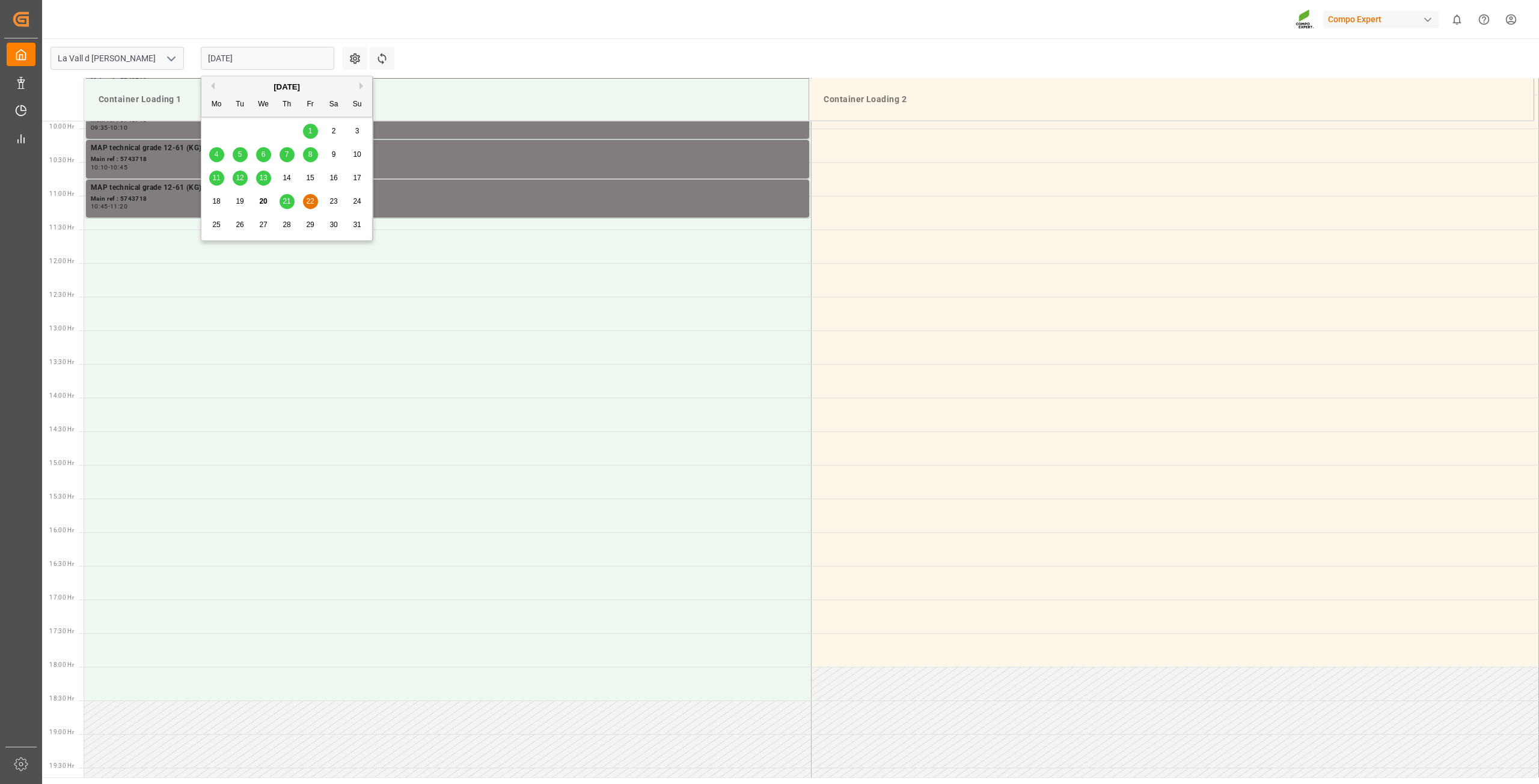
click at [225, 220] on div "25 26 27 28 29 30 31" at bounding box center [288, 225] width 164 height 23
click at [216, 217] on div "25" at bounding box center [217, 225] width 15 height 15
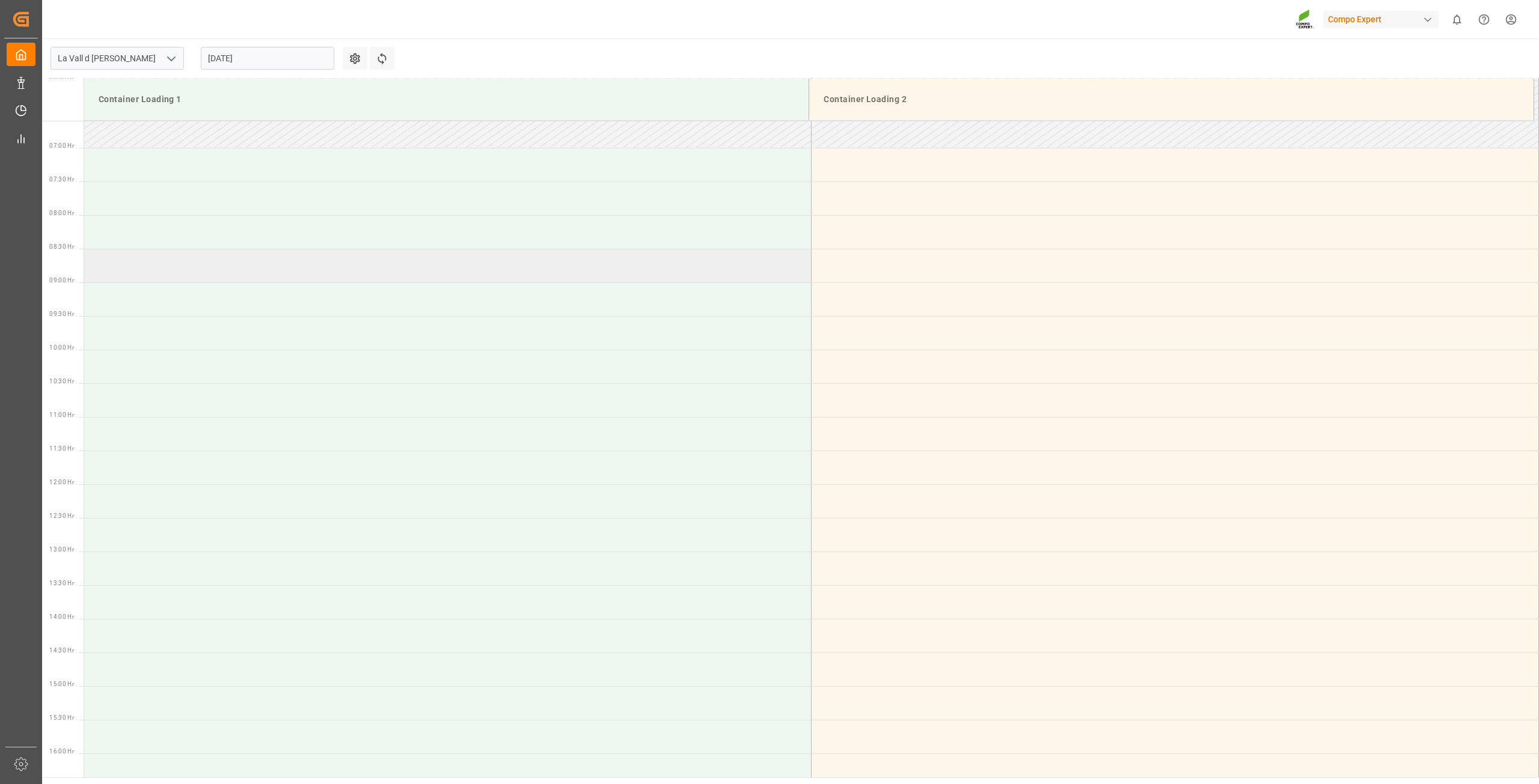
scroll to position [418, 0]
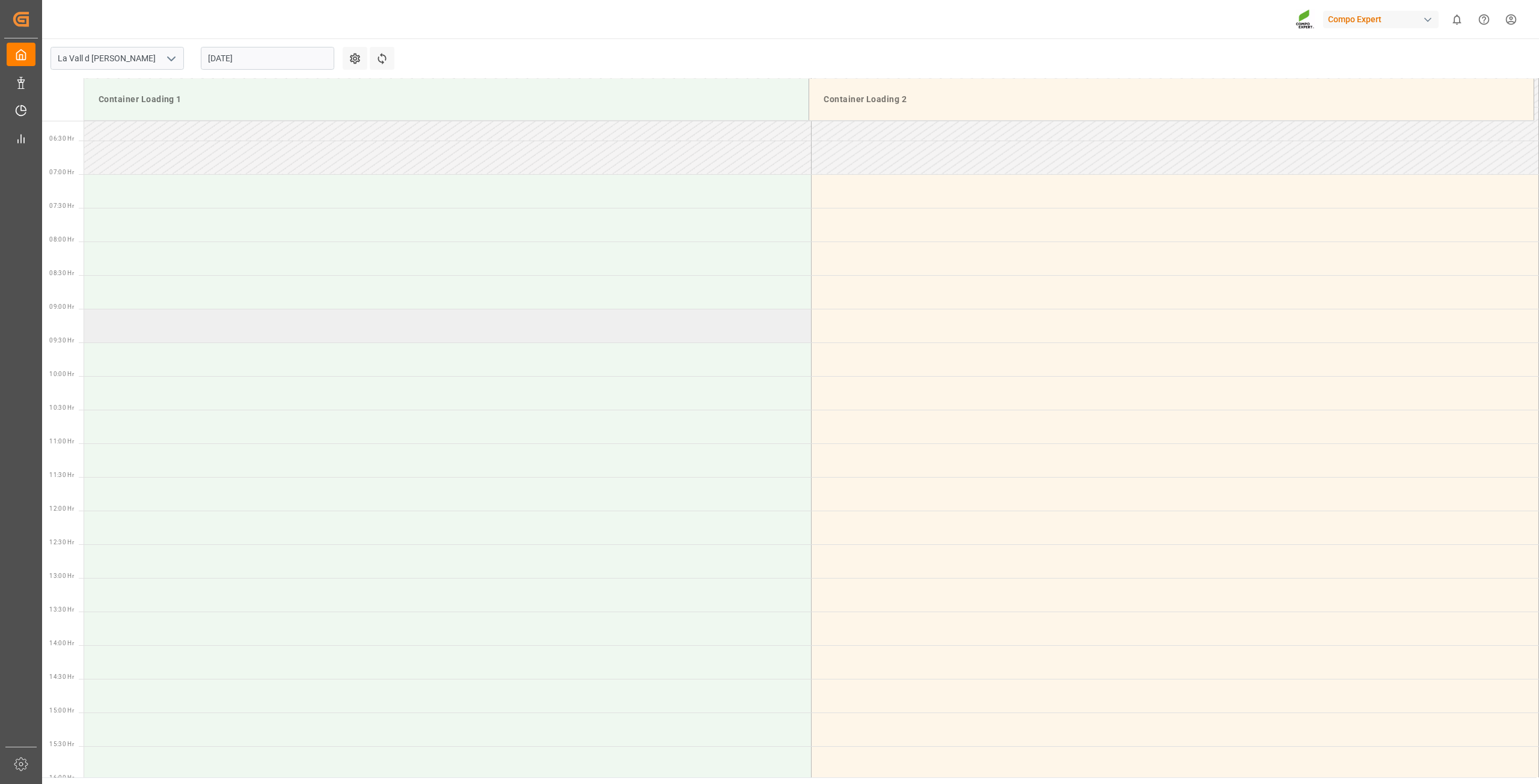
click at [172, 328] on td at bounding box center [448, 326] width 727 height 34
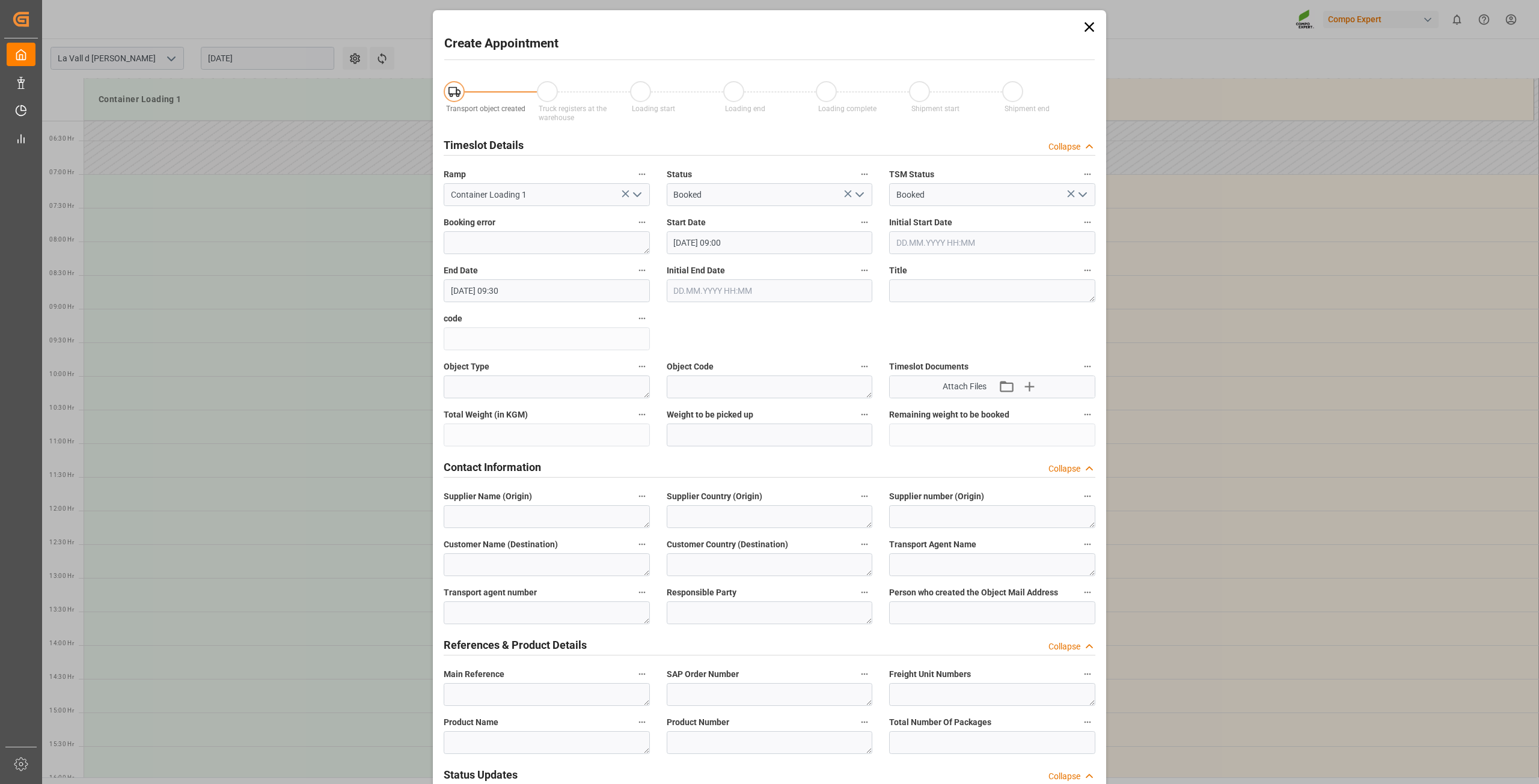
type input "[DATE] 09:00"
type input "[DATE] 09:30"
click at [738, 428] on input "text" at bounding box center [770, 435] width 206 height 23
type input "22000"
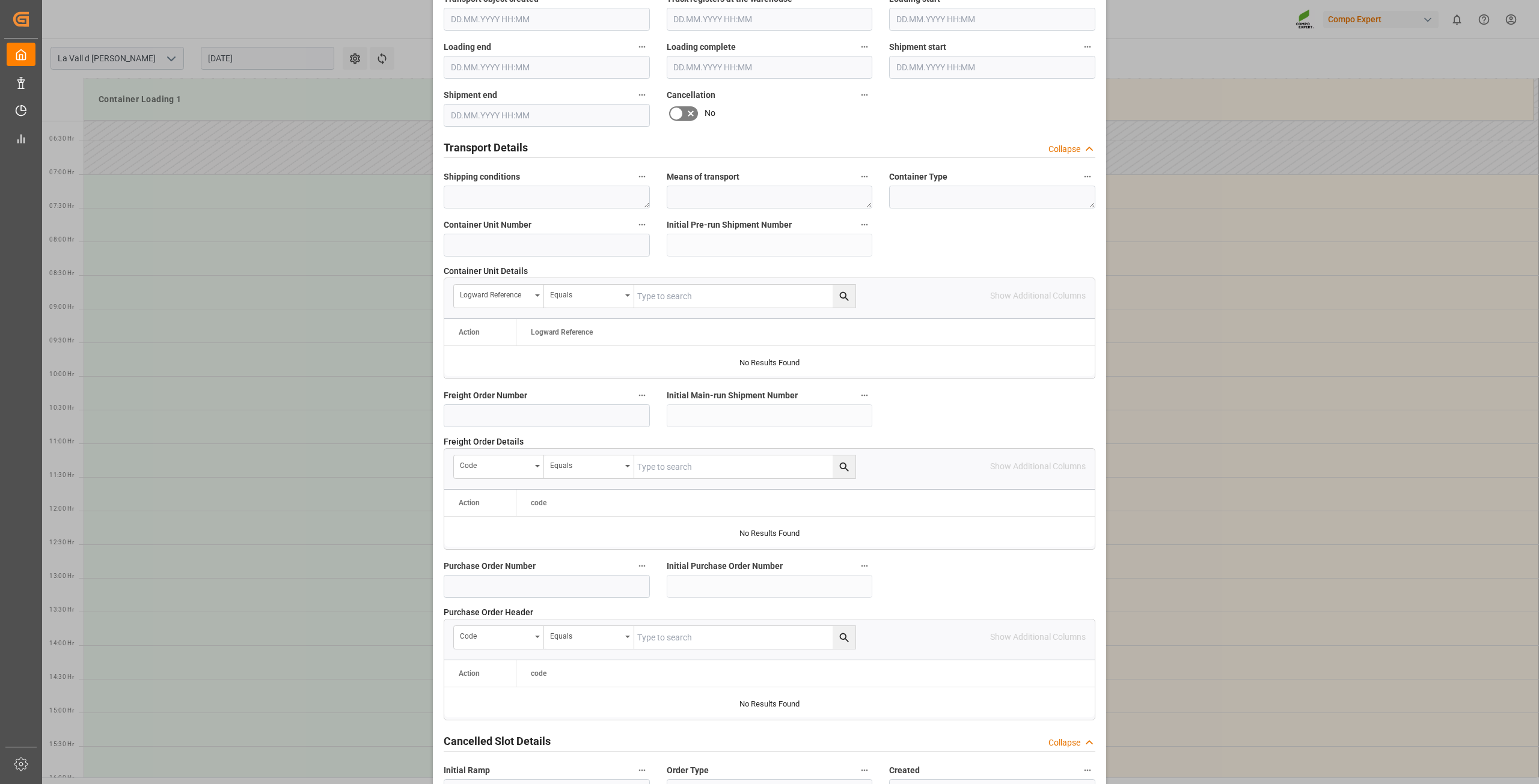
scroll to position [883, 0]
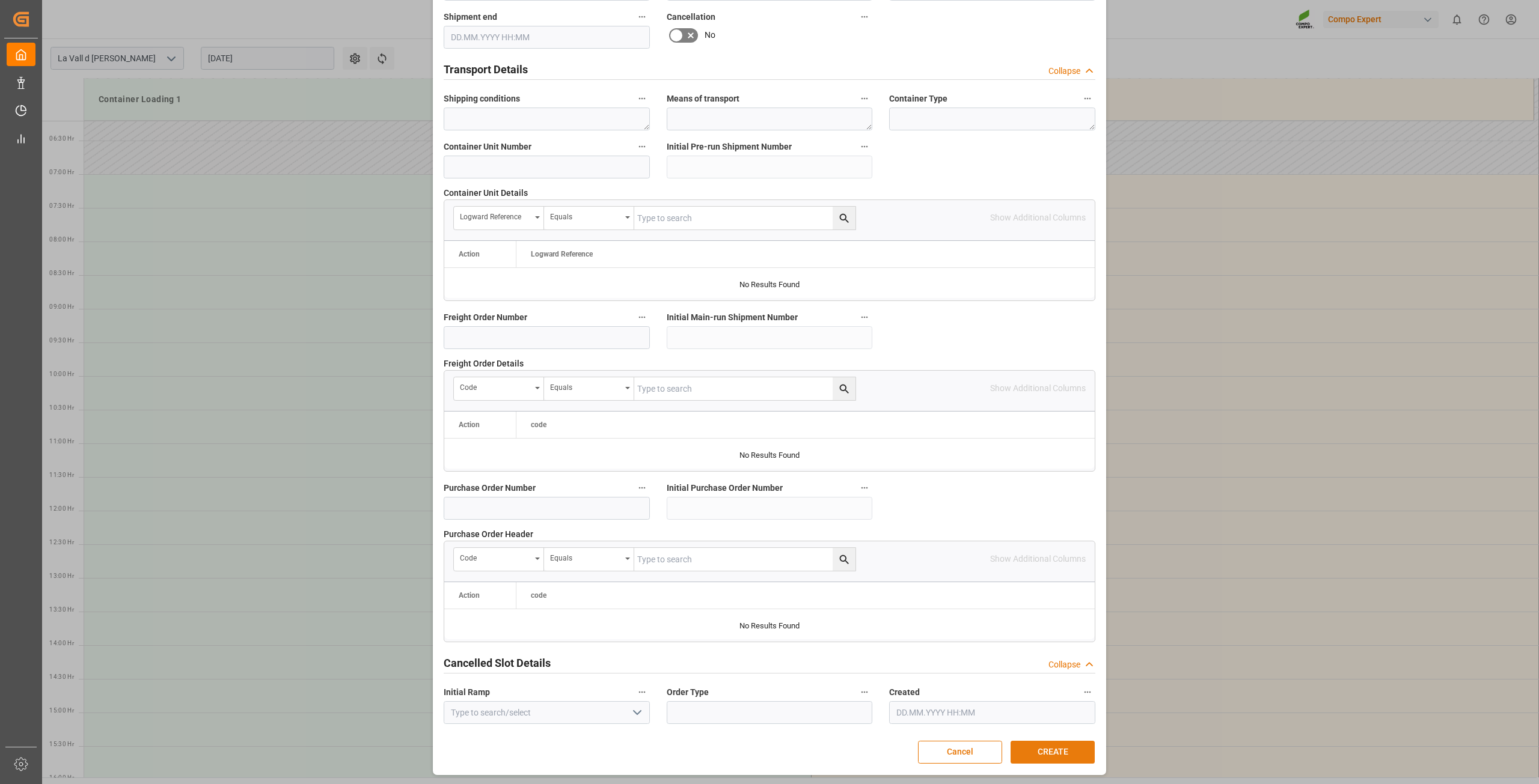
click at [1027, 747] on button "CREATE" at bounding box center [1053, 752] width 85 height 23
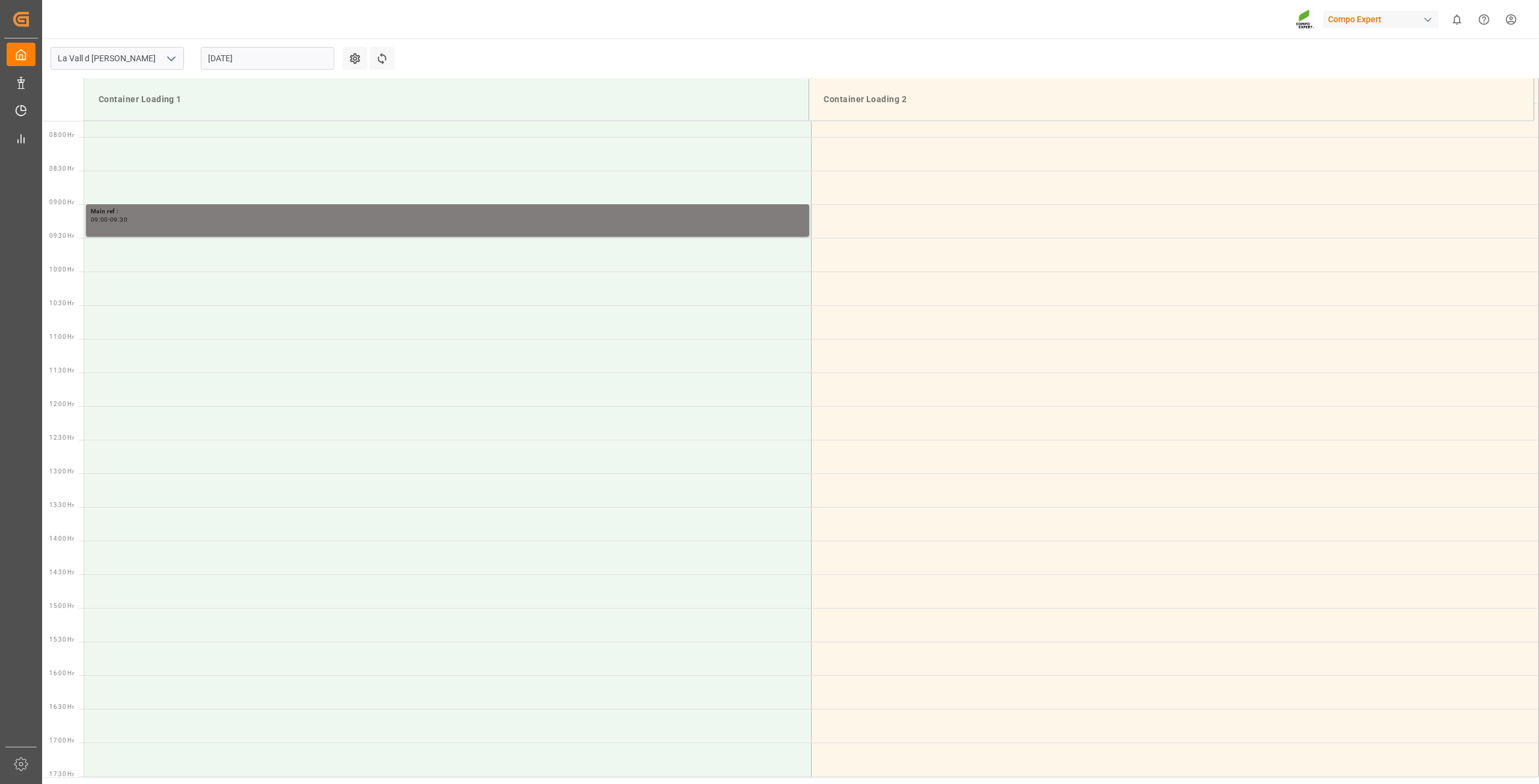
scroll to position [530, 0]
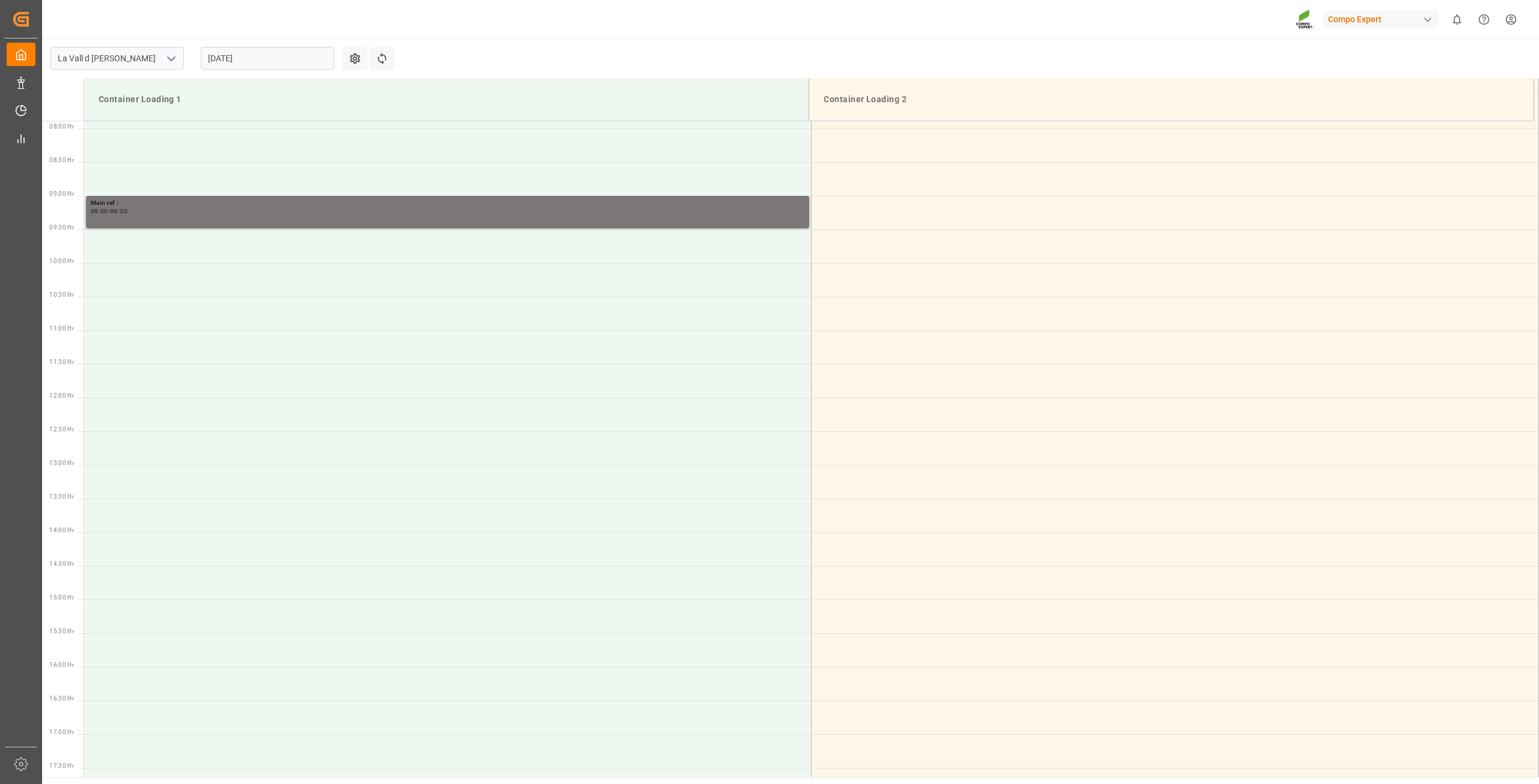
click at [722, 217] on div "Main ref : 09:00 - 09:30" at bounding box center [448, 212] width 714 height 27
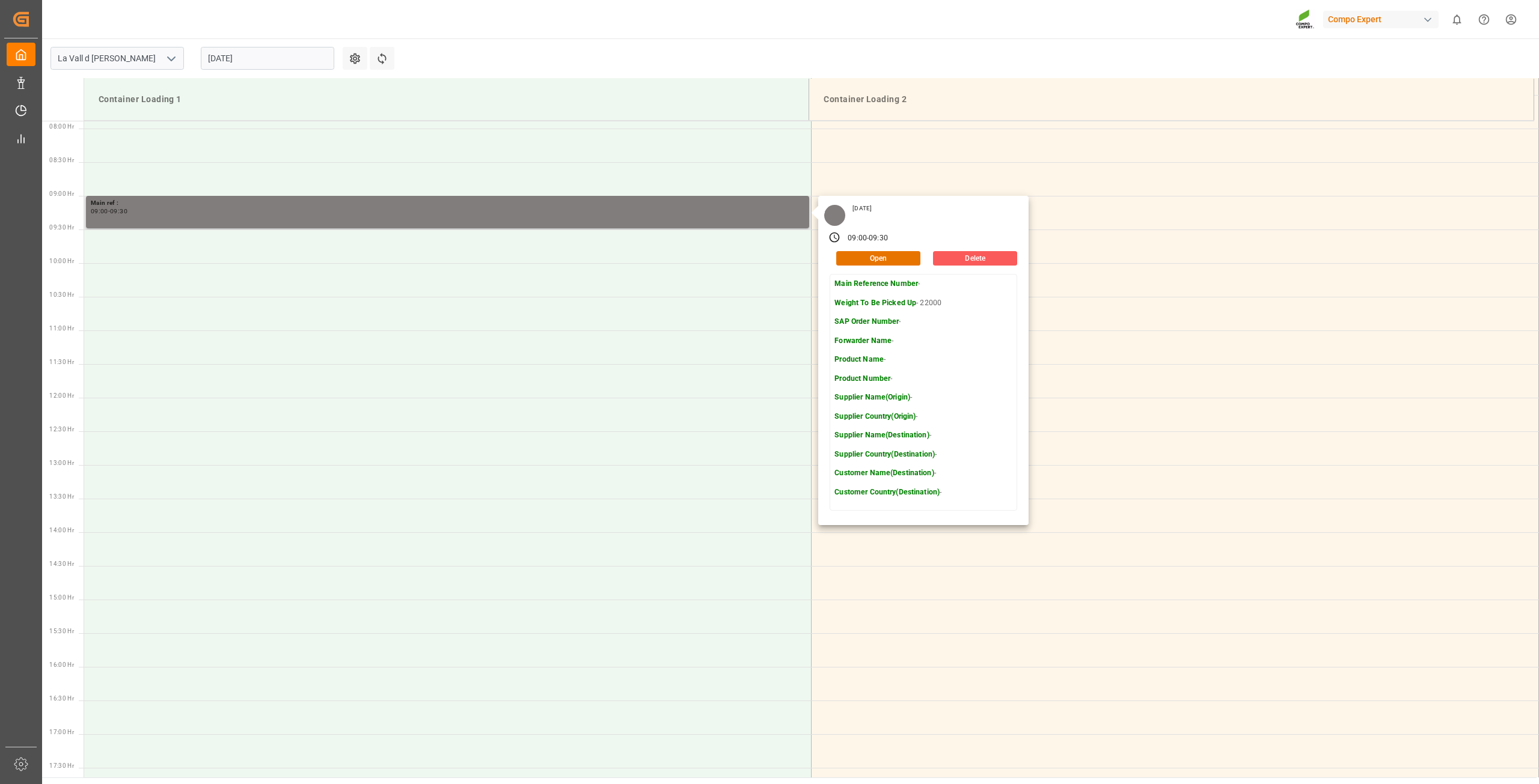
click at [954, 254] on button "Delete" at bounding box center [975, 258] width 85 height 14
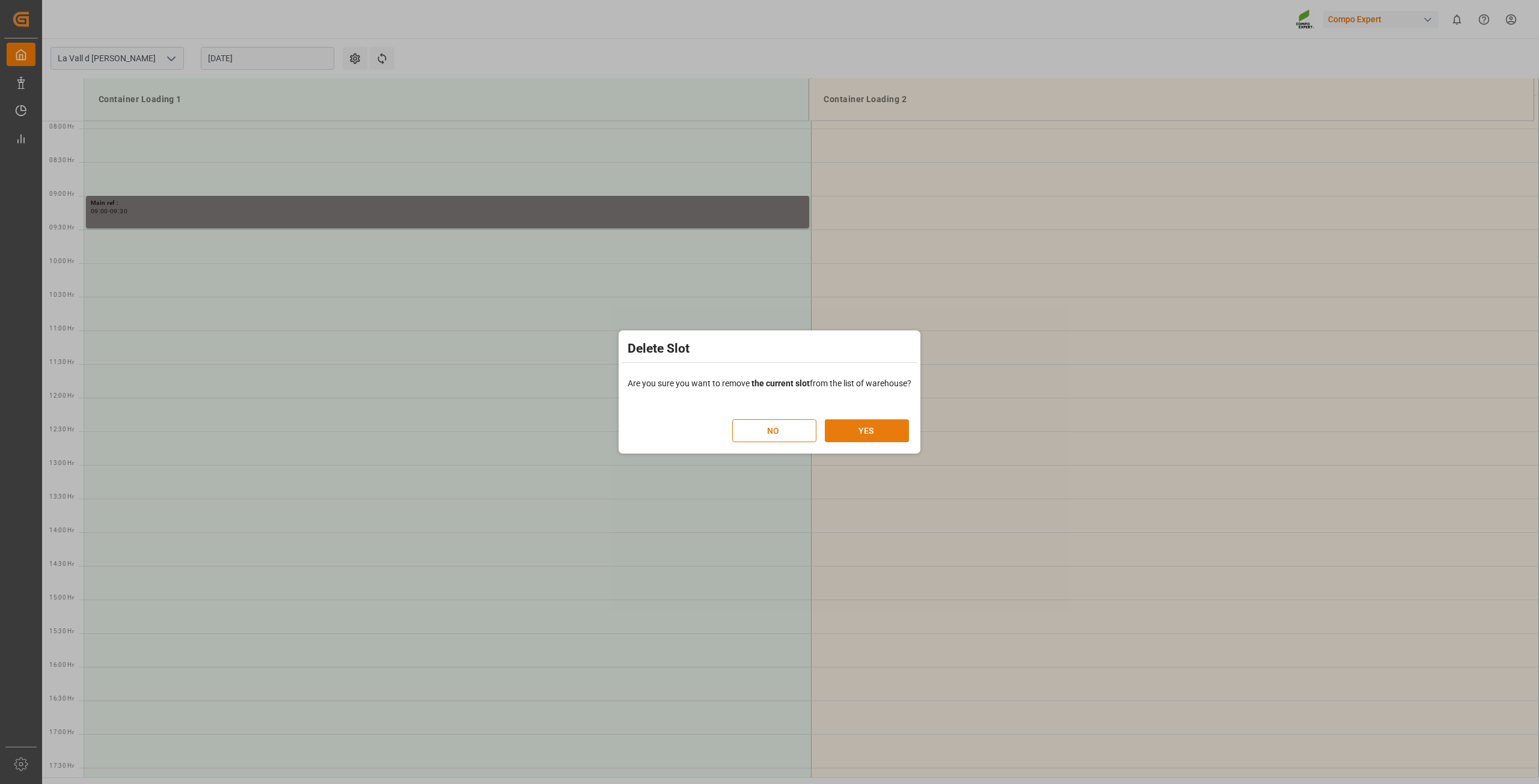
click at [872, 427] on button "YES" at bounding box center [867, 431] width 85 height 23
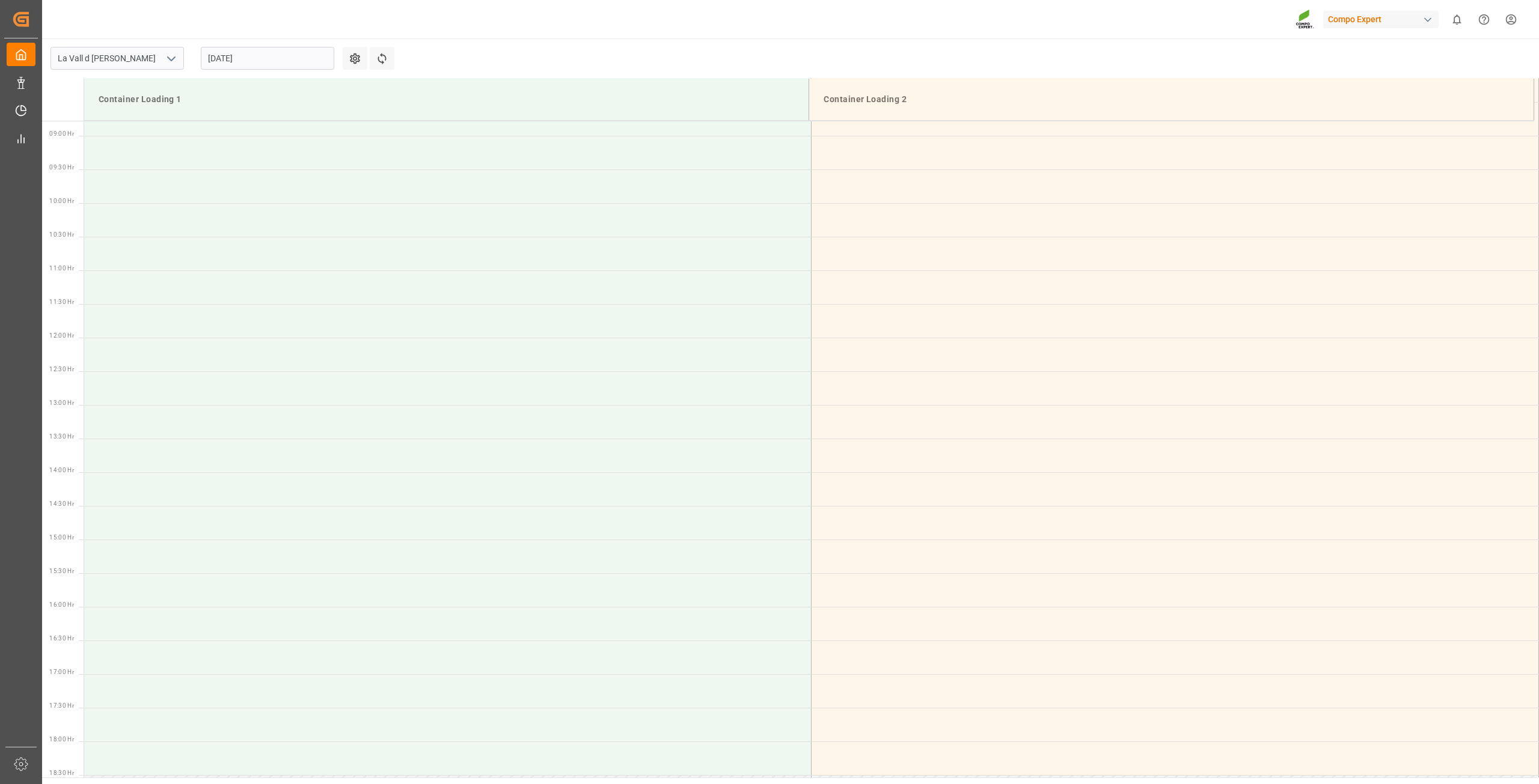
scroll to position [598, 0]
click at [254, 60] on input "[DATE]" at bounding box center [267, 58] width 134 height 23
click at [217, 224] on span "25" at bounding box center [217, 225] width 8 height 8
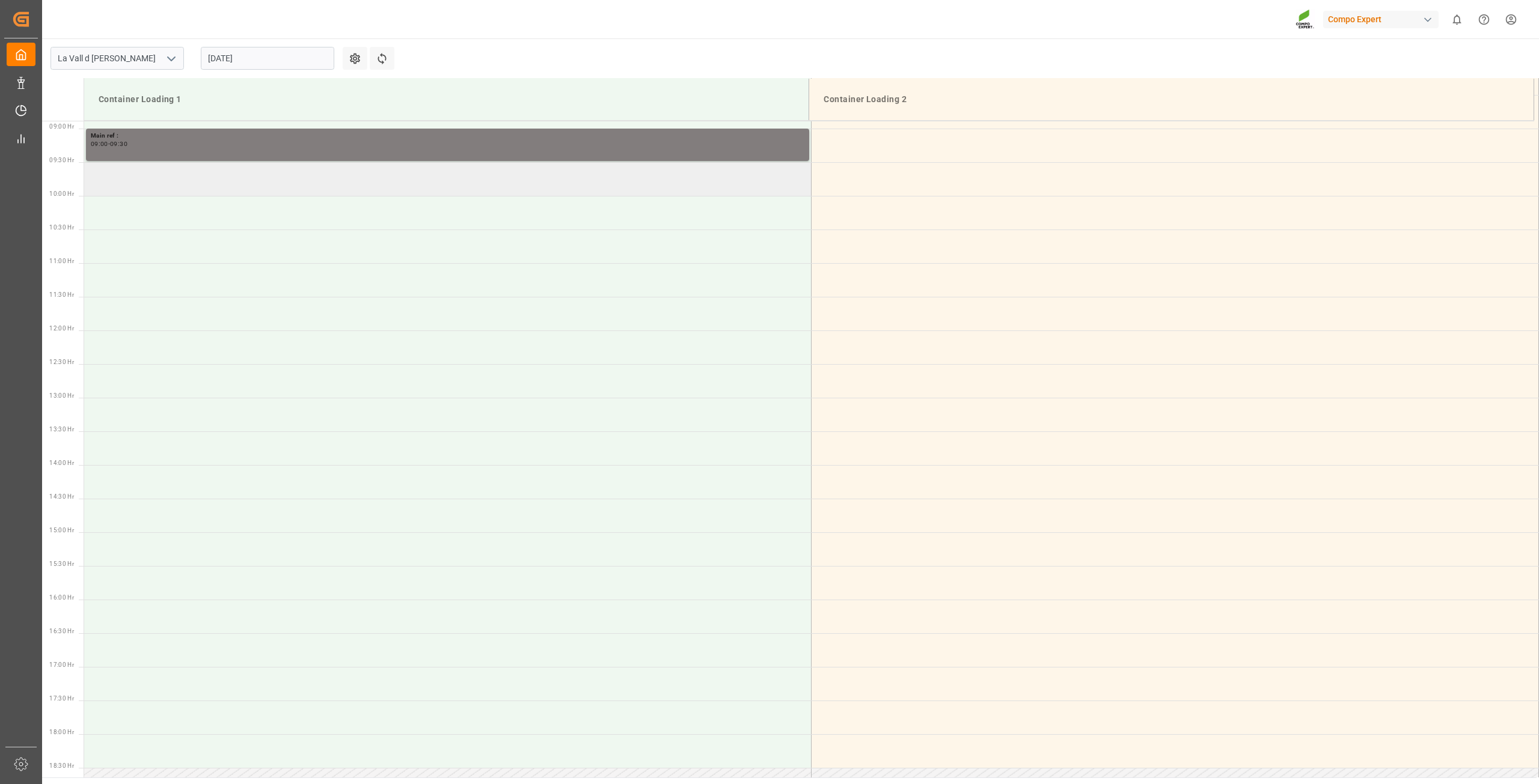
click at [179, 184] on td at bounding box center [448, 179] width 727 height 34
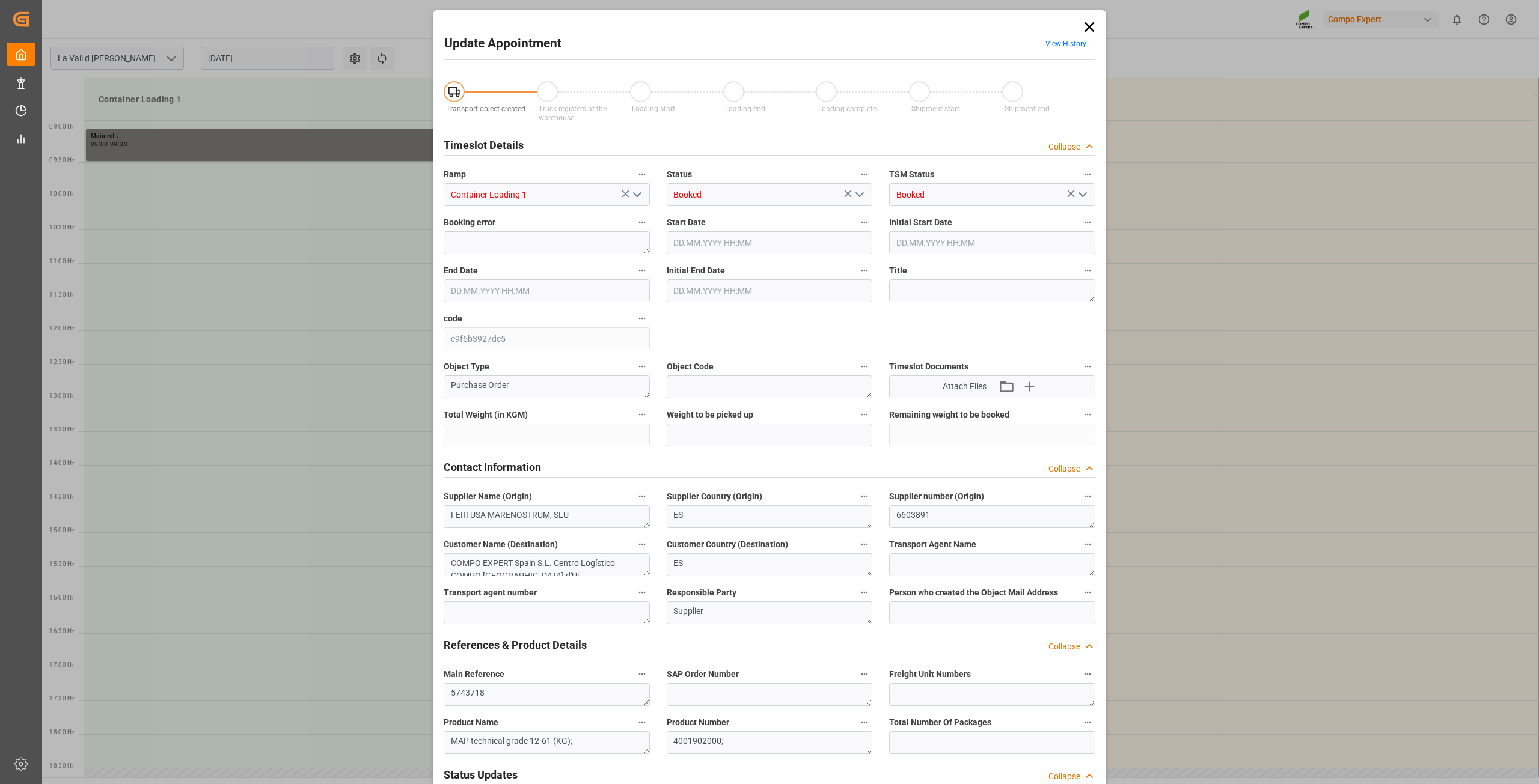
type input "308000"
type input "132000"
type input "[DATE] 09:30"
type input "[DATE] 10:00"
type input "[DATE] 08:08"
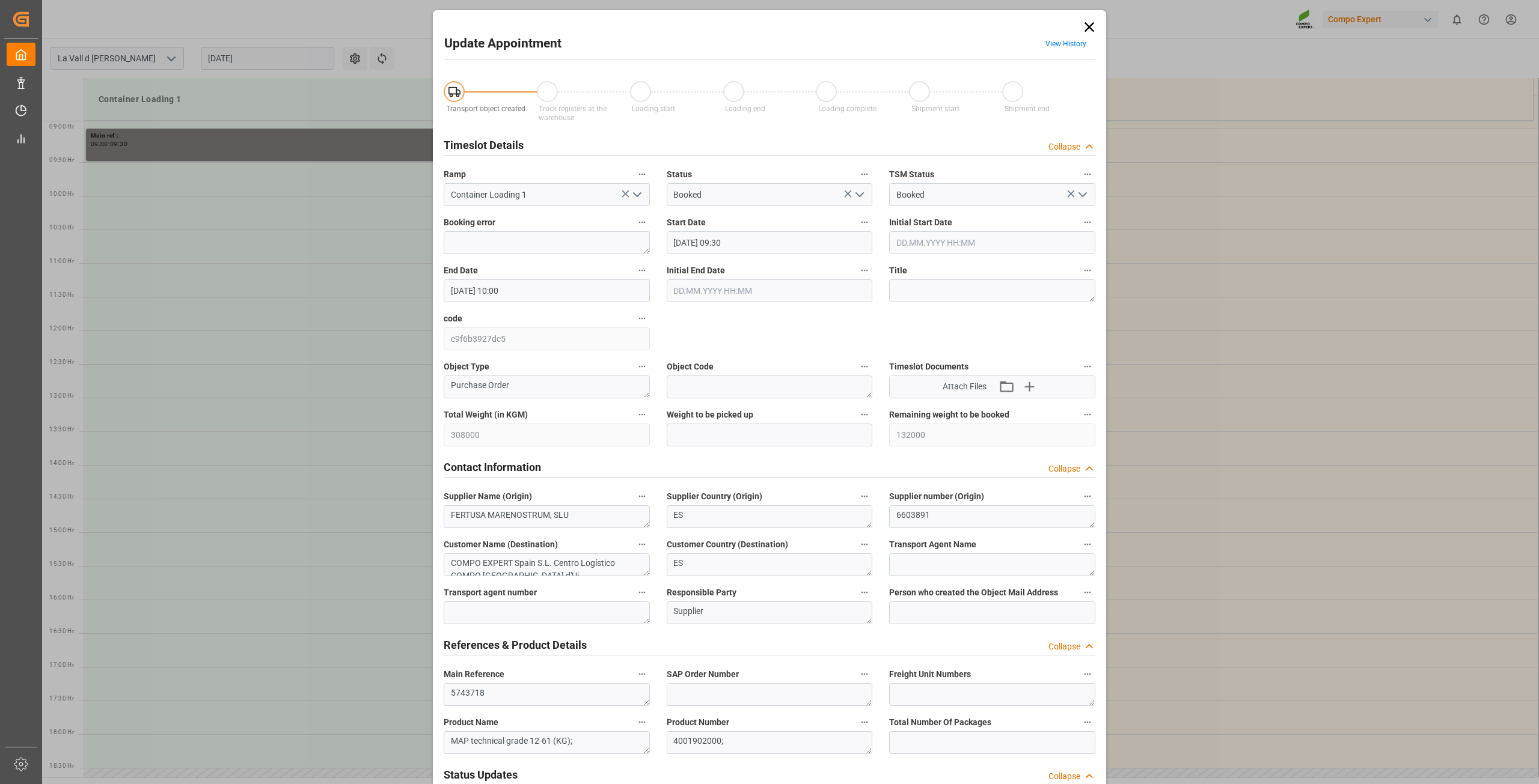
click at [1088, 32] on icon at bounding box center [1089, 27] width 17 height 17
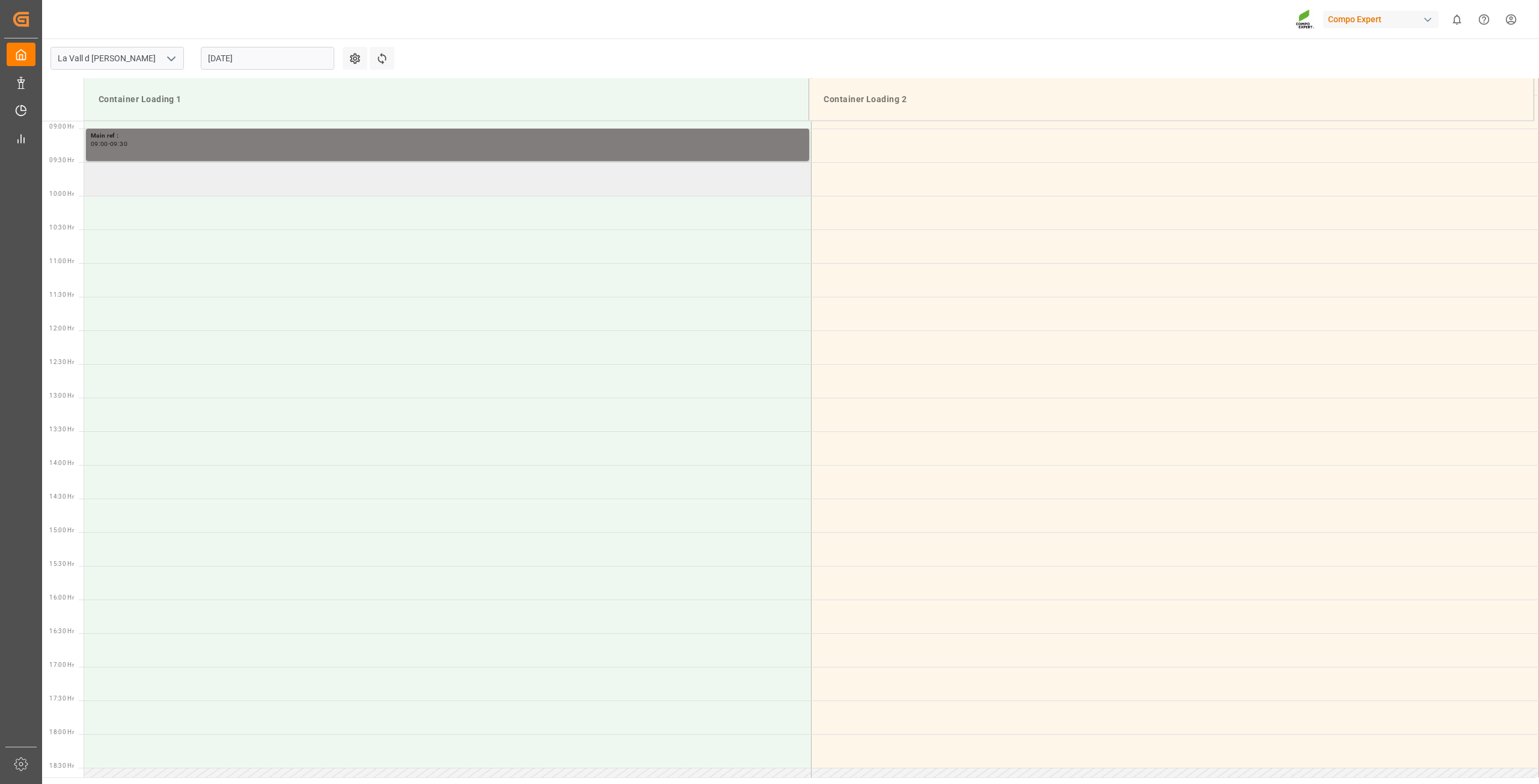
click at [436, 181] on td at bounding box center [448, 179] width 727 height 34
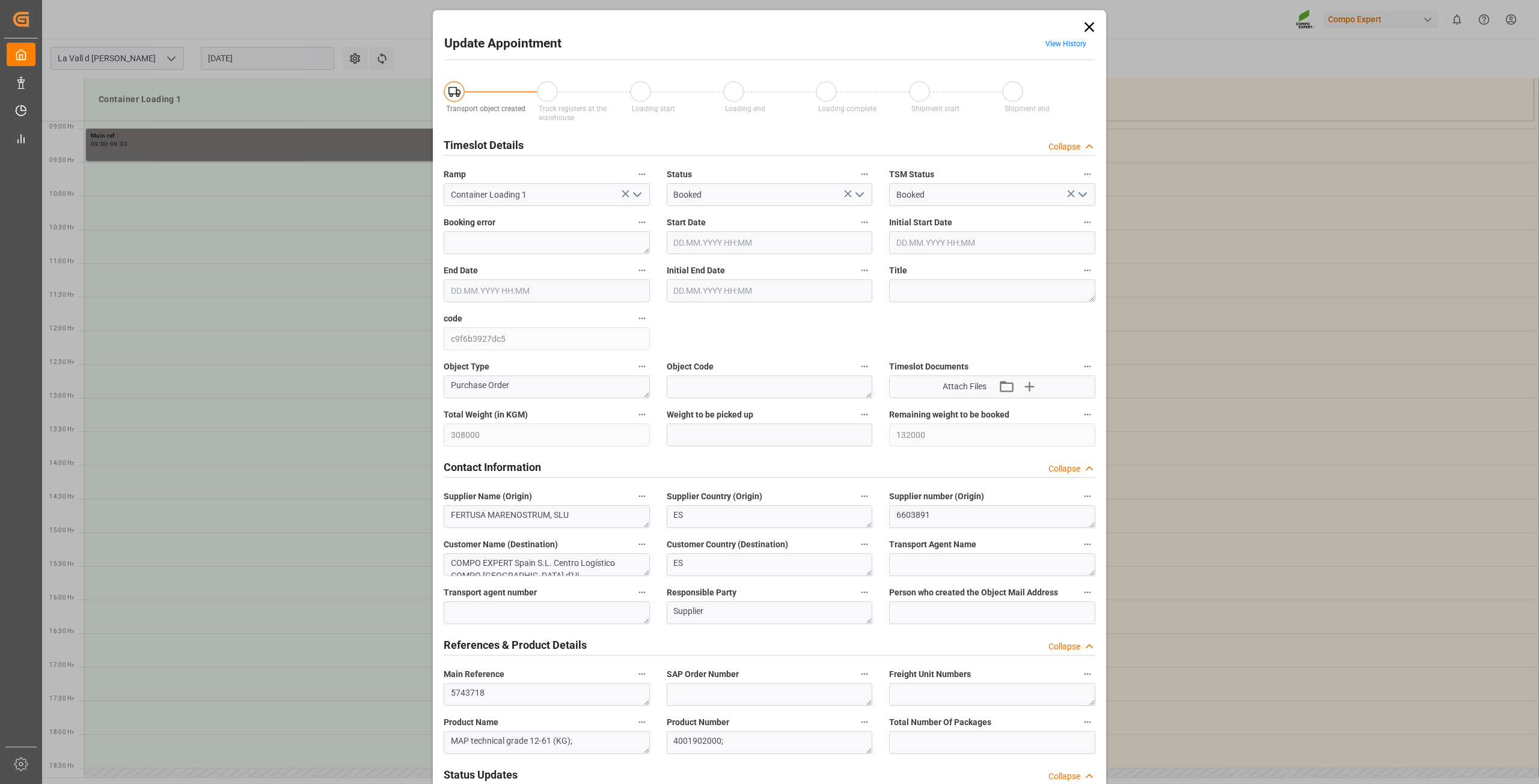
type input "[DATE] 09:30"
type input "[DATE] 10:00"
type input "[DATE] 08:08"
click at [742, 231] on input "[DATE] 09:30" at bounding box center [770, 242] width 206 height 23
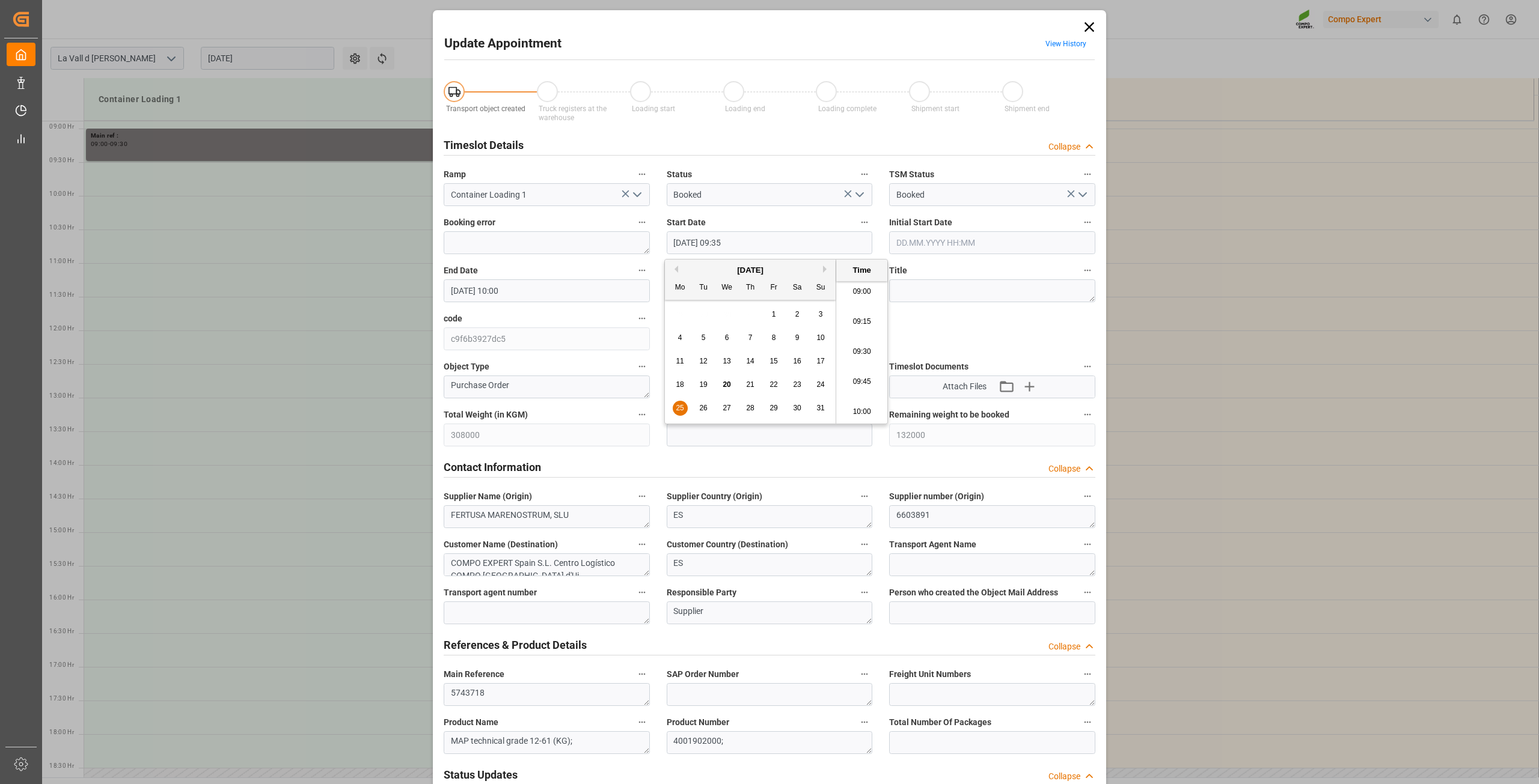
type input "[DATE] 09:35"
click at [764, 432] on input "text" at bounding box center [770, 435] width 206 height 23
type input "22000"
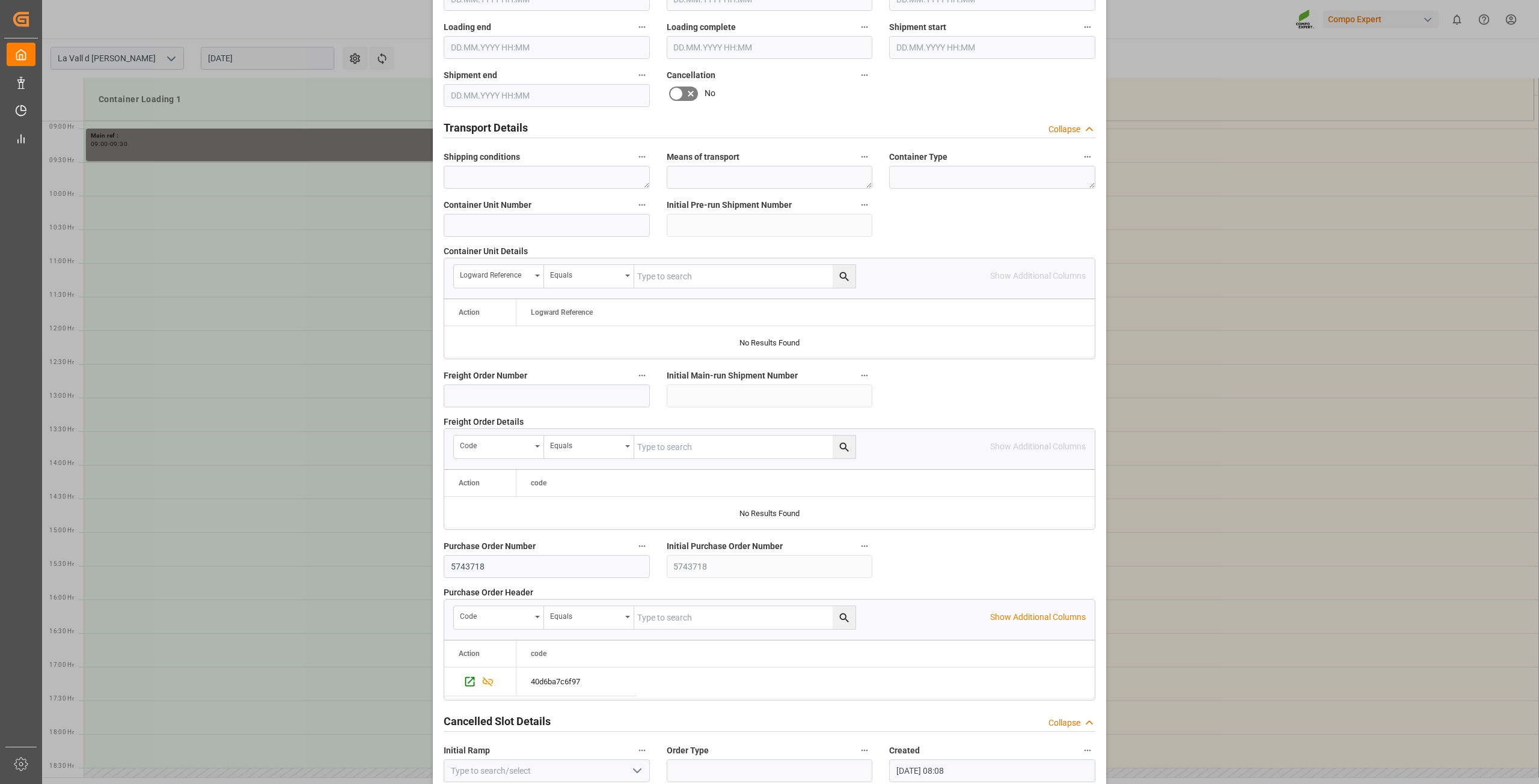
scroll to position [883, 0]
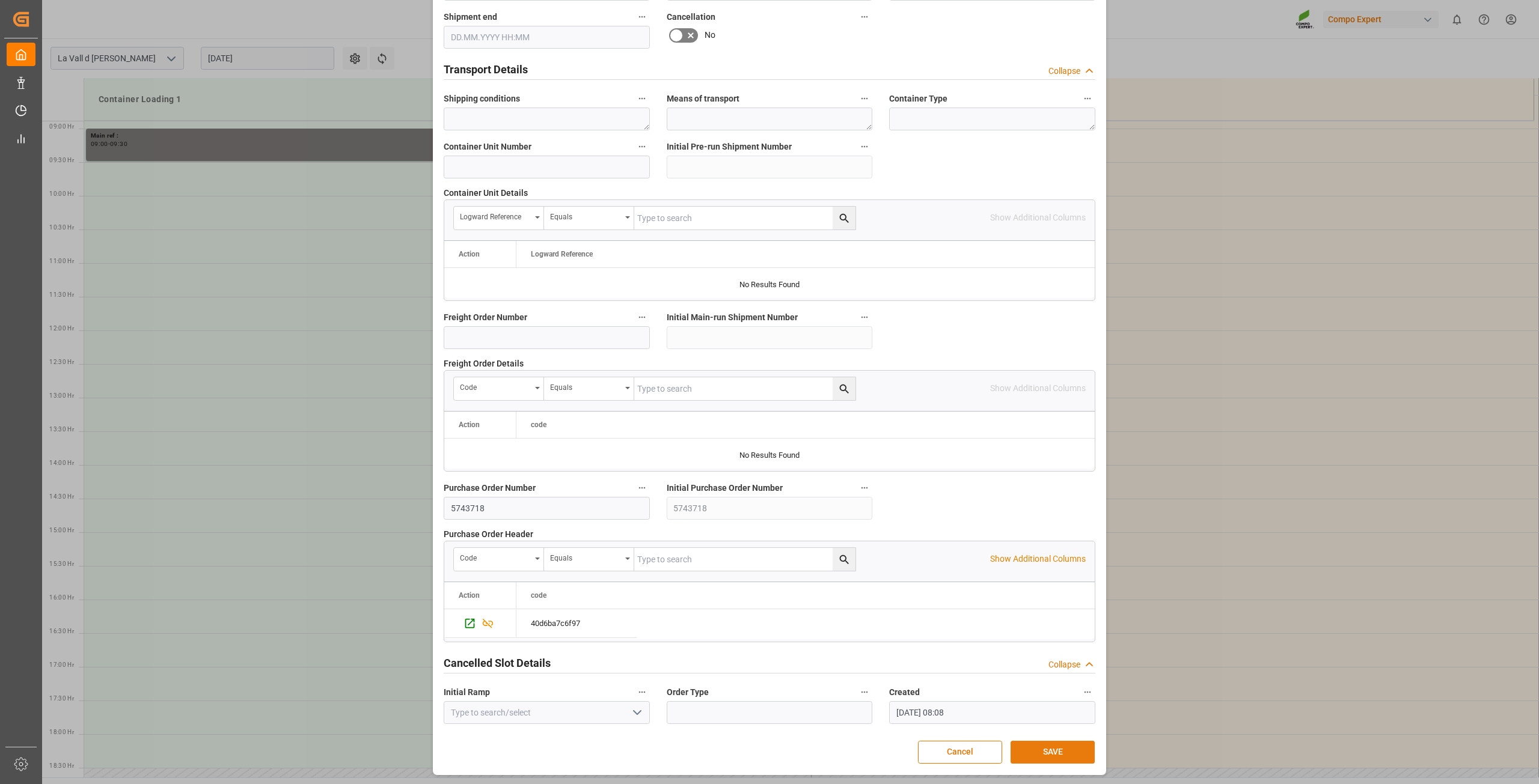
click at [1053, 746] on button "SAVE" at bounding box center [1053, 752] width 85 height 23
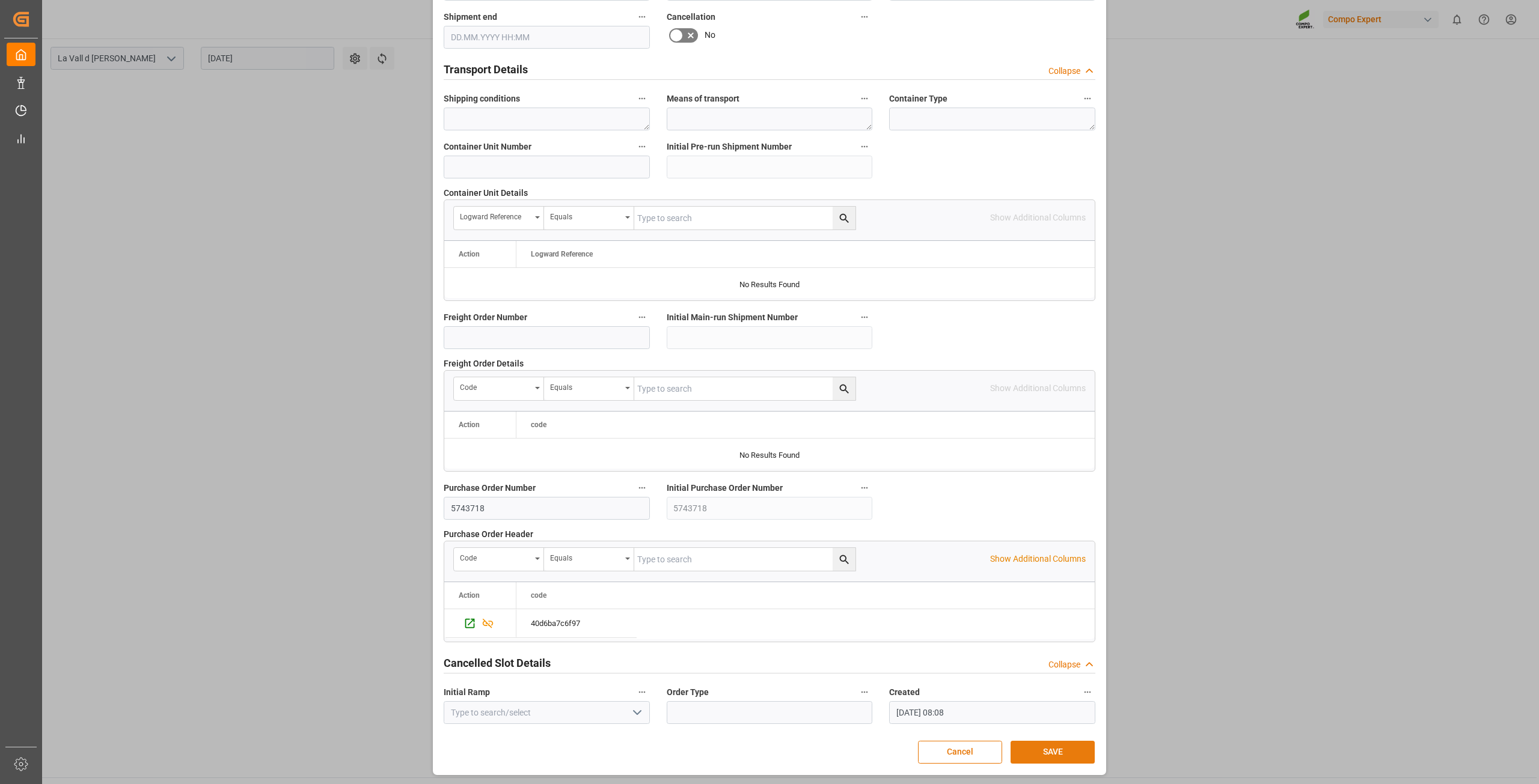
click at [1063, 750] on button "SAVE" at bounding box center [1053, 752] width 85 height 23
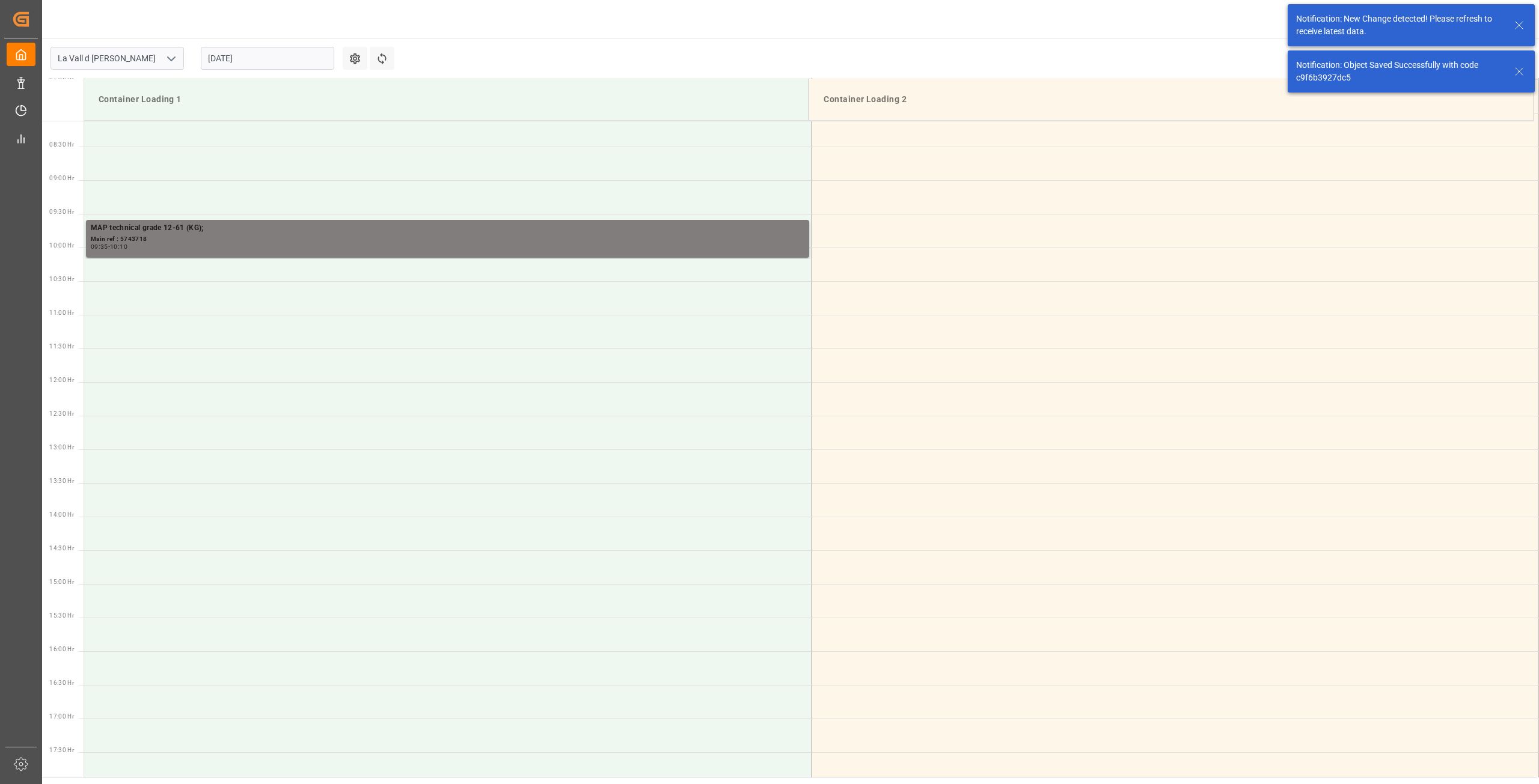
scroll to position [598, 0]
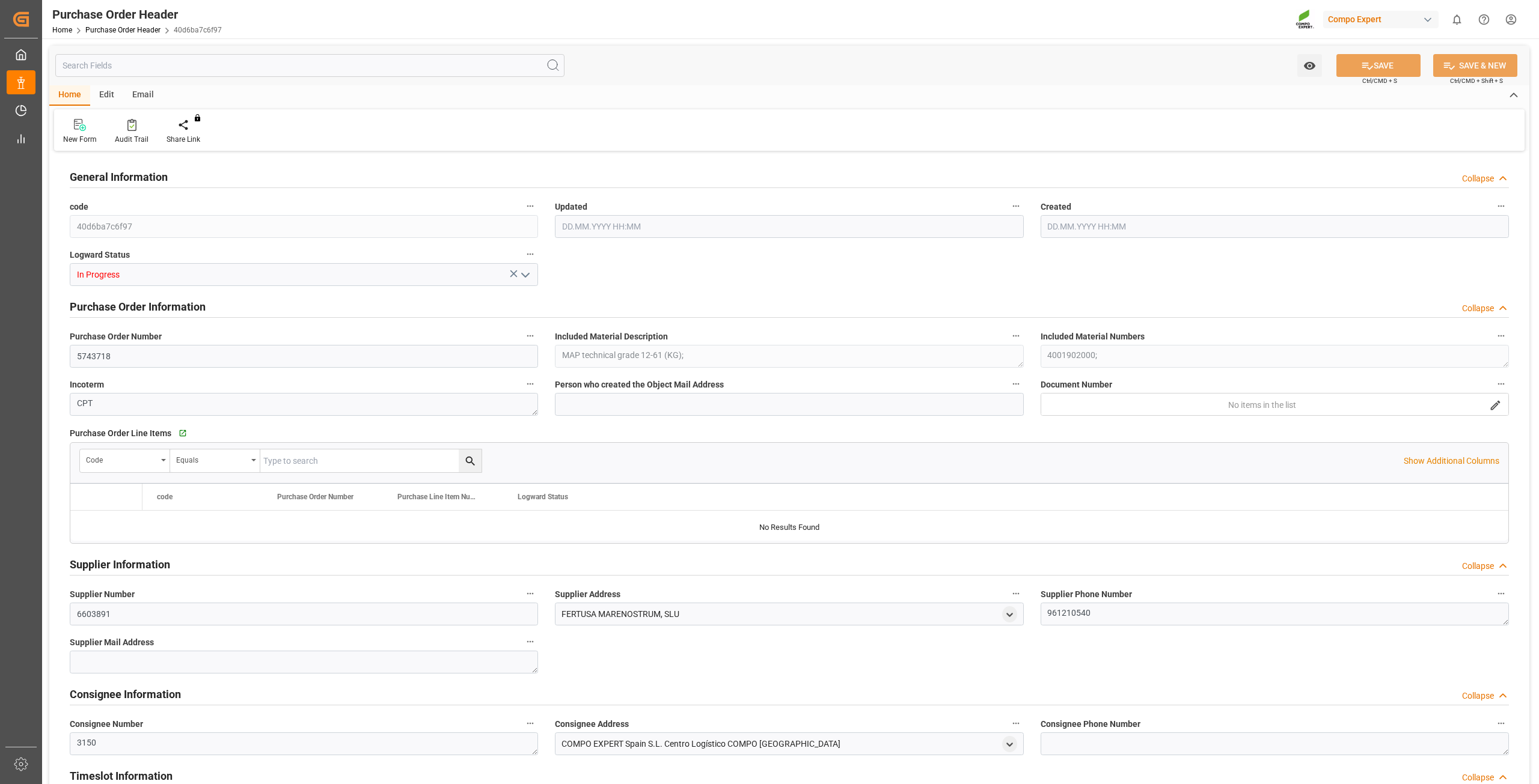
type input "308000"
type input "110000"
type input "198000"
type input "[DATE] 08:08"
type input "[DATE] 08:23"
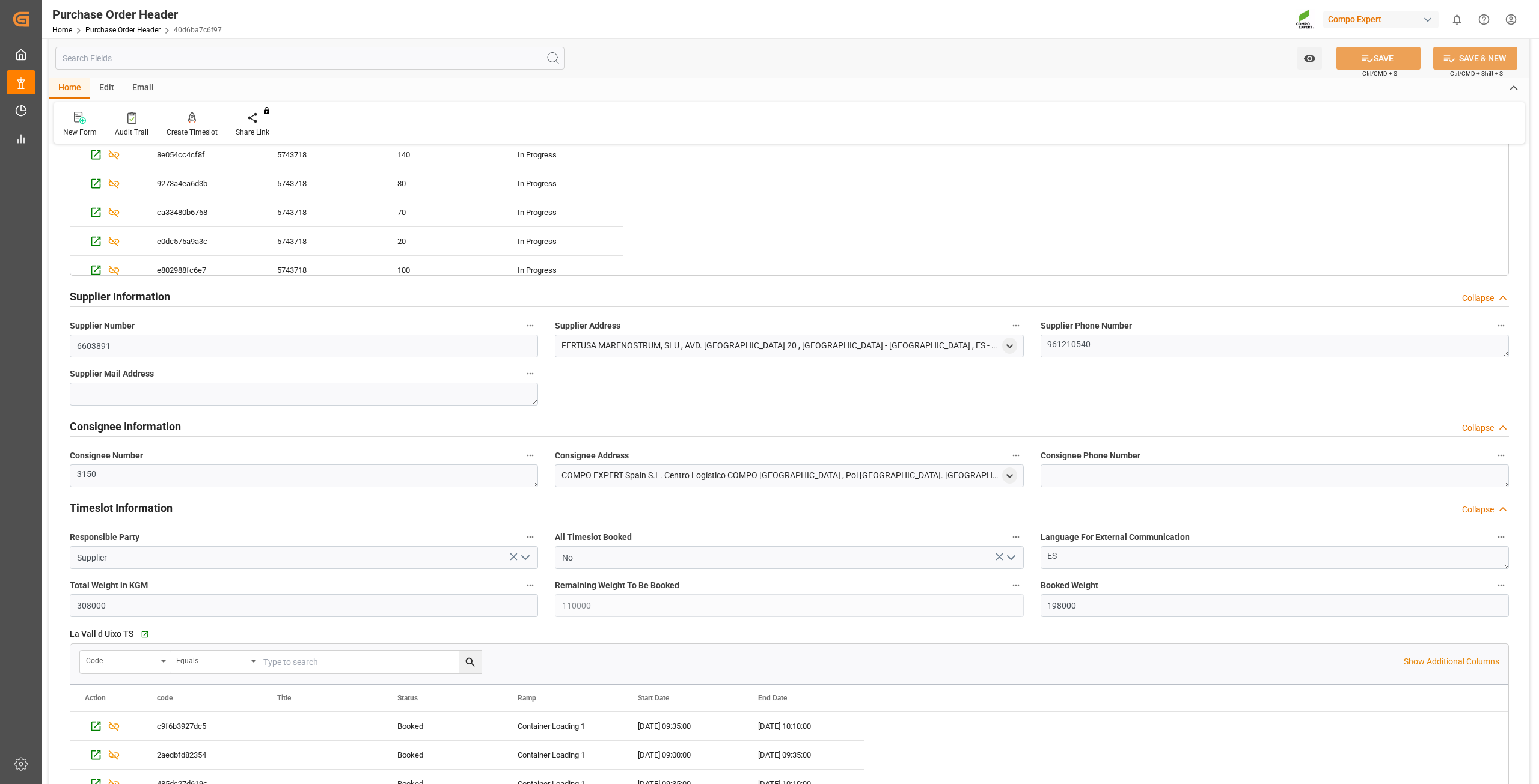
click at [180, 109] on div "New Form Audit Trail Create Timeslot Share Link You don't have permission for t…" at bounding box center [789, 123] width 1471 height 42
click at [190, 131] on div "Create Timeslot" at bounding box center [192, 132] width 51 height 10
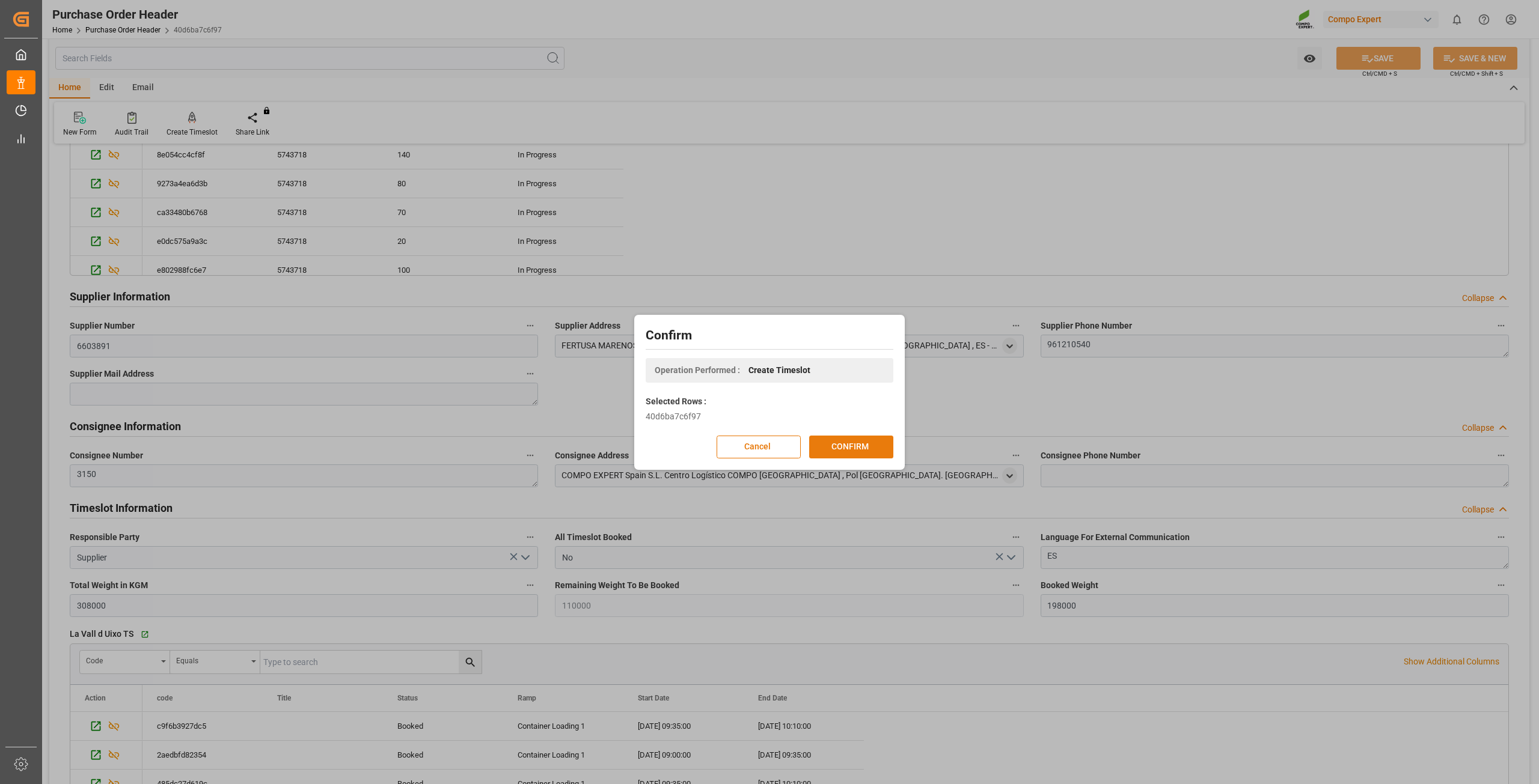
click at [862, 451] on button "CONFIRM" at bounding box center [851, 447] width 85 height 23
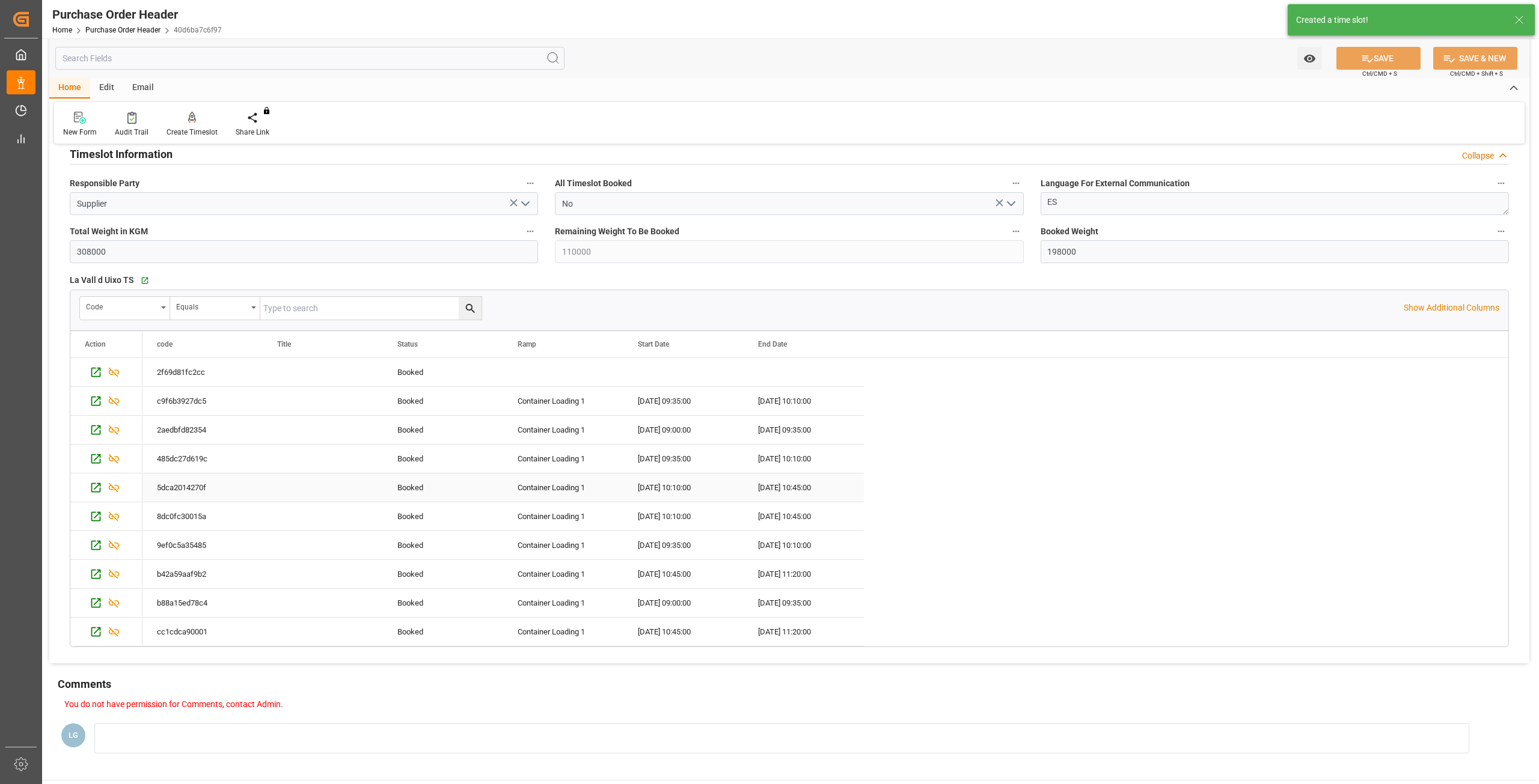
scroll to position [961, 0]
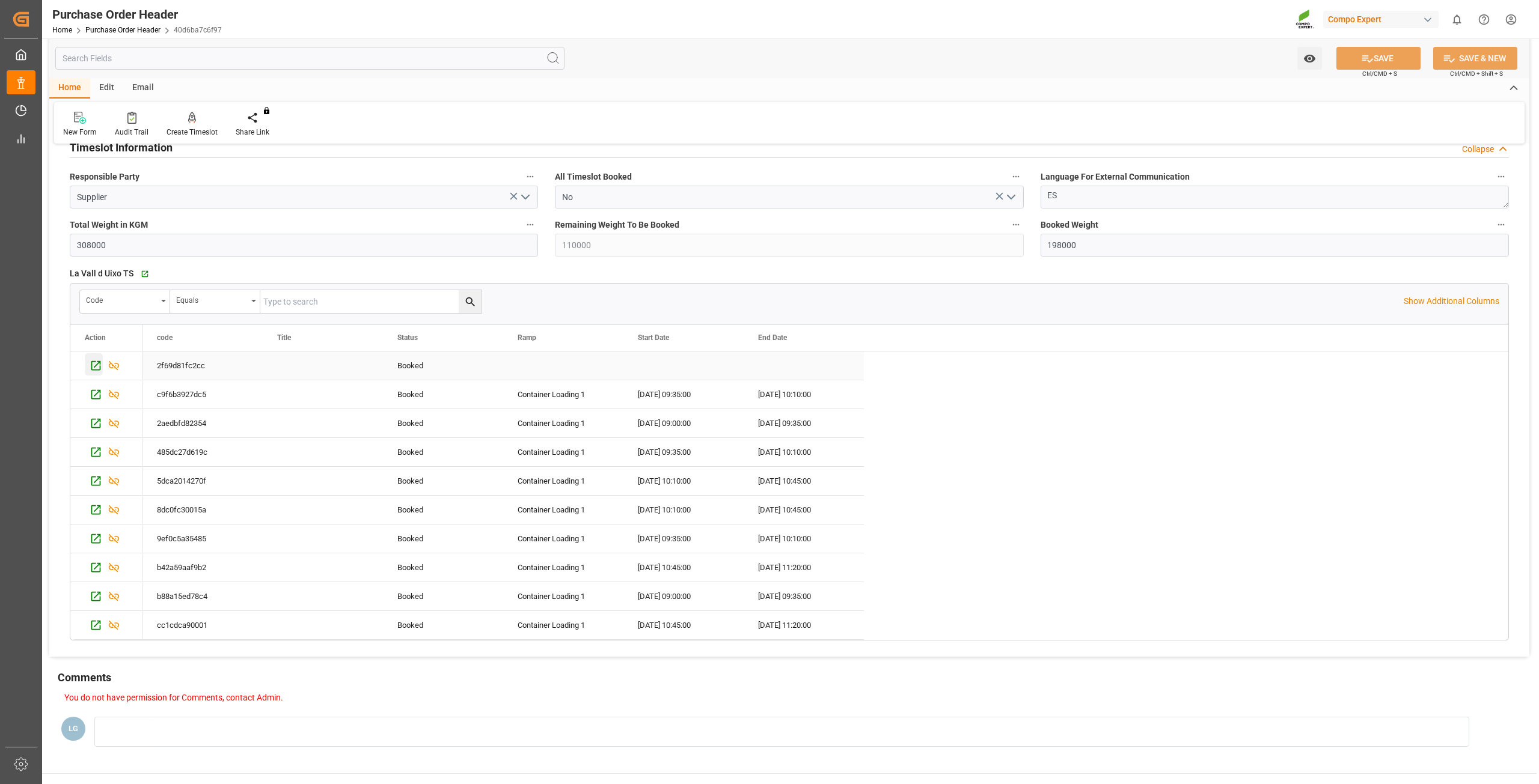
click at [97, 367] on icon "Press SPACE to select this row." at bounding box center [96, 365] width 13 height 13
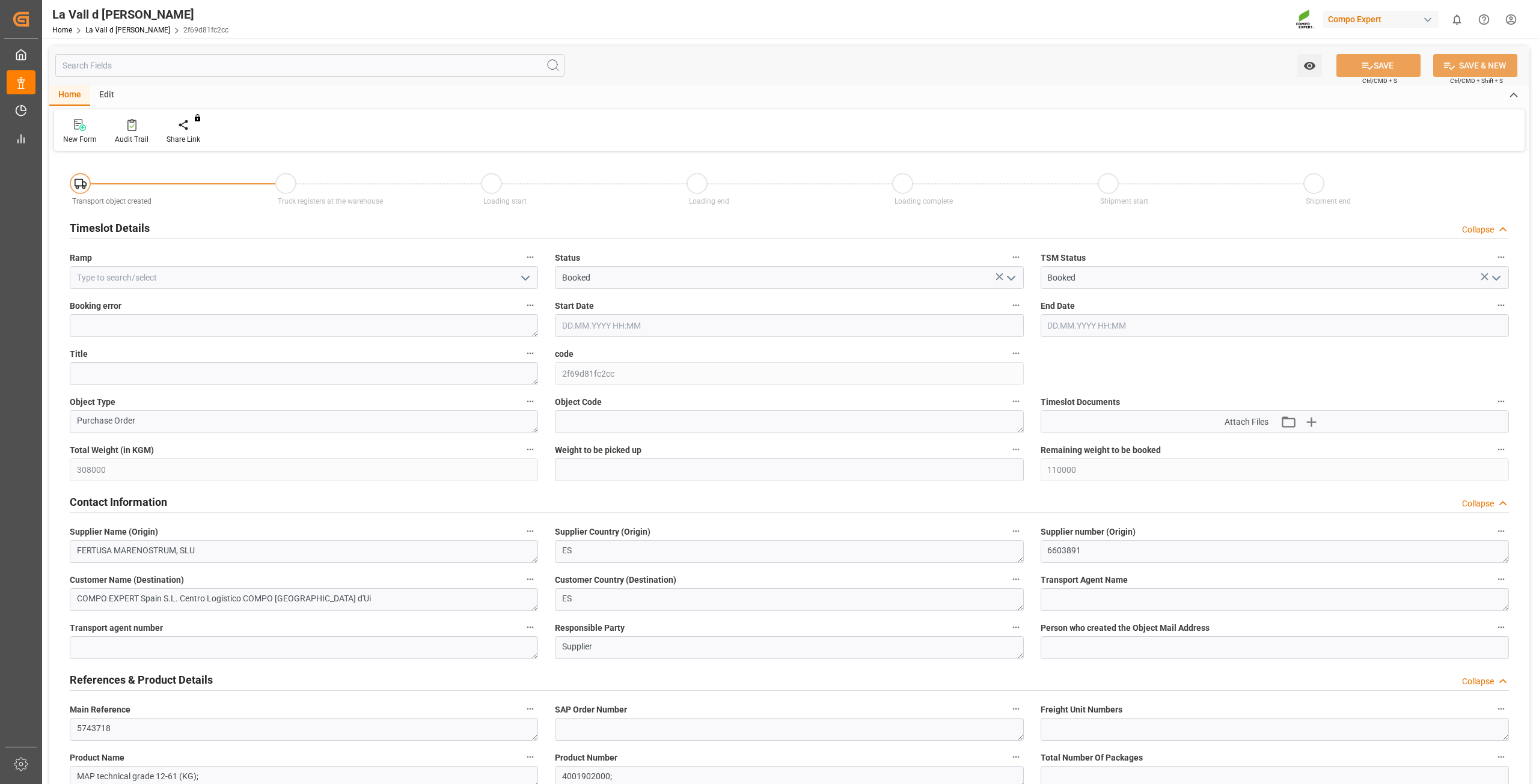
type input "[DATE] 08:08"
click at [527, 278] on polyline "open menu" at bounding box center [525, 278] width 7 height 3
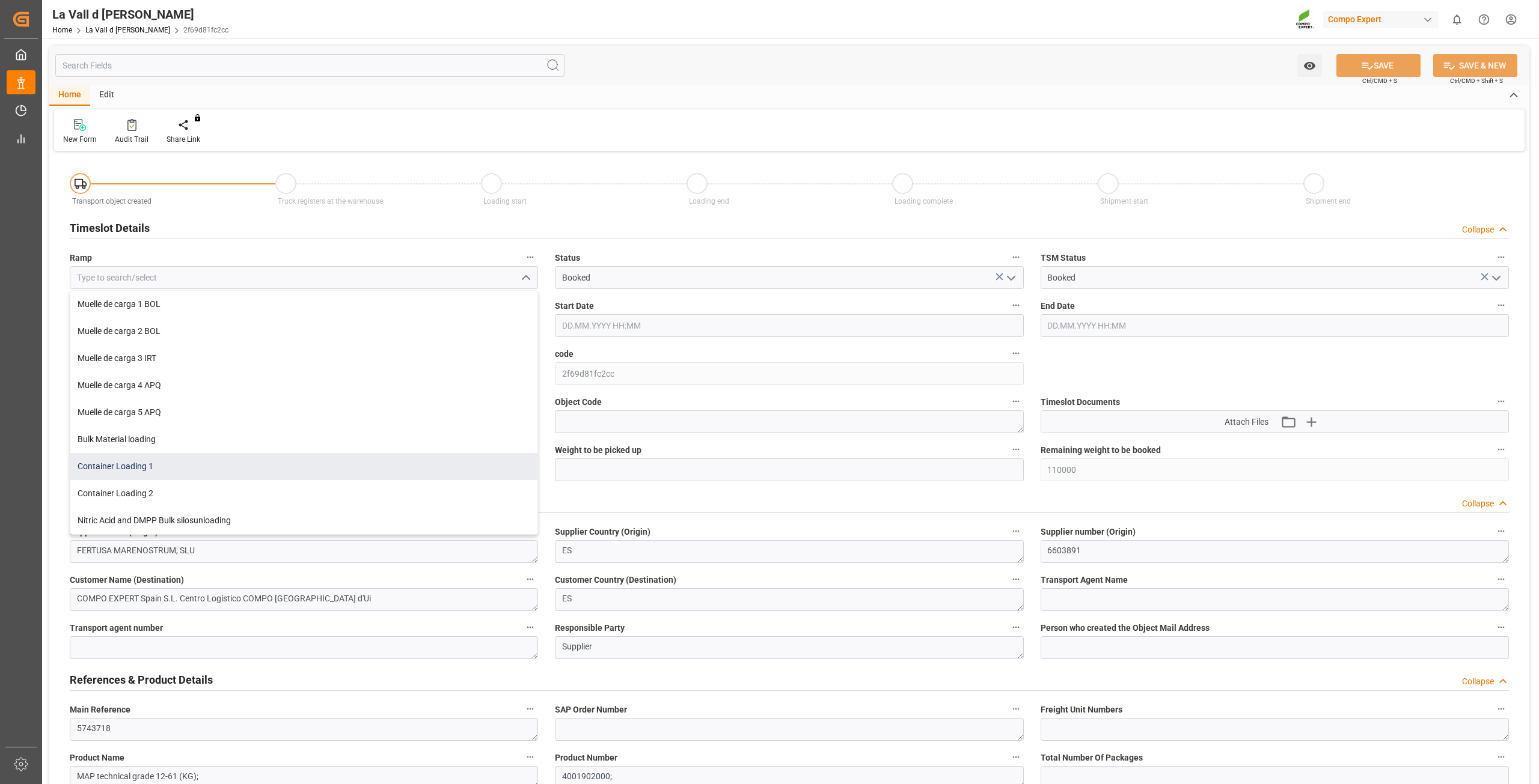
click at [205, 470] on div "Container Loading 1" at bounding box center [304, 467] width 467 height 27
type input "Container Loading 1"
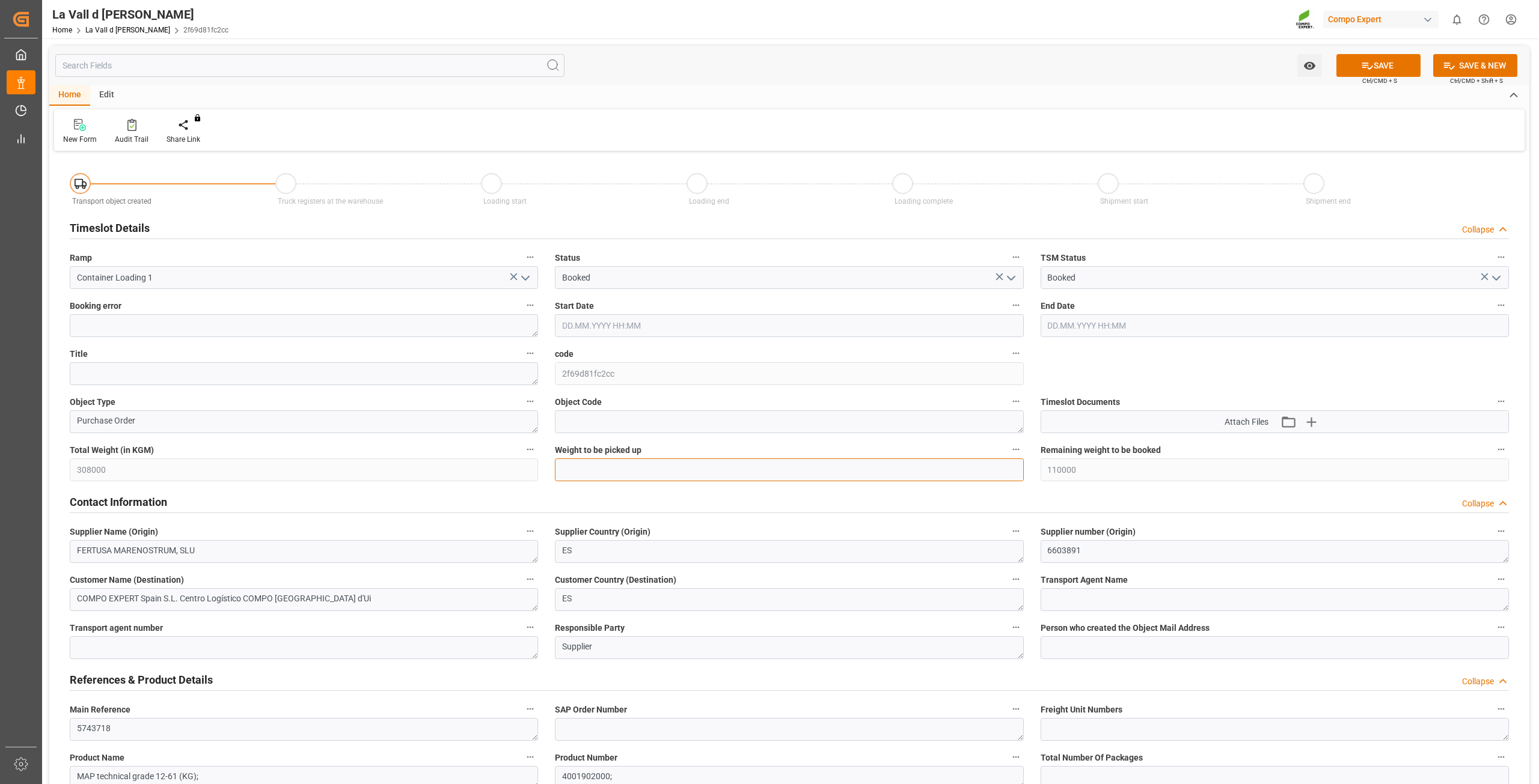
click at [631, 466] on input "text" at bounding box center [789, 470] width 469 height 23
type input "22000"
click at [647, 322] on input "text" at bounding box center [789, 325] width 469 height 23
click at [571, 491] on span "25" at bounding box center [570, 491] width 8 height 8
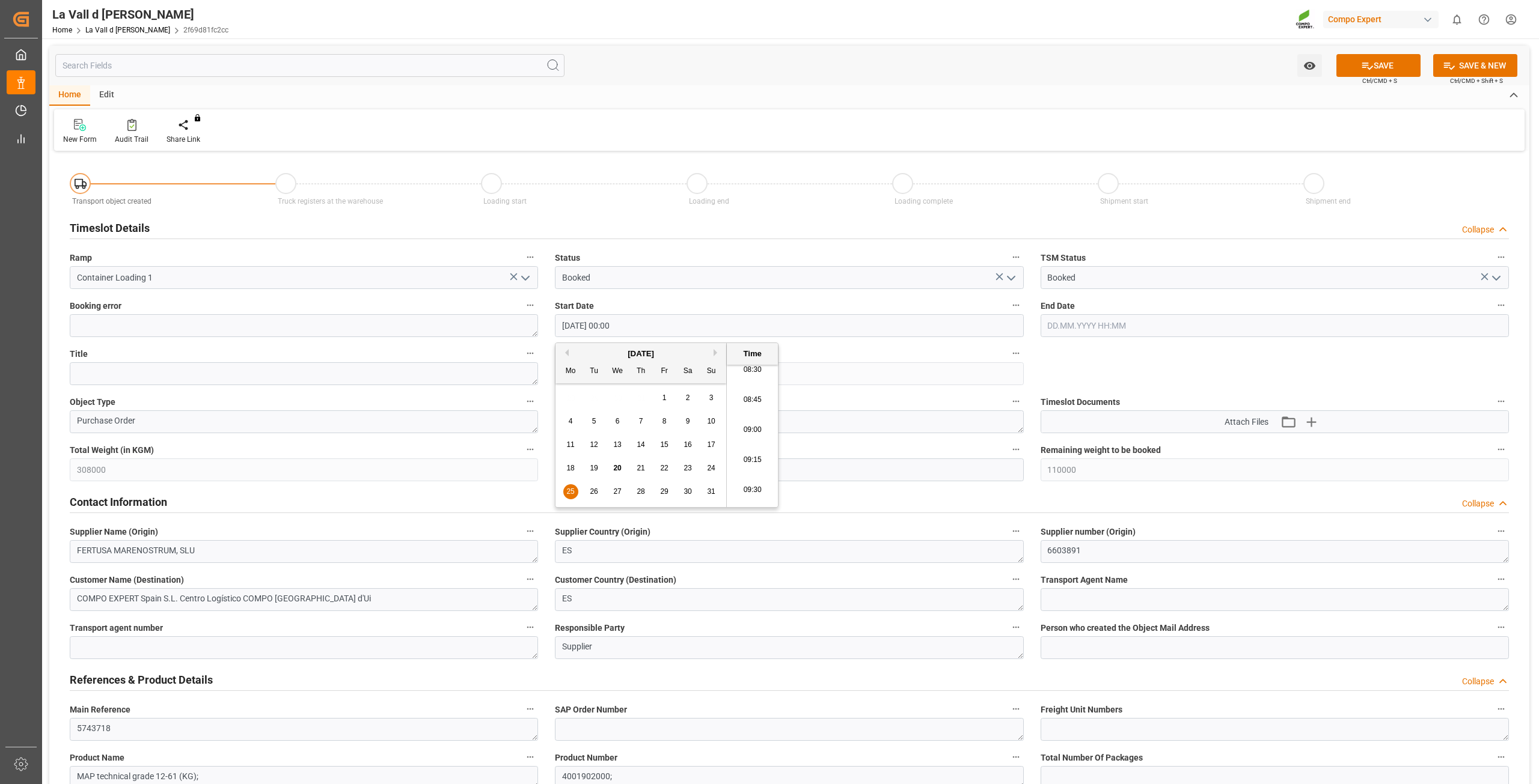
scroll to position [1025, 0]
click at [754, 434] on li "09:00" at bounding box center [752, 435] width 51 height 30
type input "[DATE] 09:00"
click at [1415, 72] on button "SAVE" at bounding box center [1378, 65] width 85 height 23
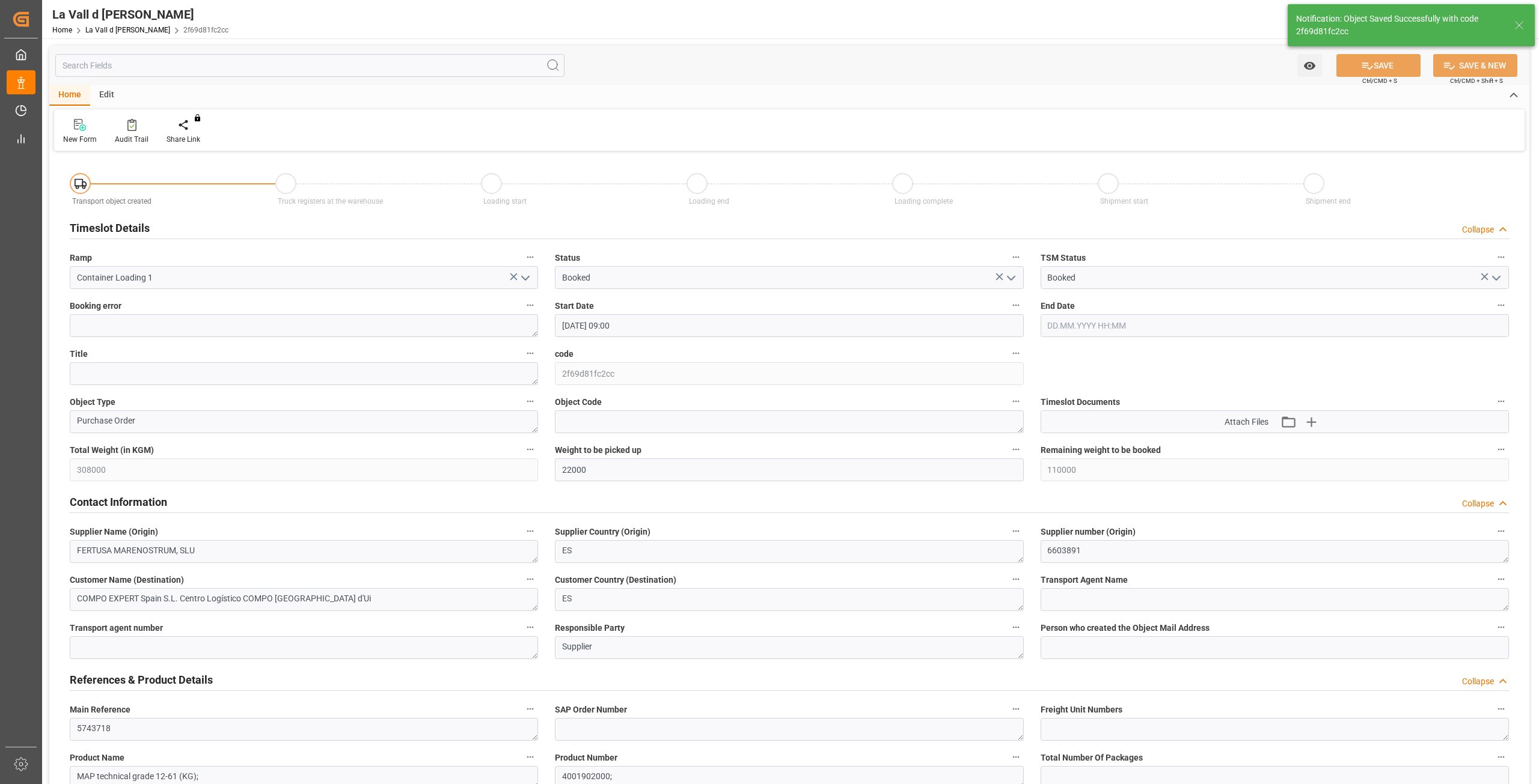
type input "88000"
type input "[DATE] 09:35"
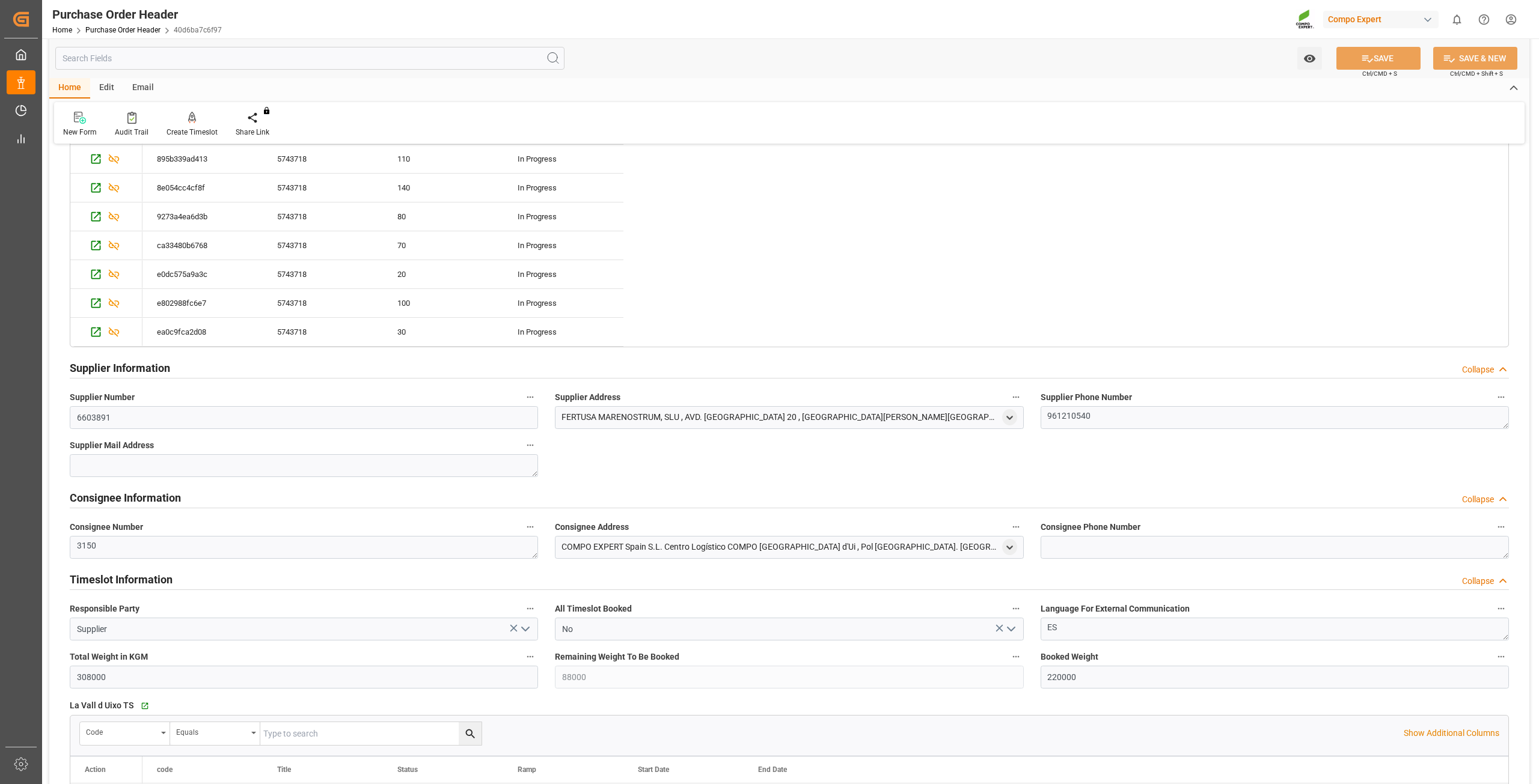
scroll to position [487, 0]
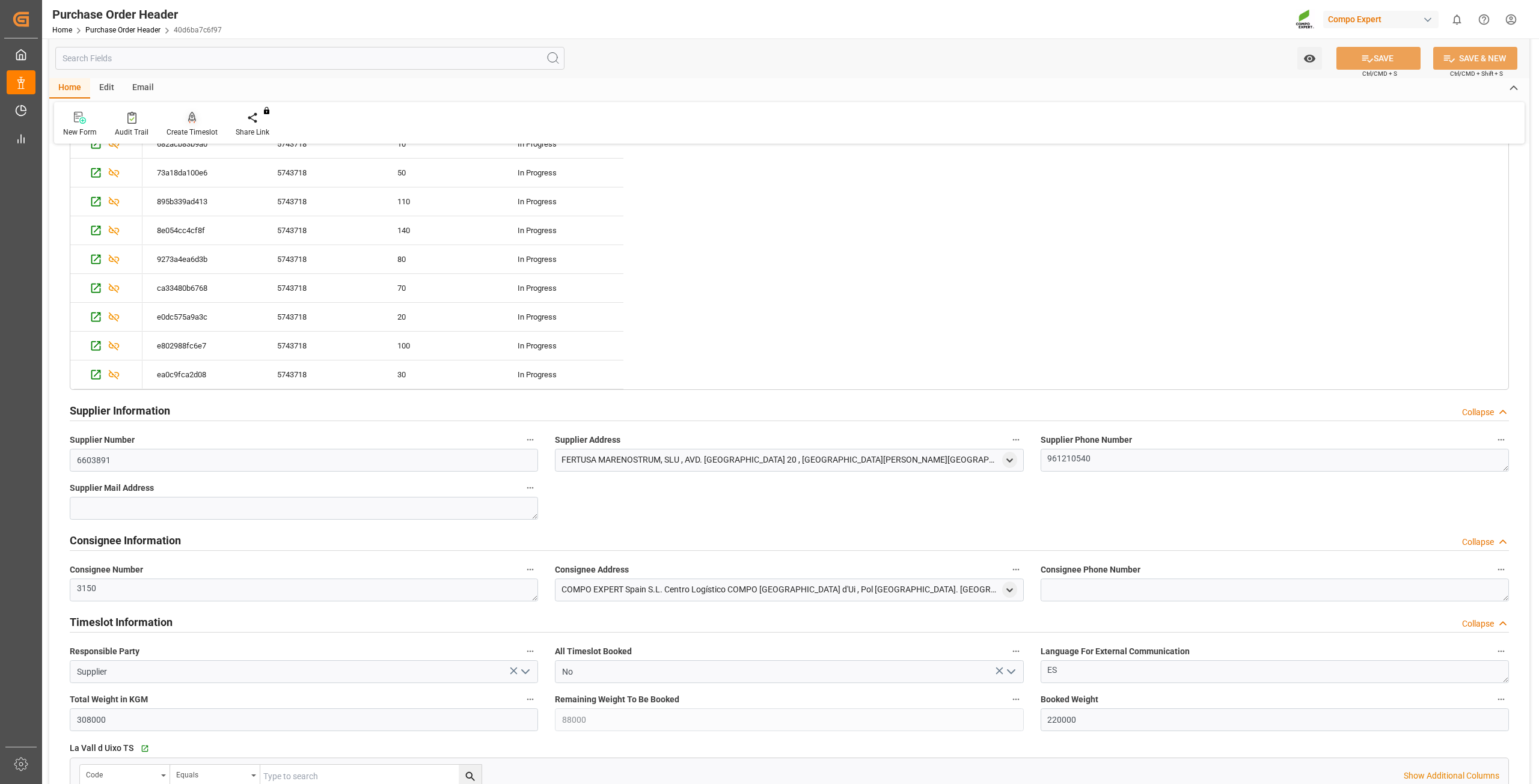
click at [192, 118] on icon at bounding box center [192, 118] width 8 height 12
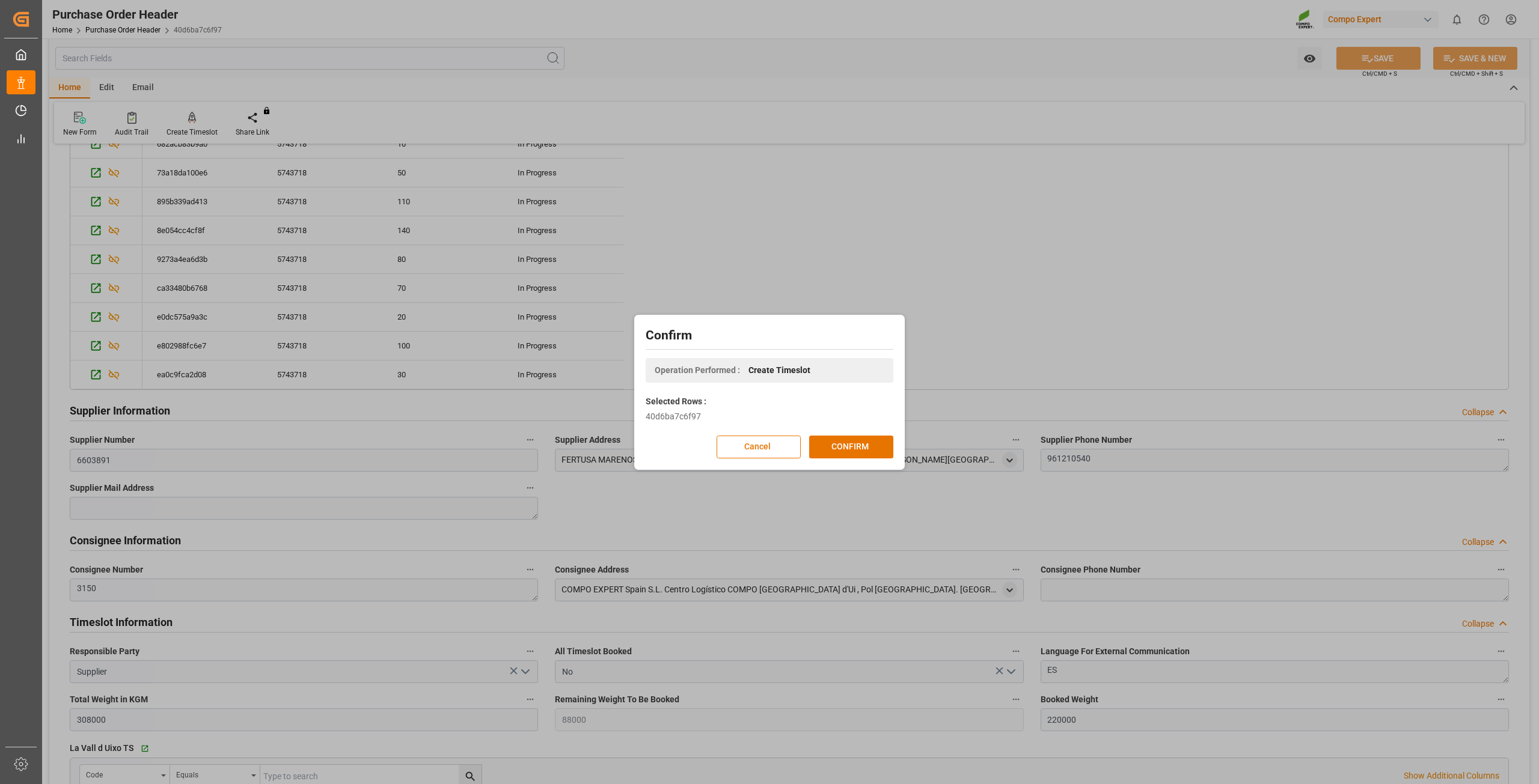
drag, startPoint x: 846, startPoint y: 447, endPoint x: 853, endPoint y: 432, distance: 16.6
click at [848, 446] on button "CONFIRM" at bounding box center [851, 447] width 85 height 23
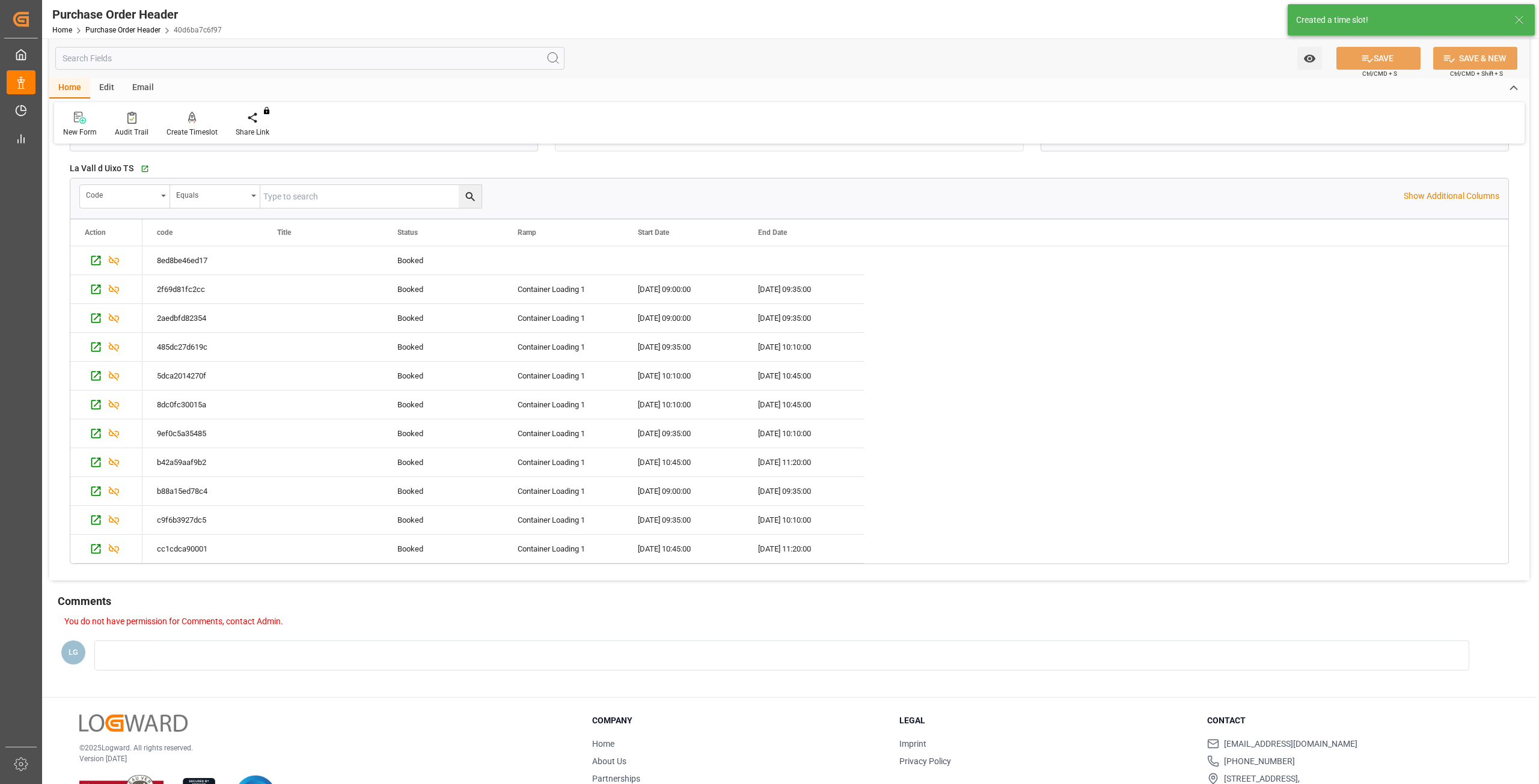
scroll to position [1116, 0]
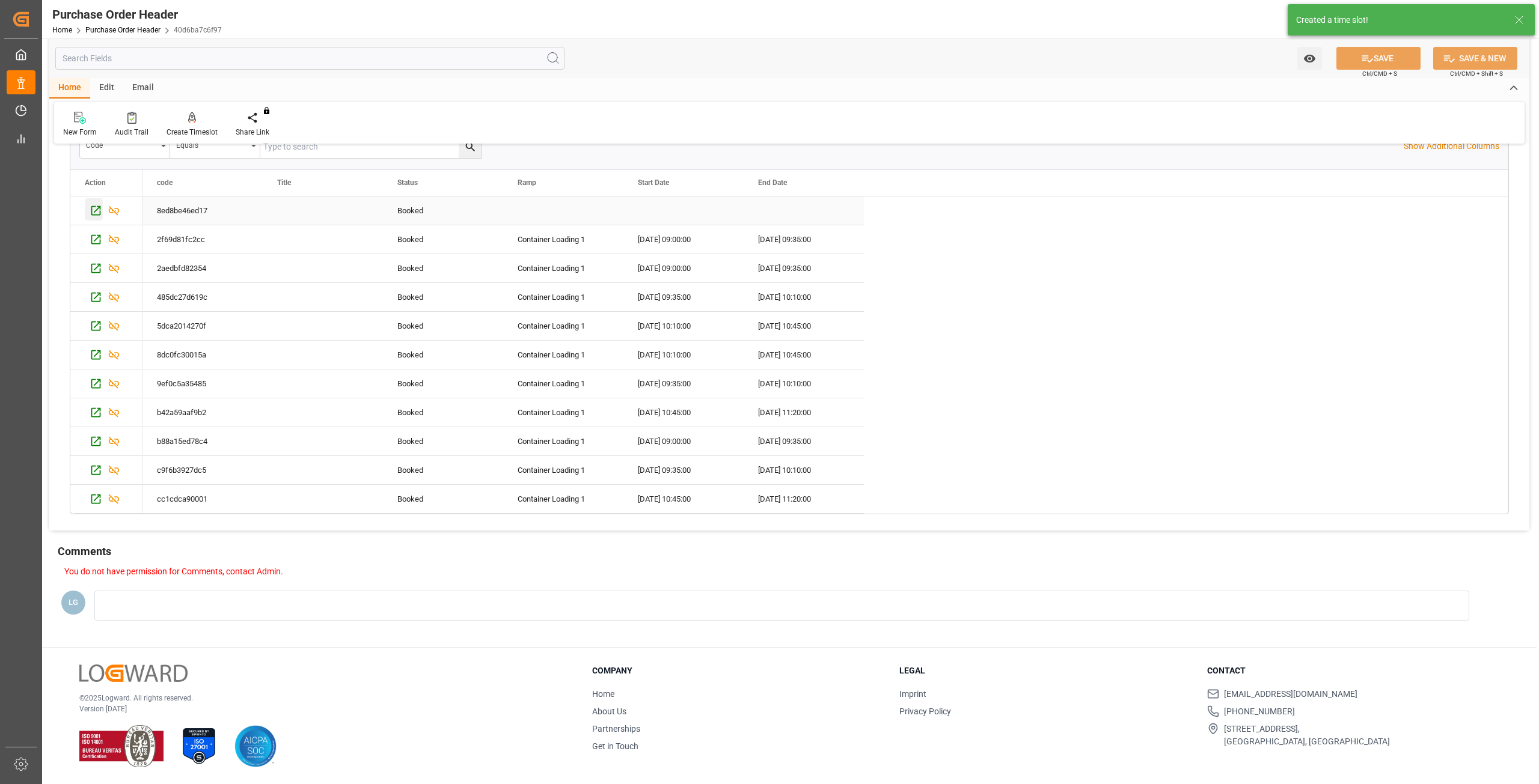
click at [85, 200] on div "Press SPACE to select this row." at bounding box center [93, 209] width 18 height 23
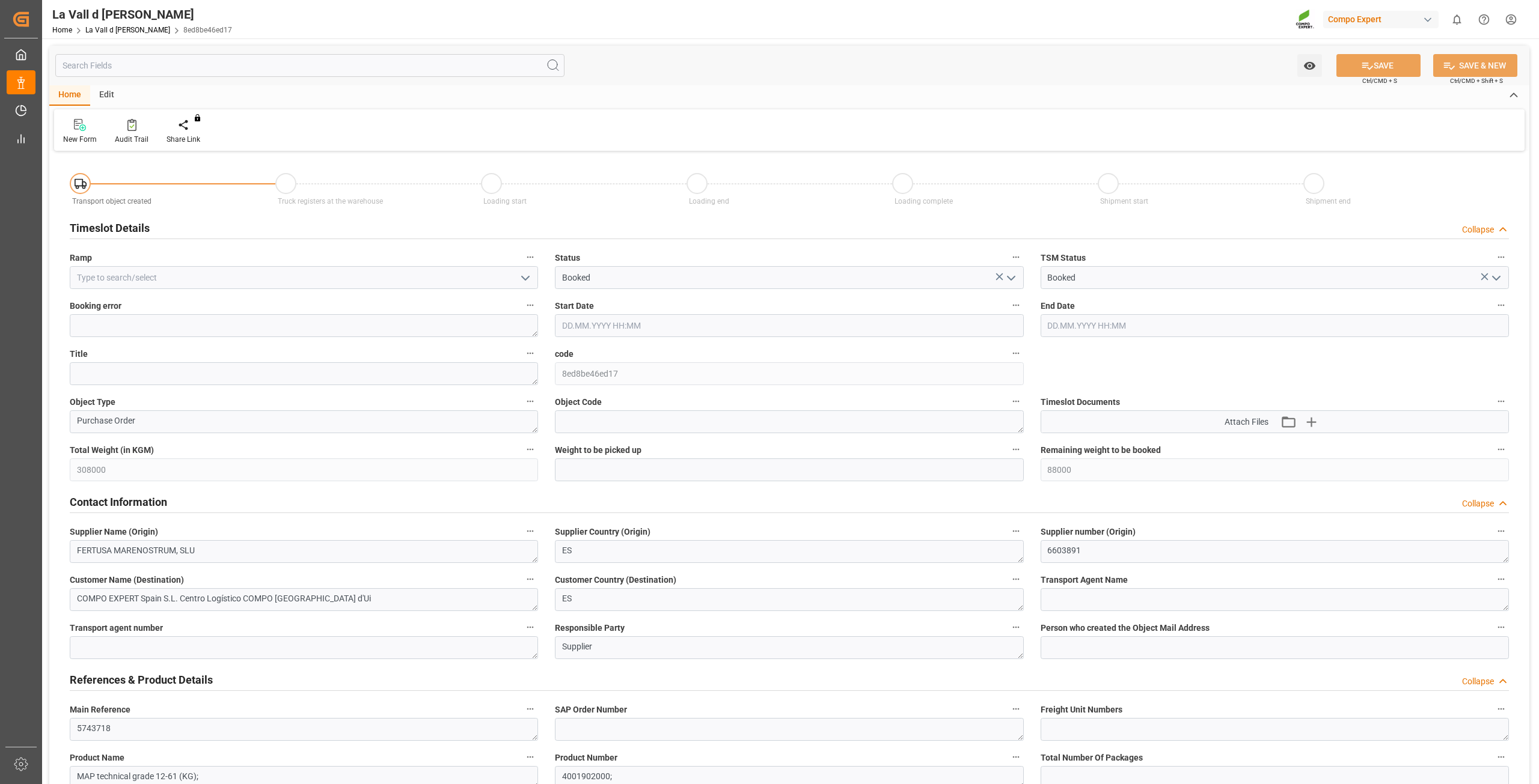
type input "[DATE] 08:09"
click at [301, 279] on input at bounding box center [304, 278] width 469 height 23
click at [518, 281] on button "open menu" at bounding box center [525, 278] width 18 height 19
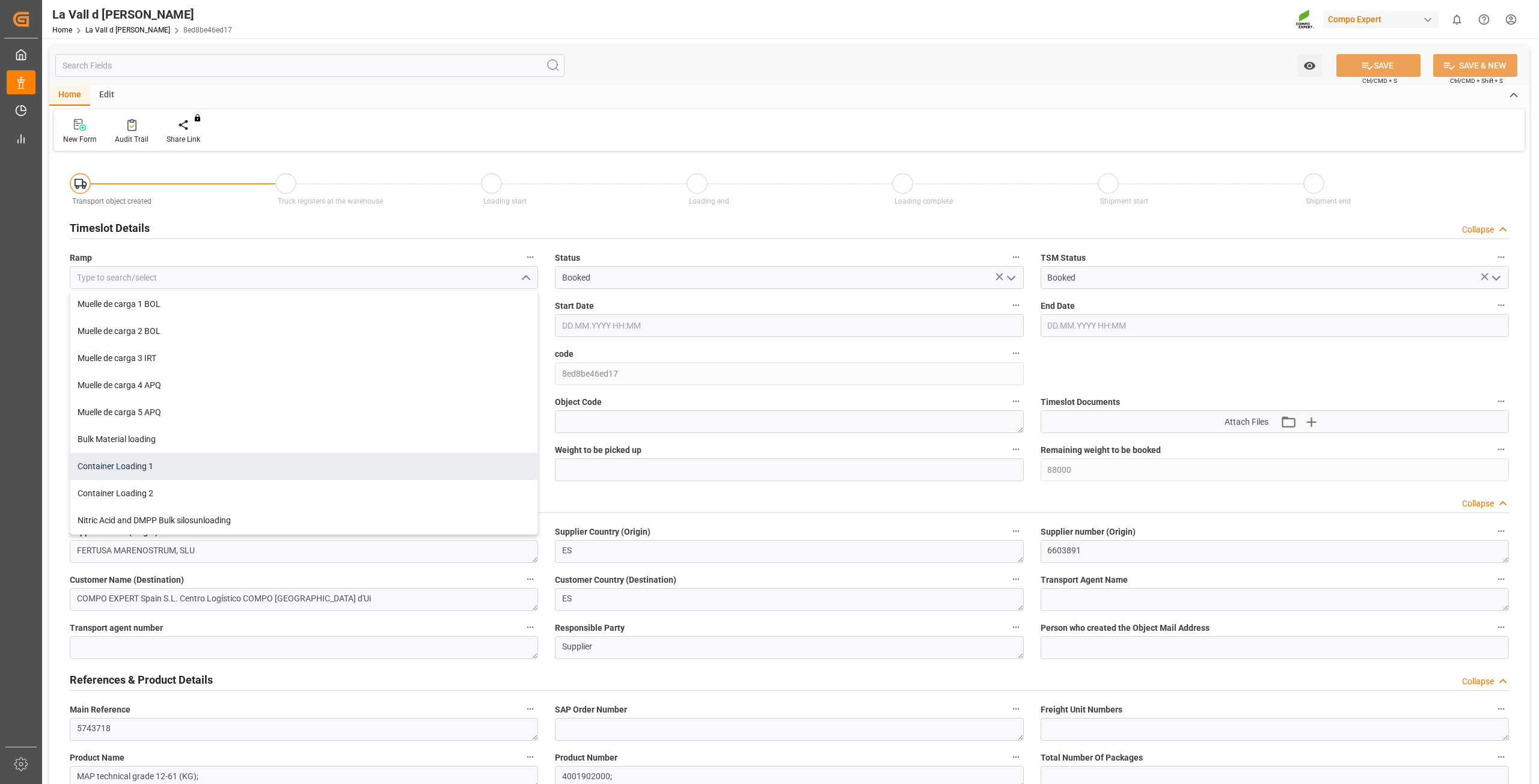
click at [160, 460] on div "Container Loading 1" at bounding box center [304, 467] width 467 height 27
type input "Container Loading 1"
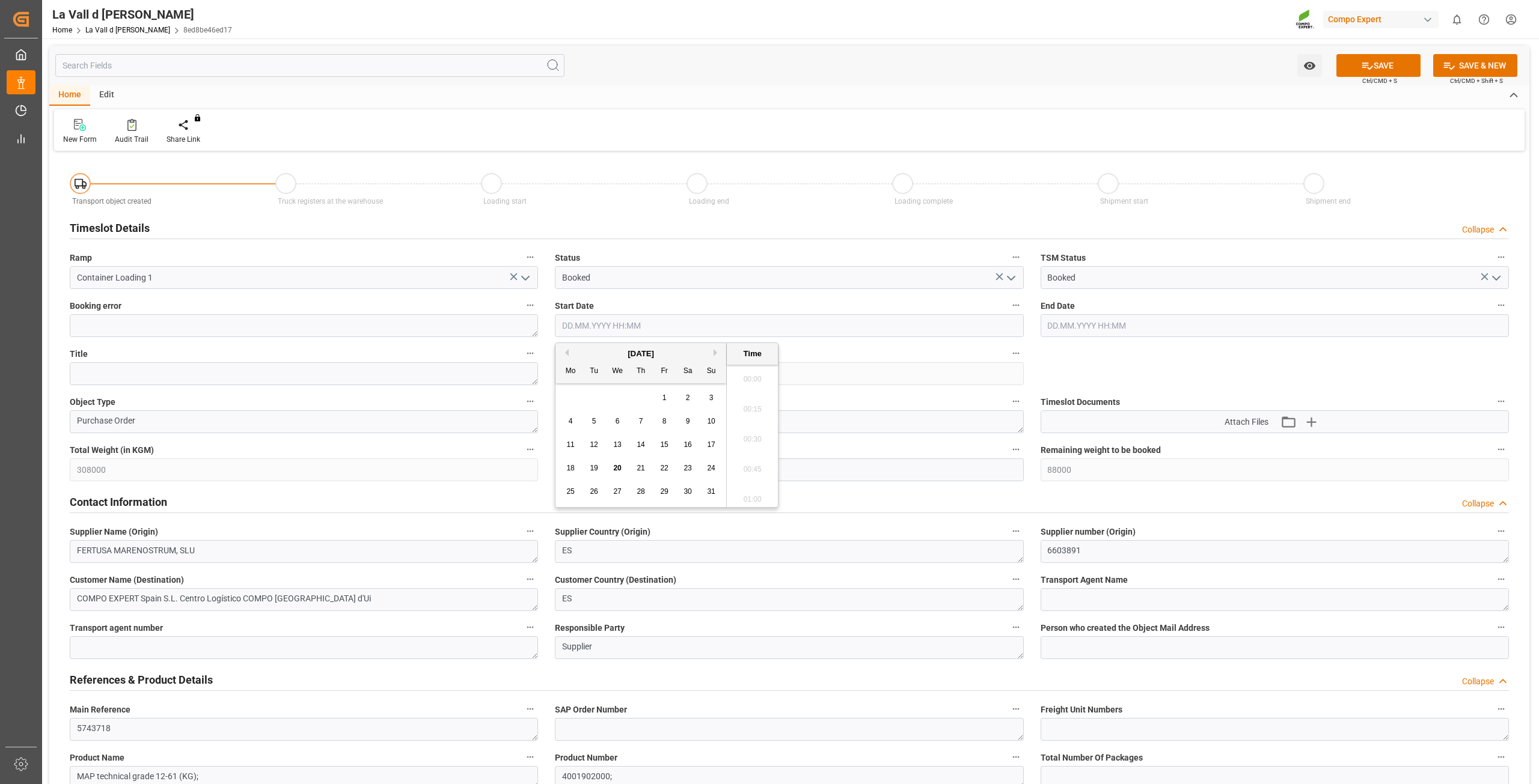
click at [723, 316] on input "text" at bounding box center [789, 325] width 469 height 23
click at [569, 485] on div "25" at bounding box center [570, 492] width 15 height 15
click at [753, 432] on li "10:00" at bounding box center [752, 435] width 51 height 30
click at [638, 322] on input "25.08.2025 10:00" at bounding box center [789, 325] width 469 height 23
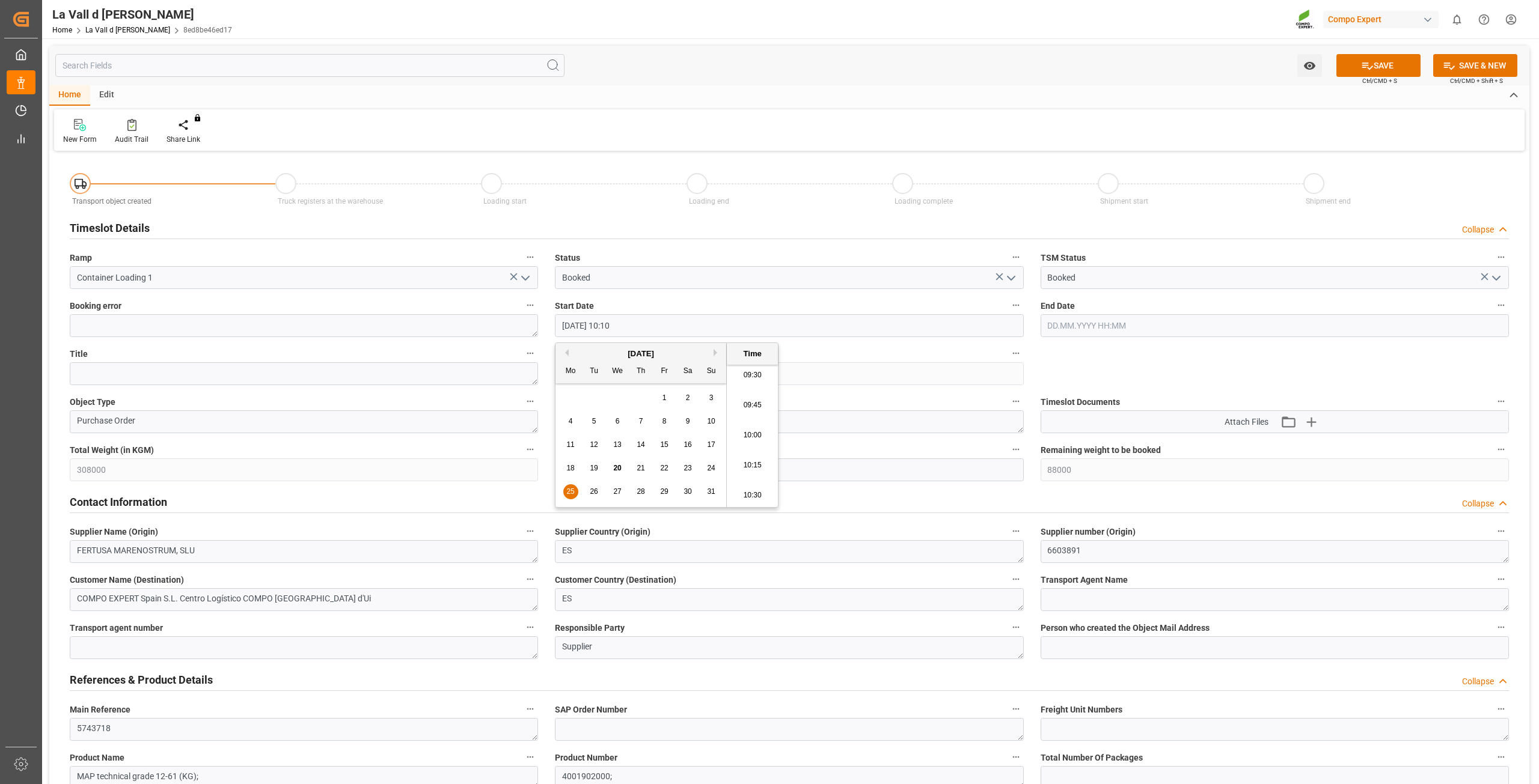
type input "25.08.2025 10:10"
click at [828, 346] on label "code" at bounding box center [789, 353] width 469 height 17
click at [1008, 346] on button "code" at bounding box center [1016, 353] width 15 height 15
click at [622, 469] on div at bounding box center [769, 392] width 1539 height 784
click at [600, 461] on input "text" at bounding box center [789, 470] width 469 height 23
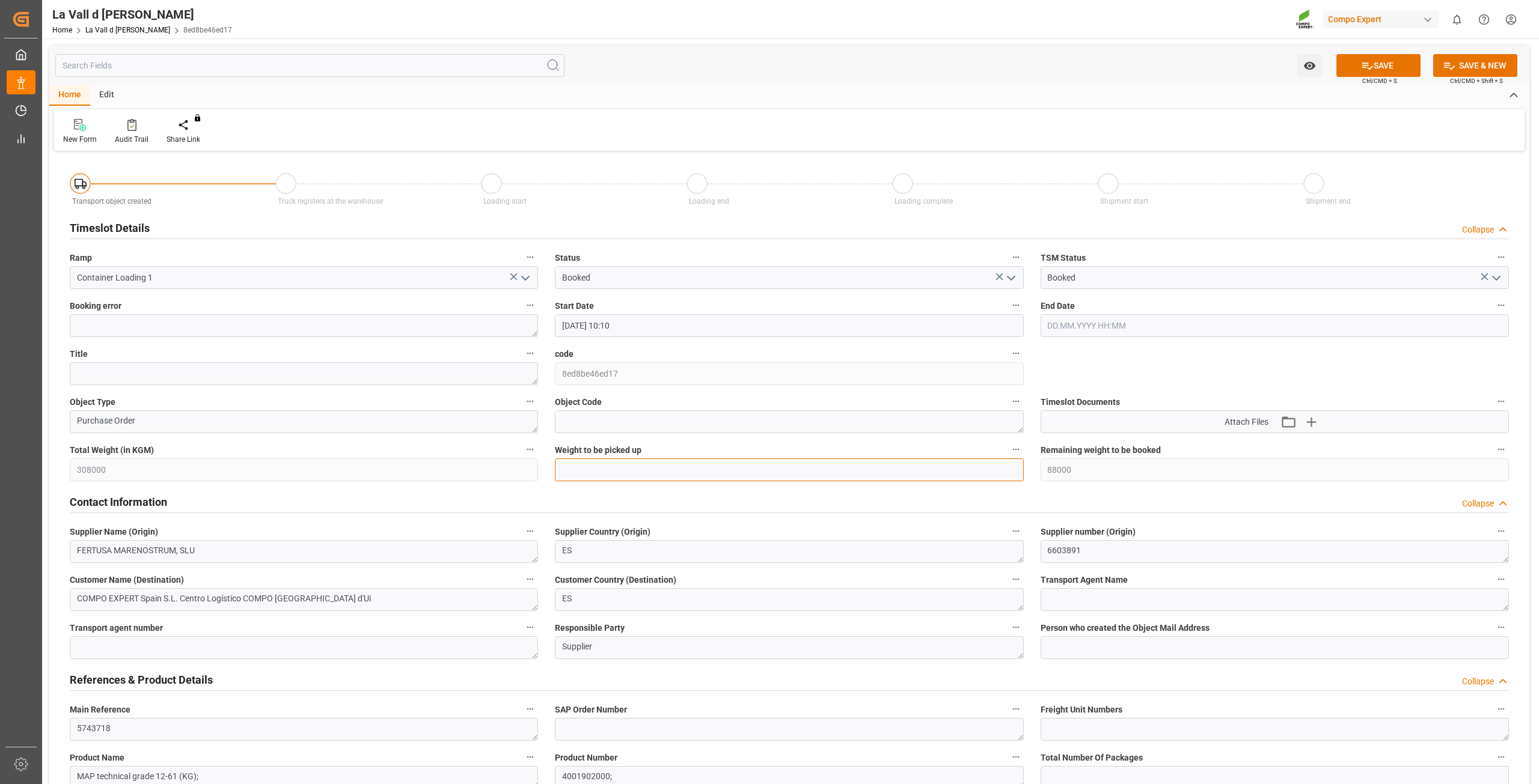
type input "22000"
click at [1375, 63] on button "SAVE" at bounding box center [1378, 65] width 85 height 23
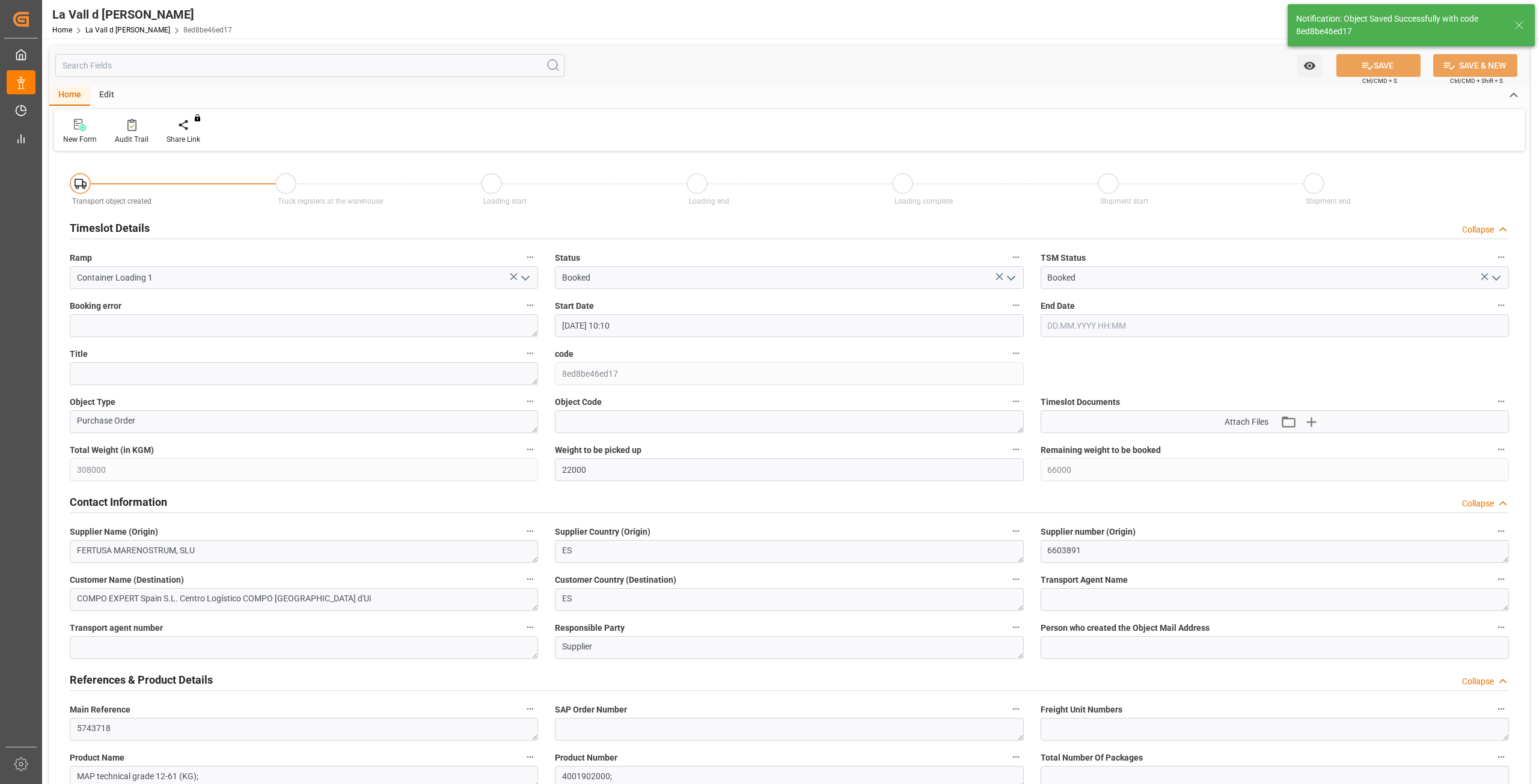
type input "66000"
type input "25.08.2025 10:45"
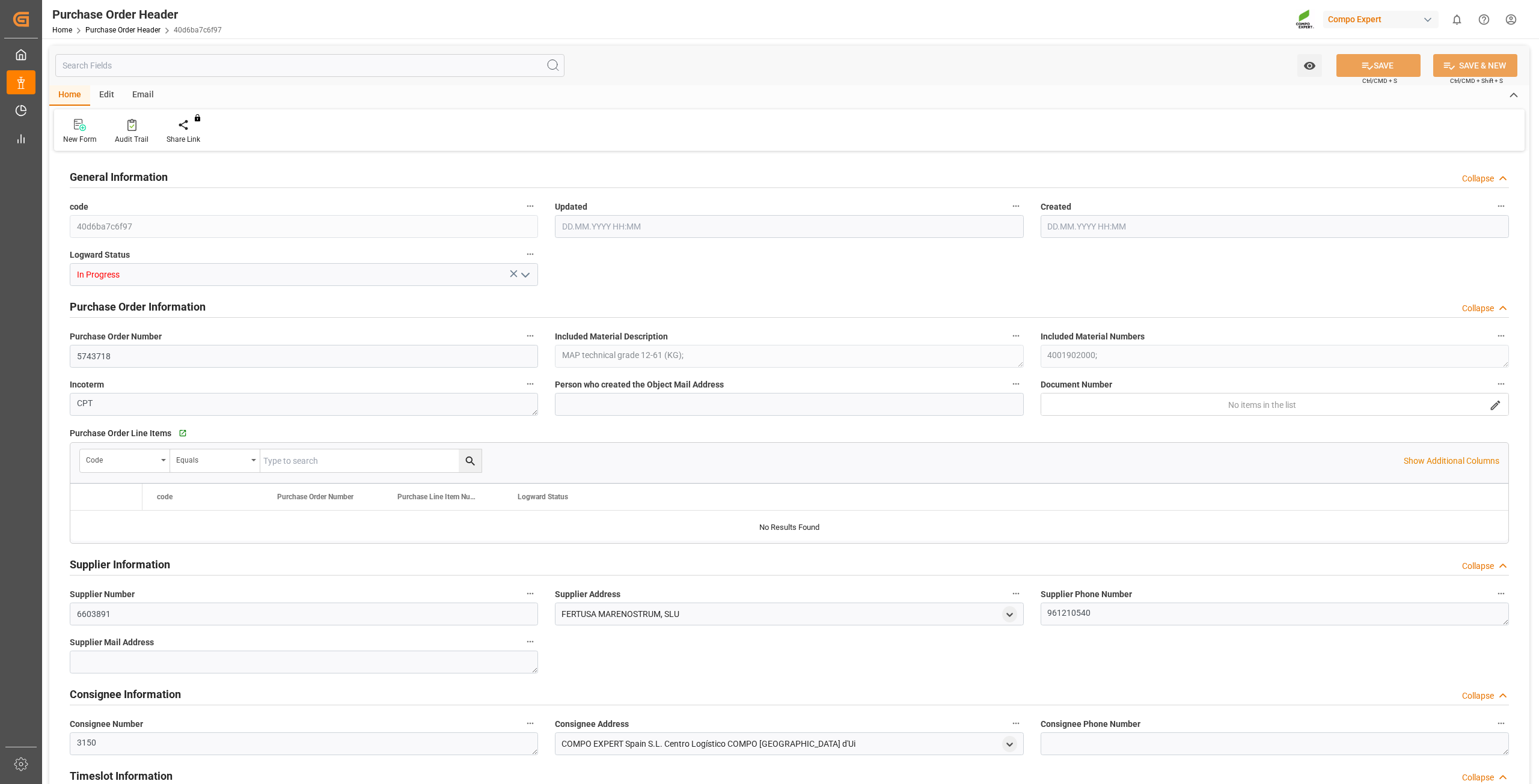
type input "308000"
type input "66000"
type input "242000"
type input "[DATE] 08:10"
type input "[DATE] 08:23"
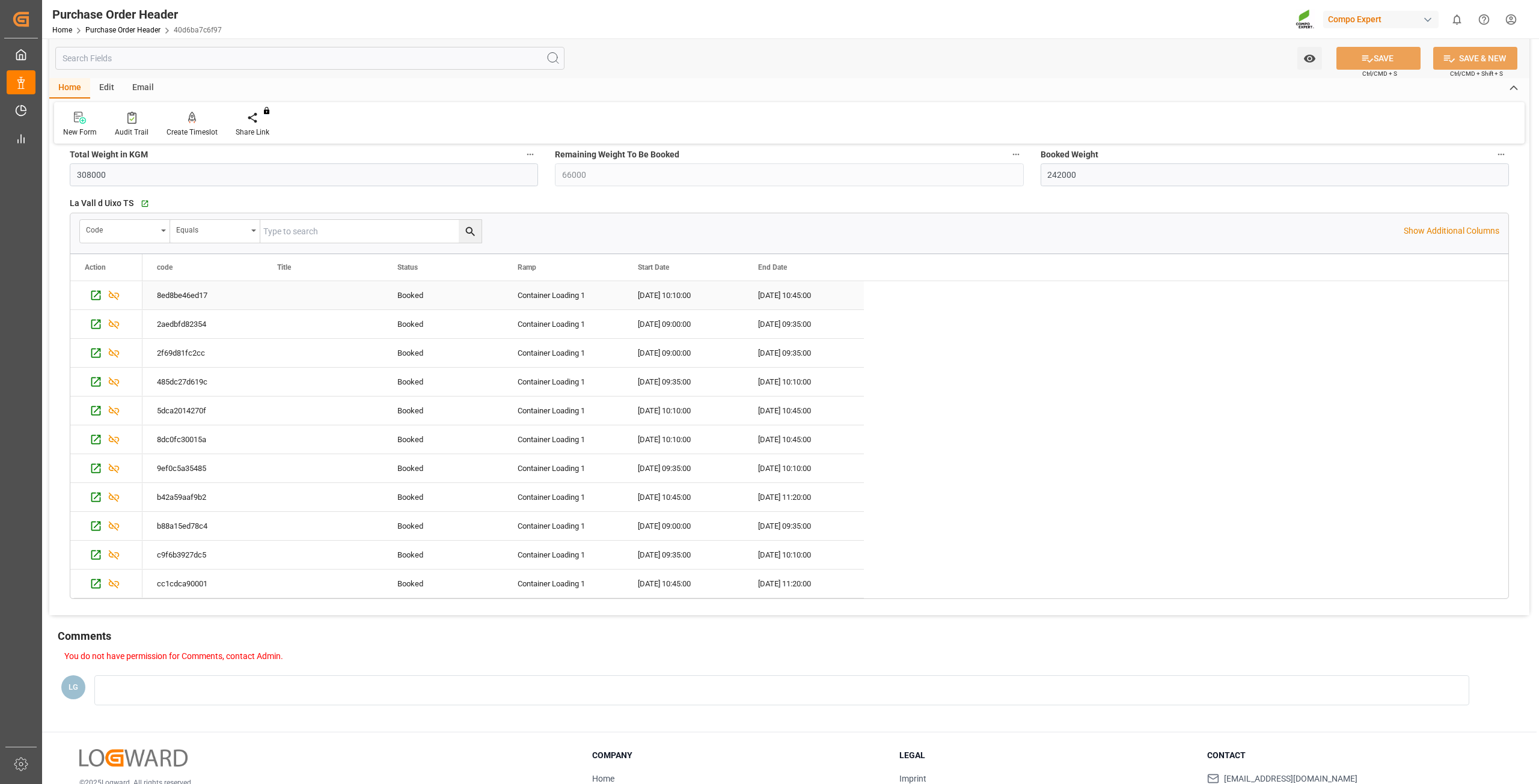
scroll to position [816, 0]
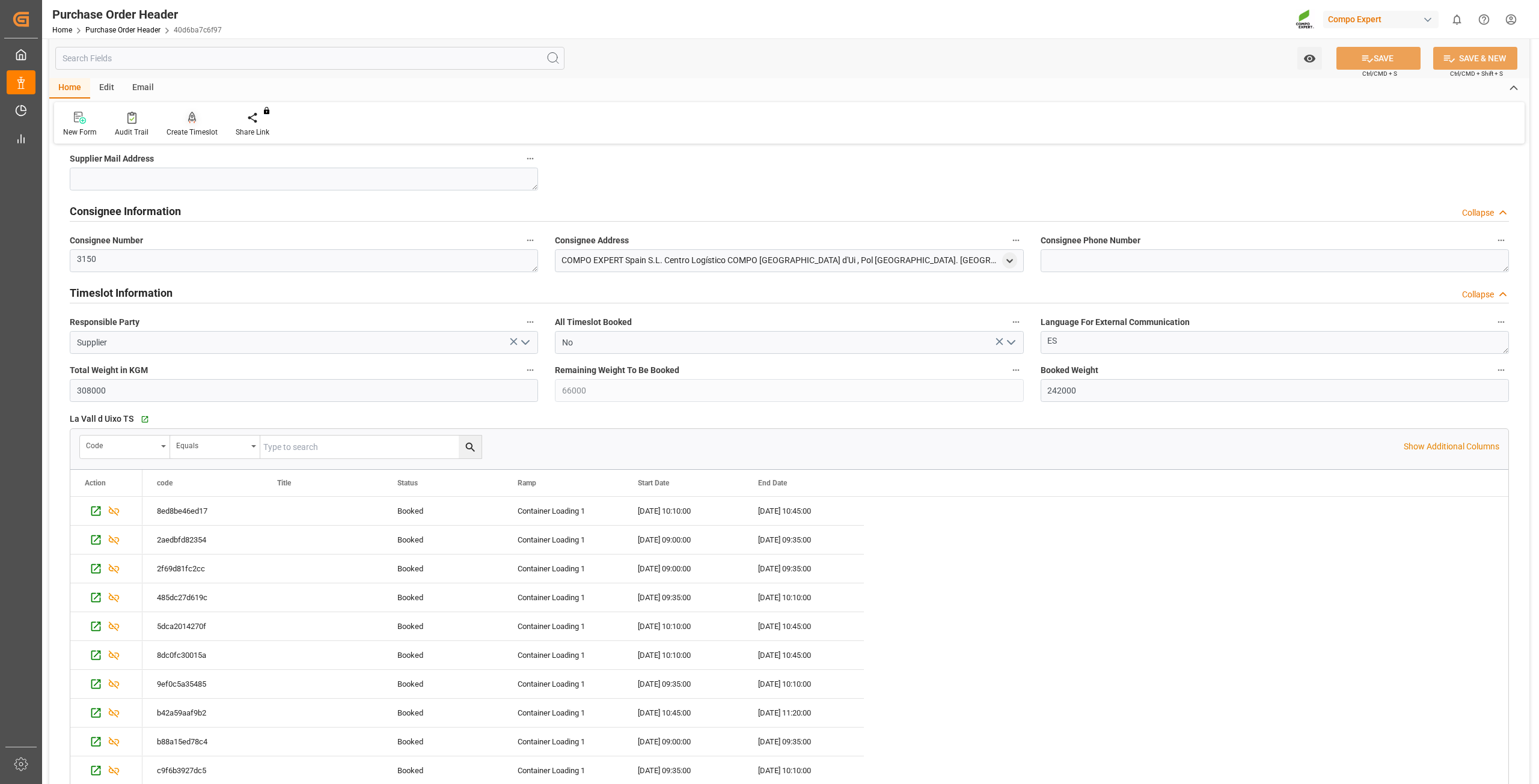
click at [182, 120] on div at bounding box center [192, 118] width 51 height 13
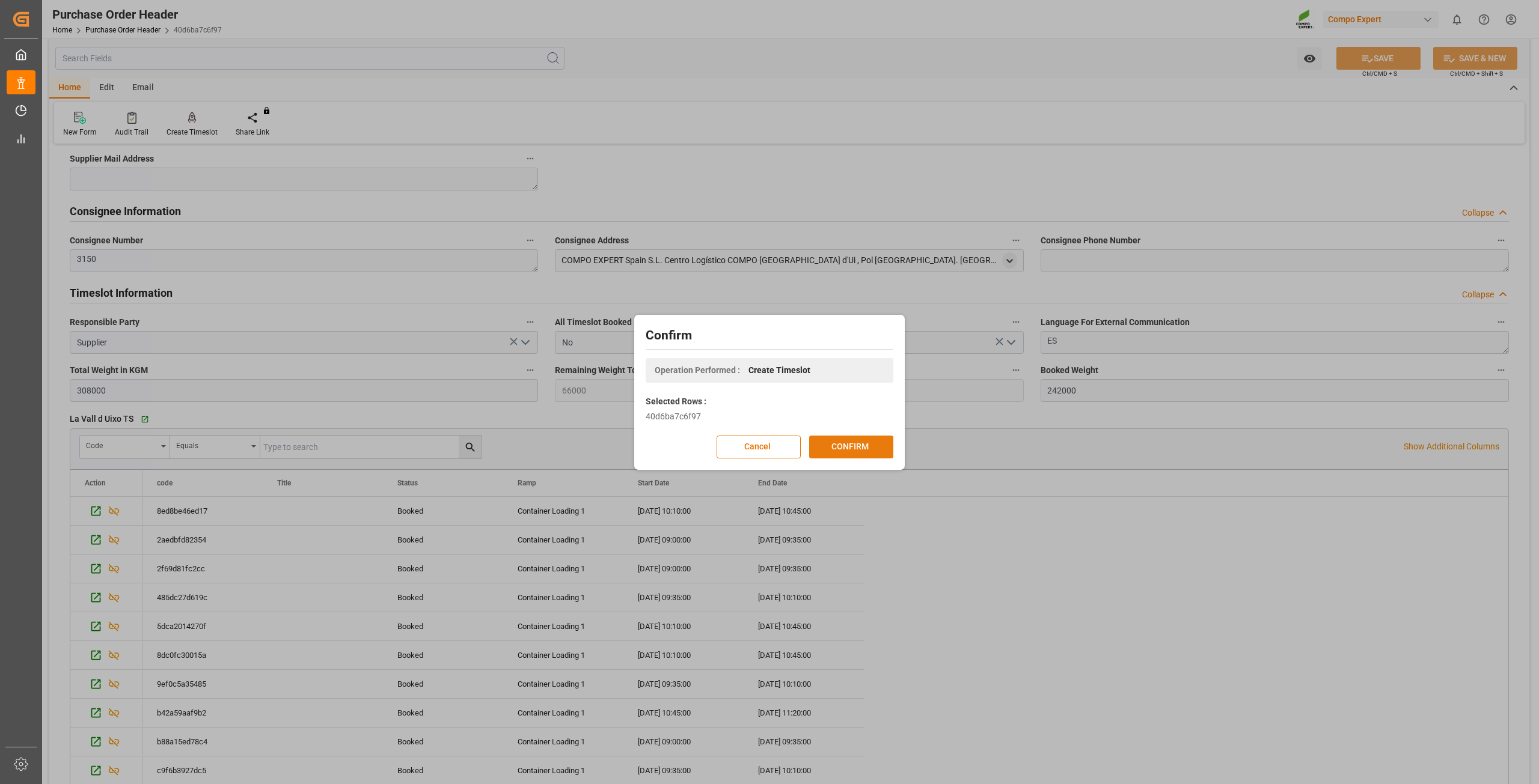
click at [856, 447] on button "CONFIRM" at bounding box center [851, 447] width 85 height 23
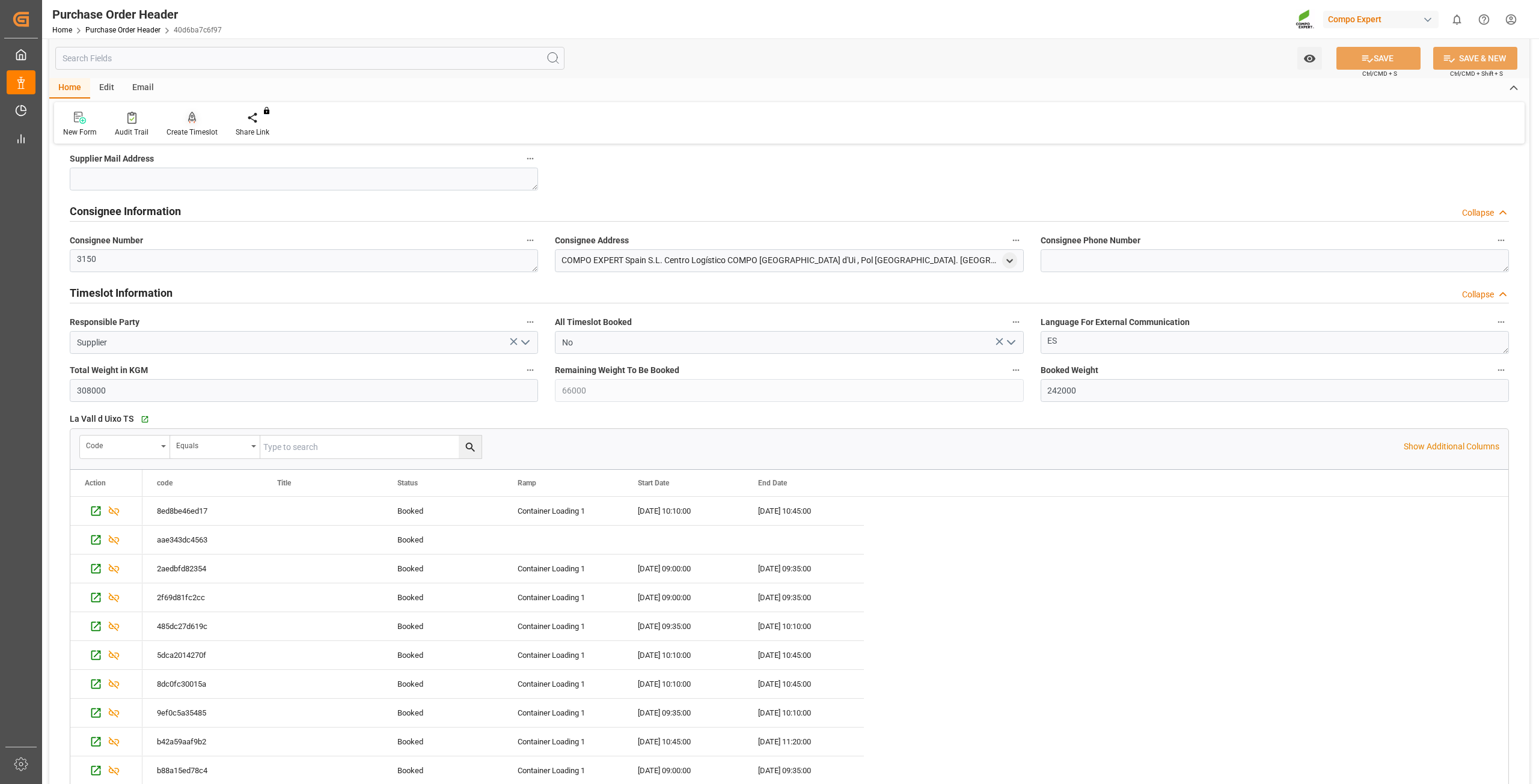
click at [198, 118] on div at bounding box center [192, 118] width 51 height 13
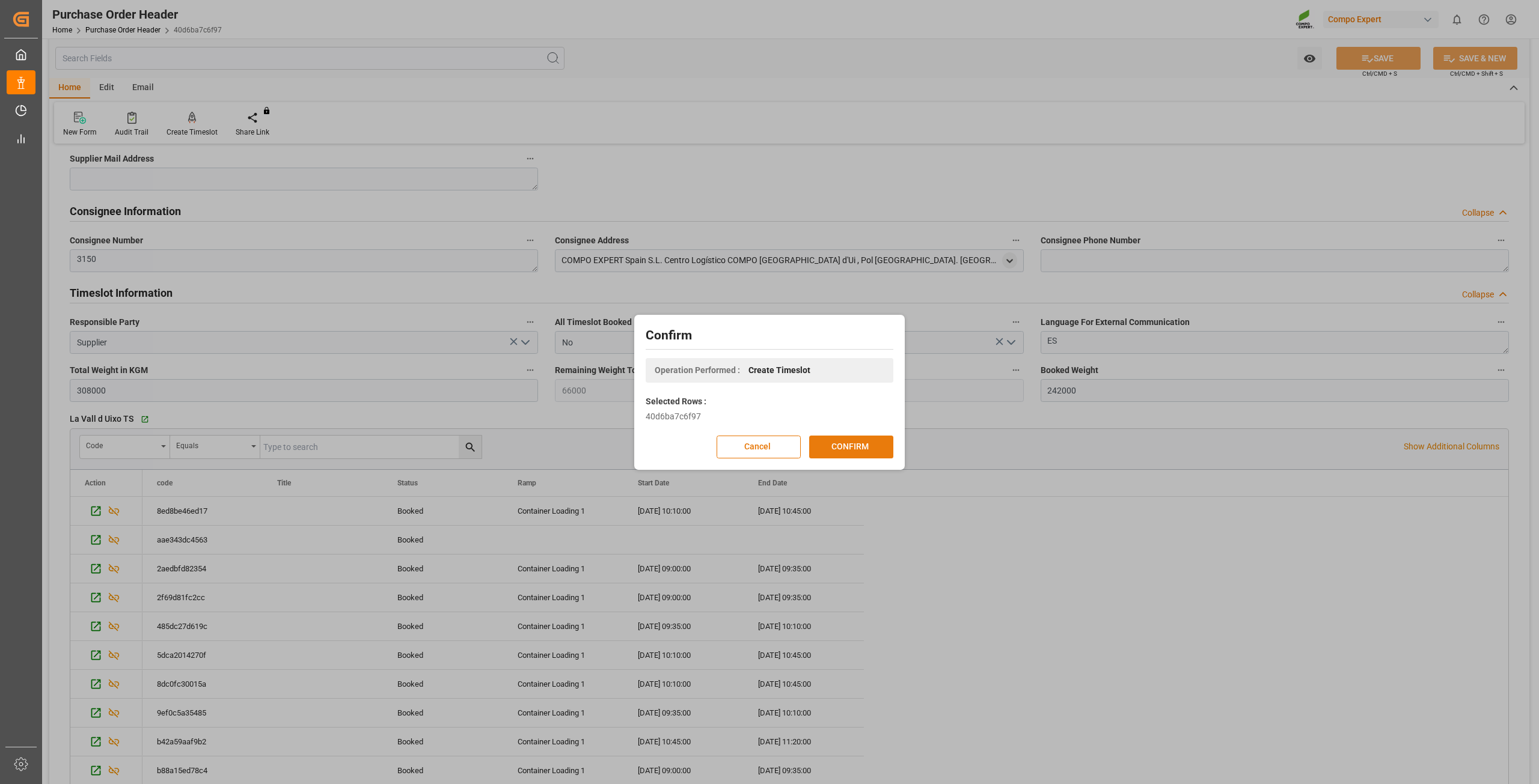
click at [870, 445] on button "CONFIRM" at bounding box center [851, 447] width 85 height 23
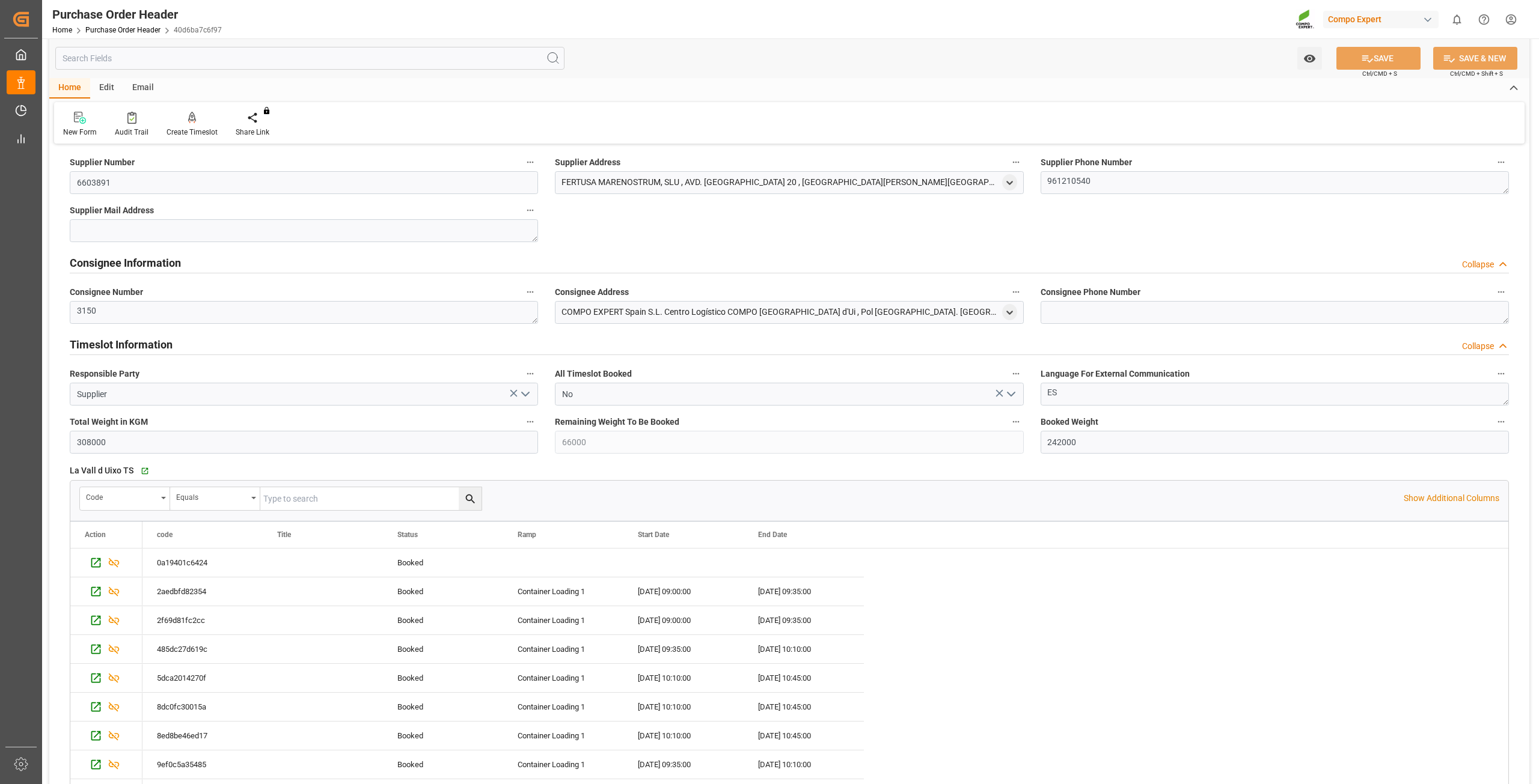
scroll to position [695, 0]
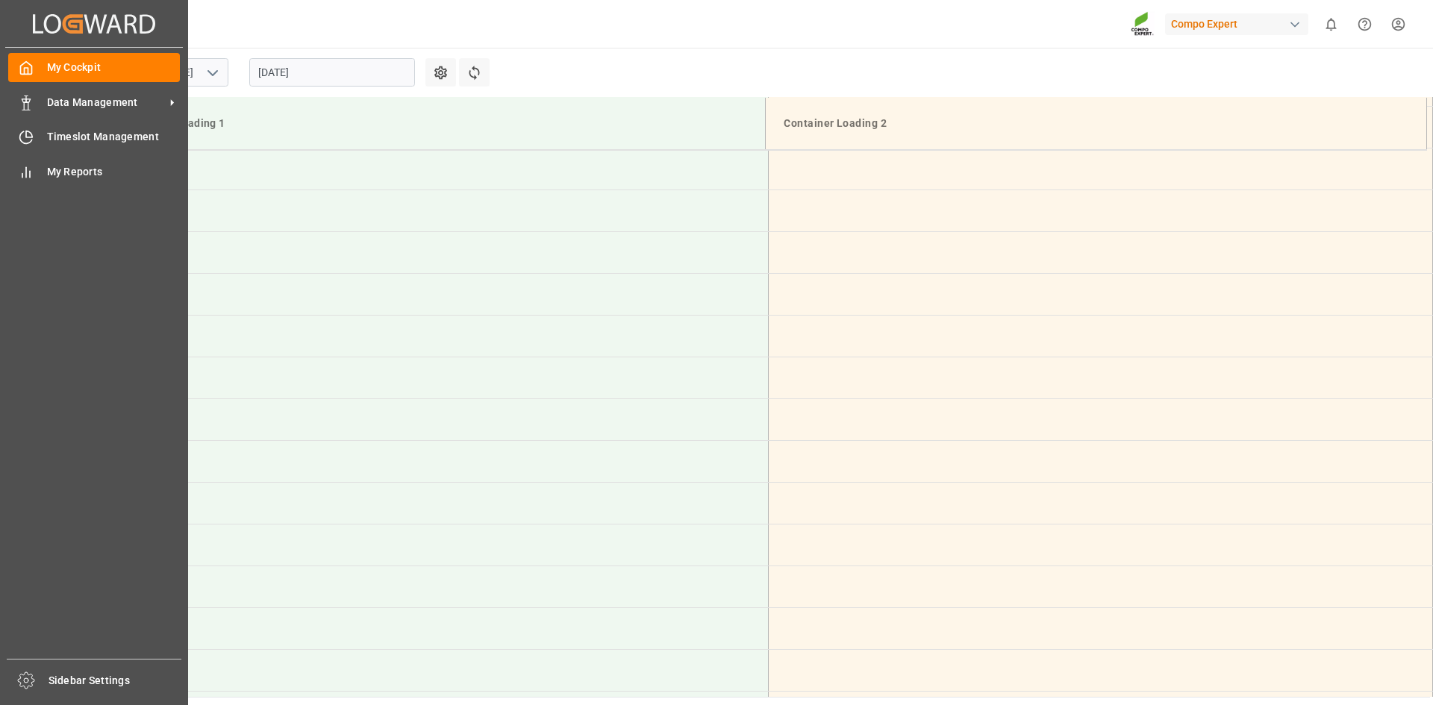
scroll to position [743, 0]
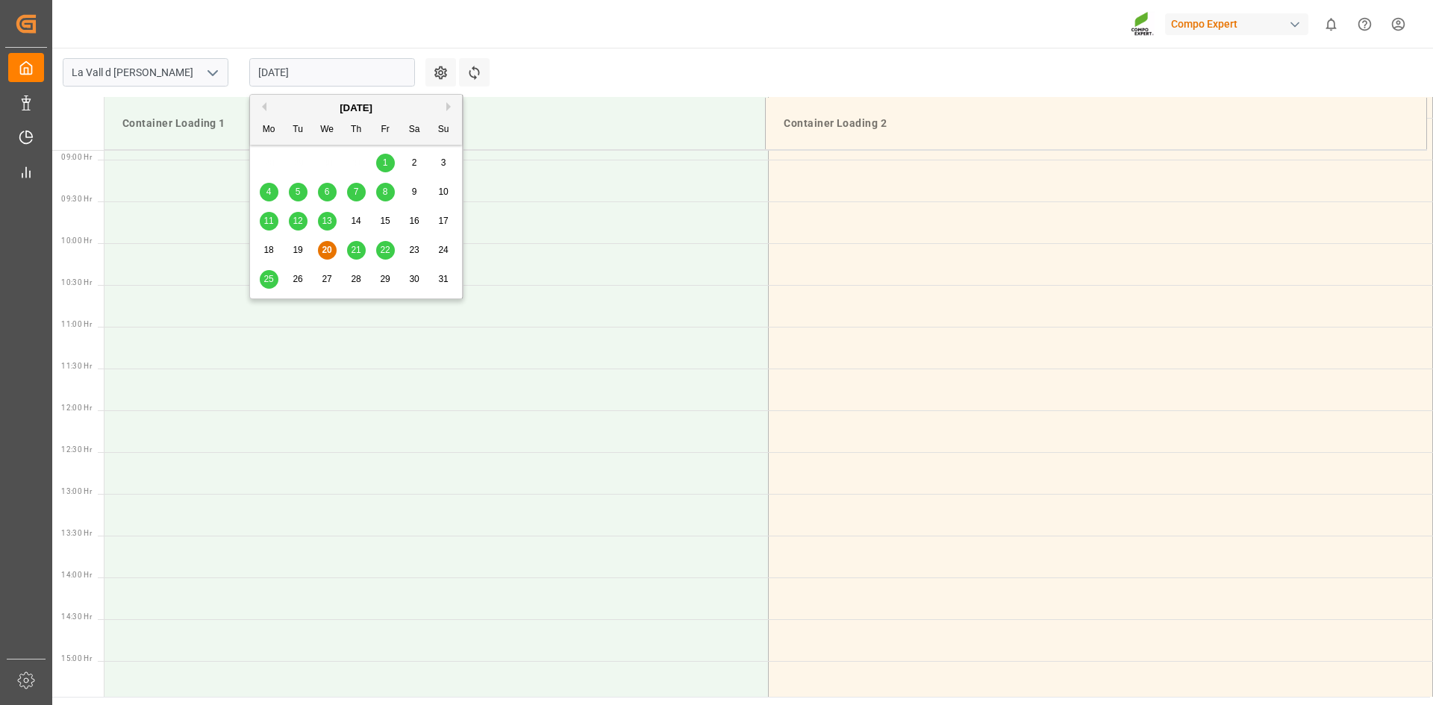
click at [346, 74] on input "[DATE]" at bounding box center [332, 72] width 166 height 28
click at [270, 279] on span "25" at bounding box center [269, 279] width 10 height 10
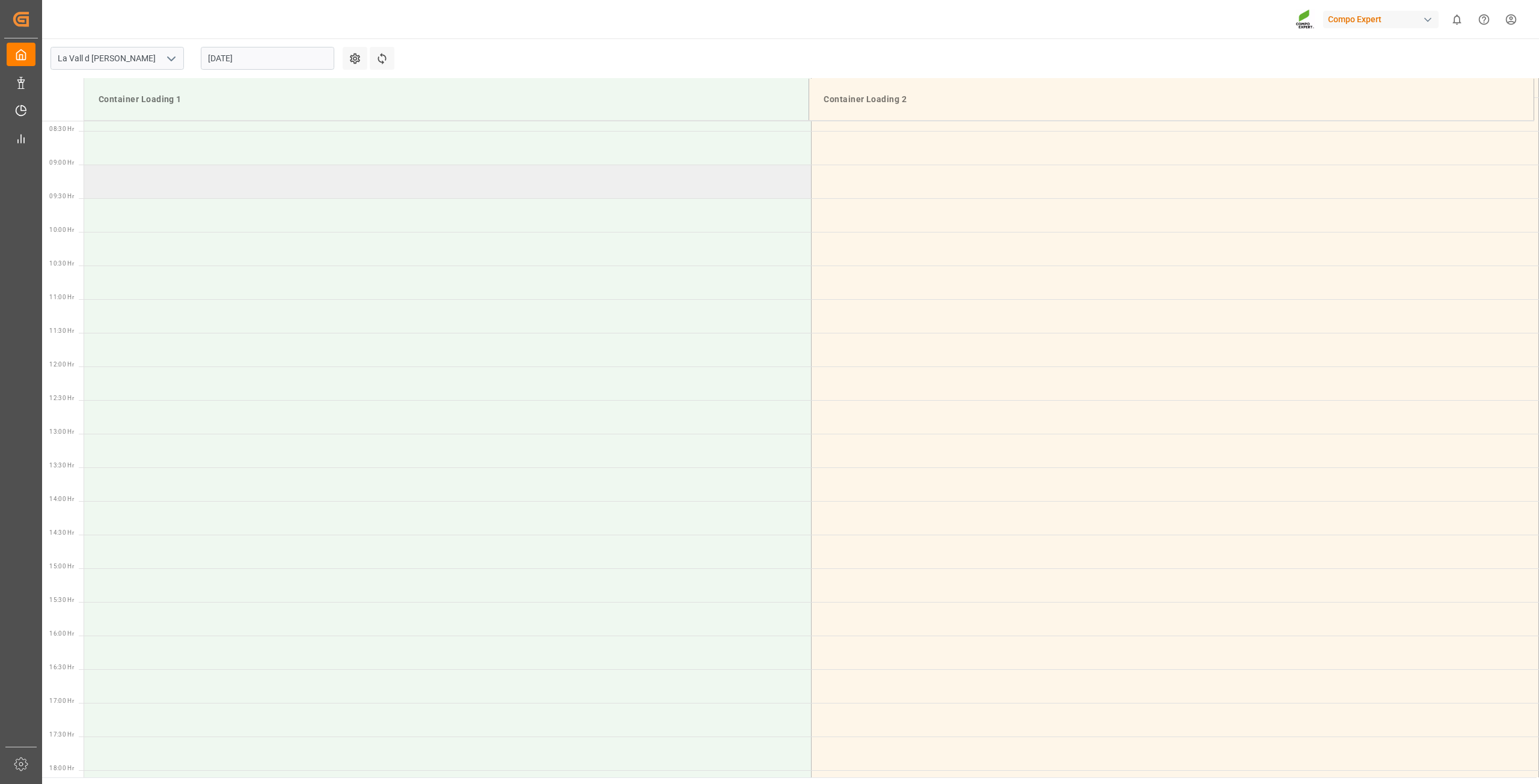
scroll to position [598, 0]
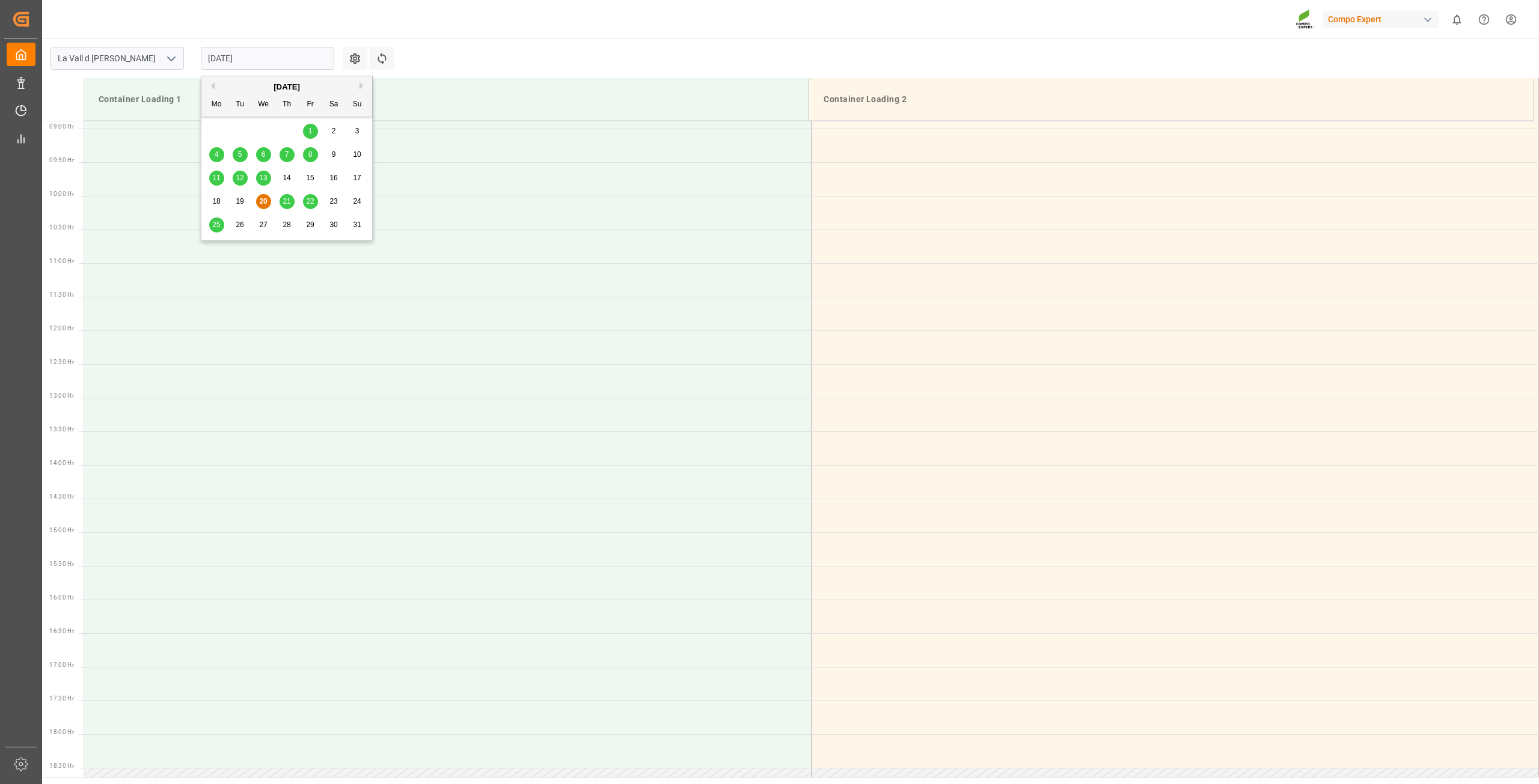
click at [253, 53] on input "[DATE]" at bounding box center [267, 58] width 134 height 23
click at [218, 225] on span "25" at bounding box center [217, 225] width 8 height 8
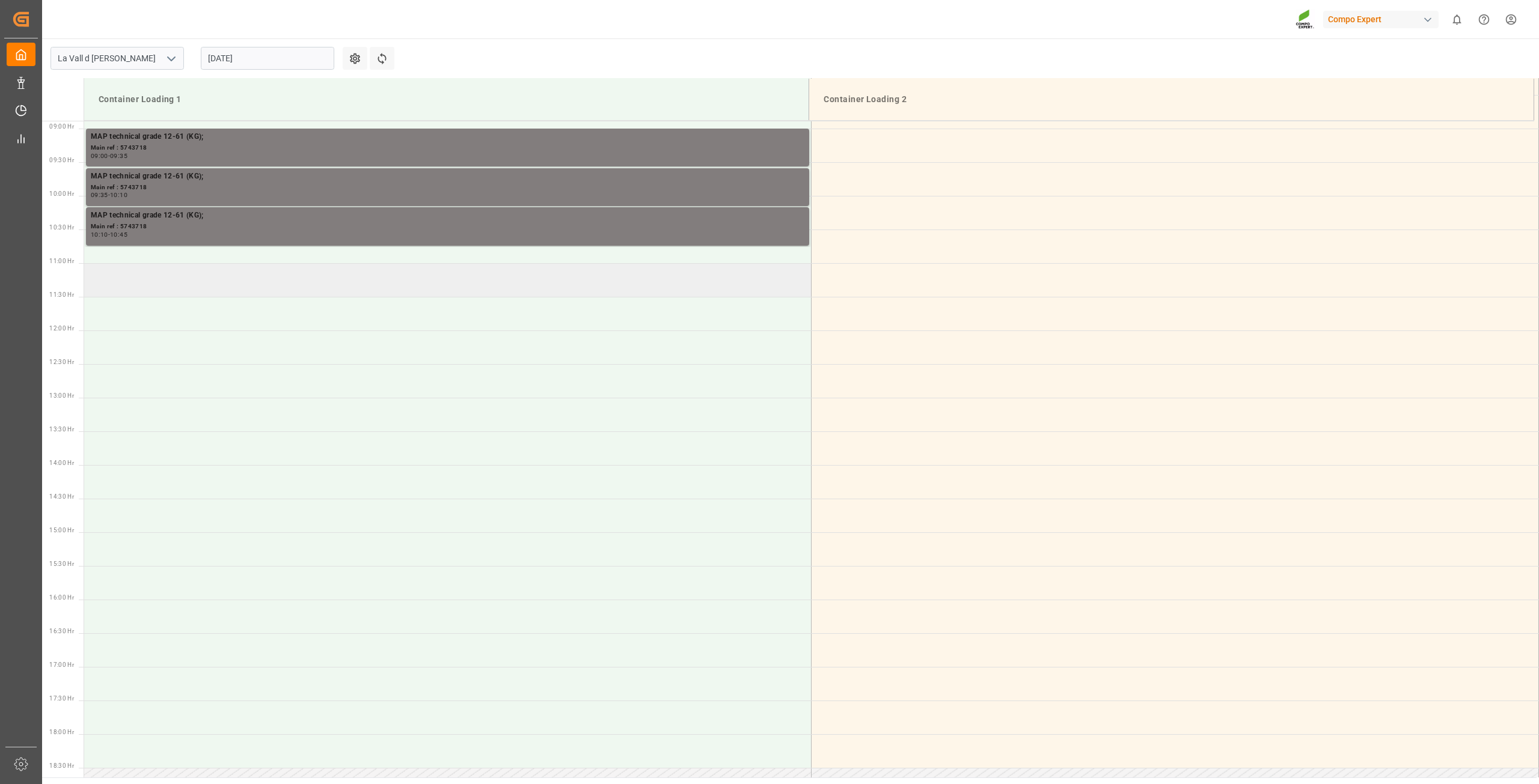
click at [180, 263] on td at bounding box center [448, 280] width 727 height 34
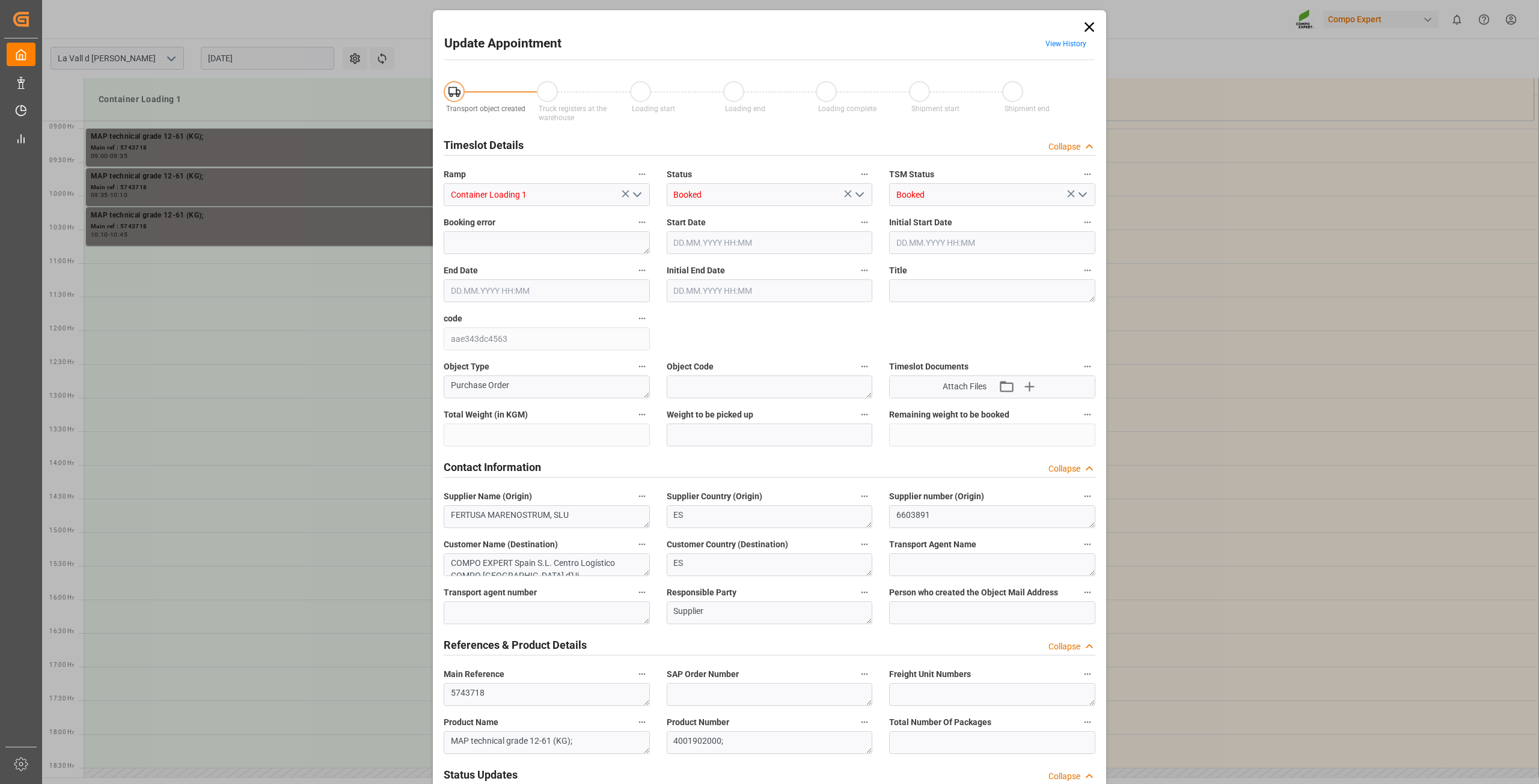
type input "308000"
type input "66000"
type input "[DATE] 11:00"
type input "[DATE] 11:30"
type input "[DATE] 08:11"
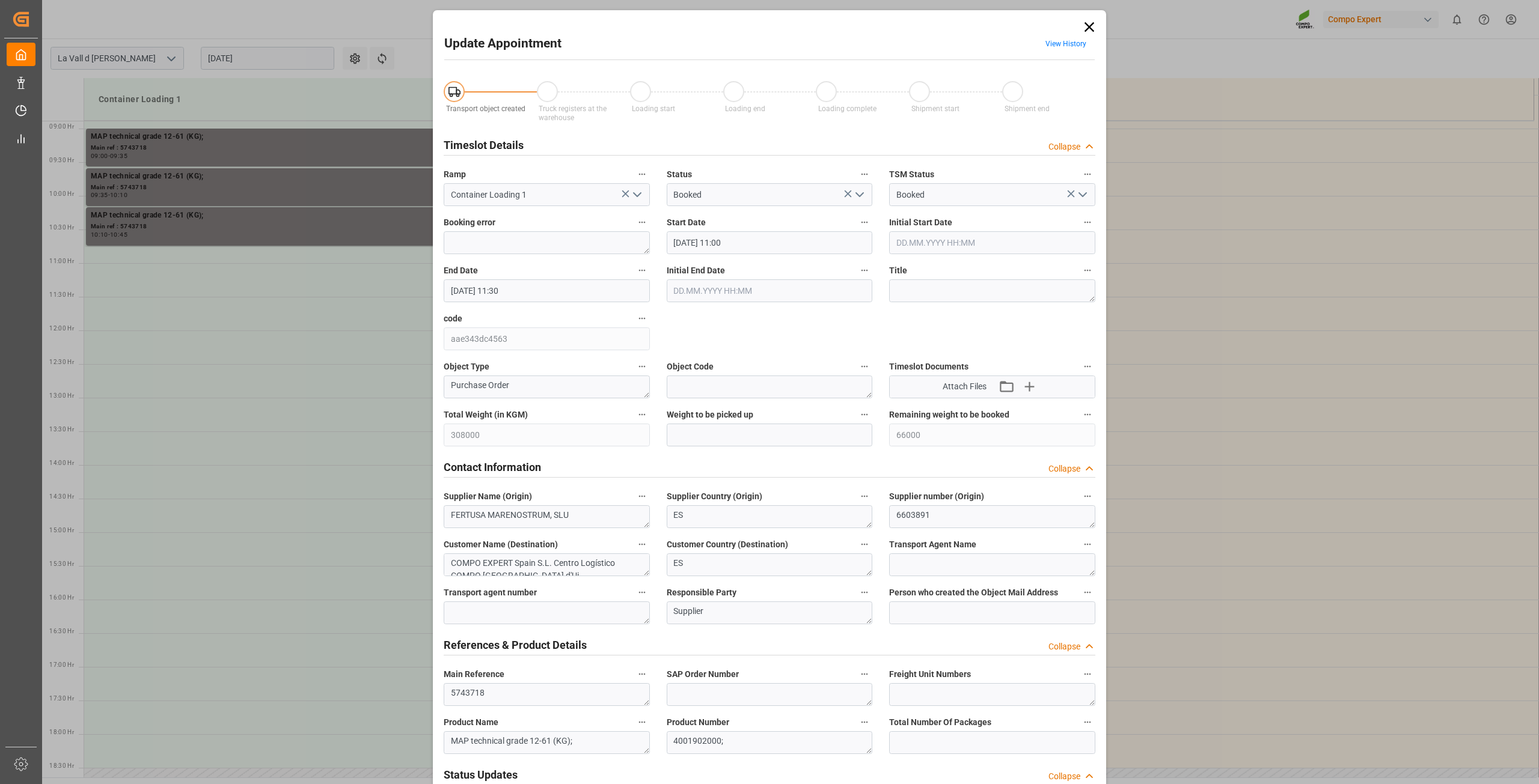
click at [727, 241] on input "[DATE] 11:00" at bounding box center [770, 242] width 206 height 23
click at [725, 240] on input "[DATE] 11:00" at bounding box center [770, 242] width 206 height 23
drag, startPoint x: 732, startPoint y: 237, endPoint x: 767, endPoint y: 237, distance: 35.0
click at [767, 237] on input "[DATE] 10:00" at bounding box center [770, 242] width 206 height 23
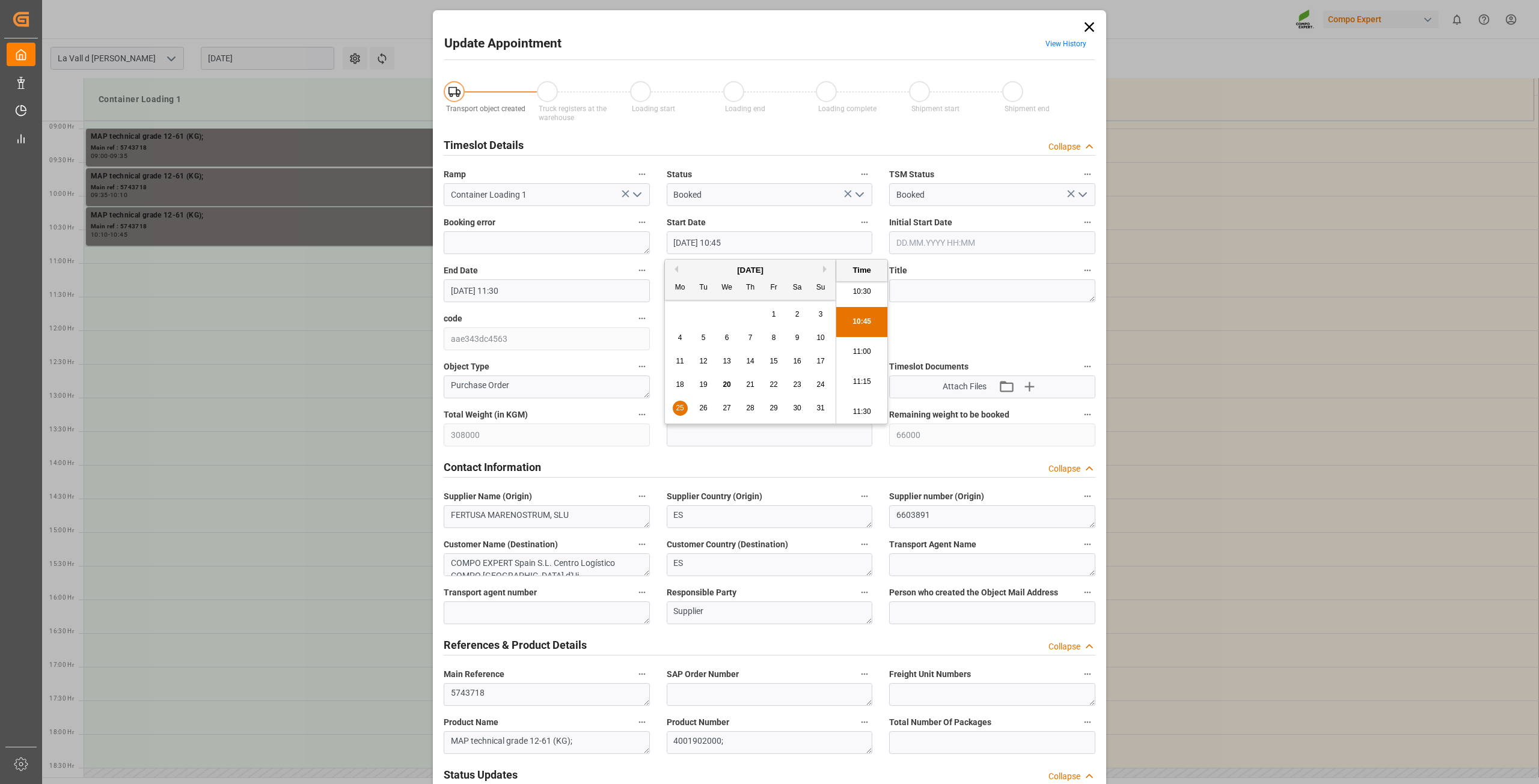
type input "[DATE] 10:45"
click at [786, 219] on label "Start Date" at bounding box center [770, 223] width 206 height 17
click at [857, 219] on button "Start Date" at bounding box center [864, 222] width 15 height 15
click at [745, 429] on div at bounding box center [769, 392] width 1539 height 784
click at [730, 435] on input "text" at bounding box center [770, 435] width 206 height 23
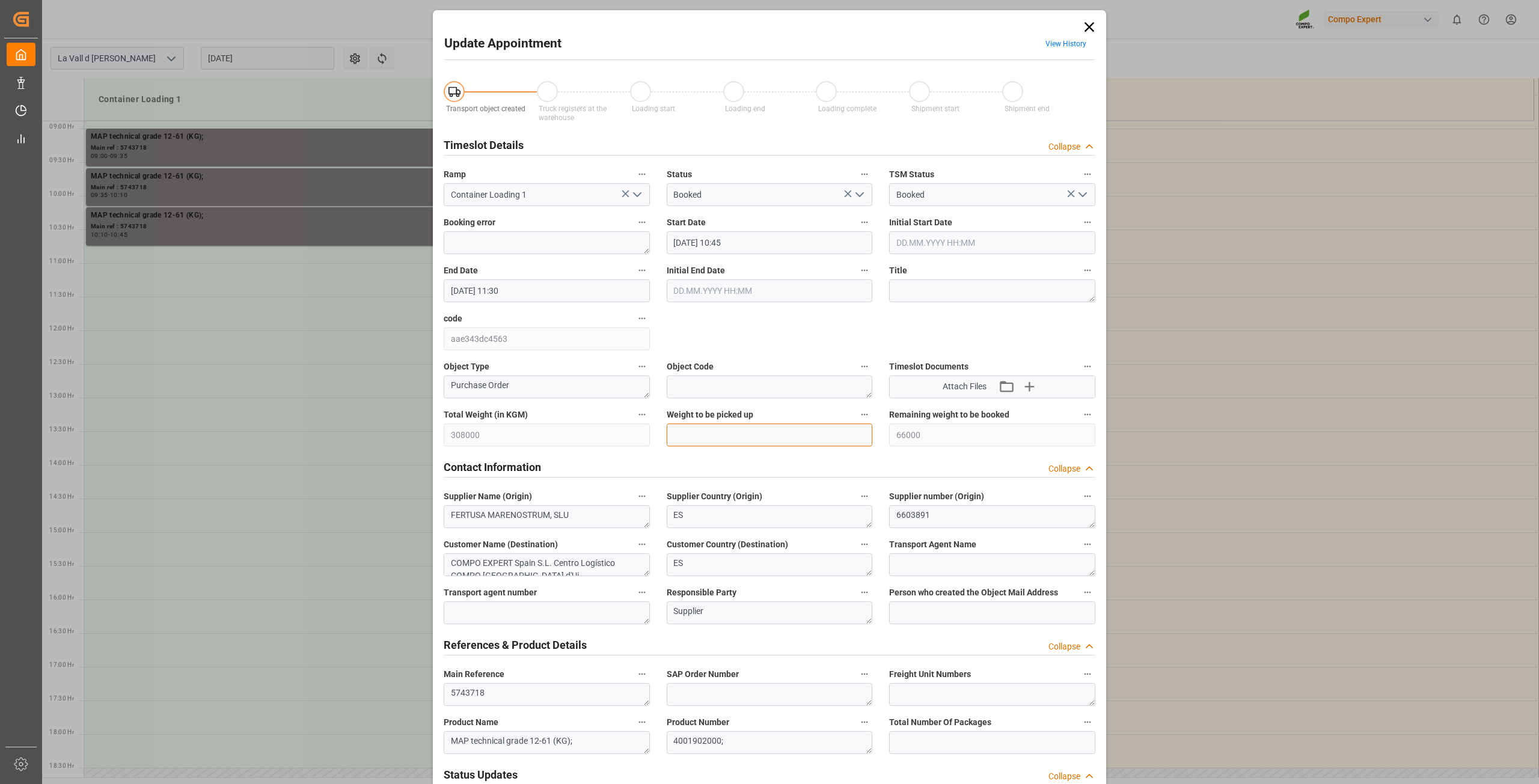
type input "22000"
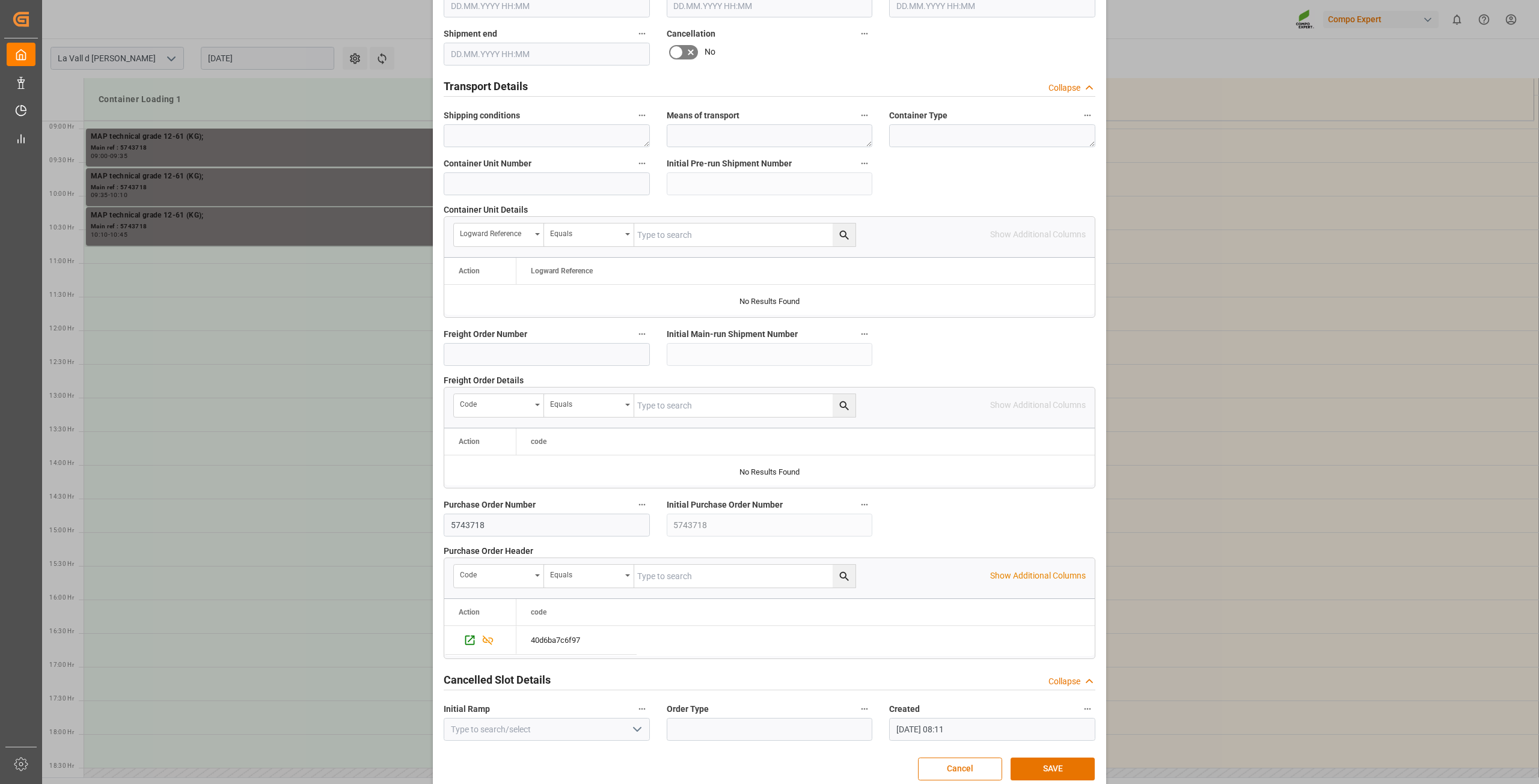
scroll to position [883, 0]
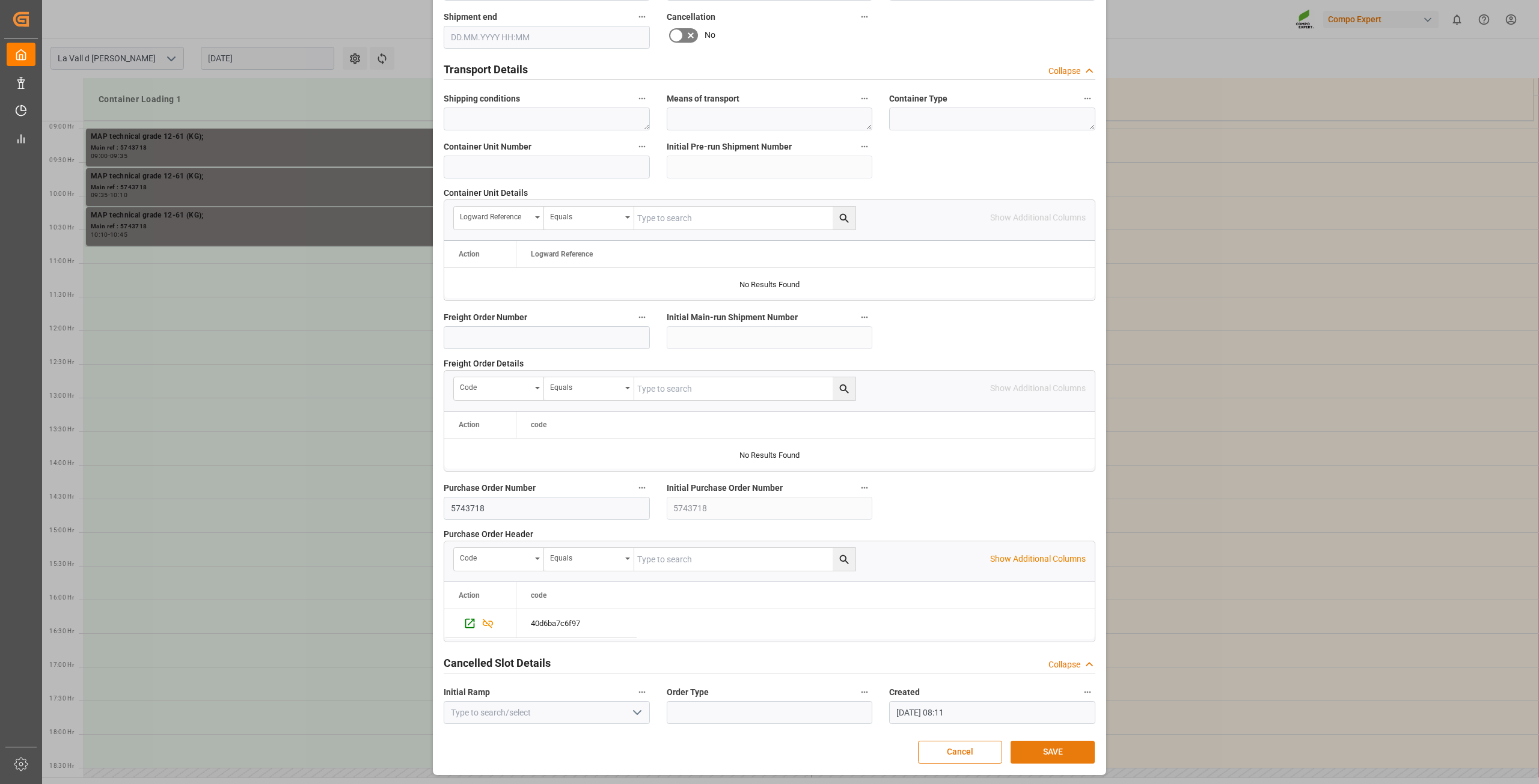
click at [1043, 749] on button "SAVE" at bounding box center [1053, 752] width 85 height 23
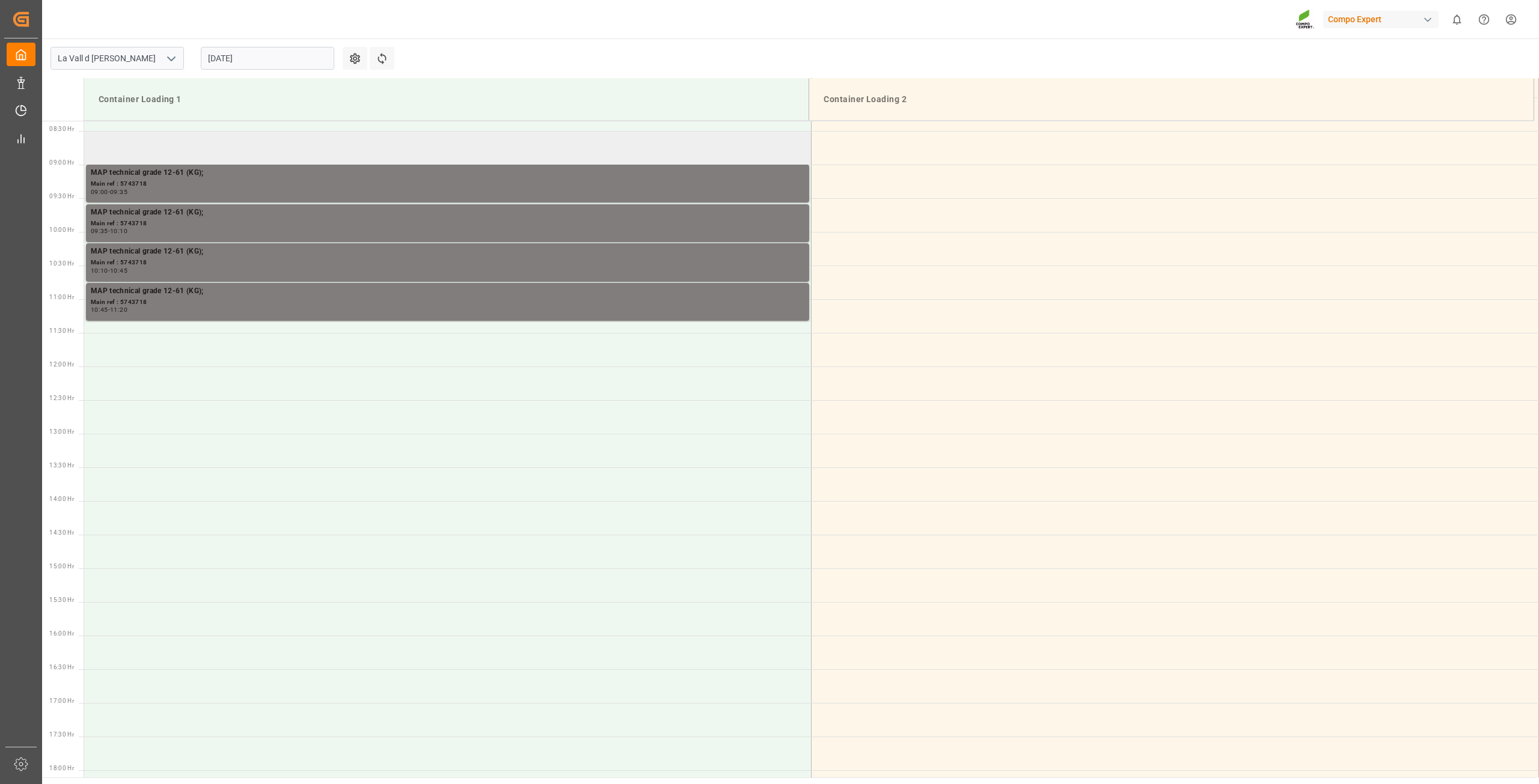
scroll to position [545, 0]
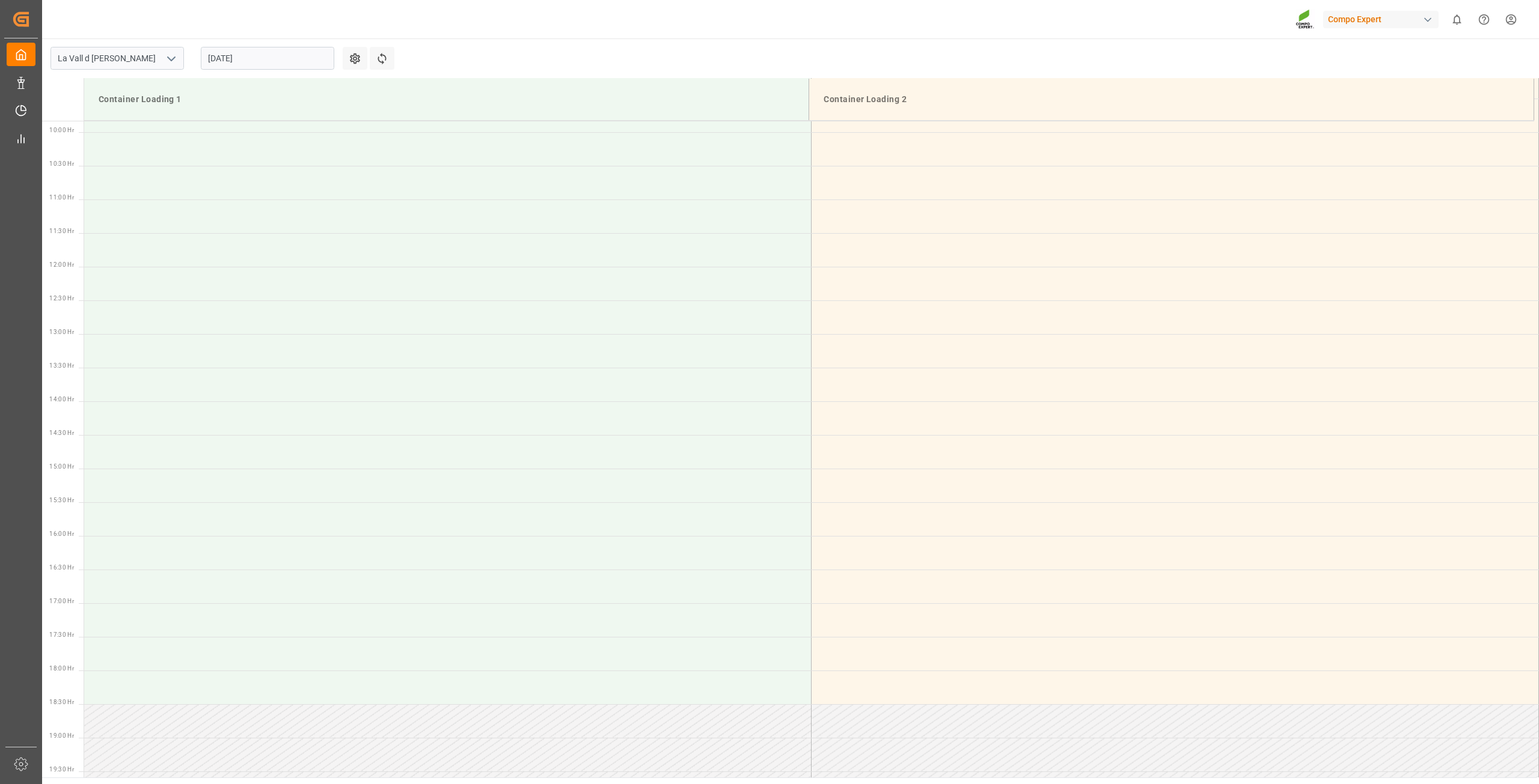
scroll to position [658, 0]
click at [238, 53] on input "[DATE]" at bounding box center [267, 58] width 134 height 23
click at [241, 222] on span "26" at bounding box center [240, 225] width 8 height 8
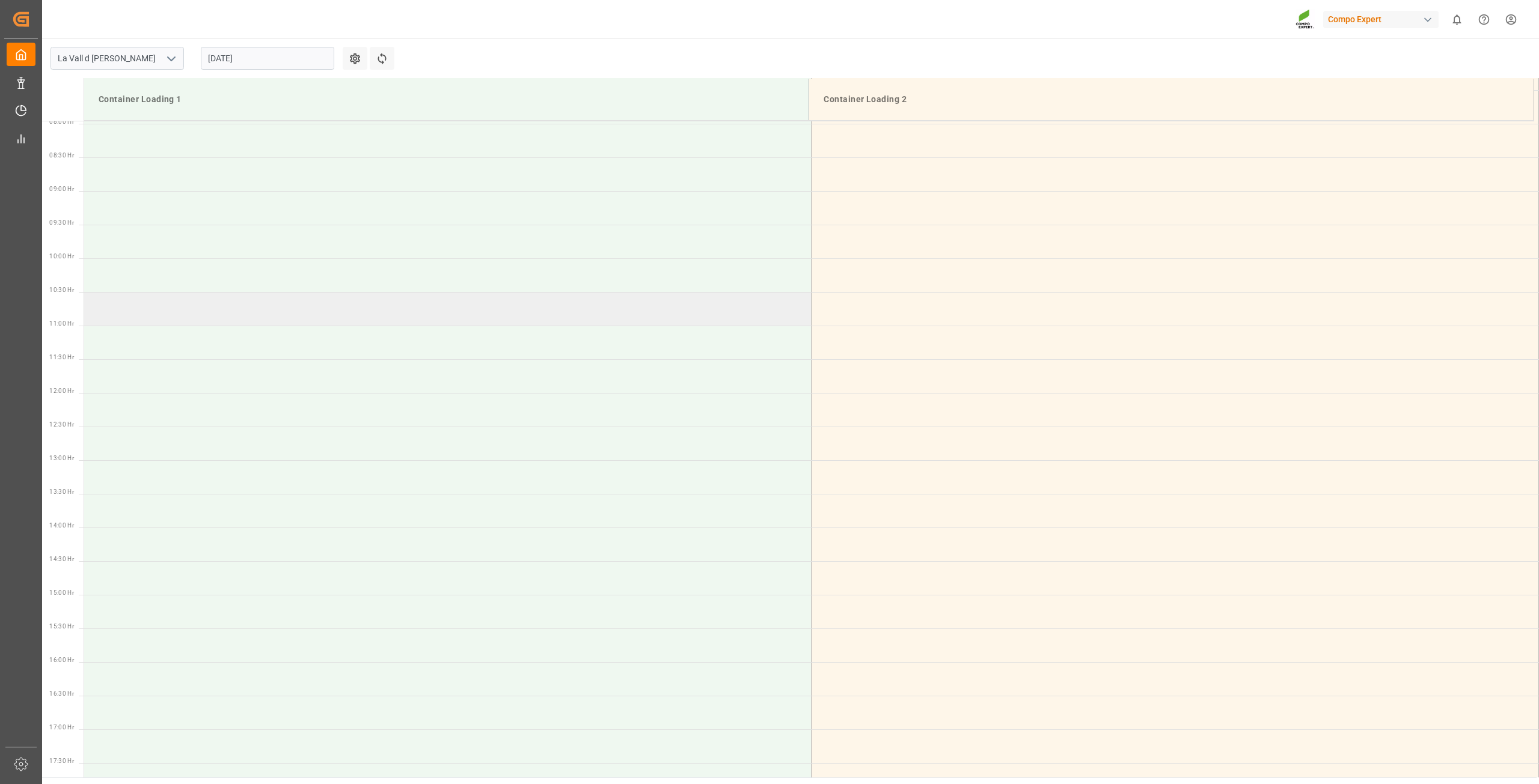
scroll to position [477, 0]
click at [168, 252] on td at bounding box center [448, 266] width 727 height 34
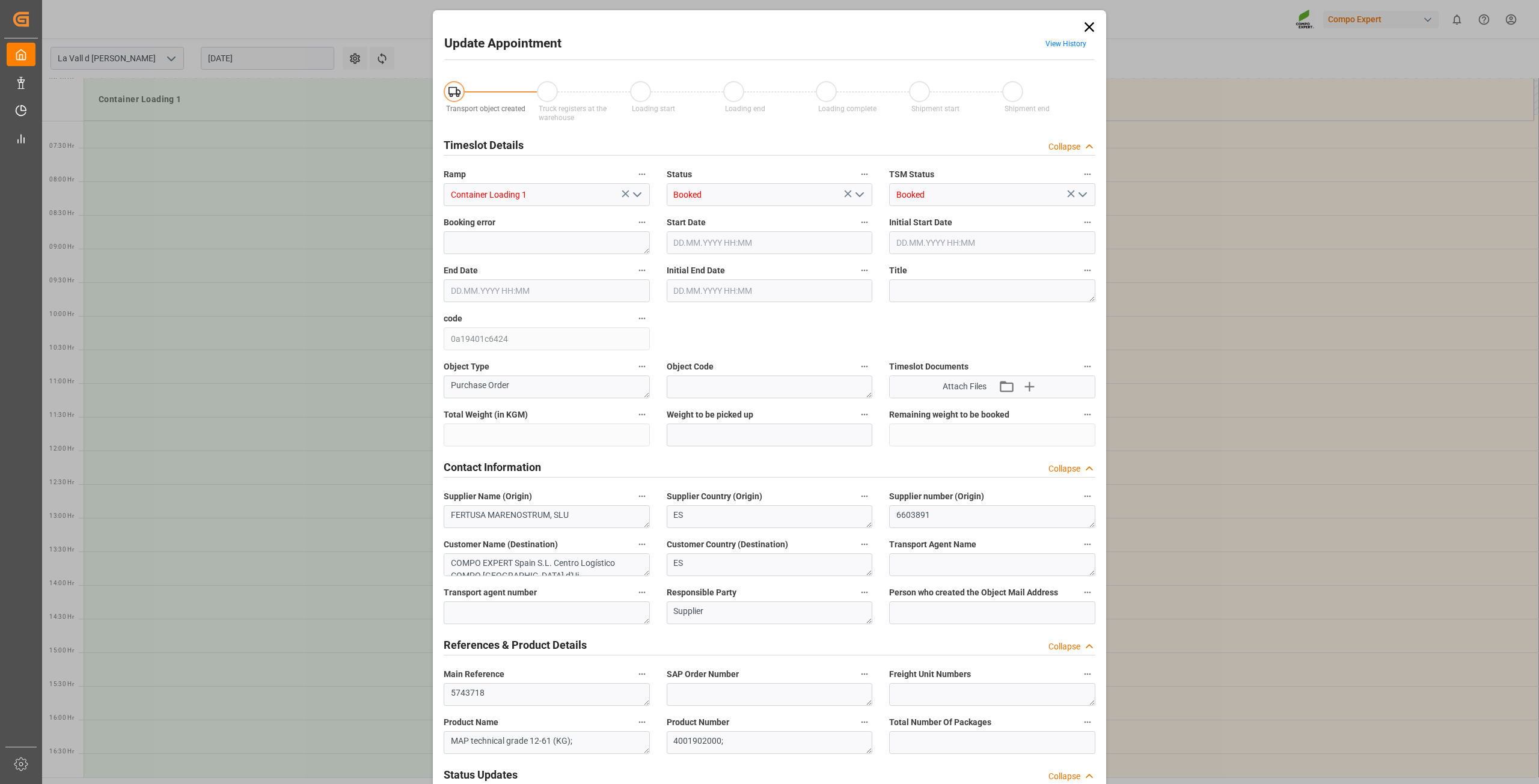
type input "308000"
type input "66000"
type input "[DATE] 09:00"
type input "[DATE] 09:30"
type input "[DATE] 08:11"
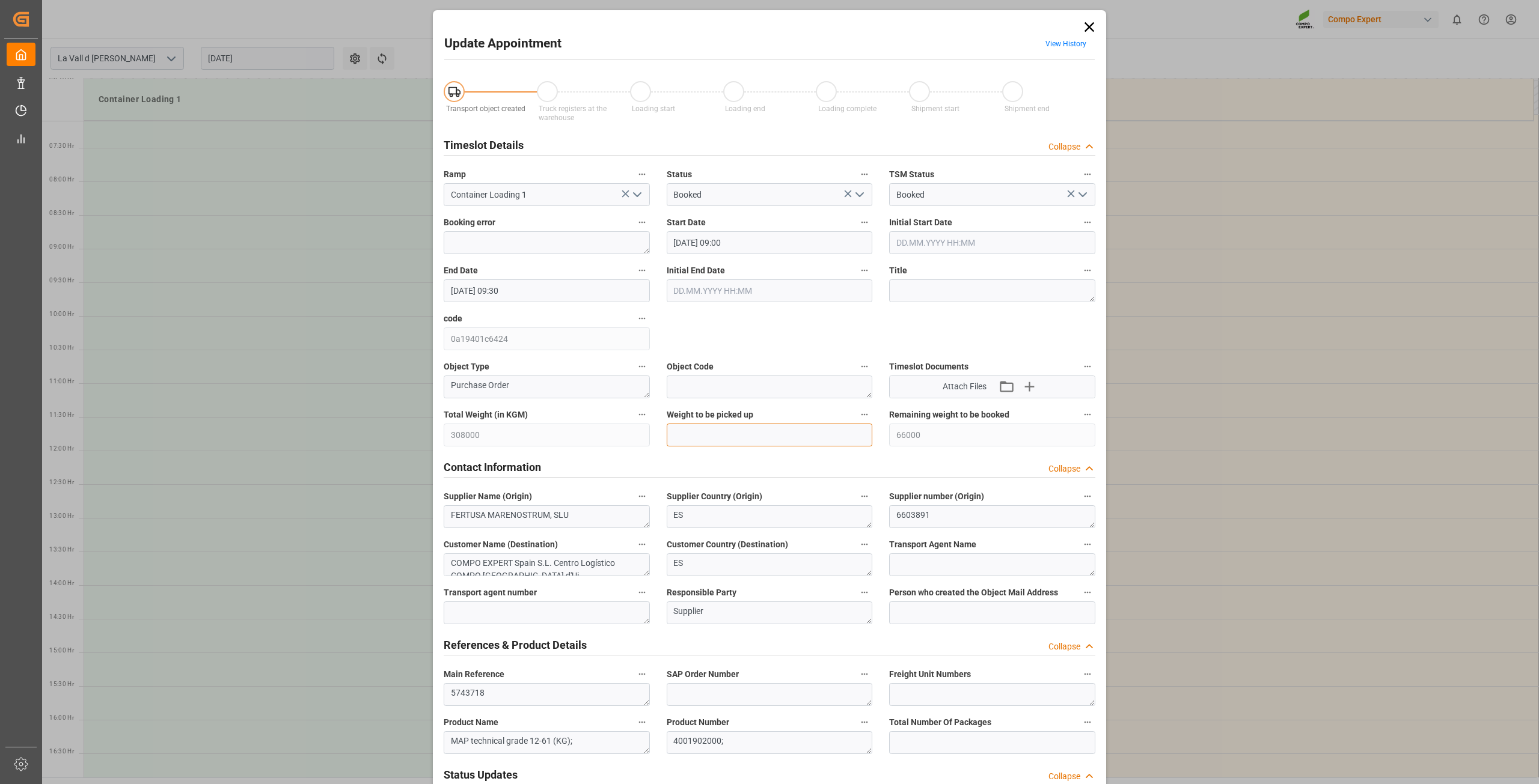
click at [758, 425] on input "text" at bounding box center [770, 435] width 206 height 23
type input "22000"
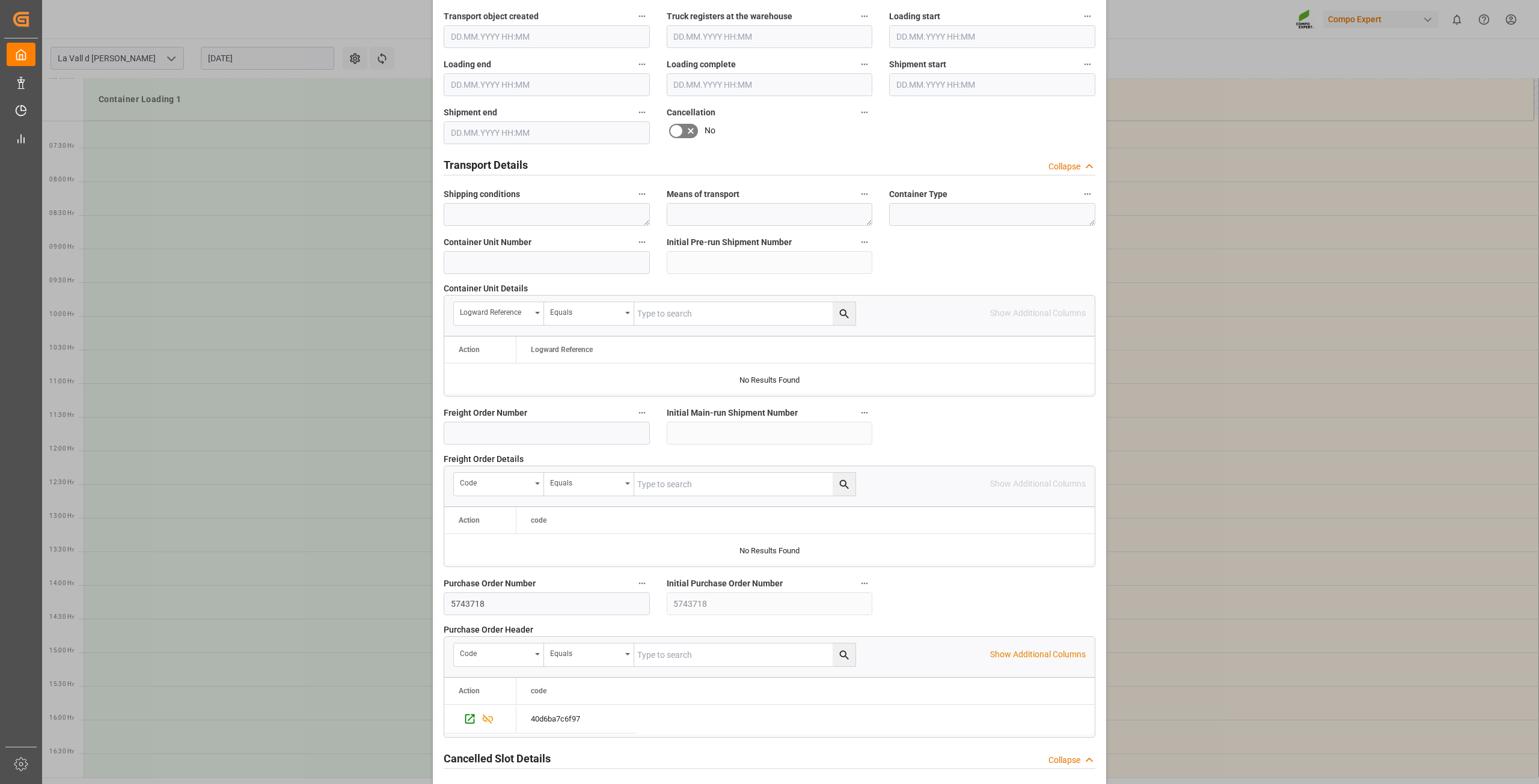
scroll to position [883, 0]
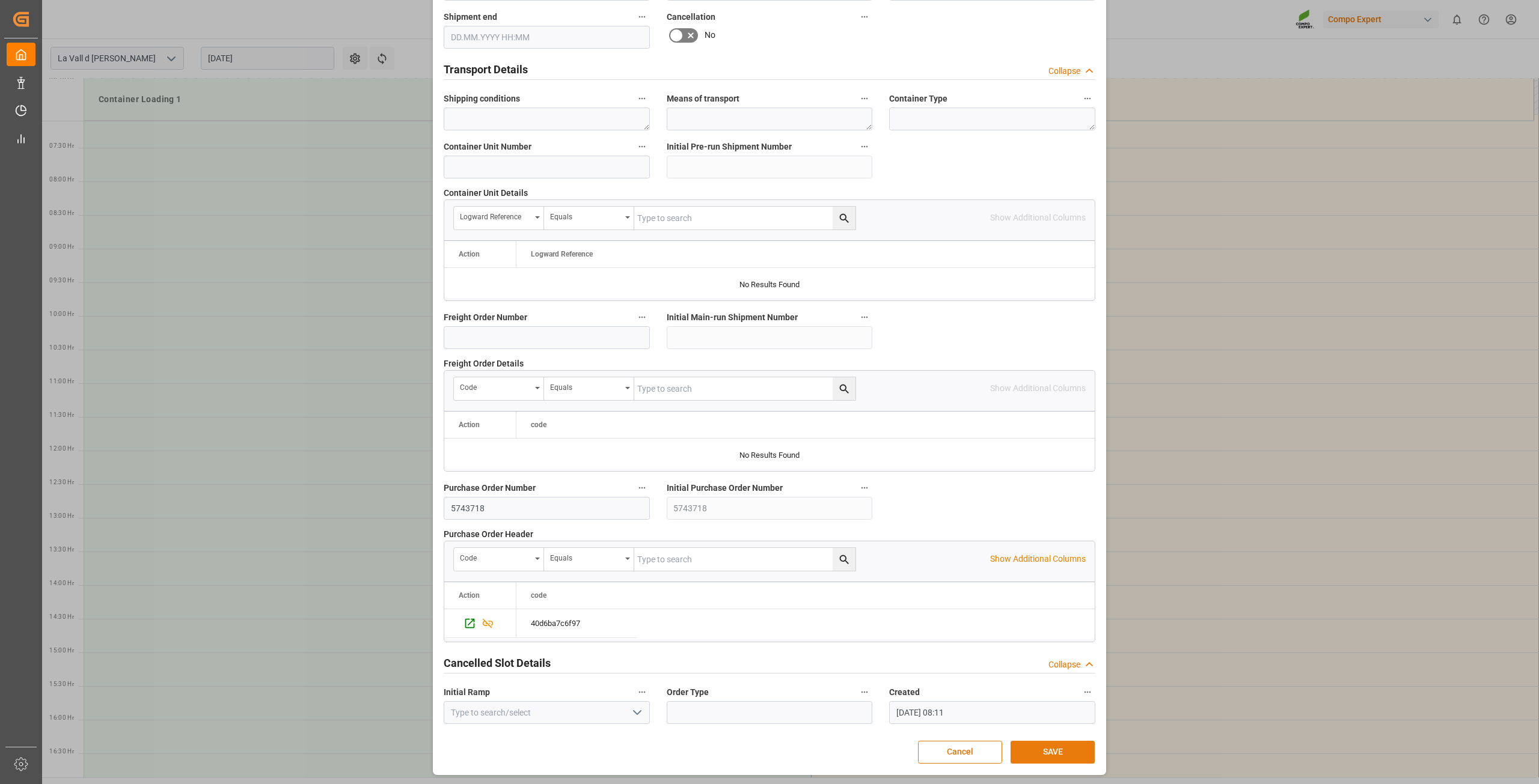
click at [1055, 748] on button "SAVE" at bounding box center [1053, 752] width 85 height 23
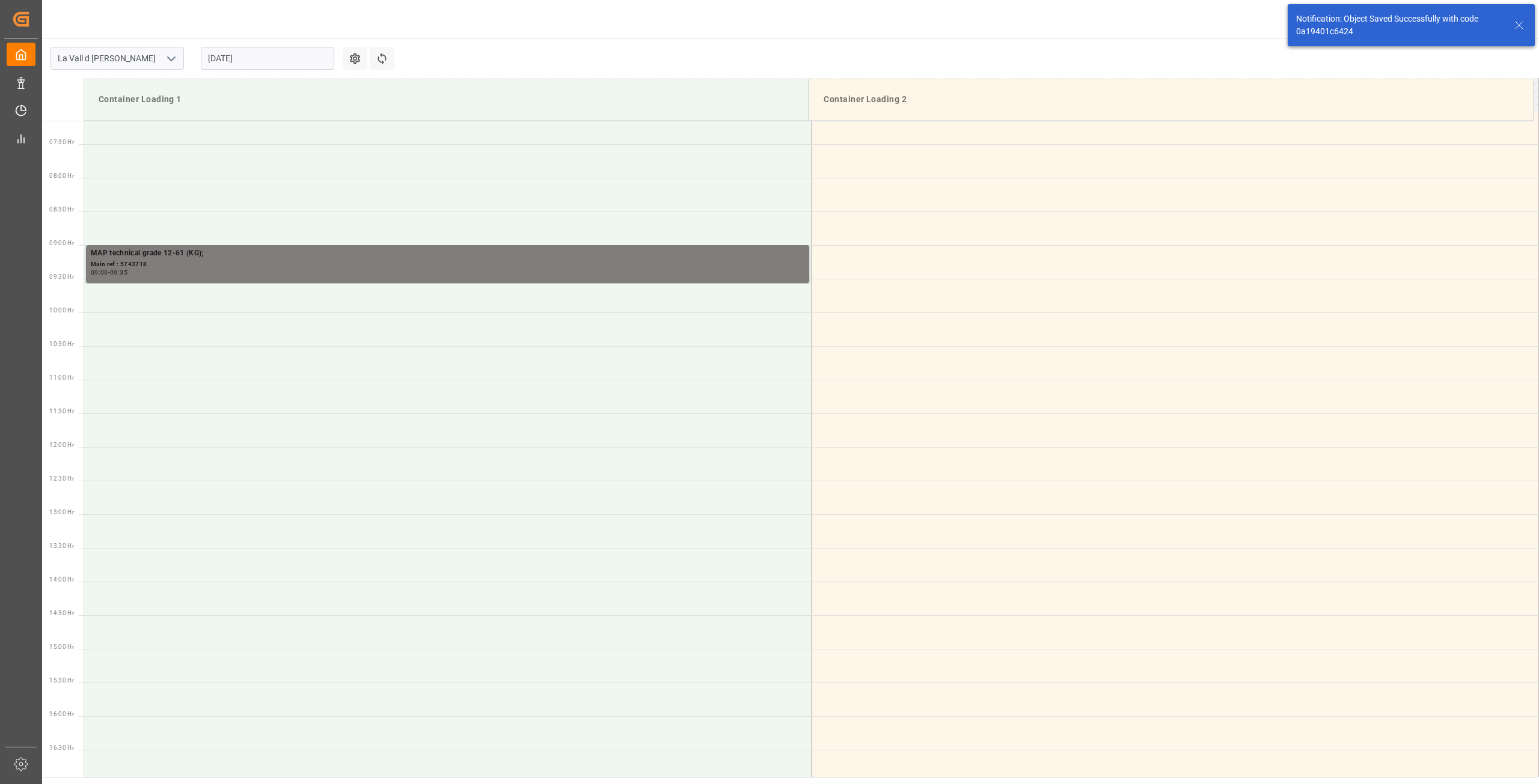
scroll to position [489, 0]
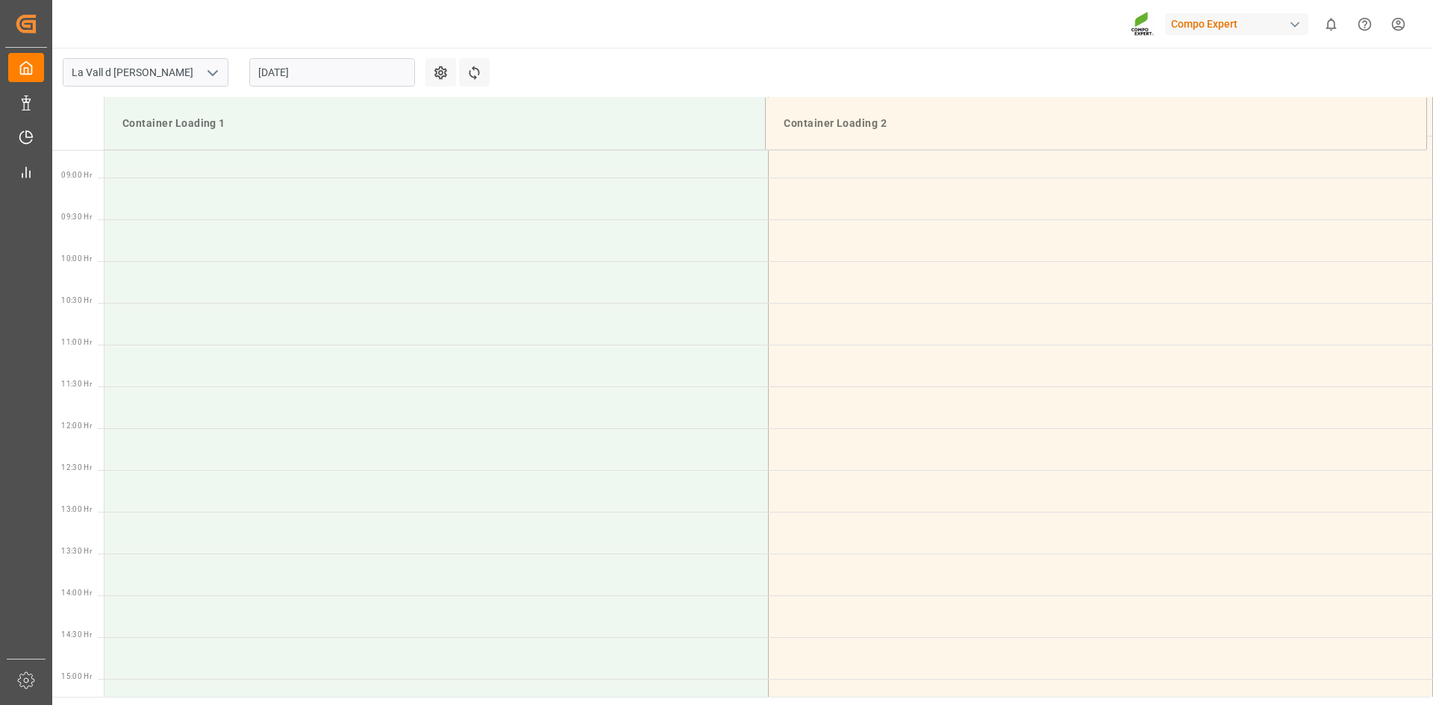
scroll to position [743, 0]
click at [264, 72] on input "[DATE]" at bounding box center [332, 72] width 166 height 28
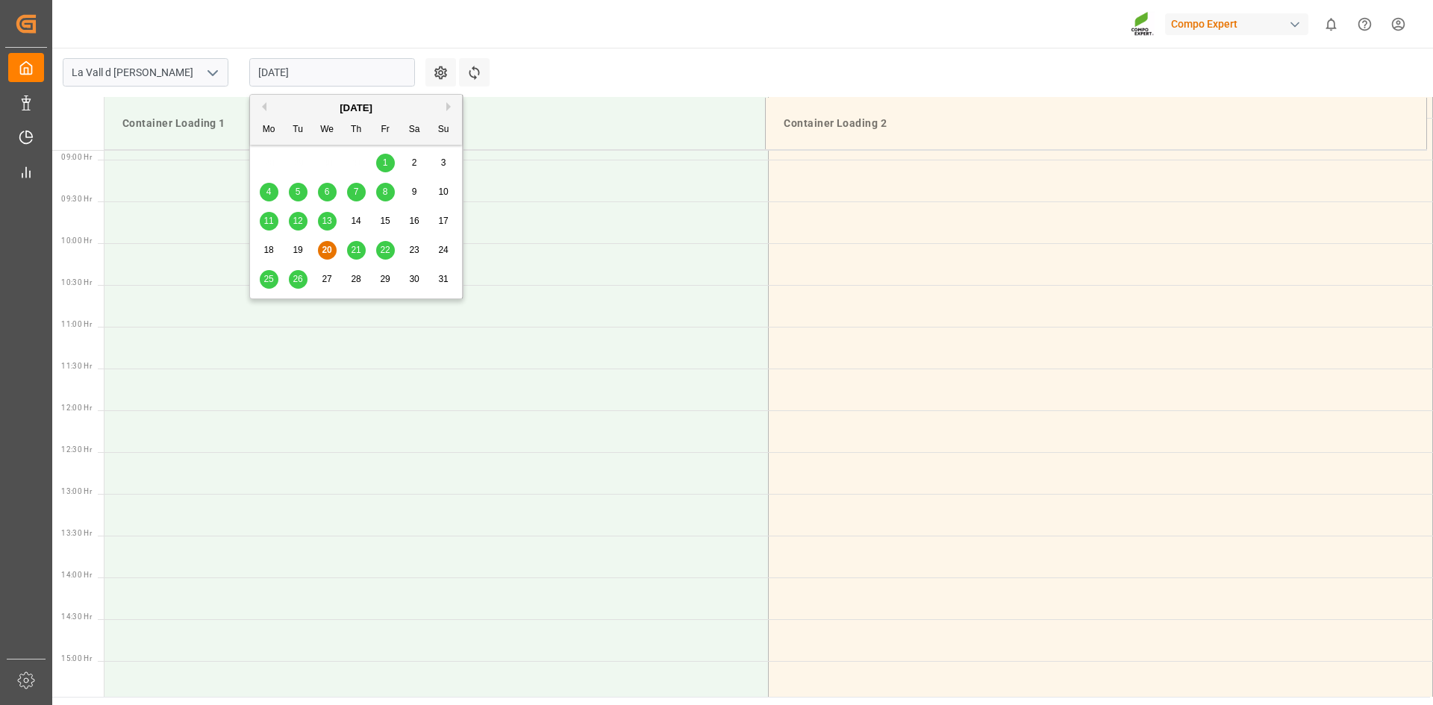
click at [269, 267] on div "25 26 27 28 29 30 31" at bounding box center [357, 279] width 204 height 29
click at [272, 285] on div "25" at bounding box center [269, 280] width 19 height 18
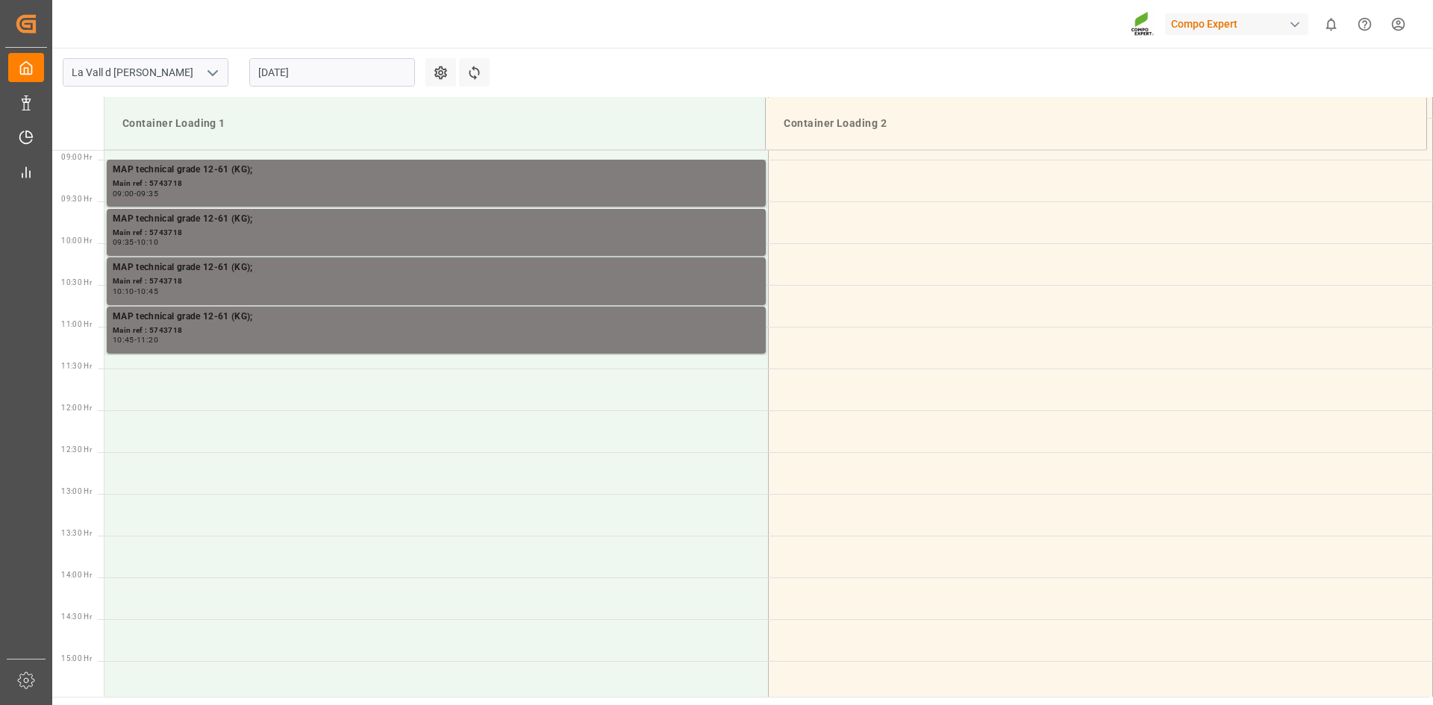
click at [296, 66] on input "25.08.2025" at bounding box center [332, 72] width 166 height 28
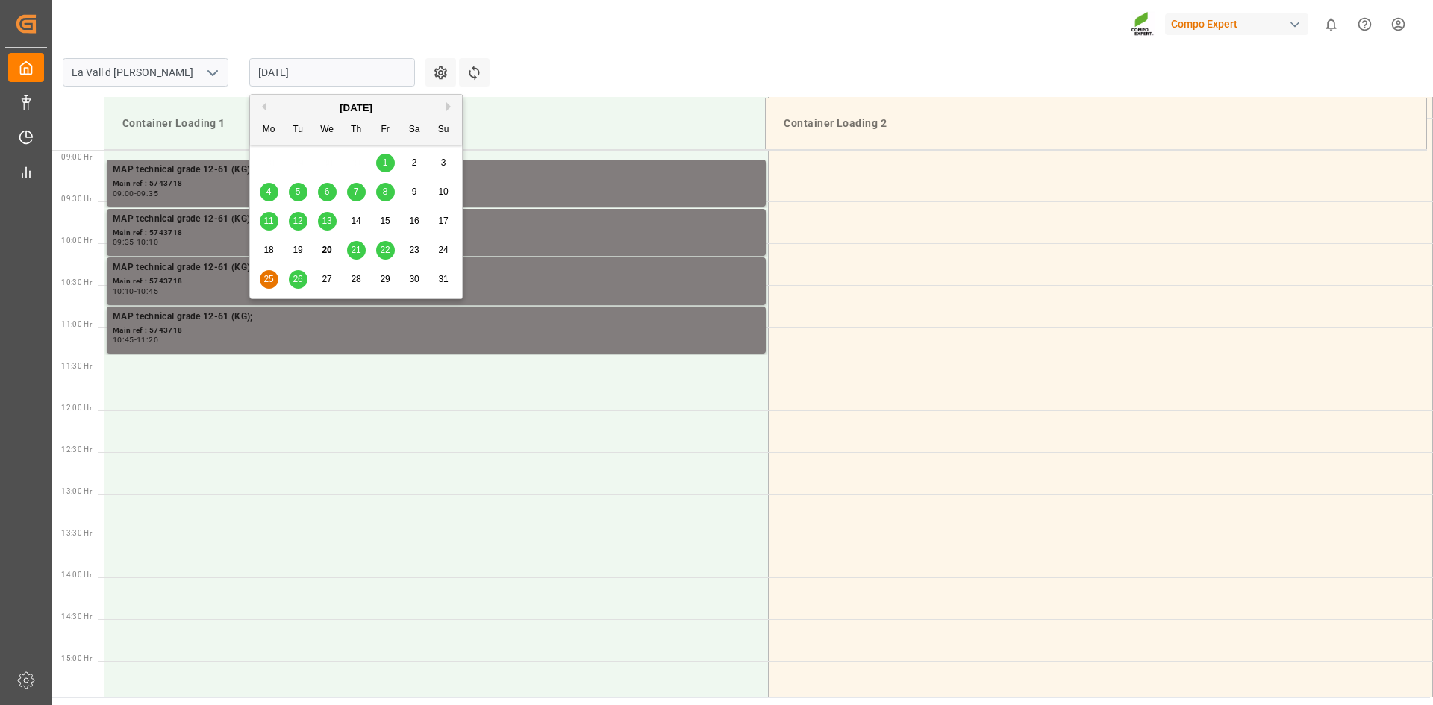
click at [298, 272] on div "26" at bounding box center [298, 280] width 19 height 18
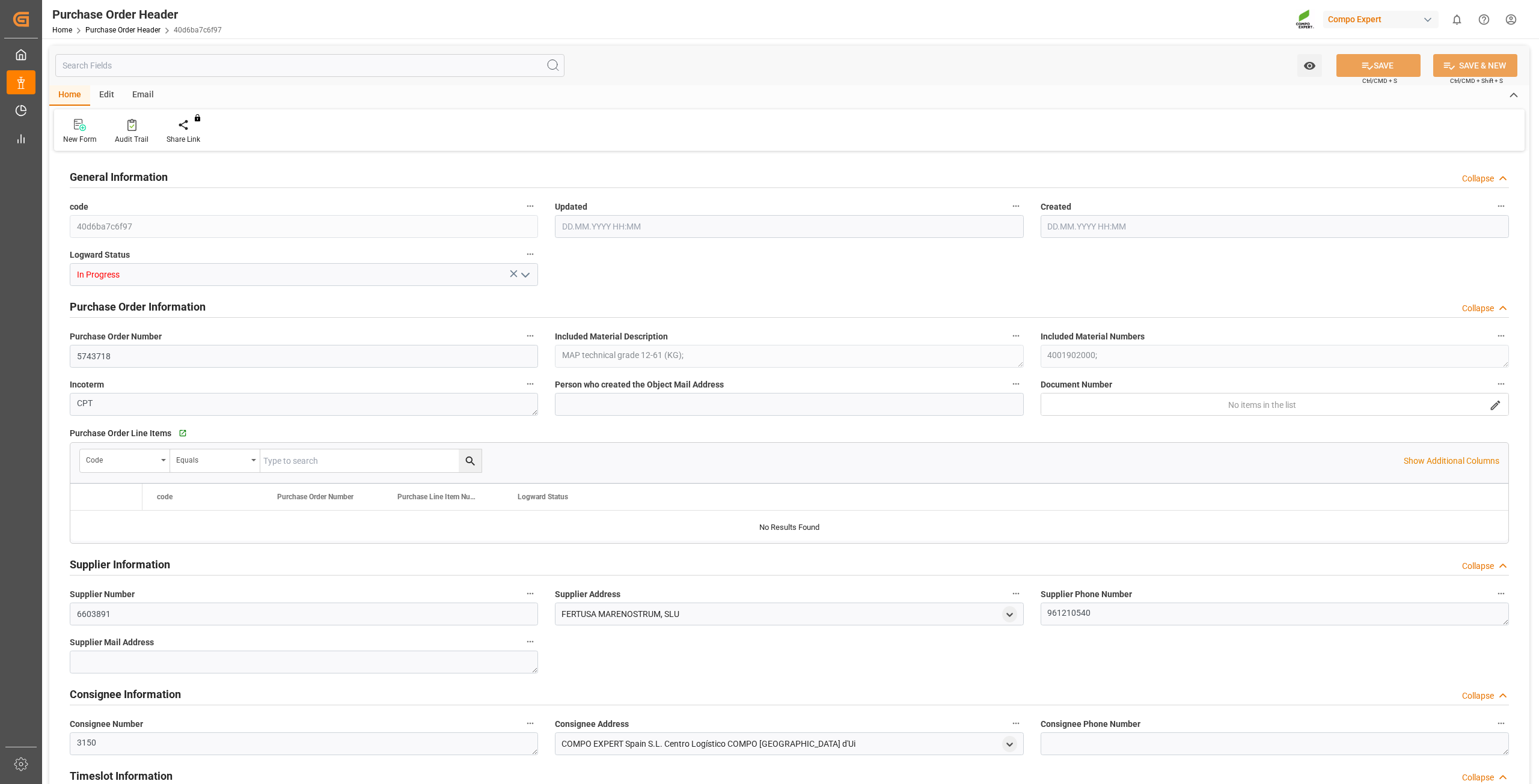
type input "308000"
type input "22000"
type input "286000"
type input "[DATE] 08:11"
type input "[DATE] 08:23"
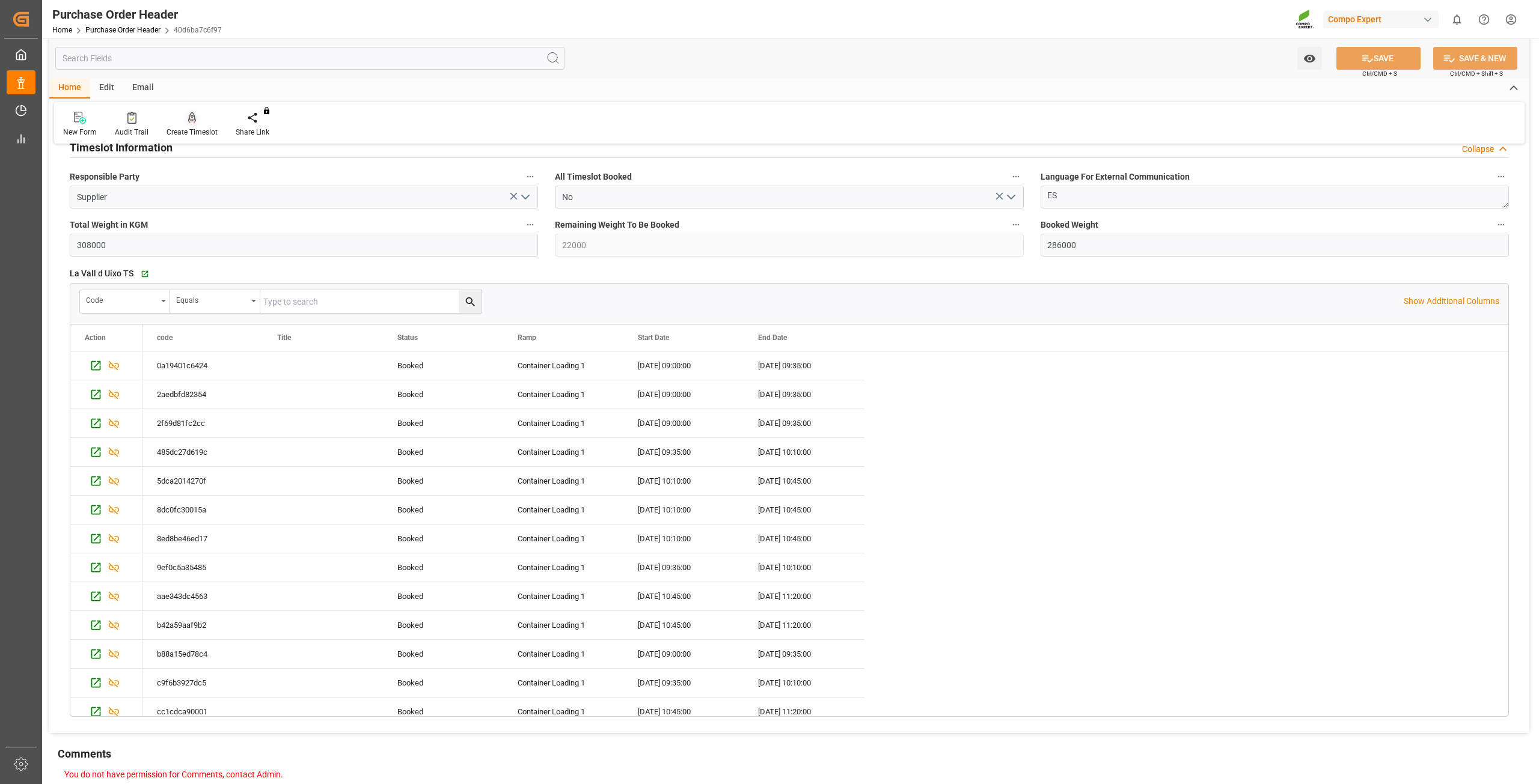
click at [190, 120] on icon at bounding box center [192, 117] width 8 height 10
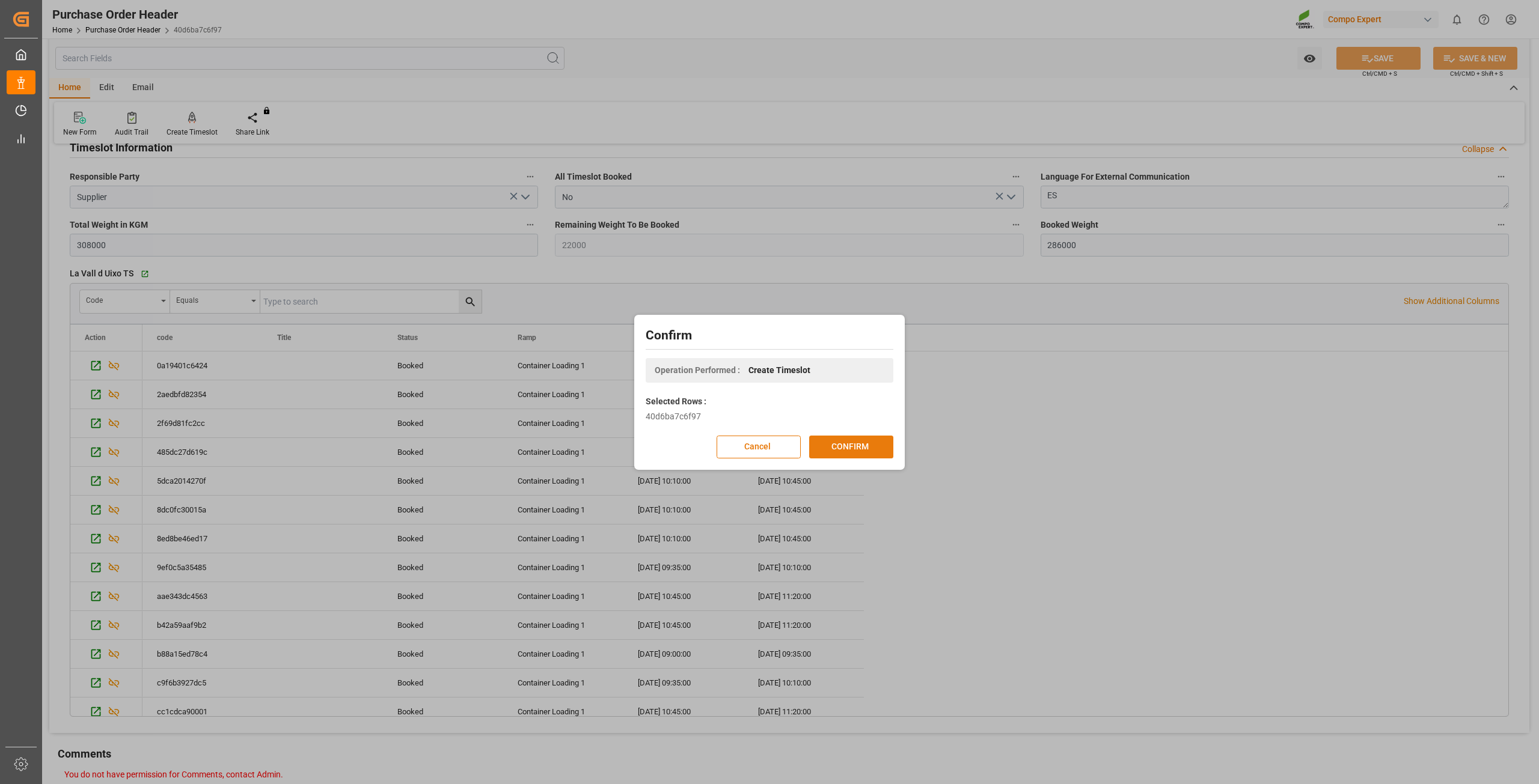
click at [834, 439] on button "CONFIRM" at bounding box center [851, 447] width 85 height 23
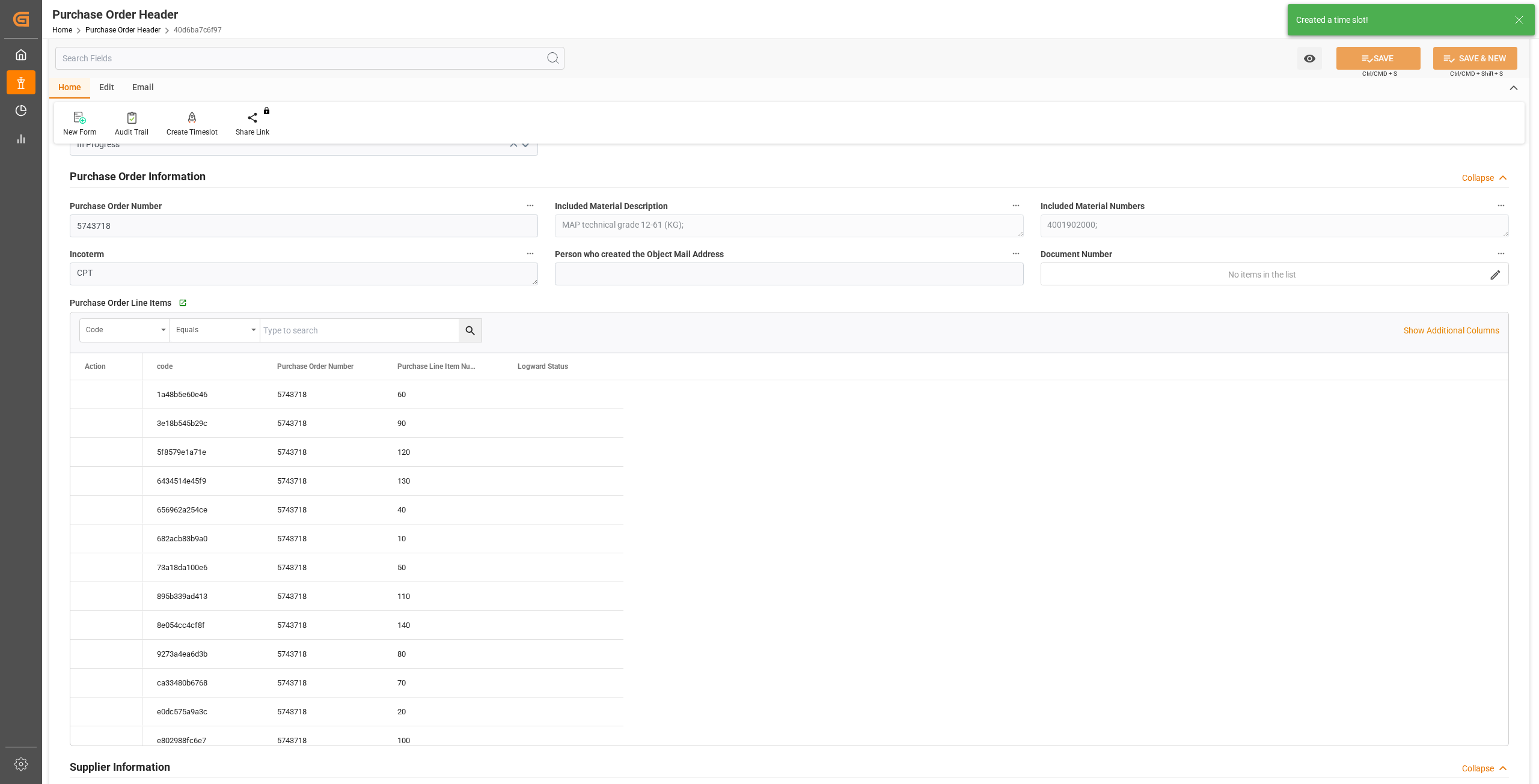
scroll to position [961, 0]
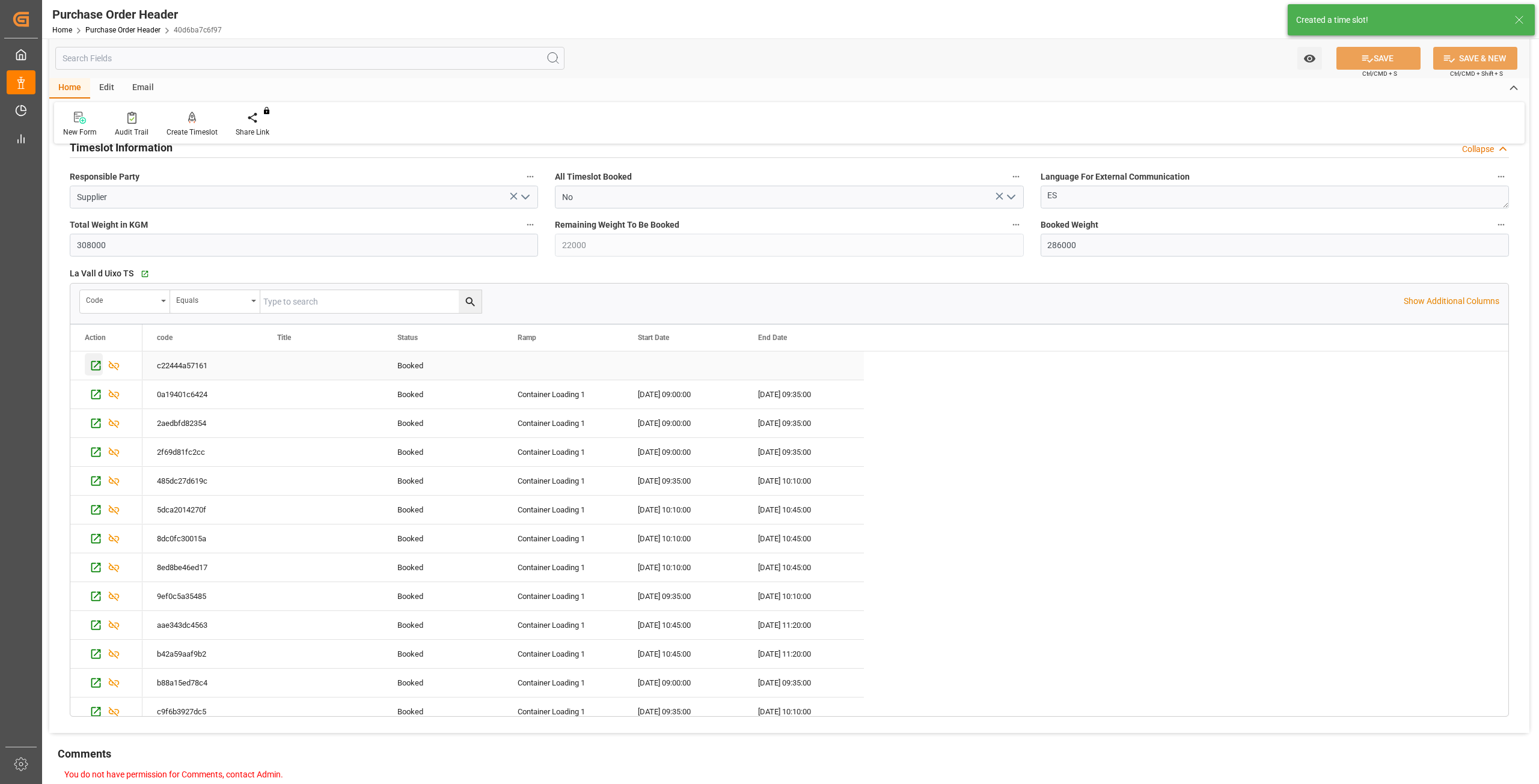
click at [93, 368] on icon "Press SPACE to select this row." at bounding box center [96, 365] width 13 height 13
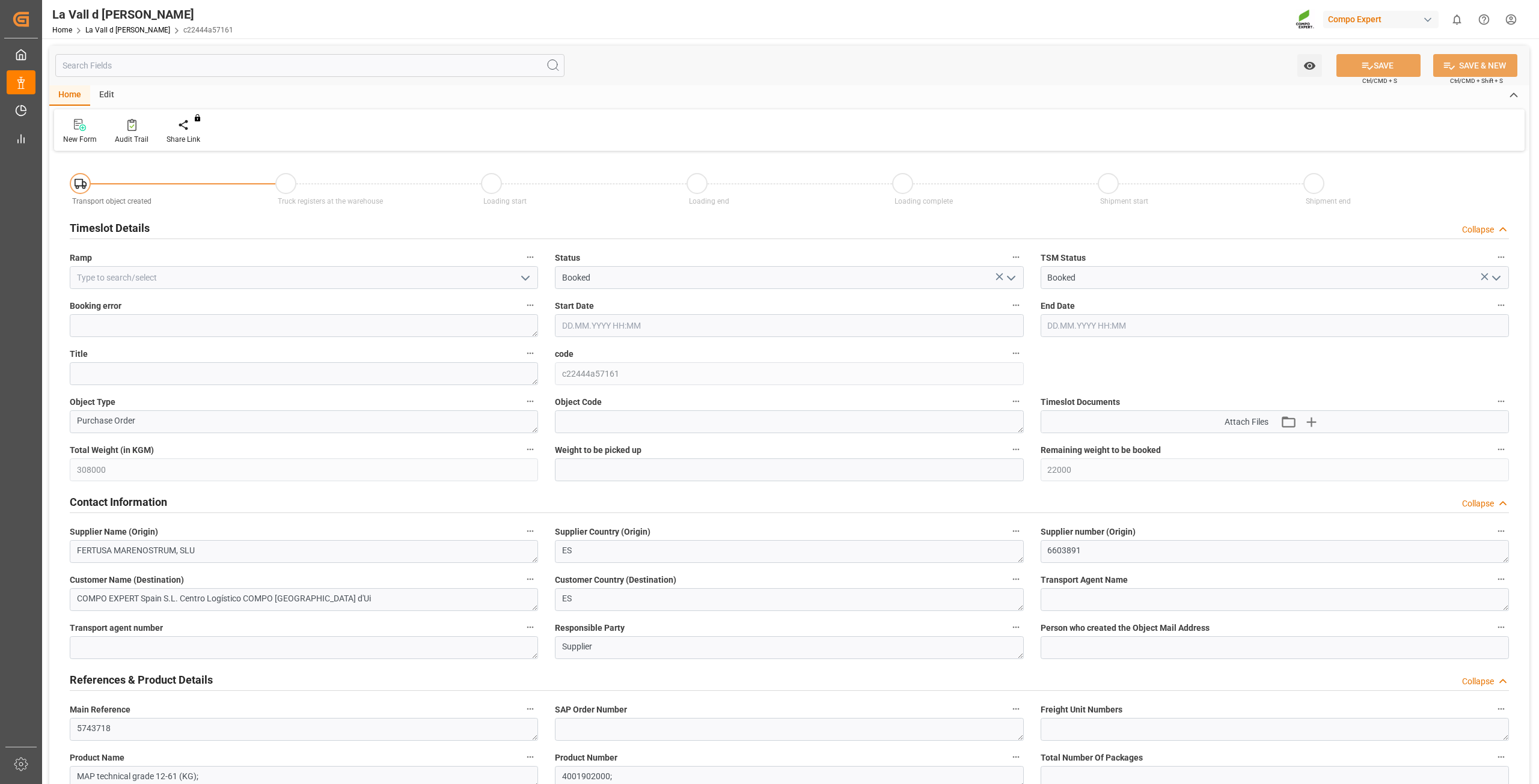
type input "[DATE] 08:12"
click at [321, 278] on input at bounding box center [304, 278] width 469 height 23
drag, startPoint x: 520, startPoint y: 279, endPoint x: 504, endPoint y: 286, distance: 17.5
click at [521, 279] on icon "open menu" at bounding box center [525, 279] width 14 height 14
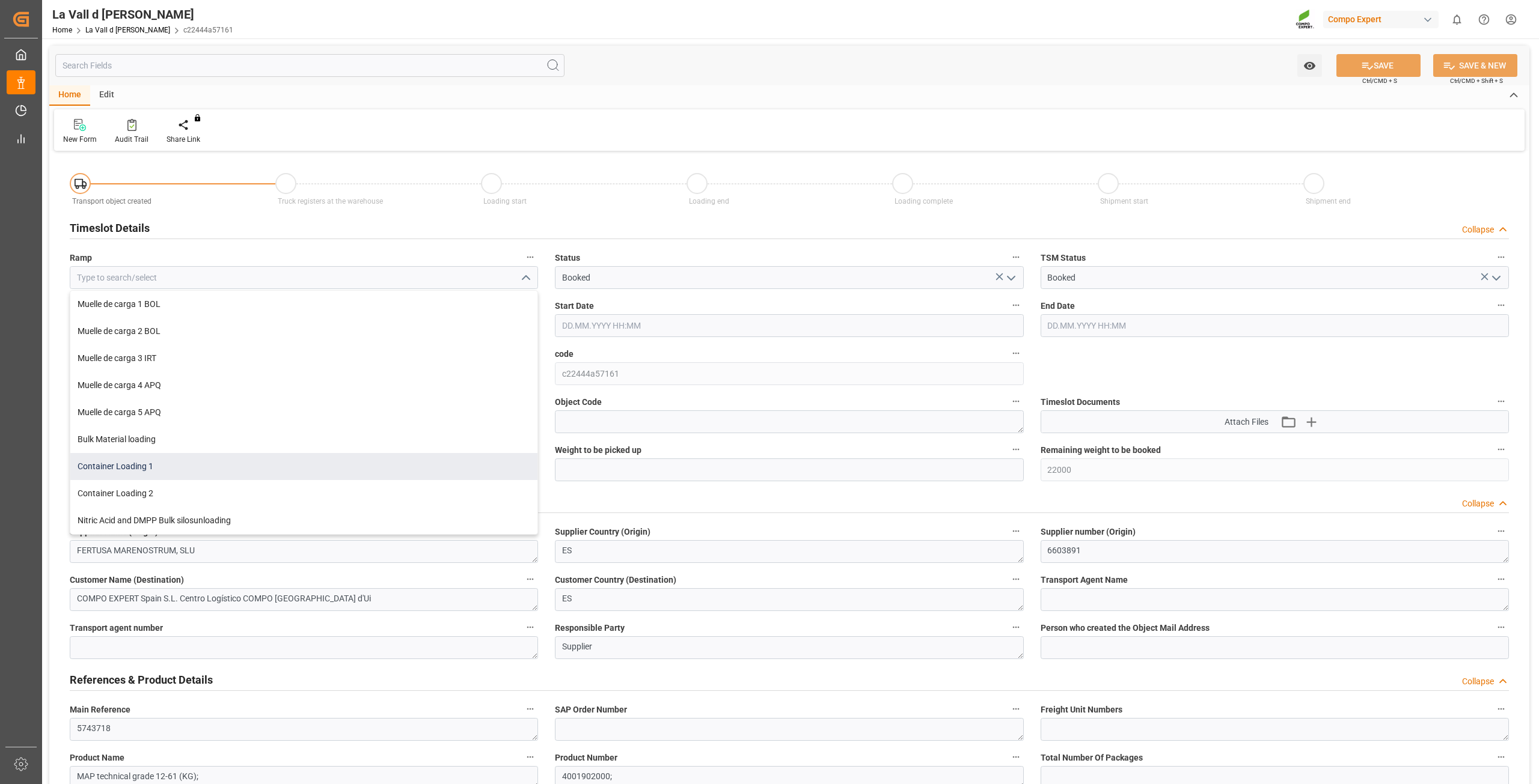
click at [234, 457] on div "Container Loading 1" at bounding box center [304, 467] width 467 height 27
type input "Container Loading 1"
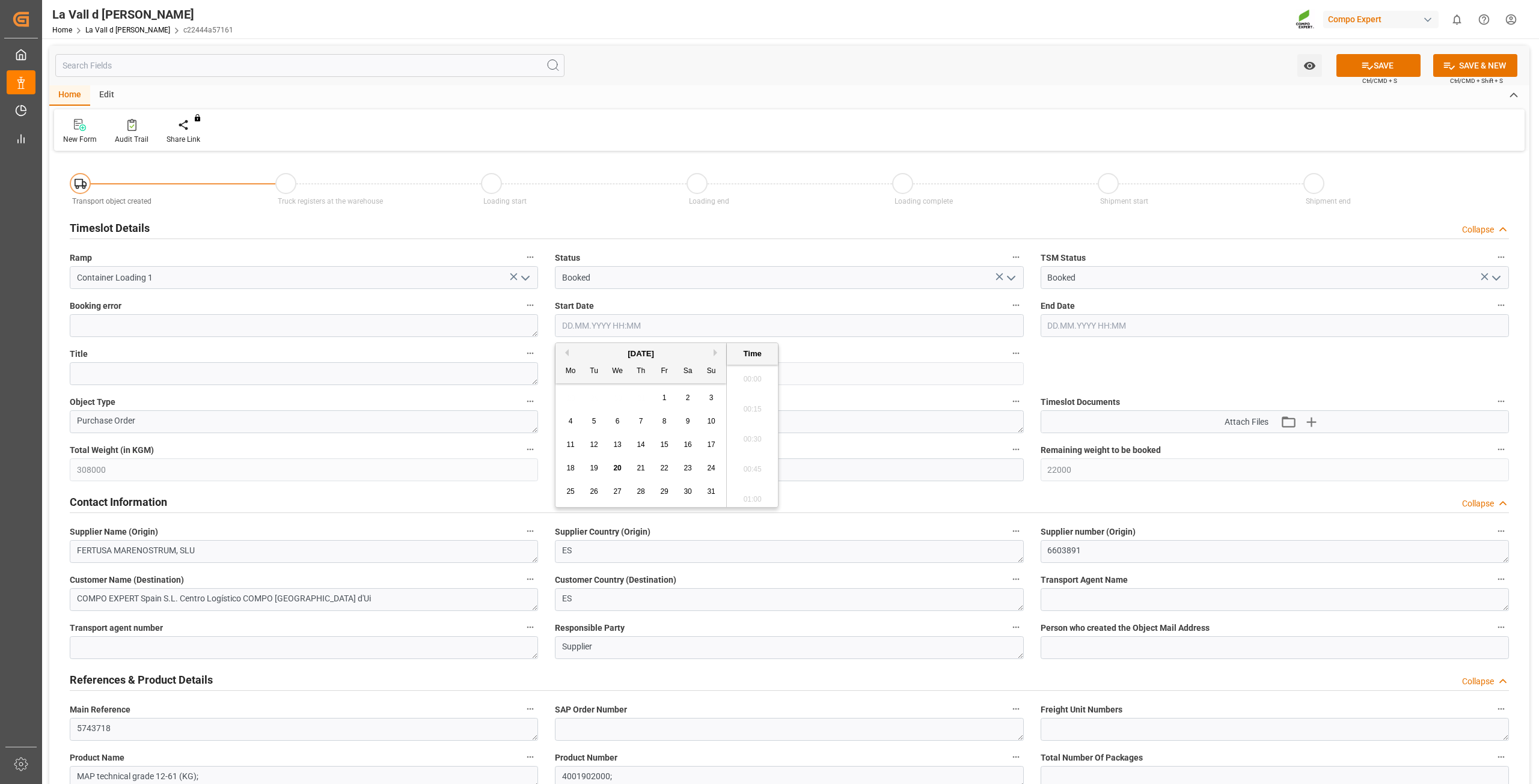
click at [642, 332] on input "text" at bounding box center [789, 325] width 469 height 23
click at [599, 492] on div "26" at bounding box center [594, 492] width 15 height 14
click at [755, 376] on li "09:30" at bounding box center [752, 375] width 51 height 30
click at [708, 319] on input "26.08.2025 09:30" at bounding box center [789, 325] width 469 height 23
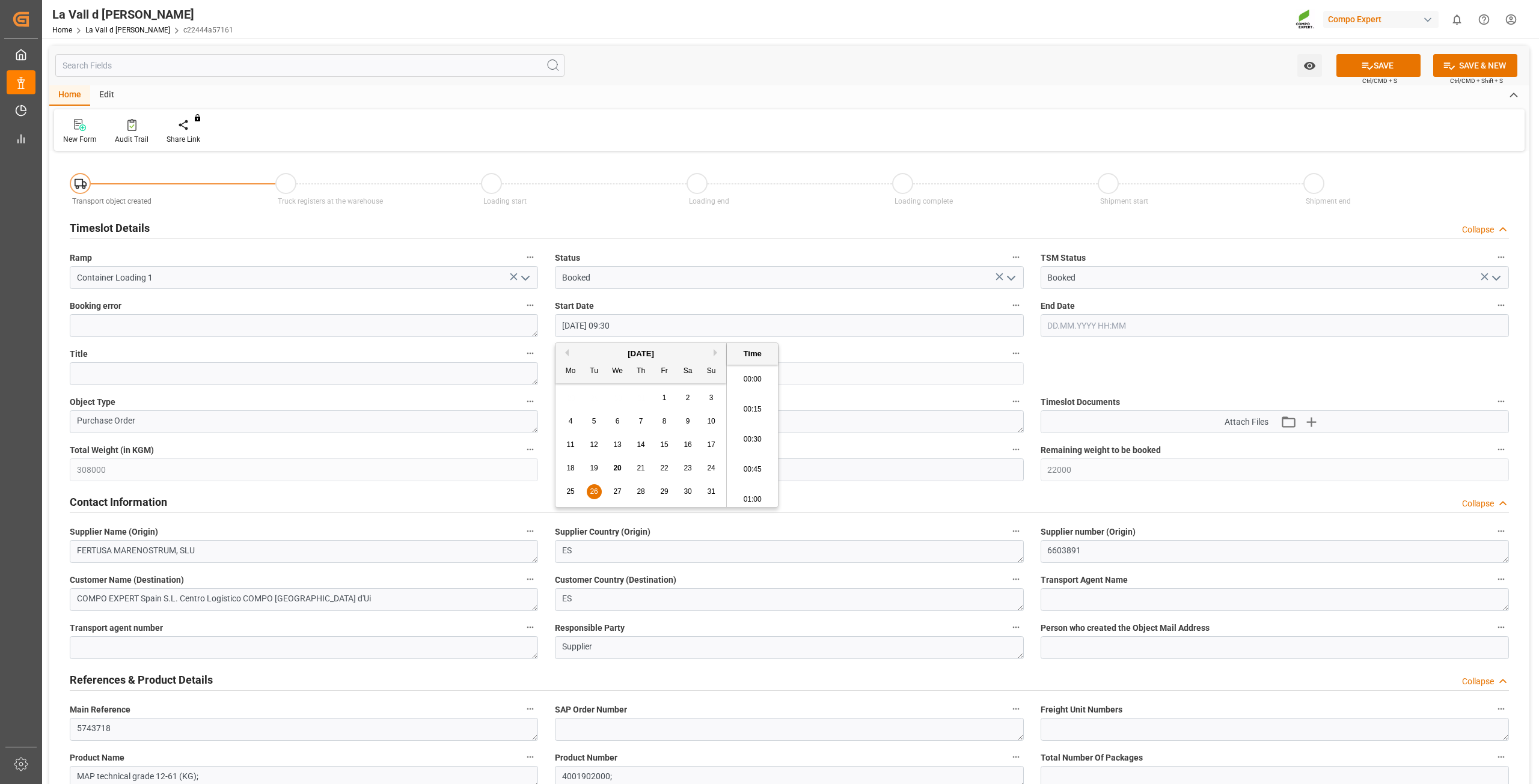
scroll to position [1086, 0]
type input "26.08.2025 09:35"
click at [713, 300] on label "Start Date" at bounding box center [789, 306] width 469 height 17
click at [1008, 300] on button "Start Date" at bounding box center [1016, 305] width 15 height 15
click at [675, 475] on div at bounding box center [769, 392] width 1539 height 784
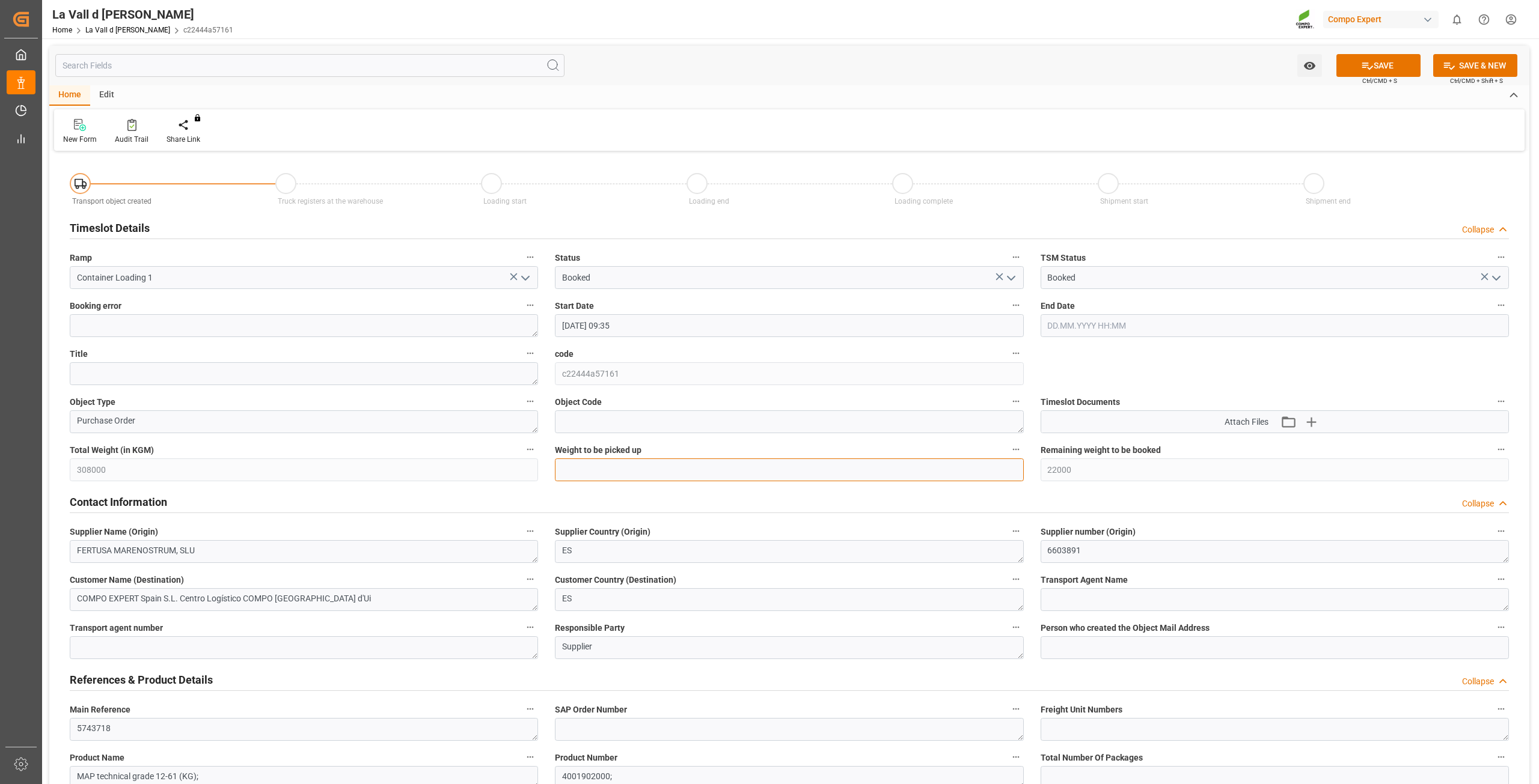
click at [659, 462] on input "text" at bounding box center [789, 470] width 469 height 23
type input "22000"
click at [1375, 66] on button "SAVE" at bounding box center [1378, 65] width 85 height 23
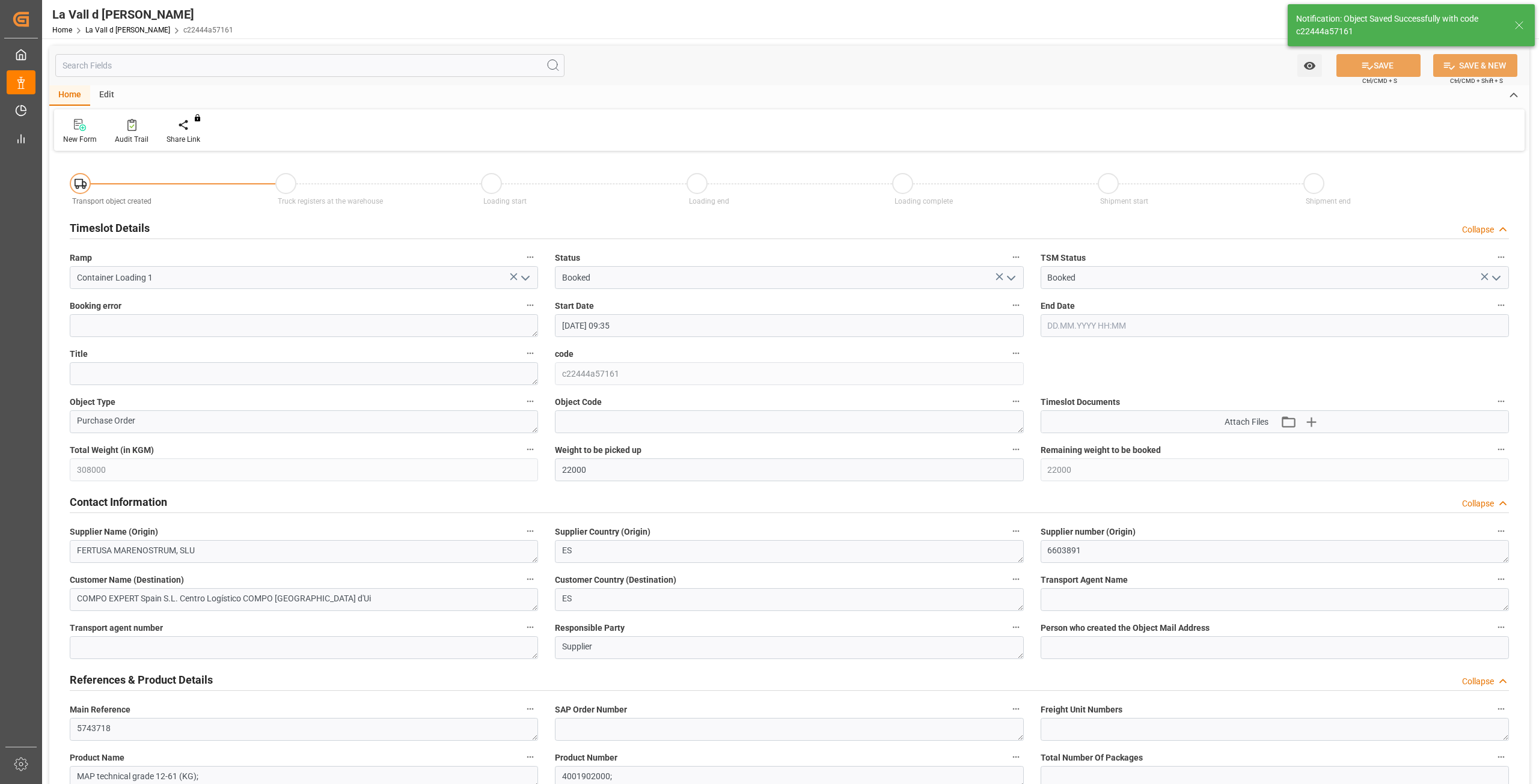
type input "0"
type input "26.08.2025 10:10"
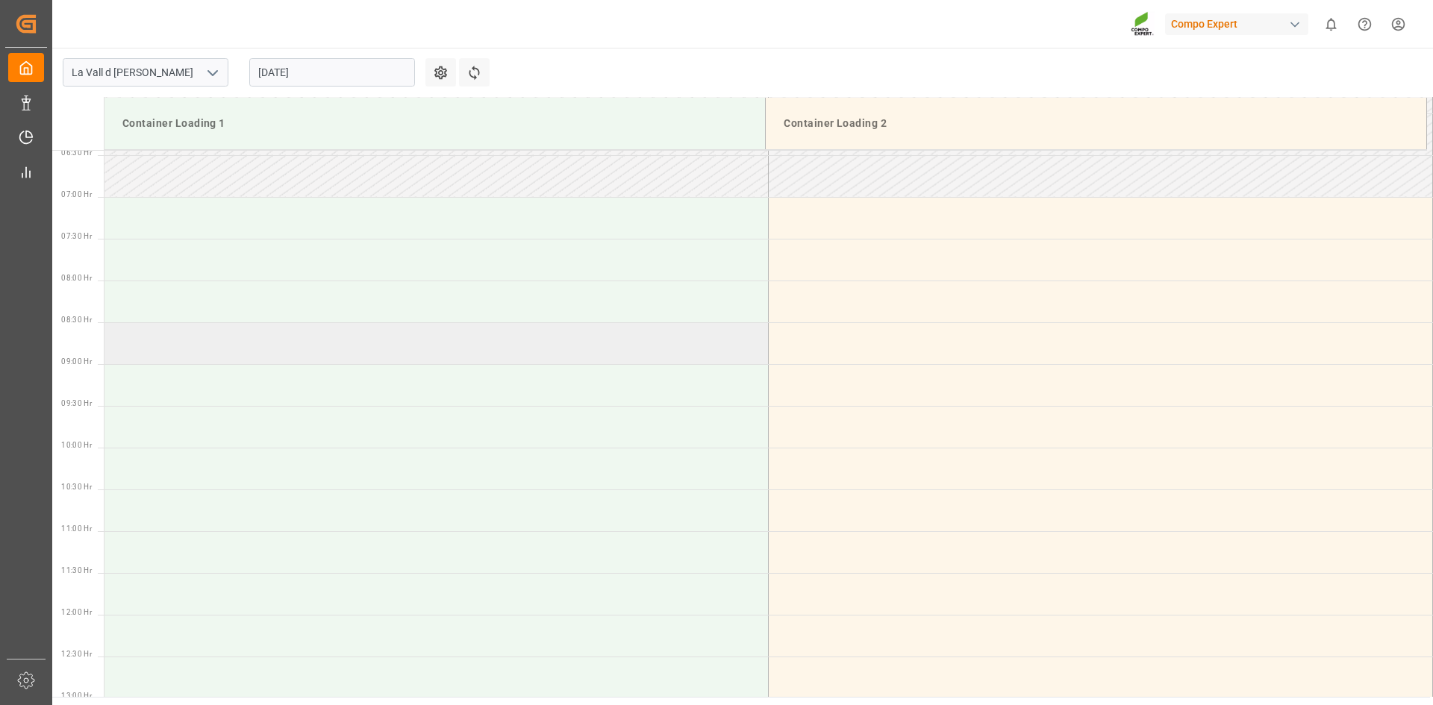
scroll to position [743, 0]
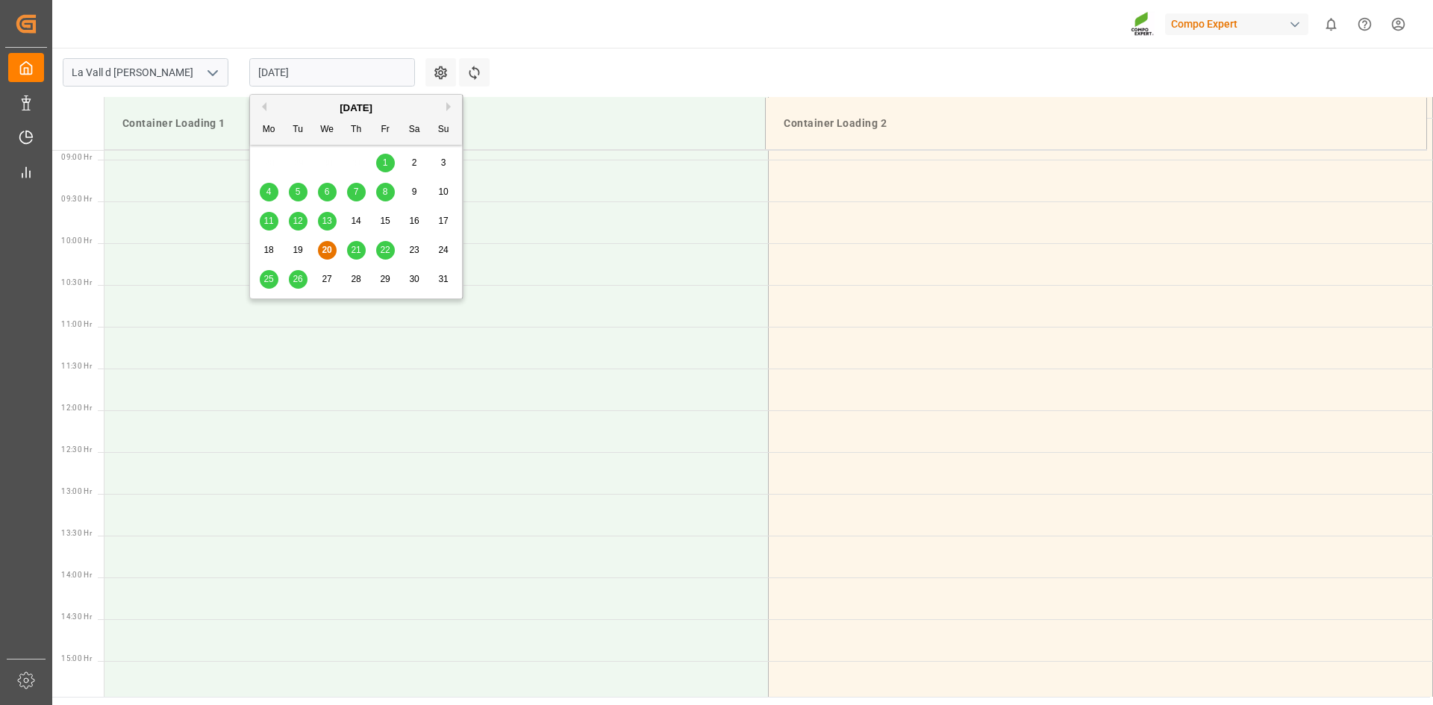
click at [302, 63] on input "[DATE]" at bounding box center [332, 72] width 166 height 28
click at [289, 275] on div "26" at bounding box center [298, 280] width 19 height 18
